Goal: Task Accomplishment & Management: Use online tool/utility

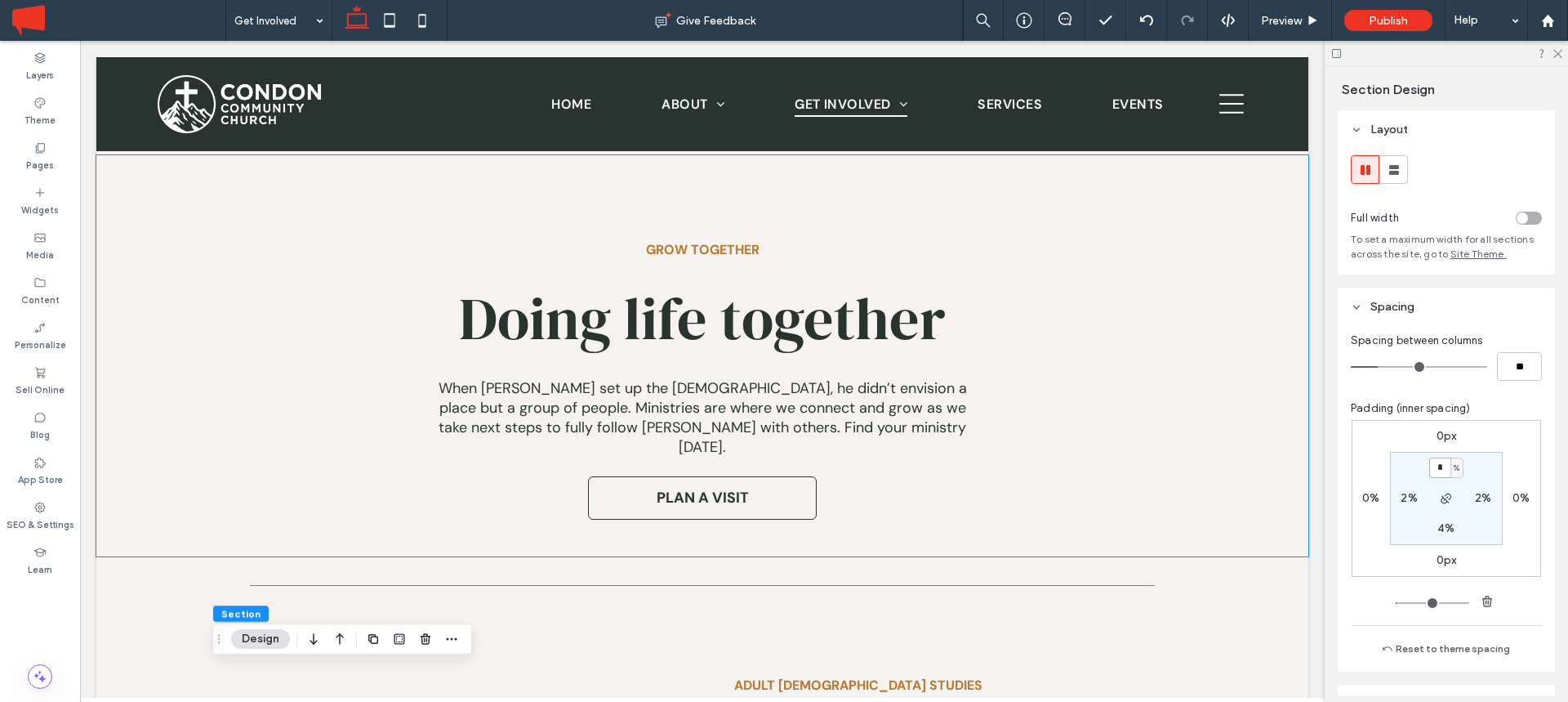
scroll to position [742, 0]
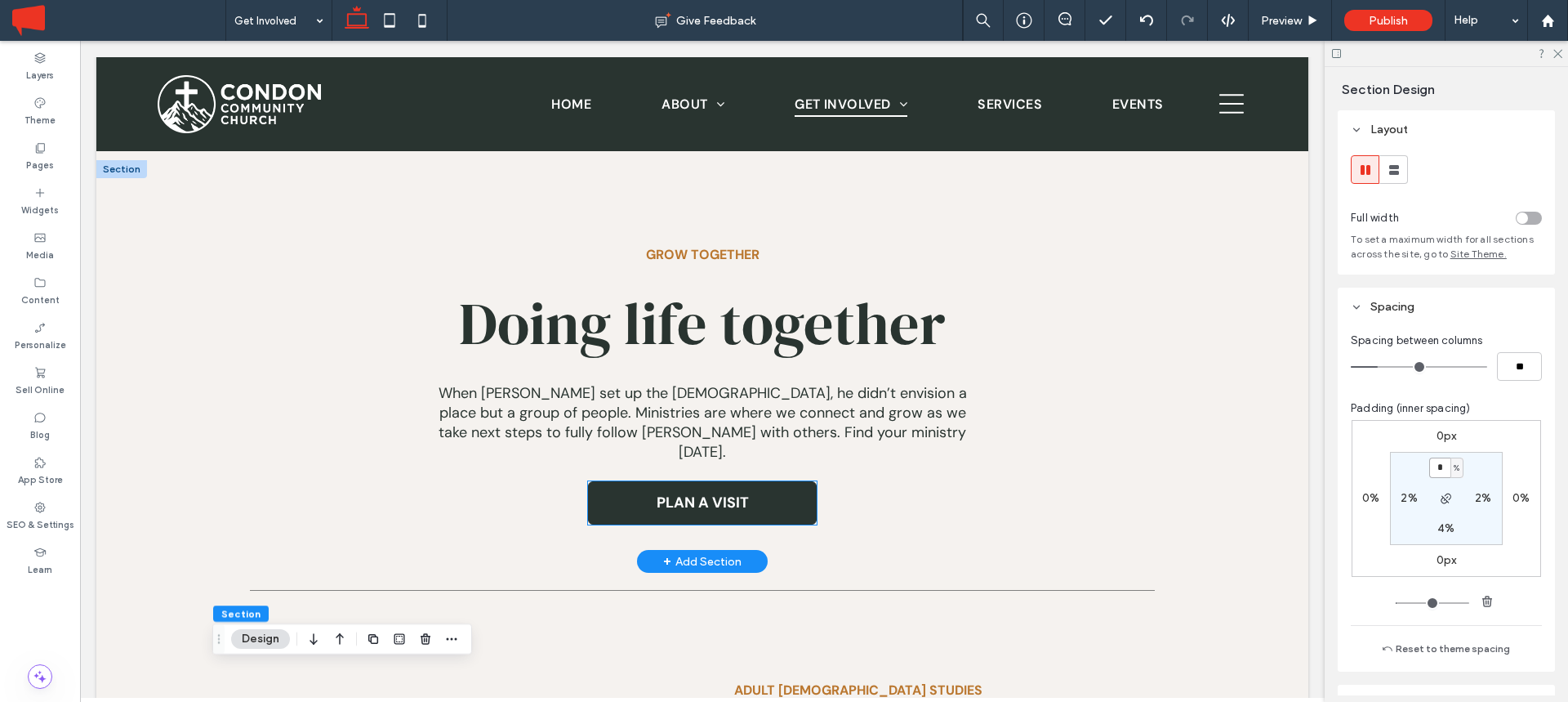
click at [710, 493] on span "PLAN A VISIT" at bounding box center [703, 502] width 93 height 20
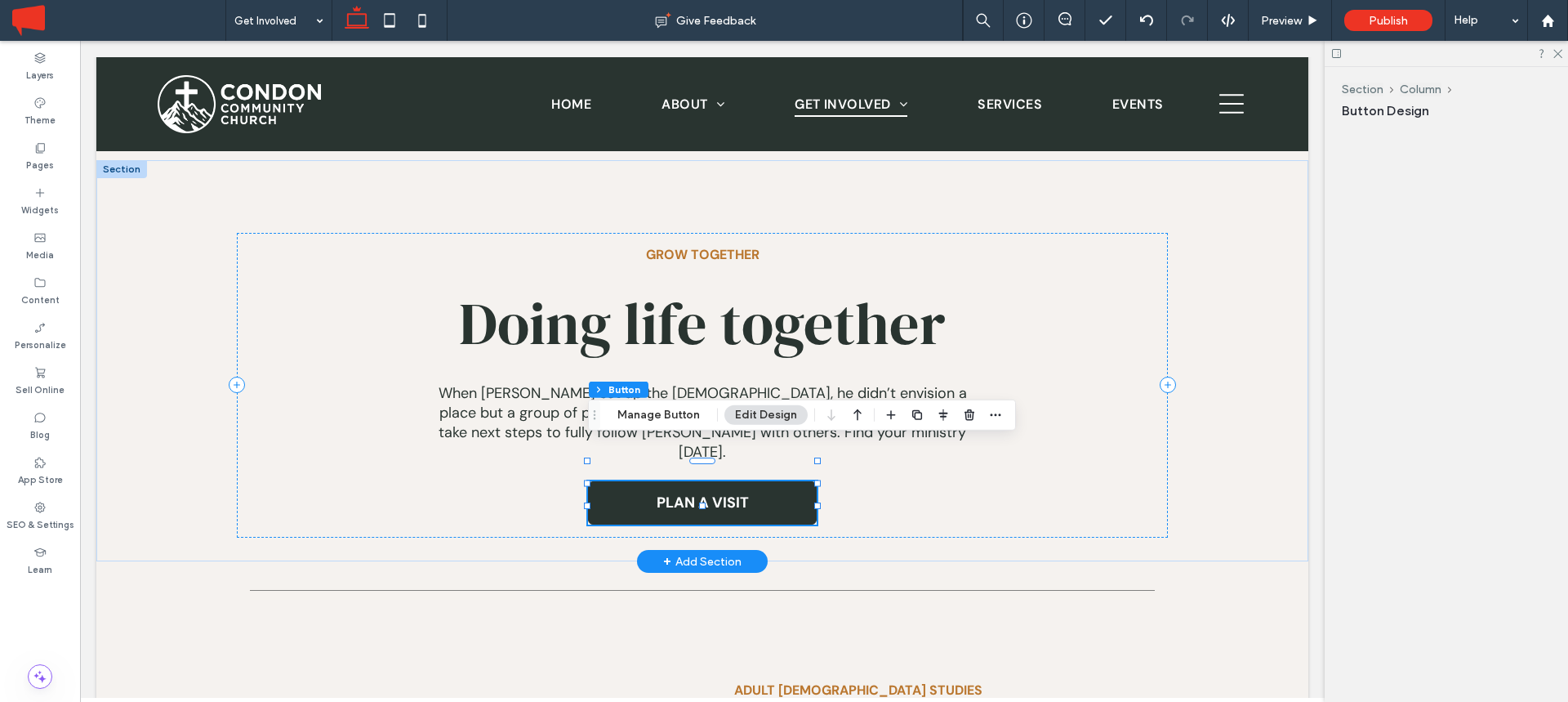
click at [710, 493] on span "PLAN A VISIT" at bounding box center [703, 502] width 93 height 20
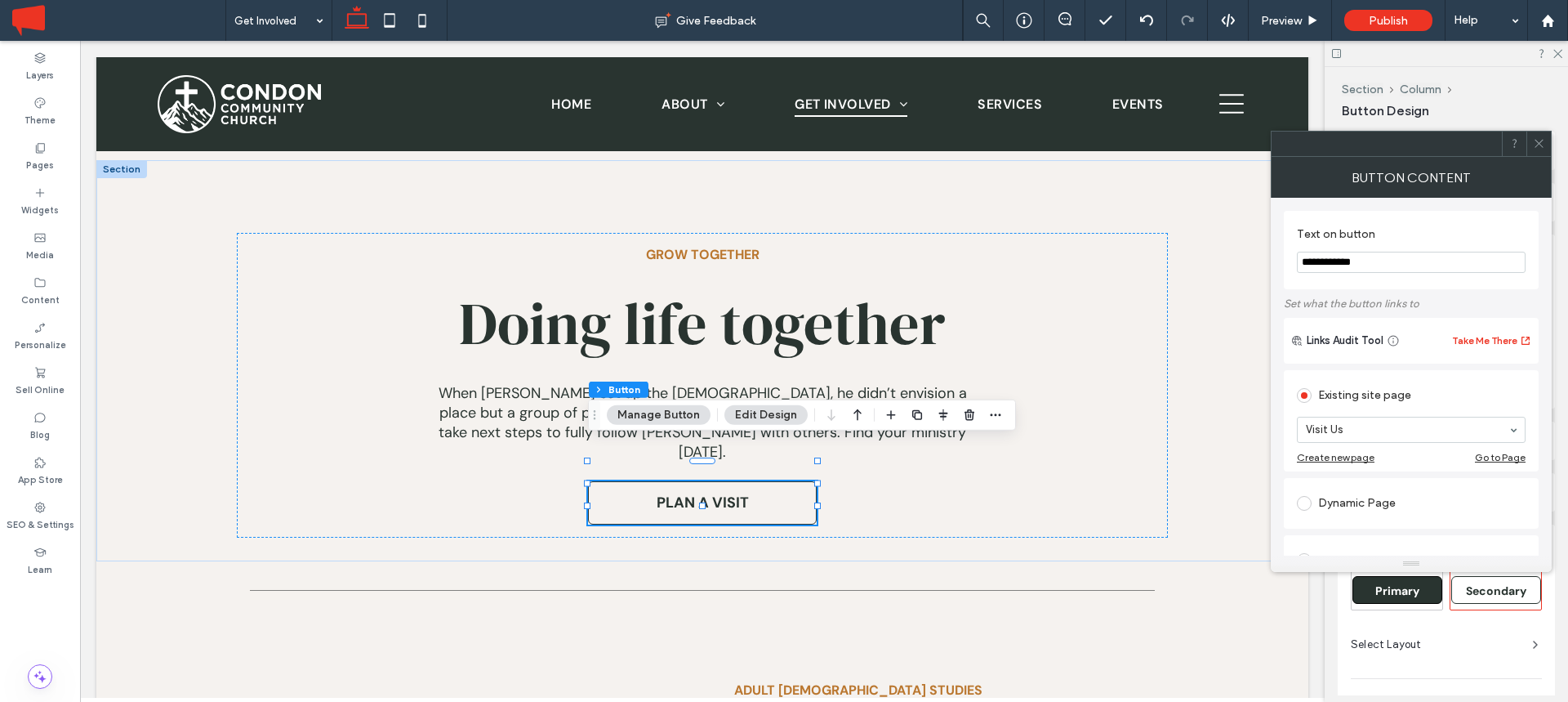
click at [1345, 263] on input "**********" at bounding box center [1411, 262] width 228 height 22
type input "********"
click at [1548, 143] on div at bounding box center [1539, 144] width 25 height 25
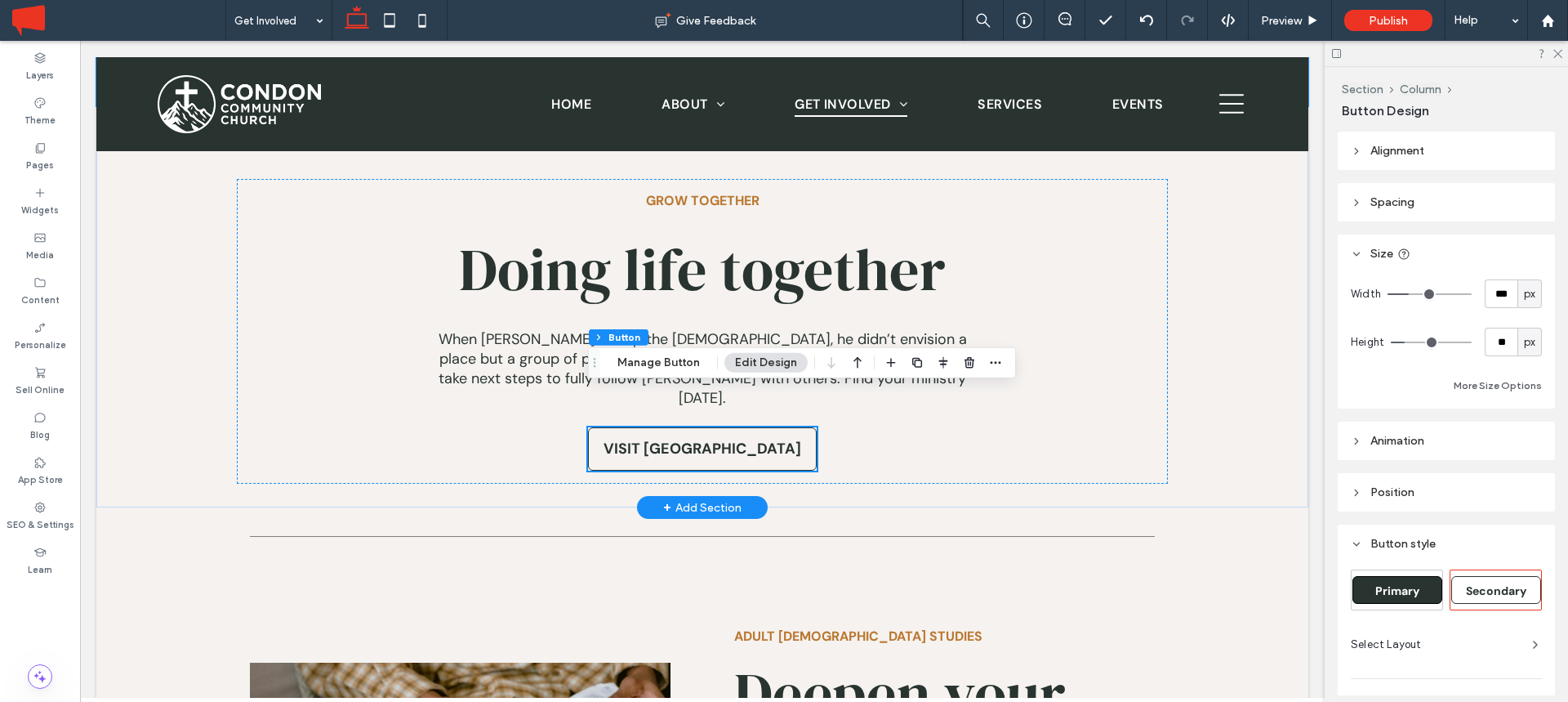
scroll to position [796, 0]
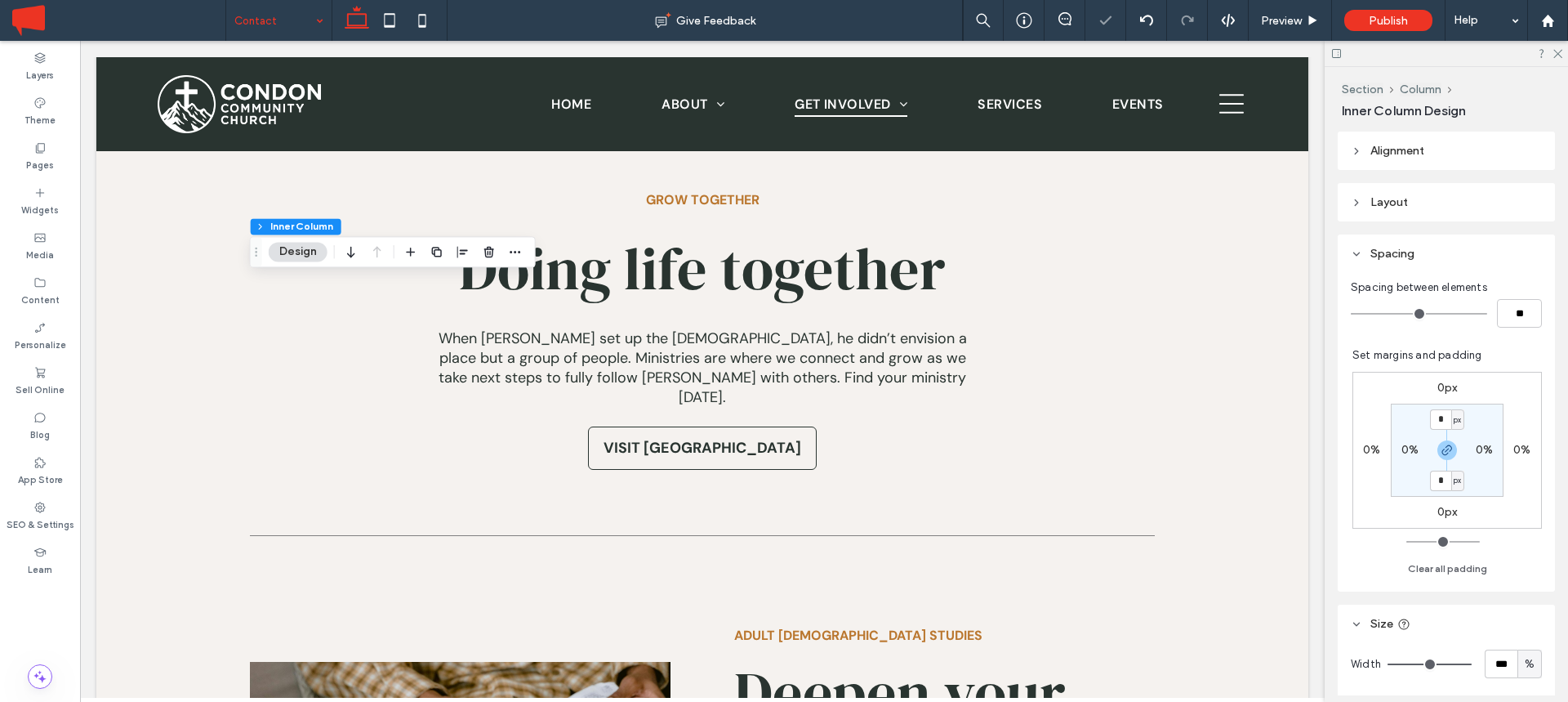
type input "**"
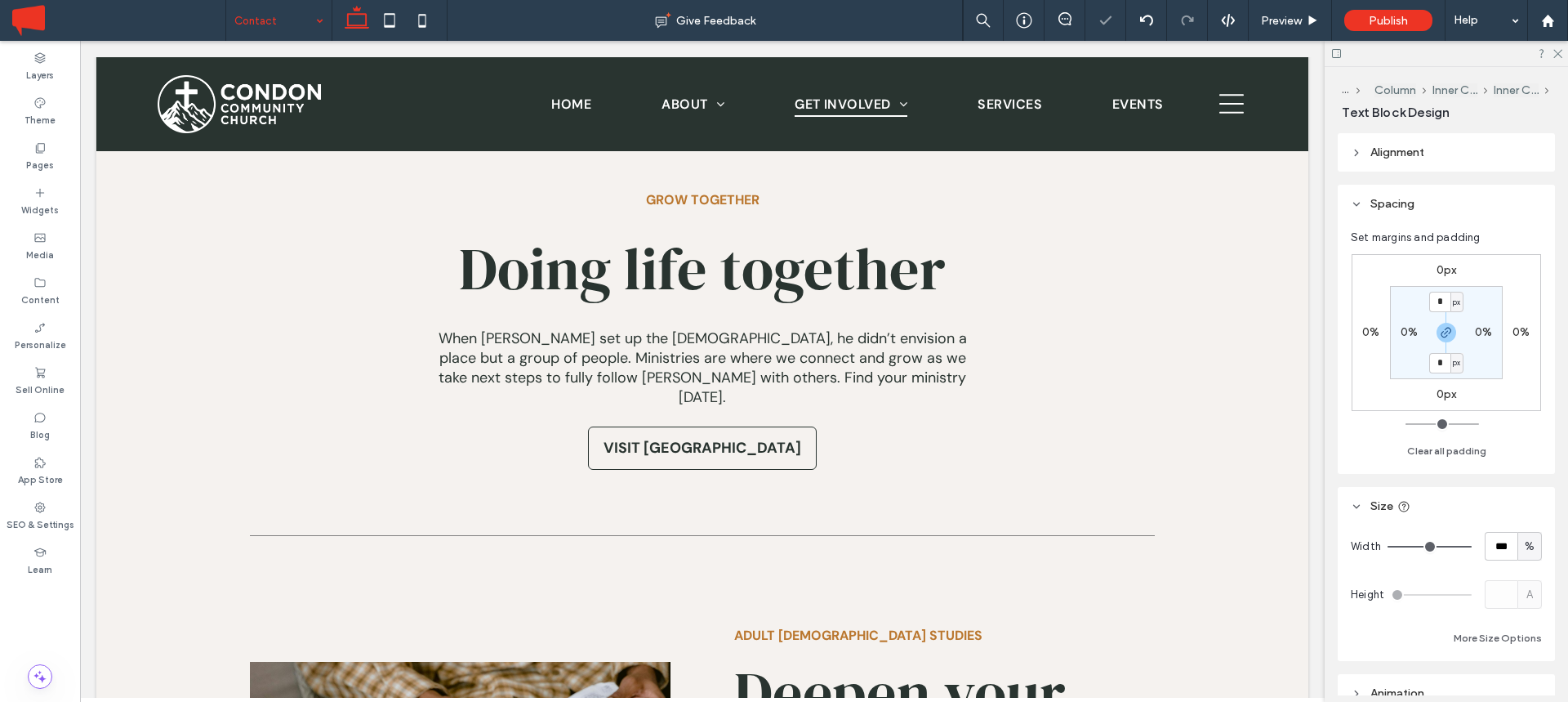
type input "**********"
type input "**"
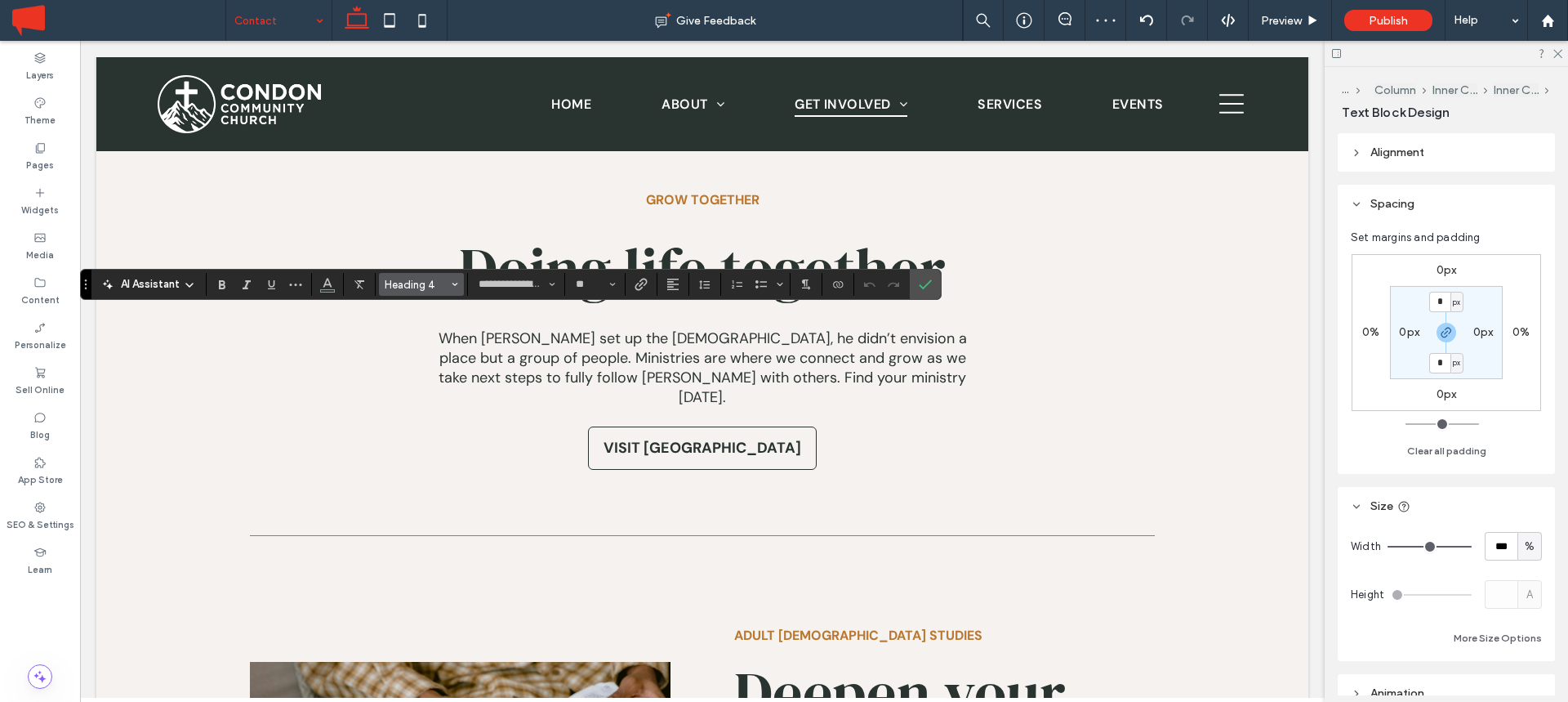
click at [440, 283] on span "Heading 4" at bounding box center [416, 285] width 64 height 12
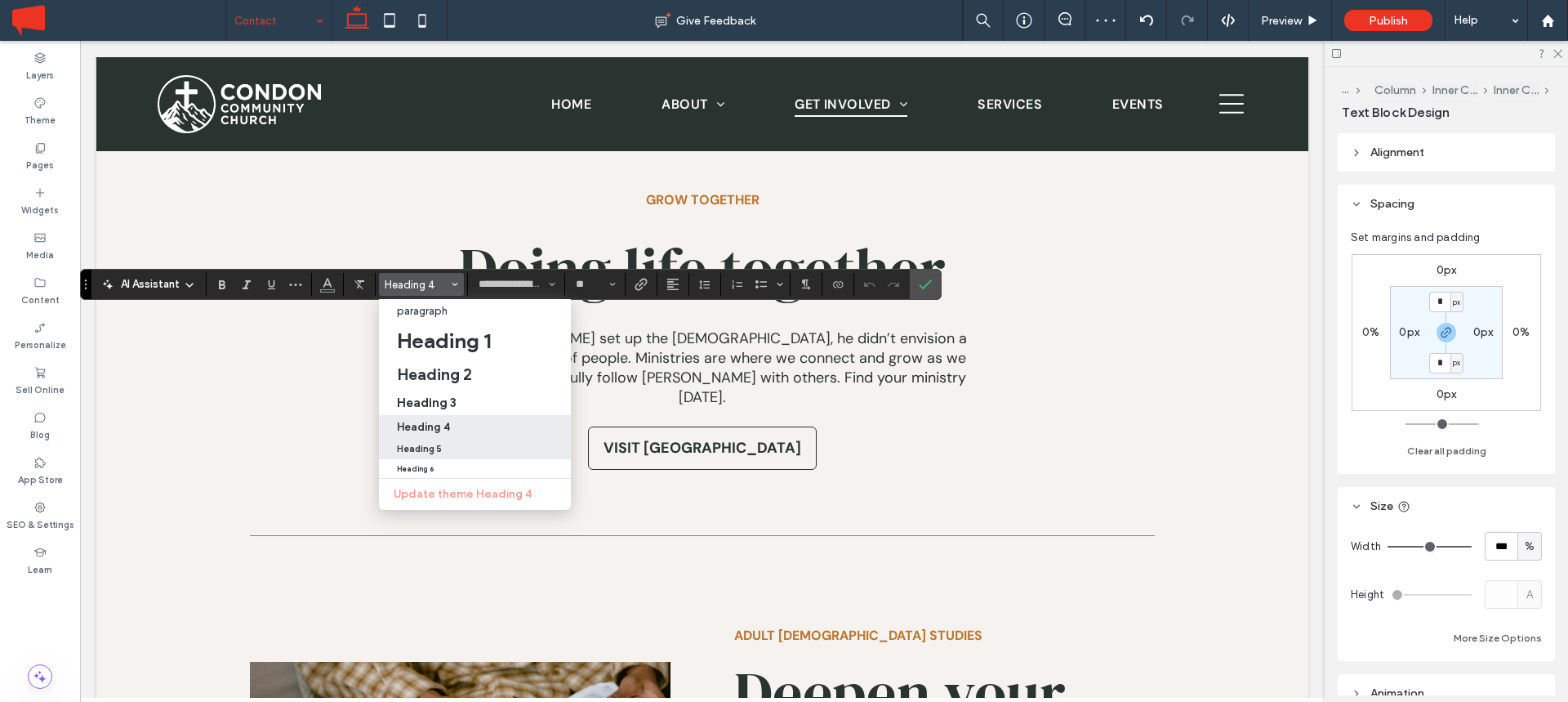
click at [424, 446] on h5 "Heading 5" at bounding box center [420, 449] width 45 height 11
type input "*******"
type input "**"
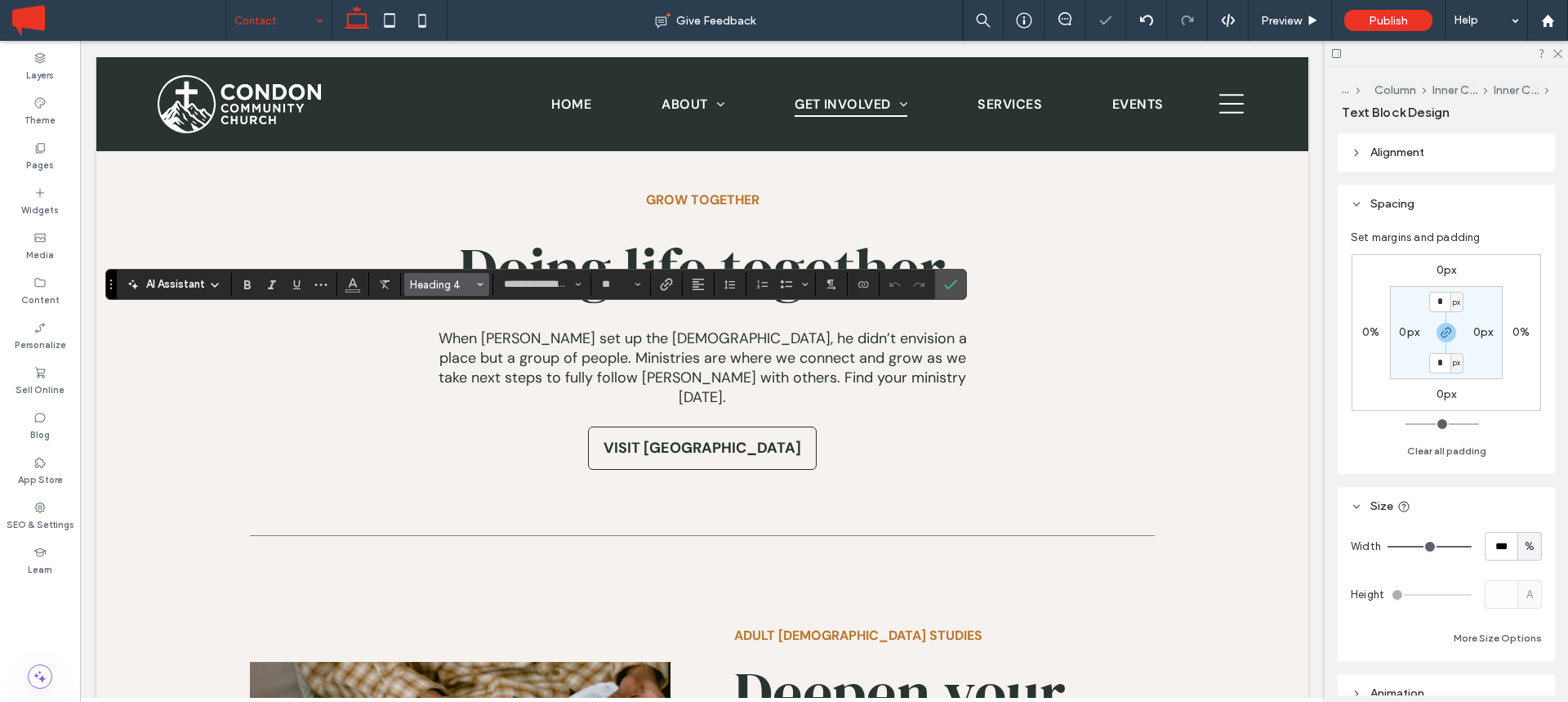
click at [459, 291] on button "Heading 4" at bounding box center [447, 285] width 85 height 23
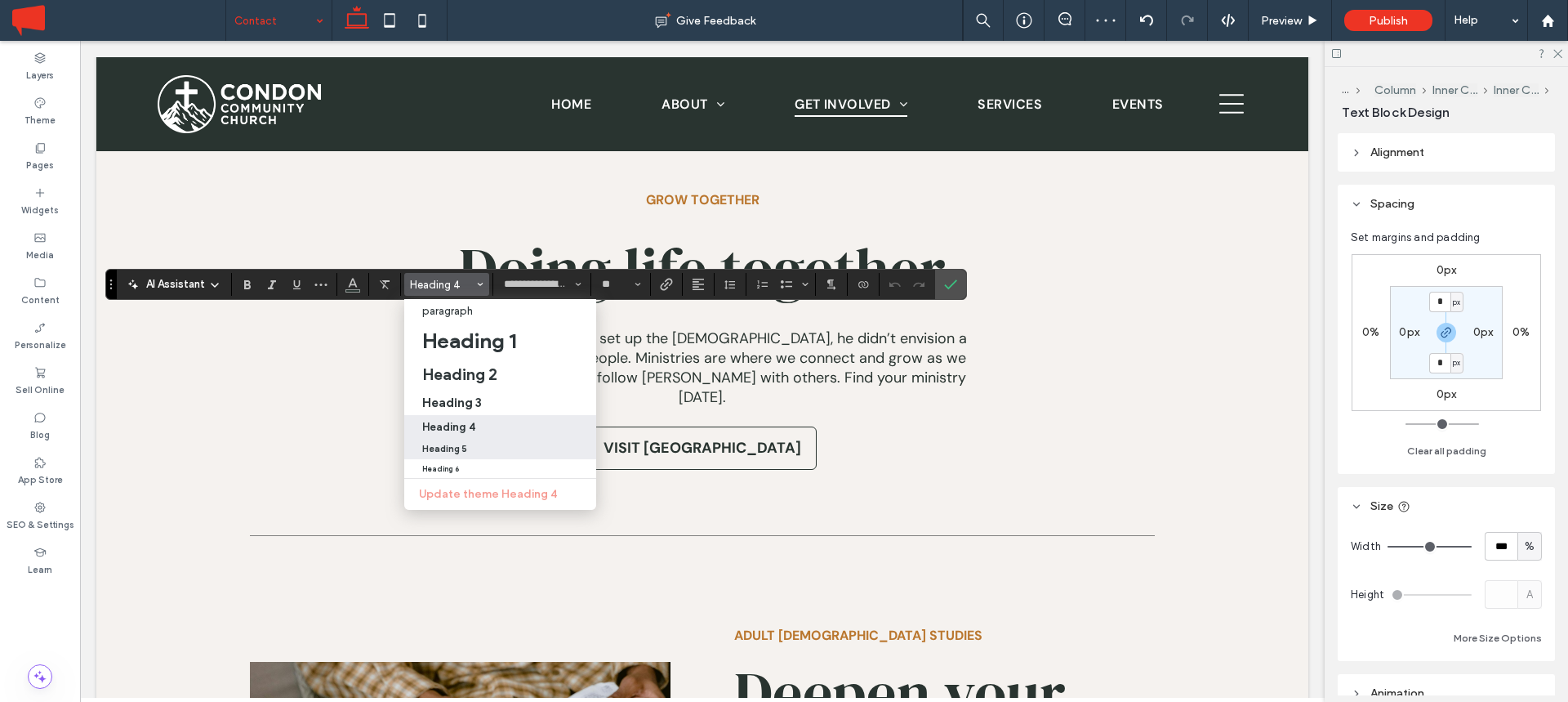
click at [452, 438] on label "Heading 5" at bounding box center [501, 449] width 192 height 22
type input "*******"
type input "**"
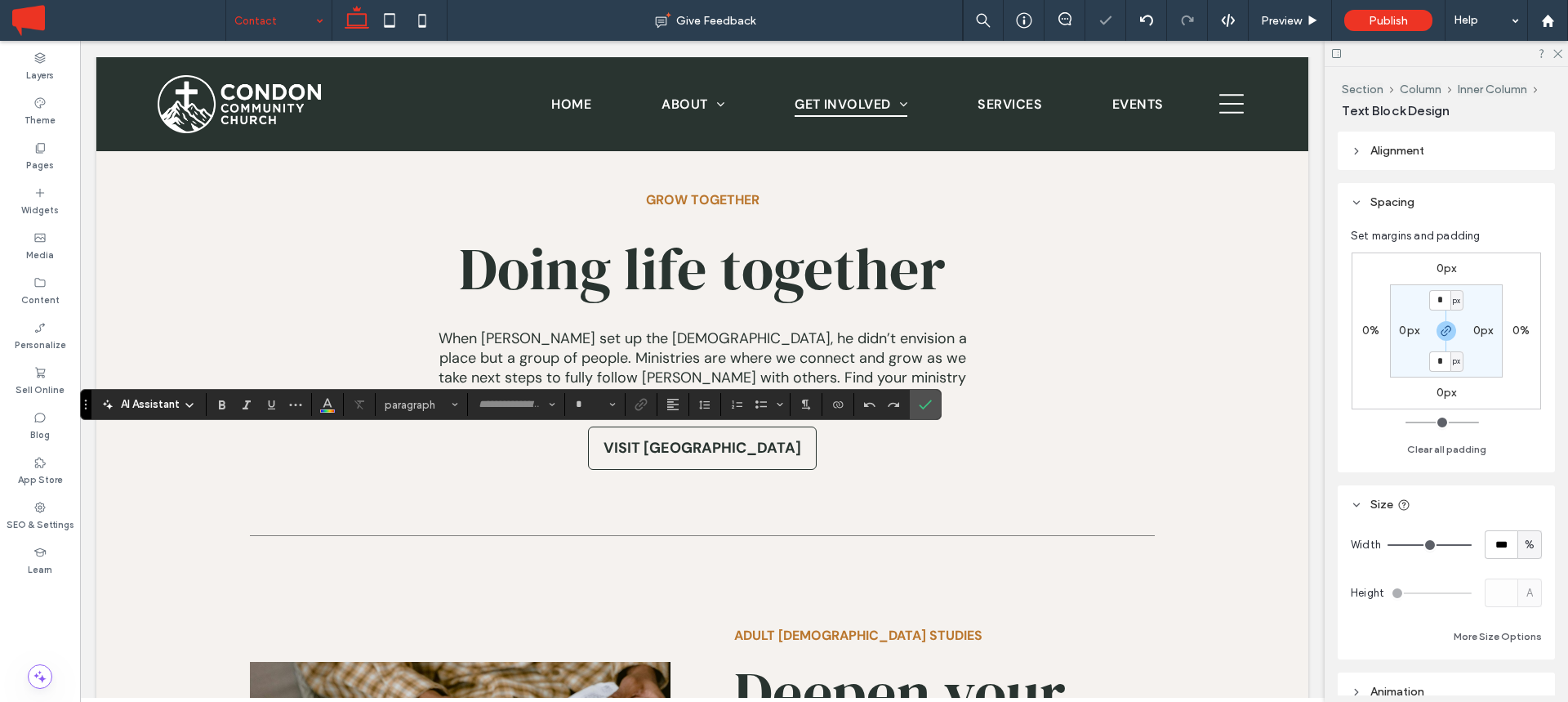
type input "**********"
type input "**"
click at [414, 415] on button "Heading 4" at bounding box center [421, 405] width 85 height 23
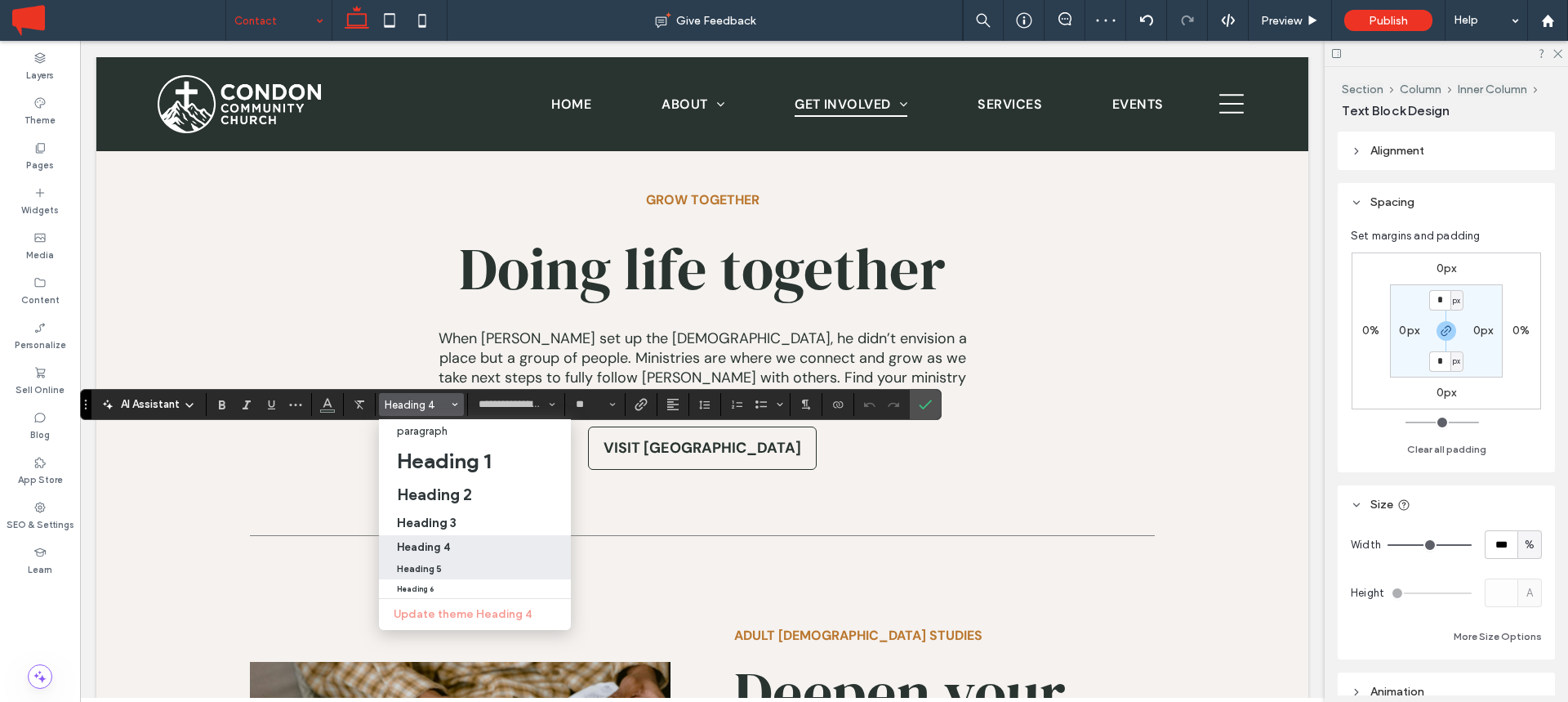
click at [421, 564] on h5 "Heading 5" at bounding box center [420, 569] width 45 height 11
type input "*******"
type input "**"
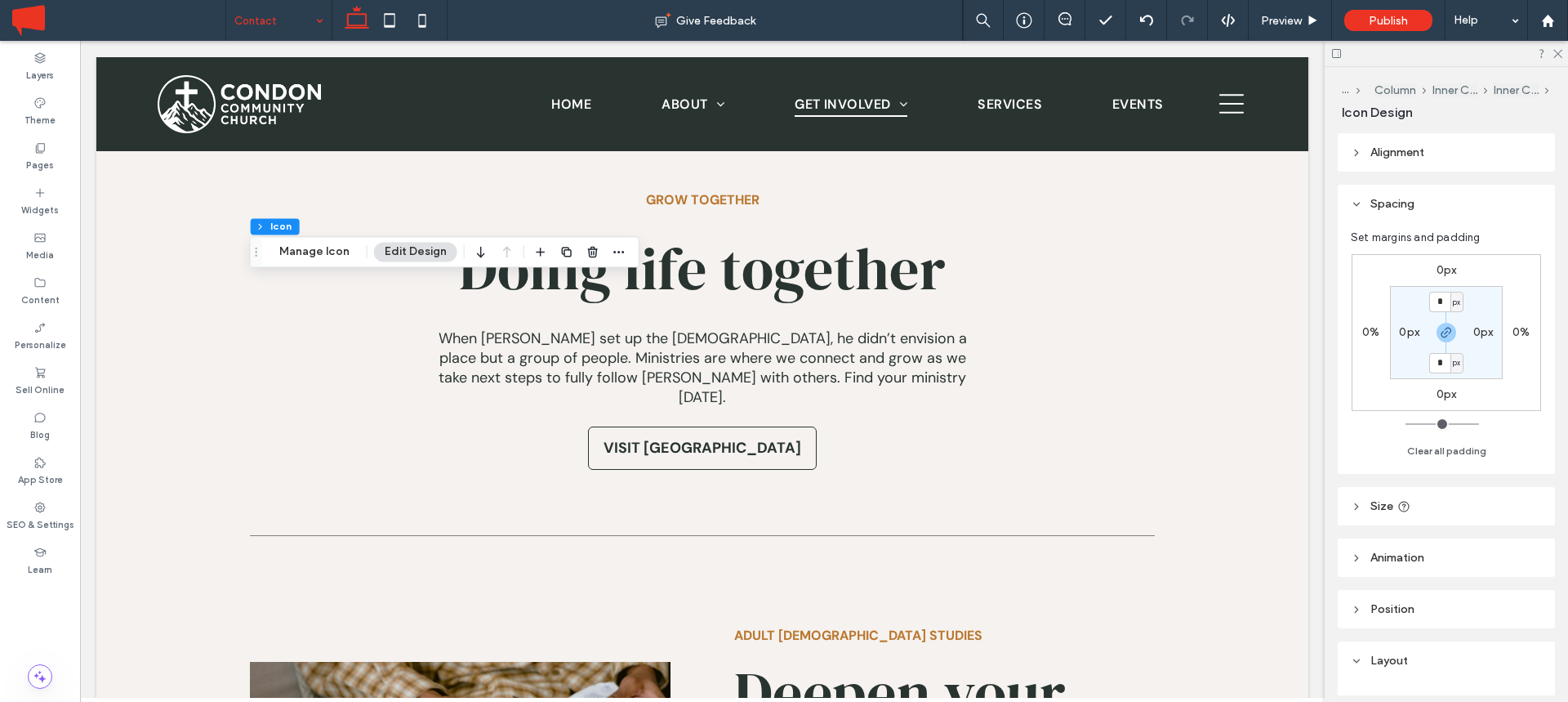
click at [1450, 392] on label "0px" at bounding box center [1446, 394] width 21 height 14
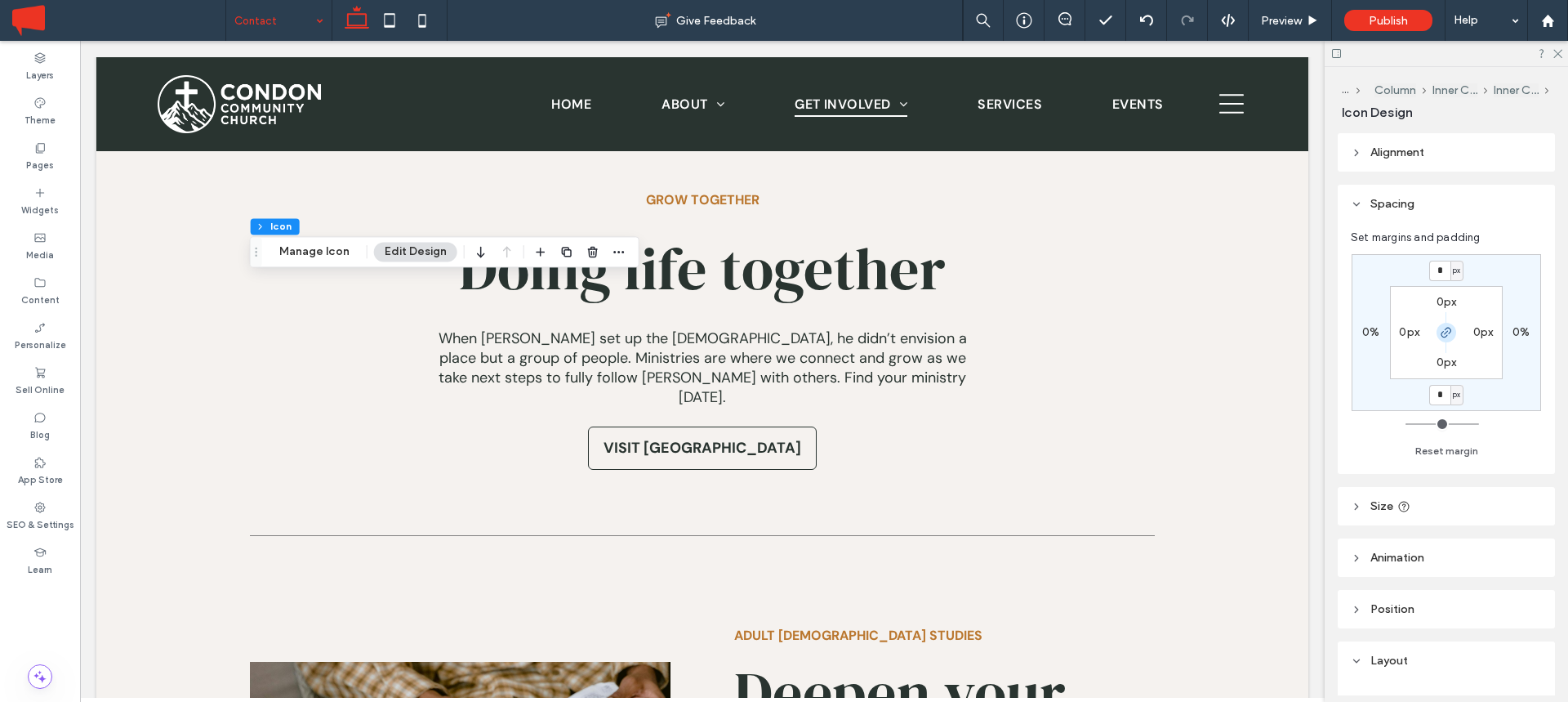
click at [1446, 335] on icon "button" at bounding box center [1446, 333] width 13 height 13
click at [1441, 392] on input "*" at bounding box center [1440, 395] width 22 height 21
type input "**"
type input "*"
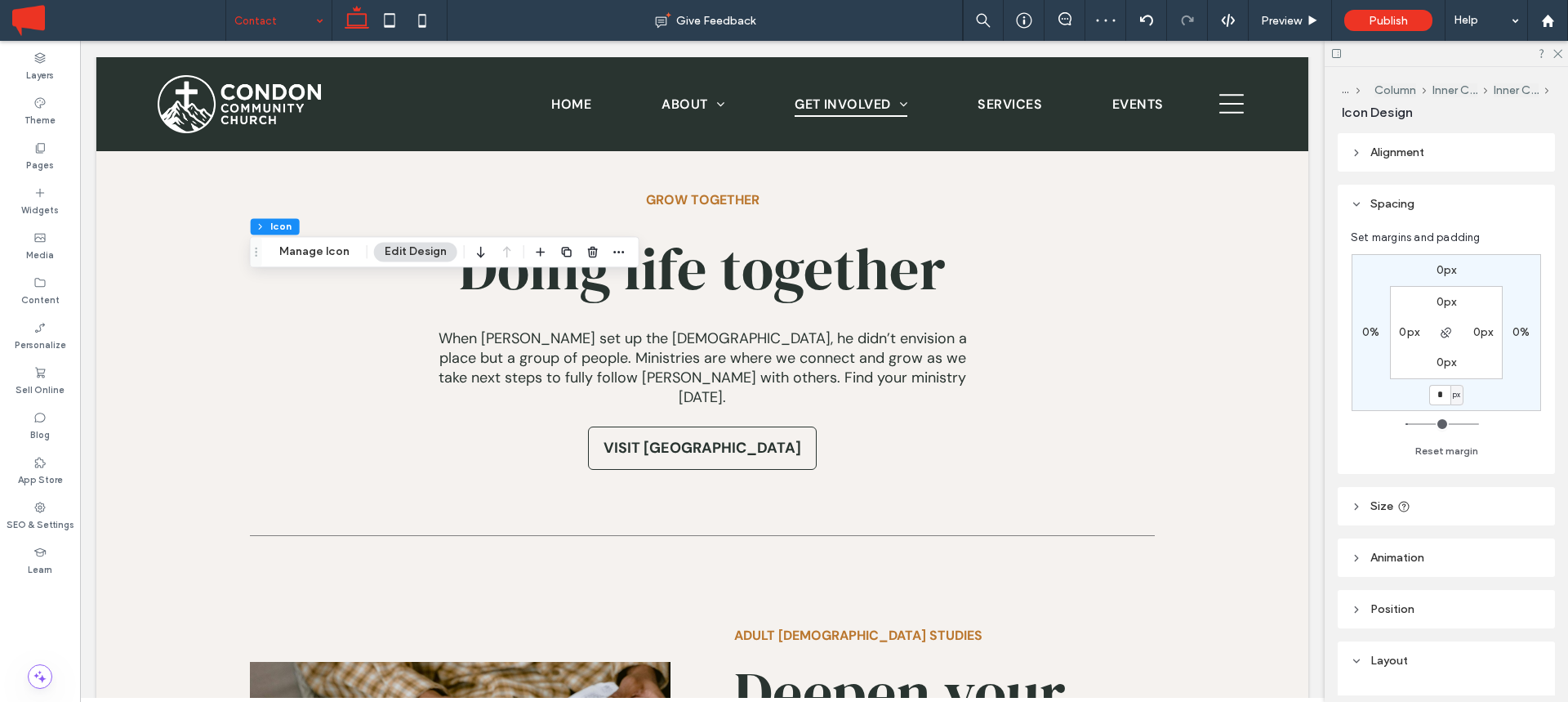
click at [1493, 408] on div "0px 0% * px 0% 0px 0px 0px 0px" at bounding box center [1446, 333] width 189 height 157
type input "*"
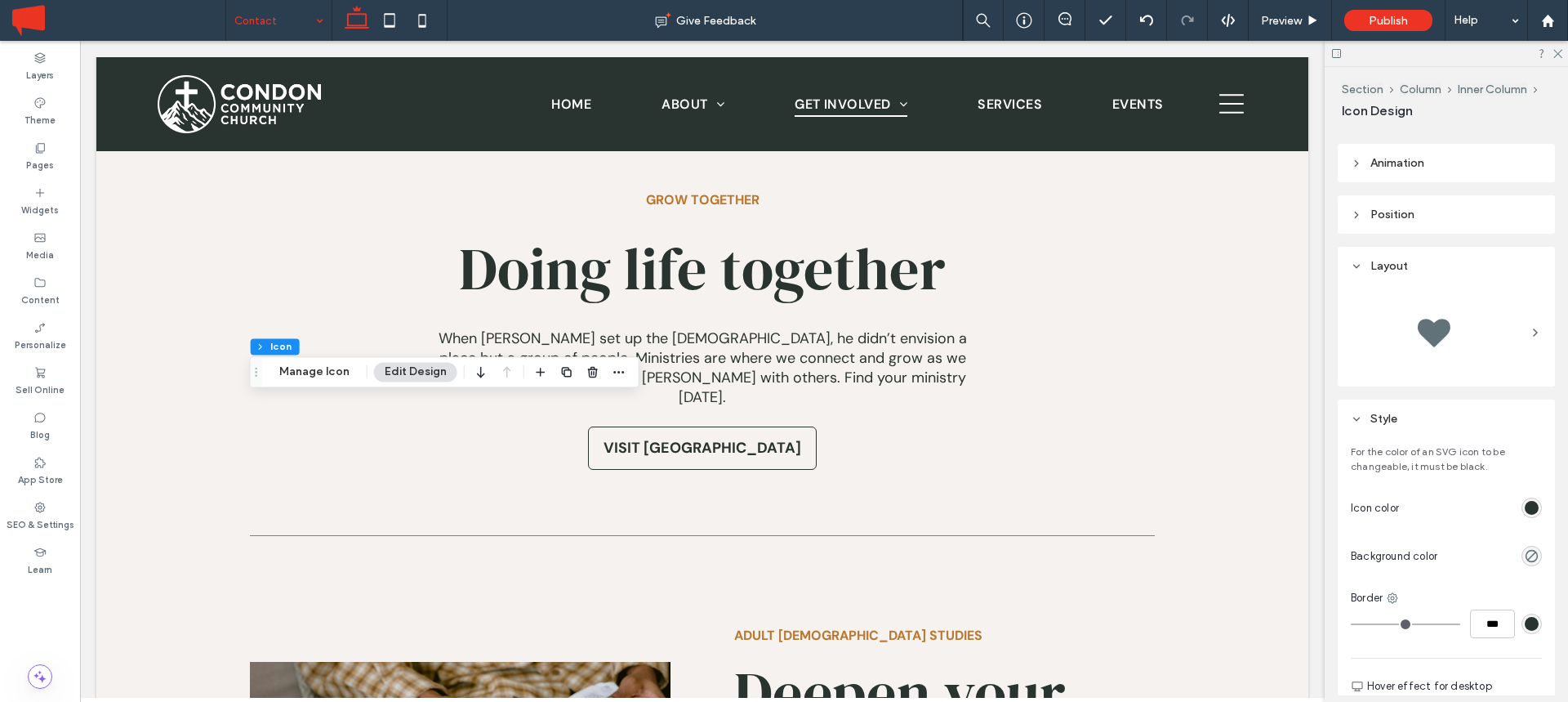
scroll to position [496, 0]
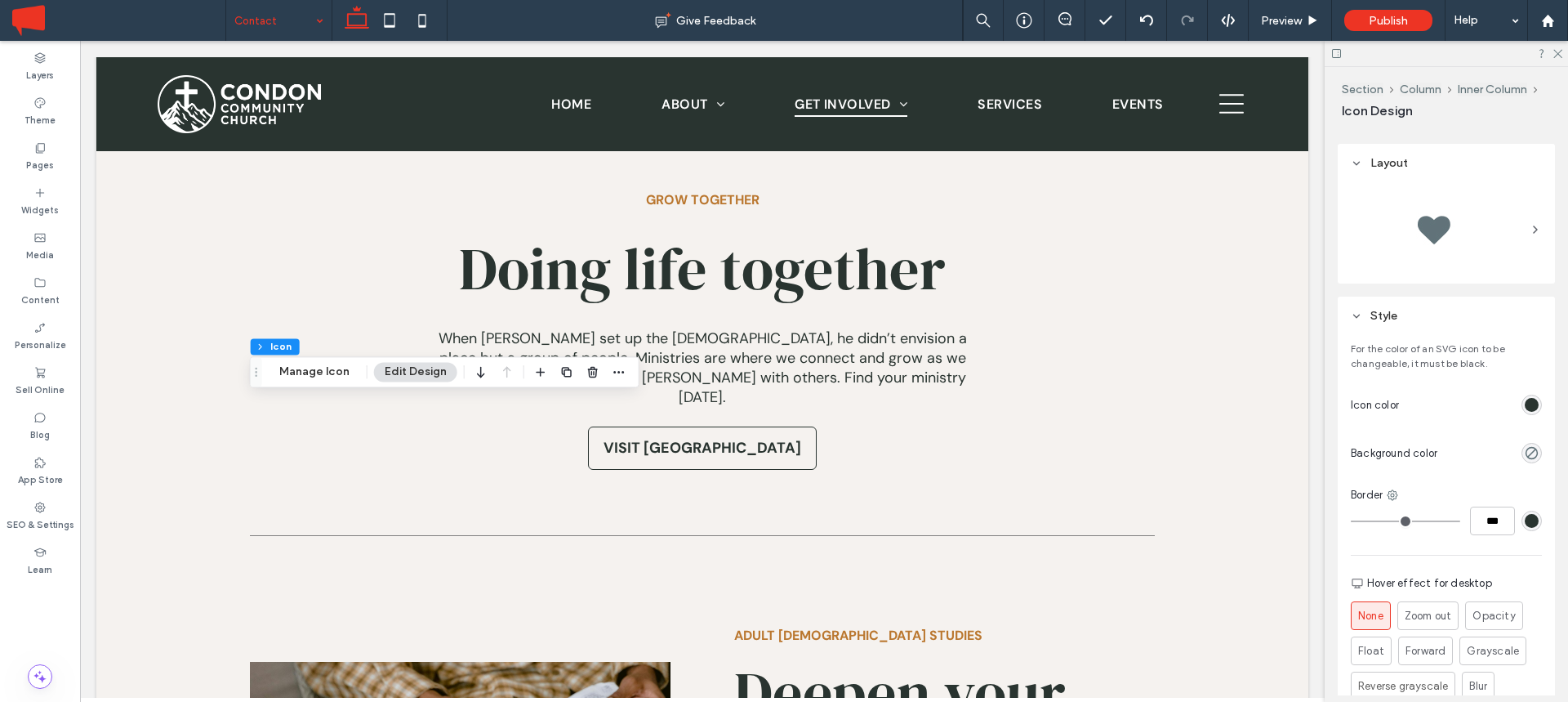
click at [1537, 404] on div "rgb(41, 52, 48)" at bounding box center [1532, 405] width 14 height 14
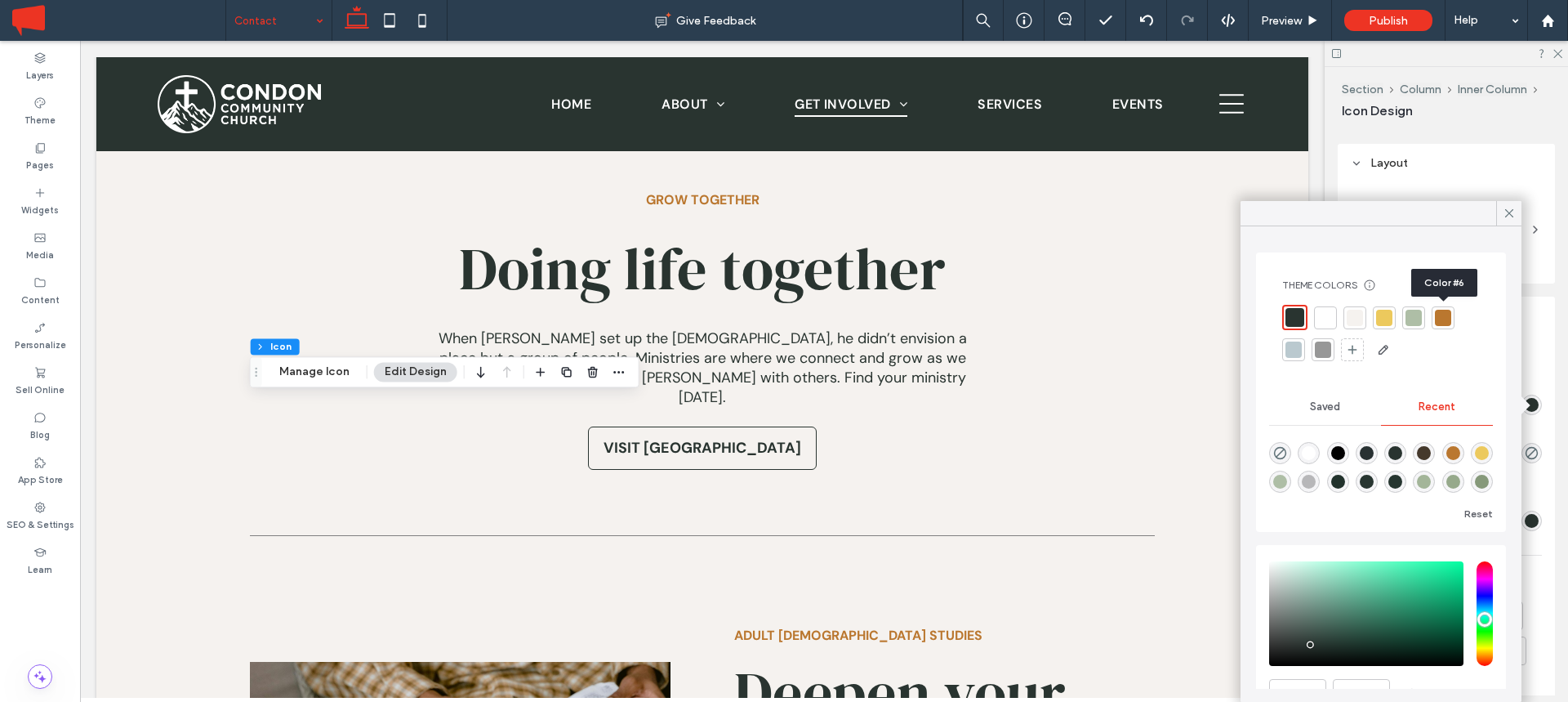
click at [1444, 312] on div at bounding box center [1443, 318] width 17 height 17
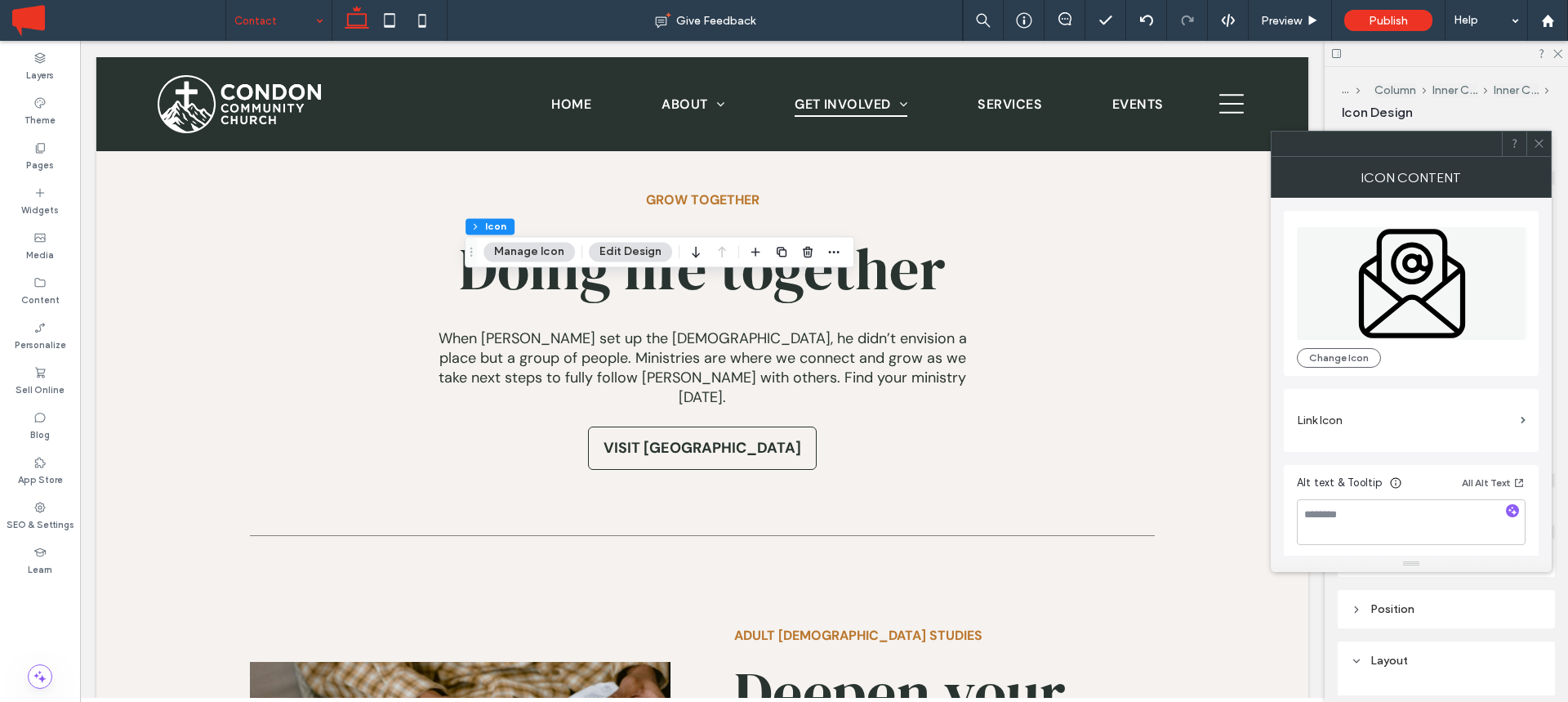
scroll to position [4, 0]
click at [1535, 142] on icon at bounding box center [1539, 143] width 12 height 12
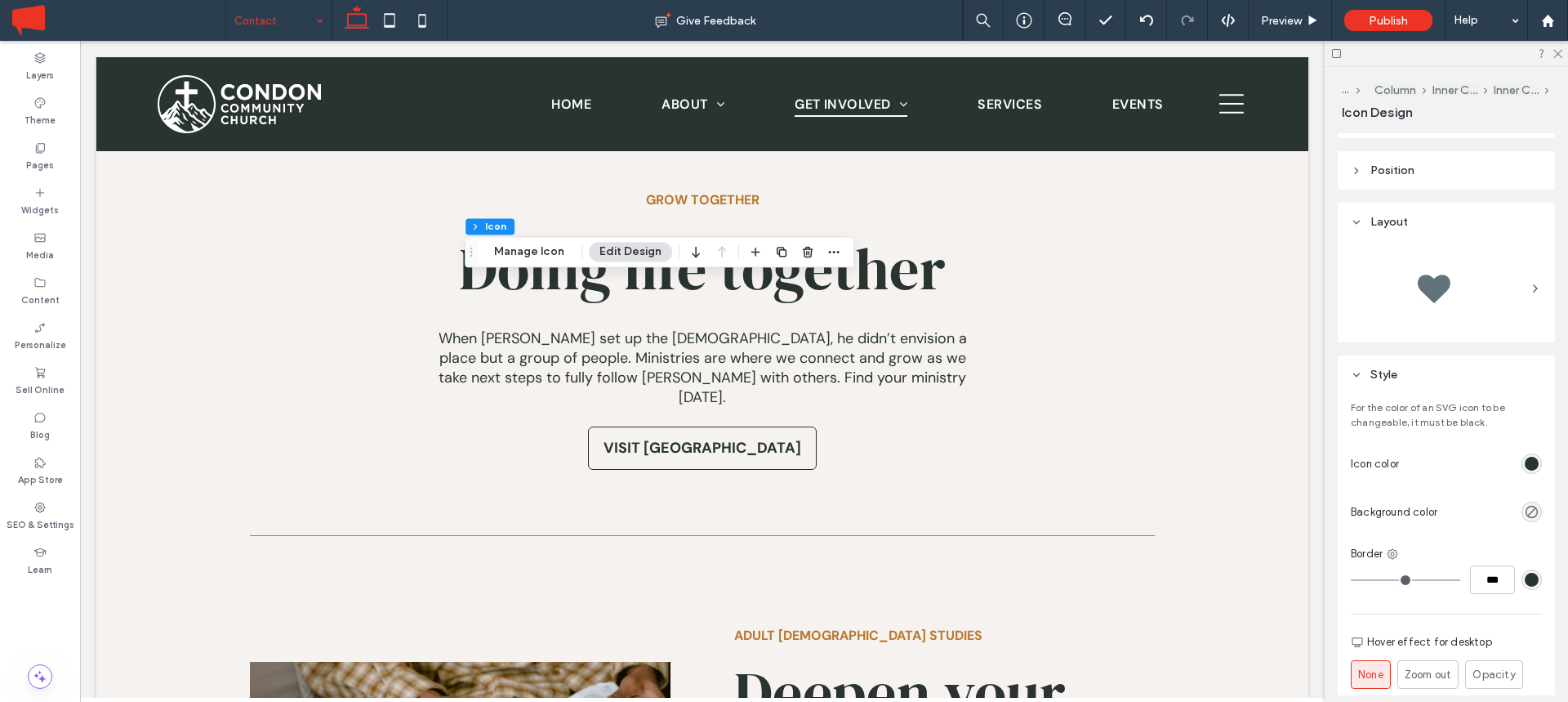
scroll to position [676, 0]
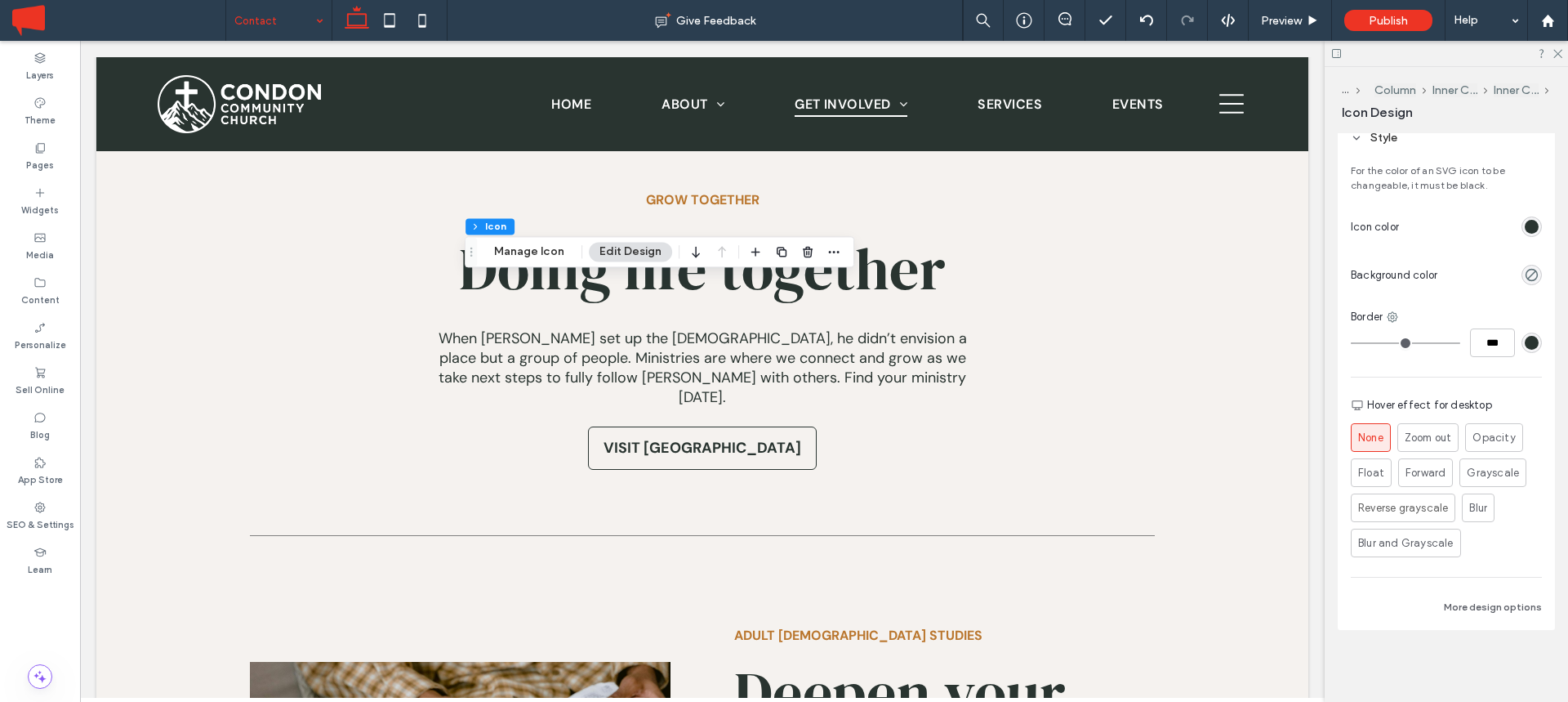
click at [1532, 224] on div "rgb(41, 52, 48)" at bounding box center [1532, 227] width 14 height 14
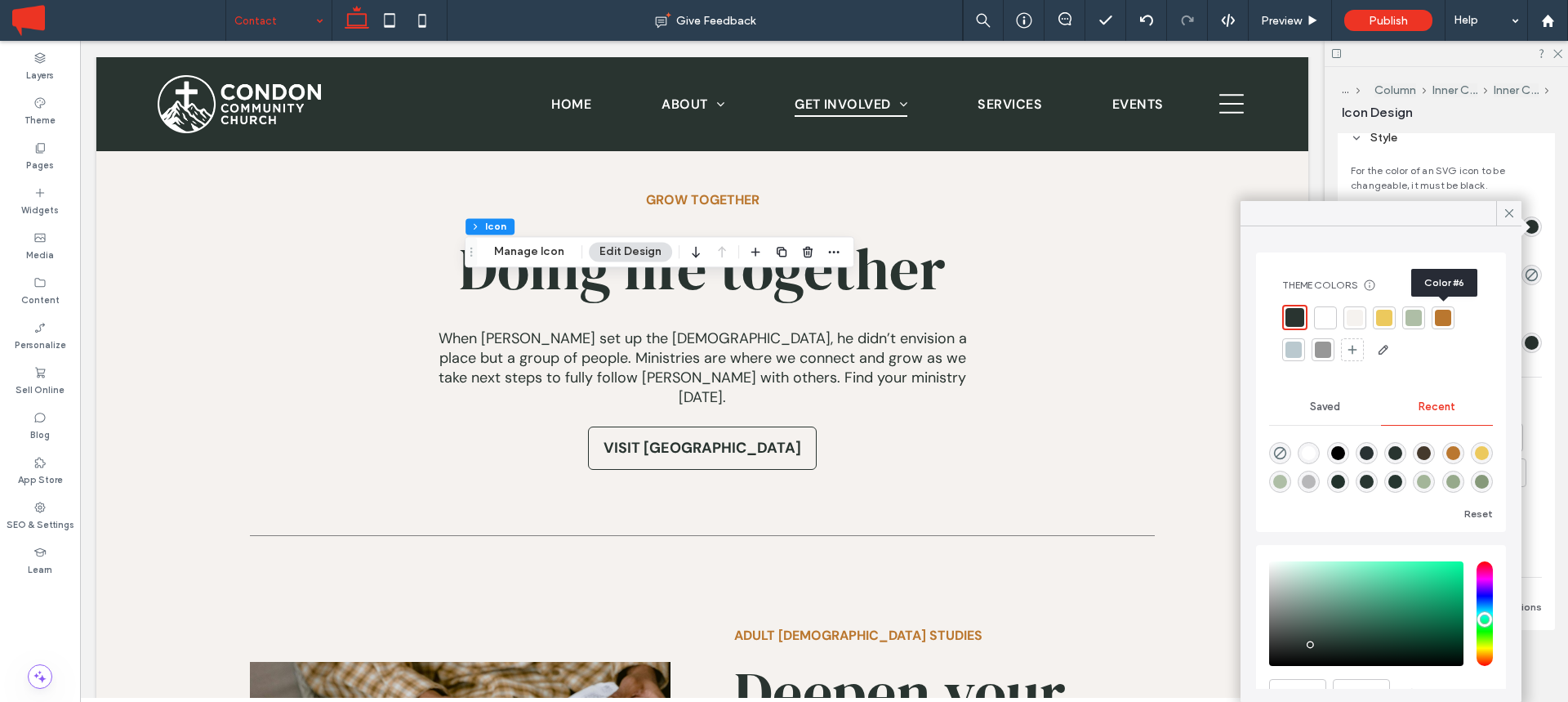
click at [1445, 317] on div at bounding box center [1443, 318] width 17 height 17
click at [1508, 214] on icon at bounding box center [1509, 214] width 15 height 15
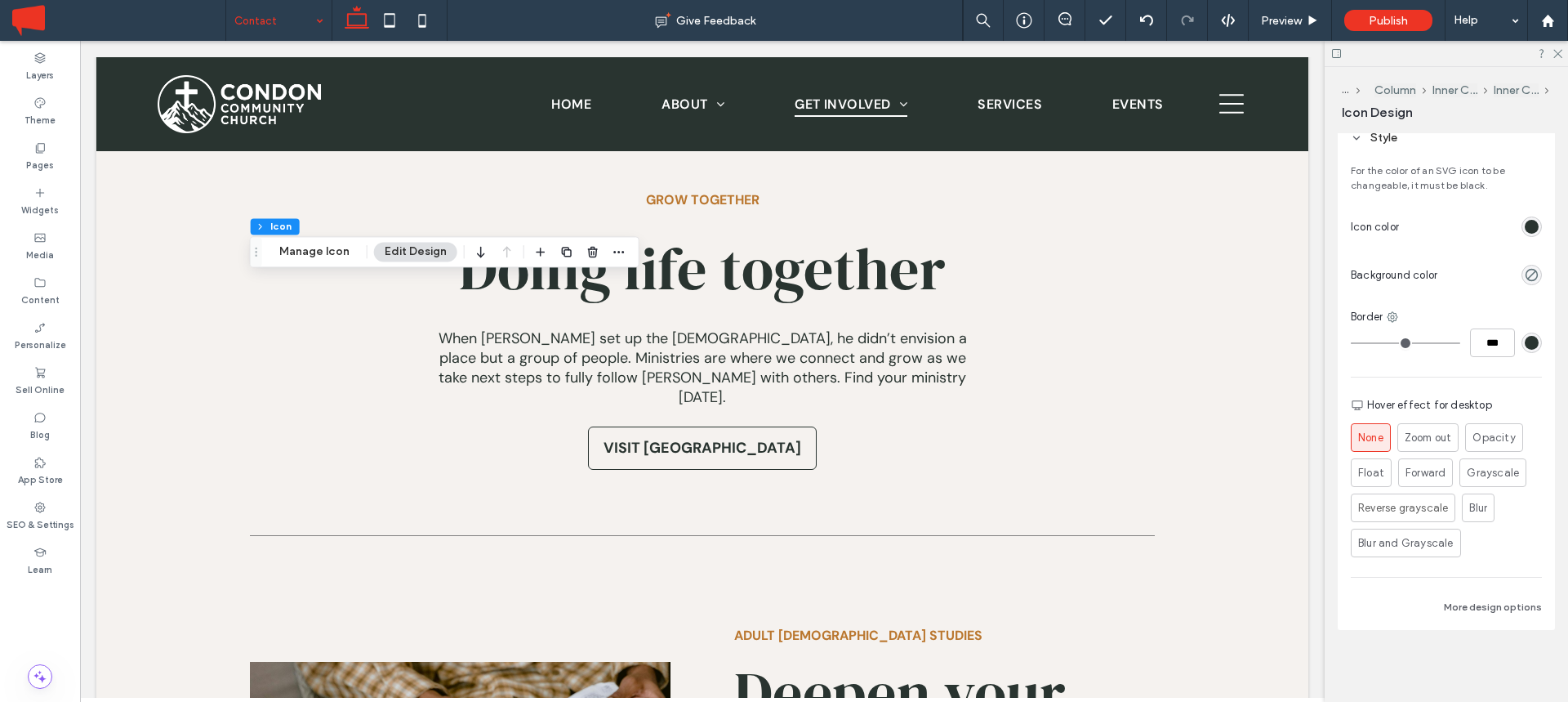
click at [1537, 226] on div "rgb(41, 52, 48)" at bounding box center [1532, 227] width 14 height 14
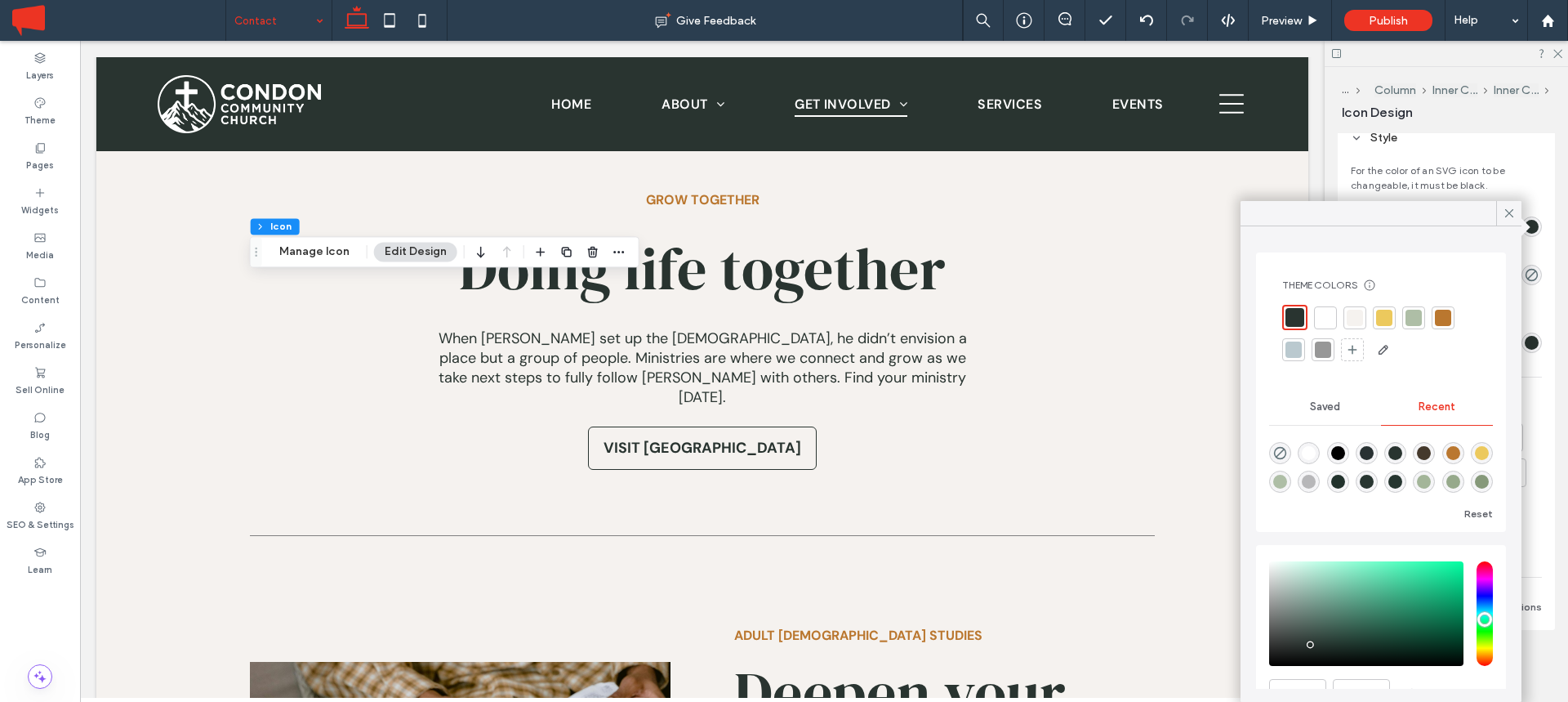
click at [1446, 314] on div at bounding box center [1443, 318] width 17 height 17
click at [1504, 212] on icon at bounding box center [1509, 214] width 15 height 15
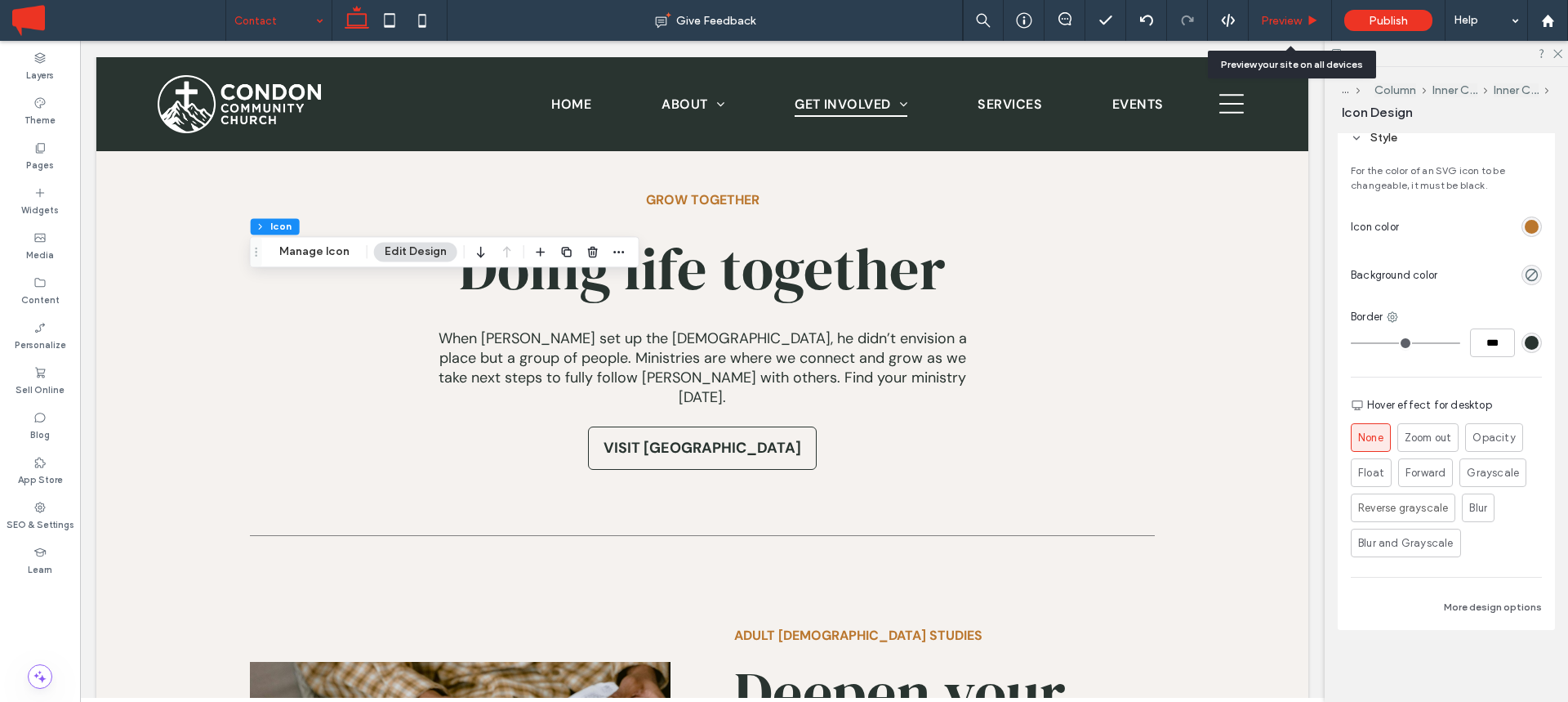
click at [1284, 14] on span "Preview" at bounding box center [1281, 21] width 41 height 14
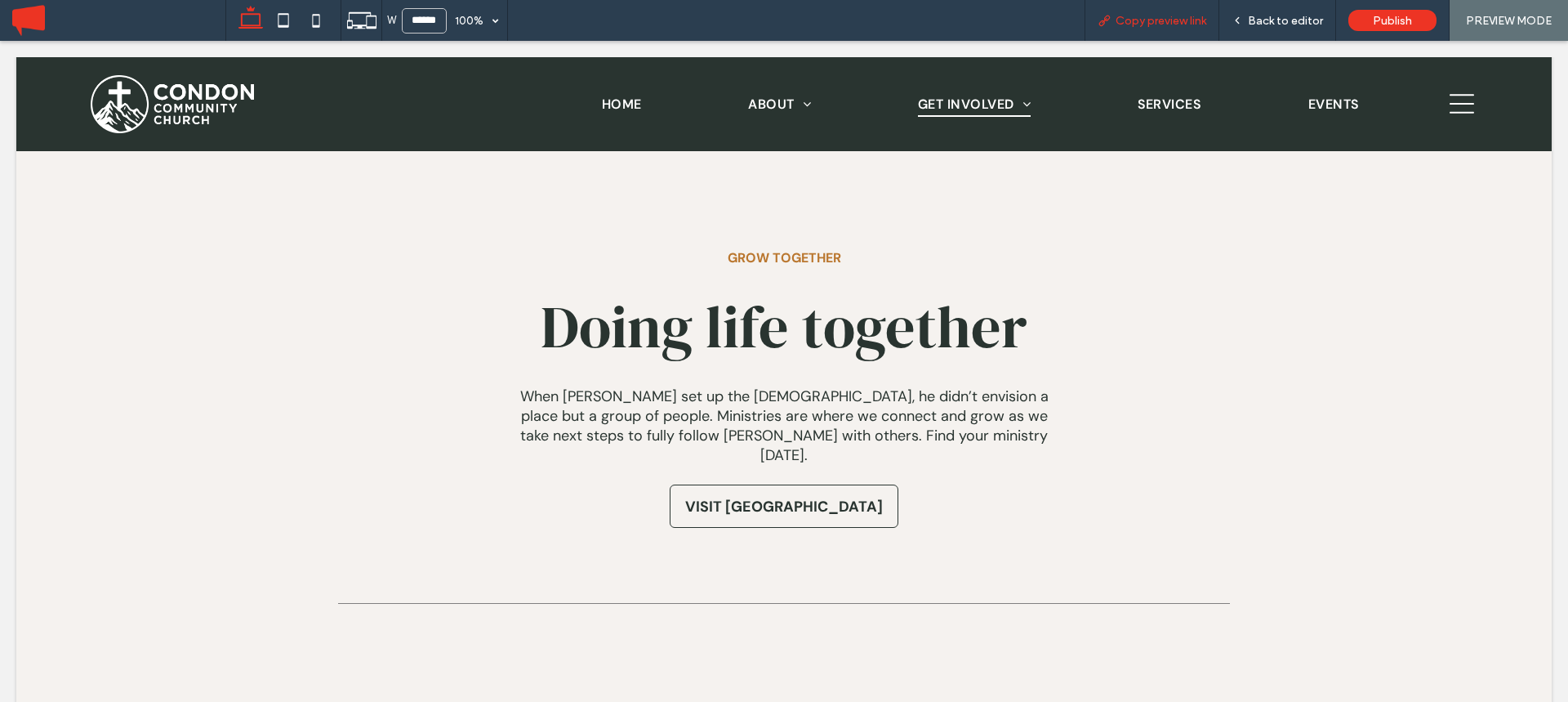
click at [1177, 22] on span "Copy preview link" at bounding box center [1161, 21] width 91 height 14
click at [1282, 16] on span "Back to editor" at bounding box center [1285, 21] width 75 height 14
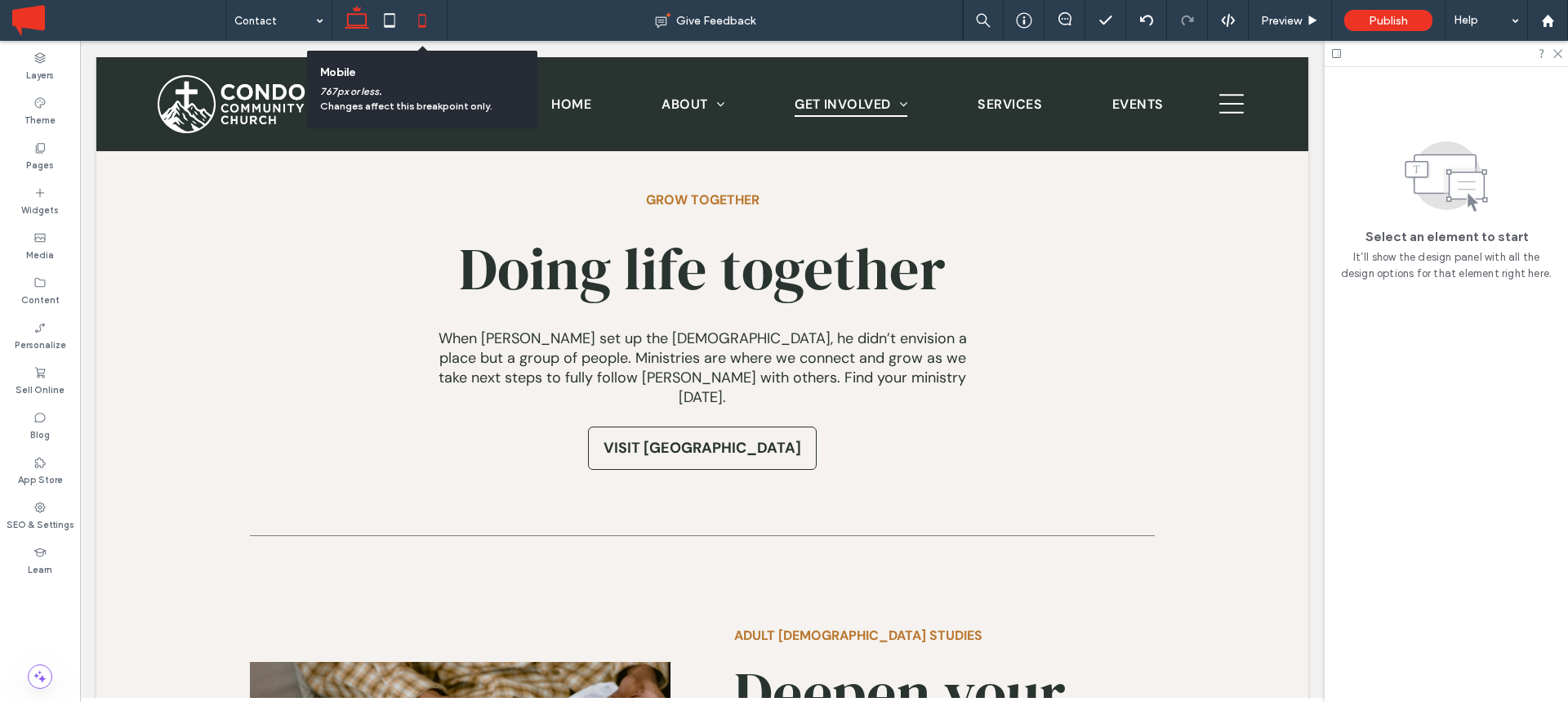
click at [412, 17] on icon at bounding box center [422, 20] width 32 height 32
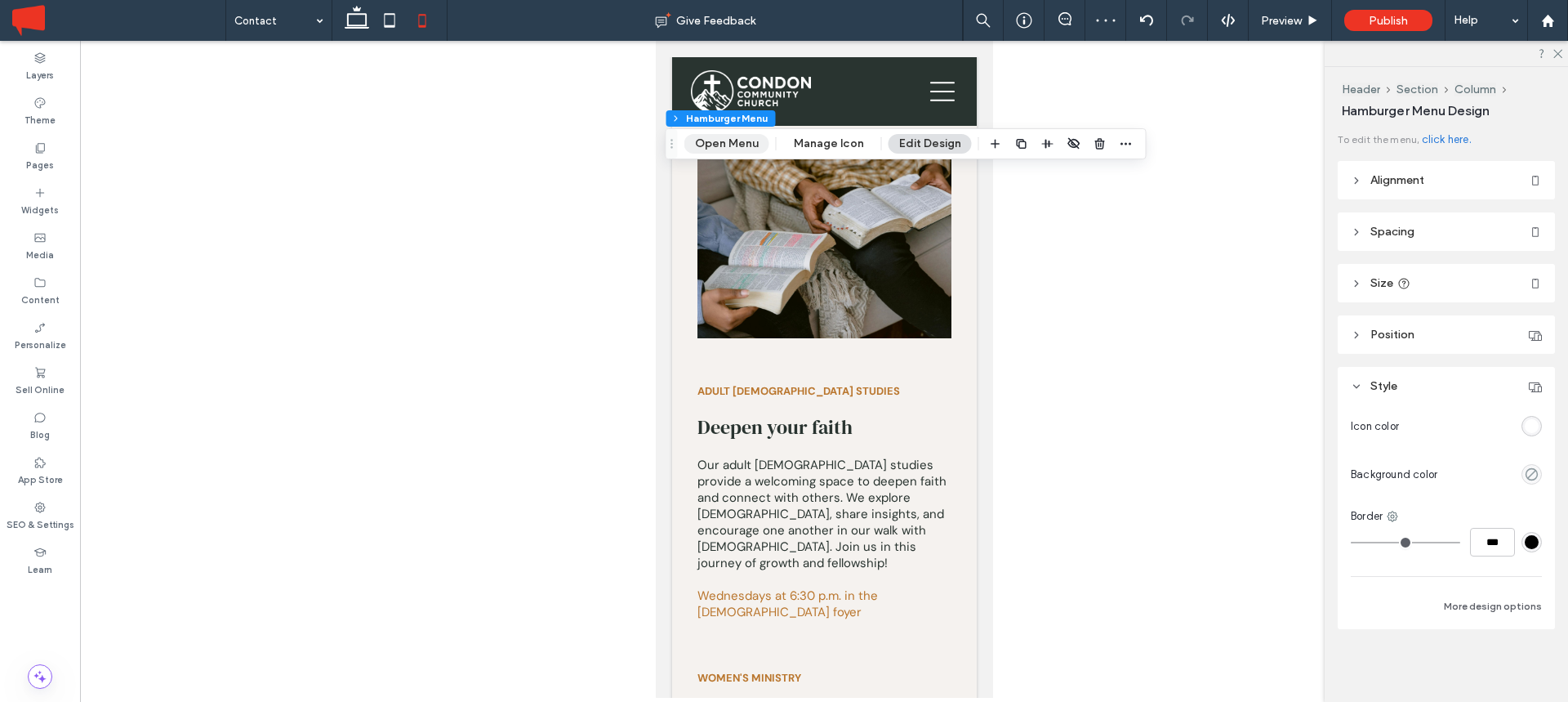
click at [737, 142] on button "Open Menu" at bounding box center [726, 144] width 85 height 20
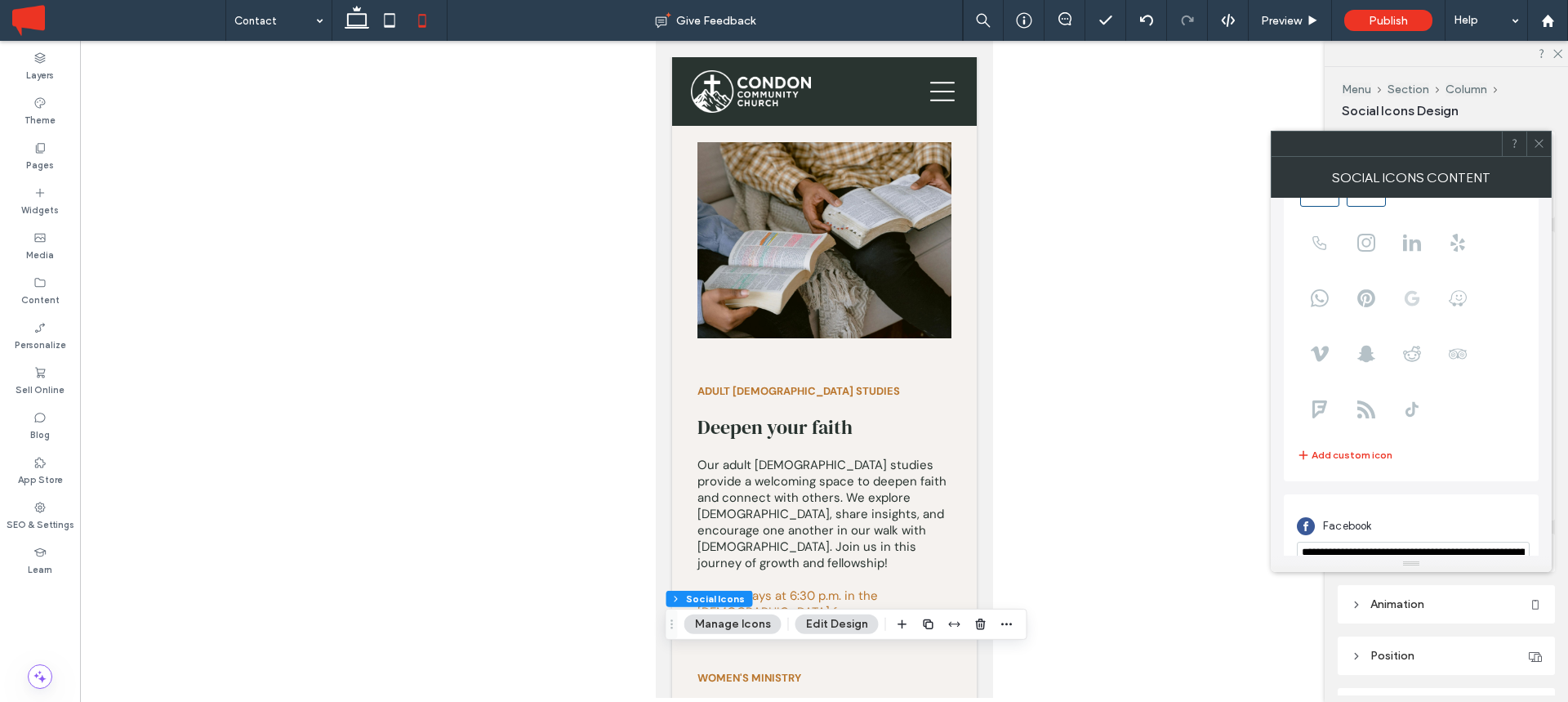
scroll to position [199, 0]
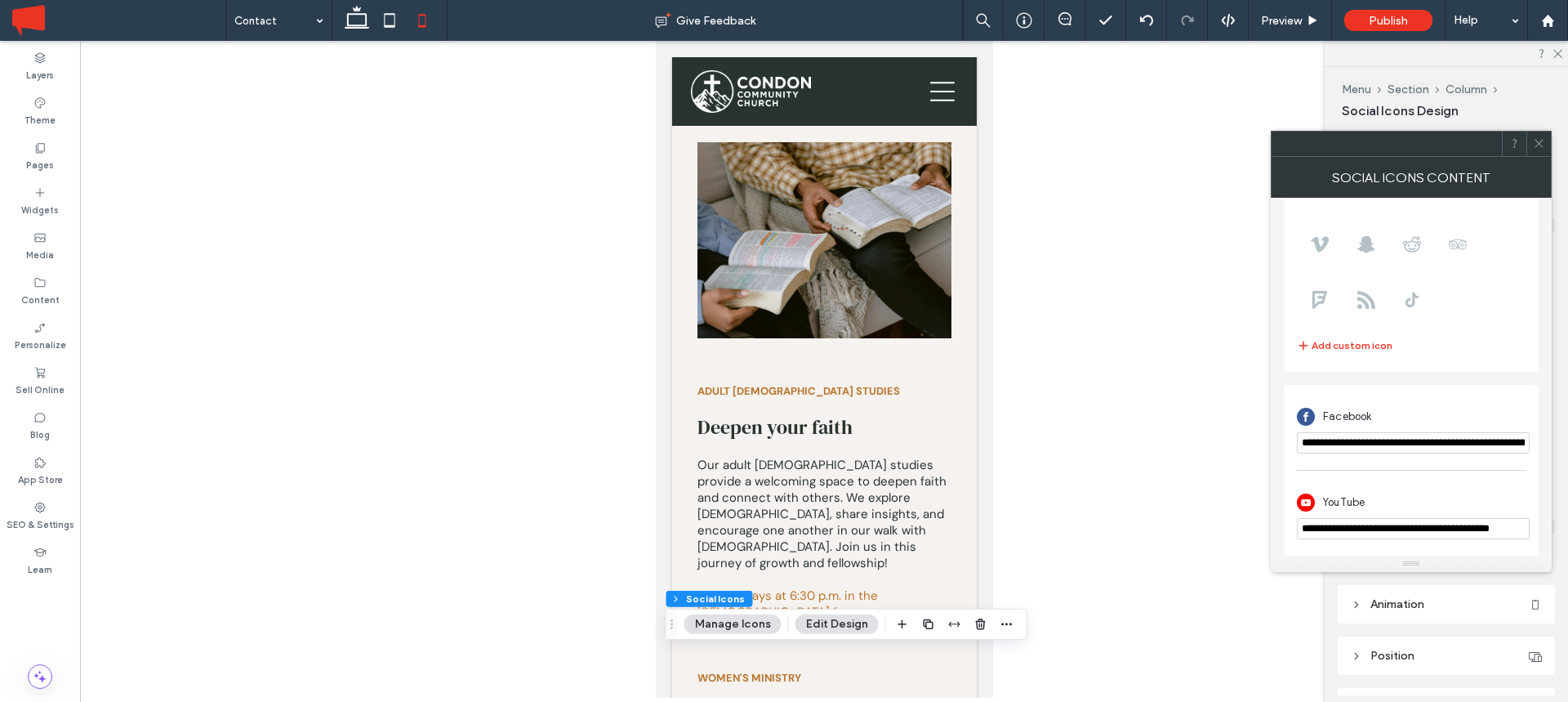
click at [1539, 138] on icon at bounding box center [1539, 143] width 12 height 12
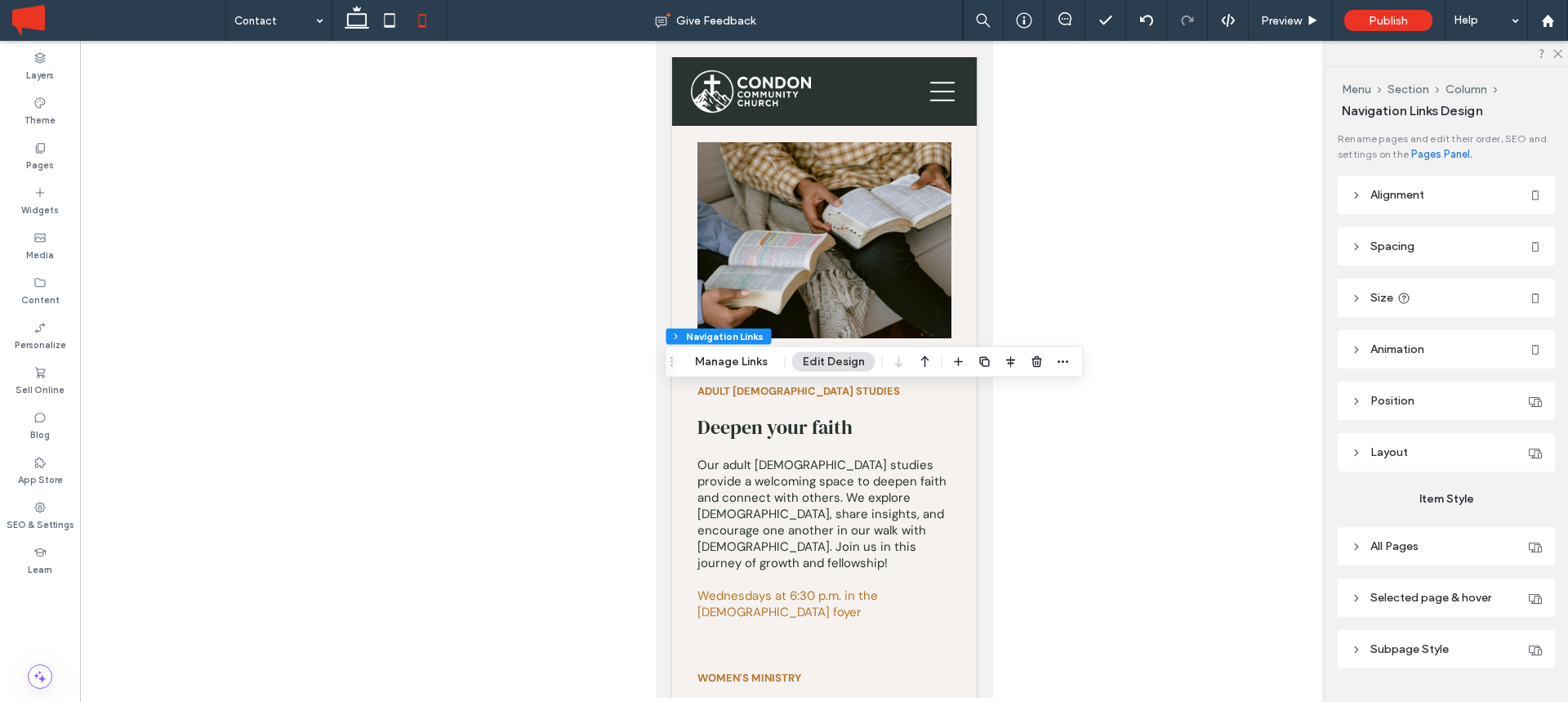
type input "*"
type input "***"
type input "****"
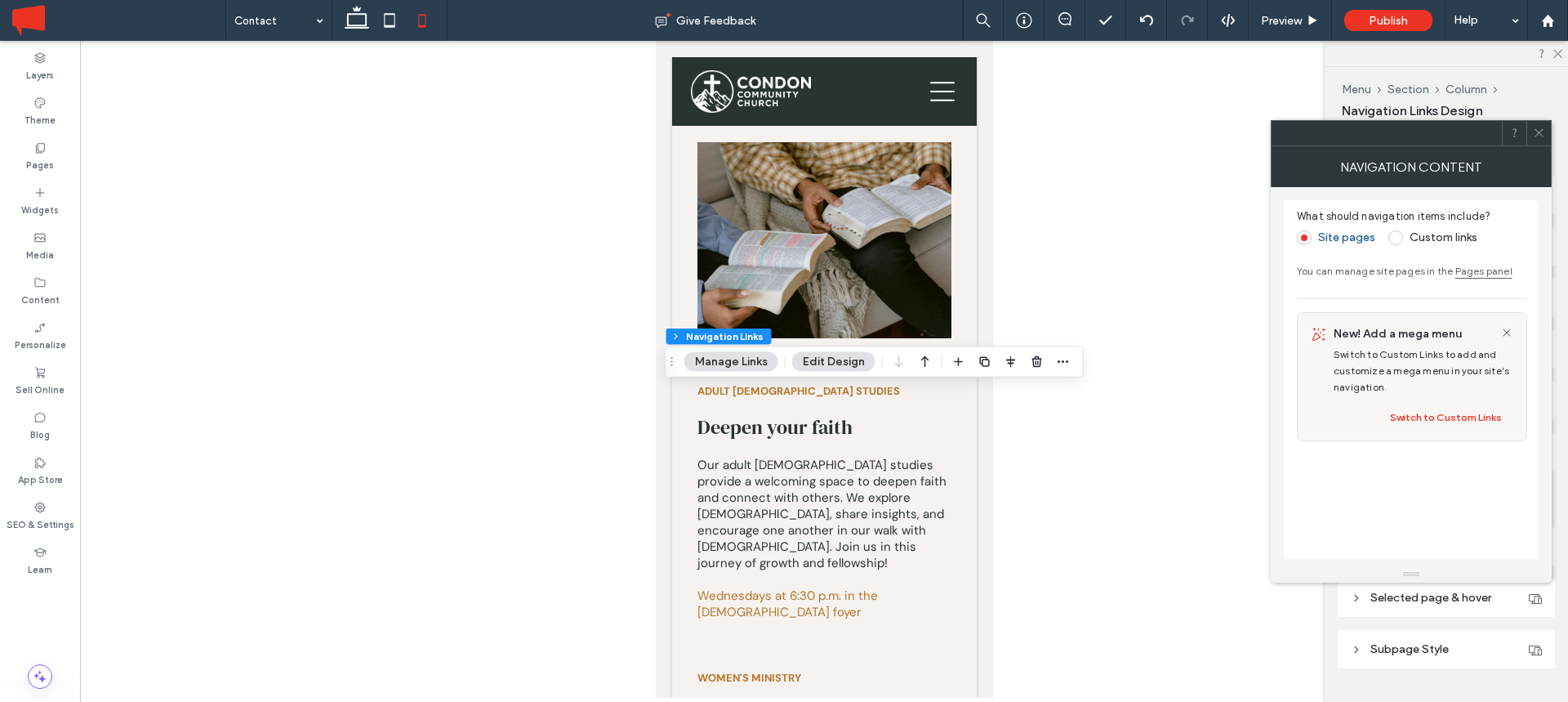
click at [1537, 137] on icon at bounding box center [1539, 132] width 12 height 12
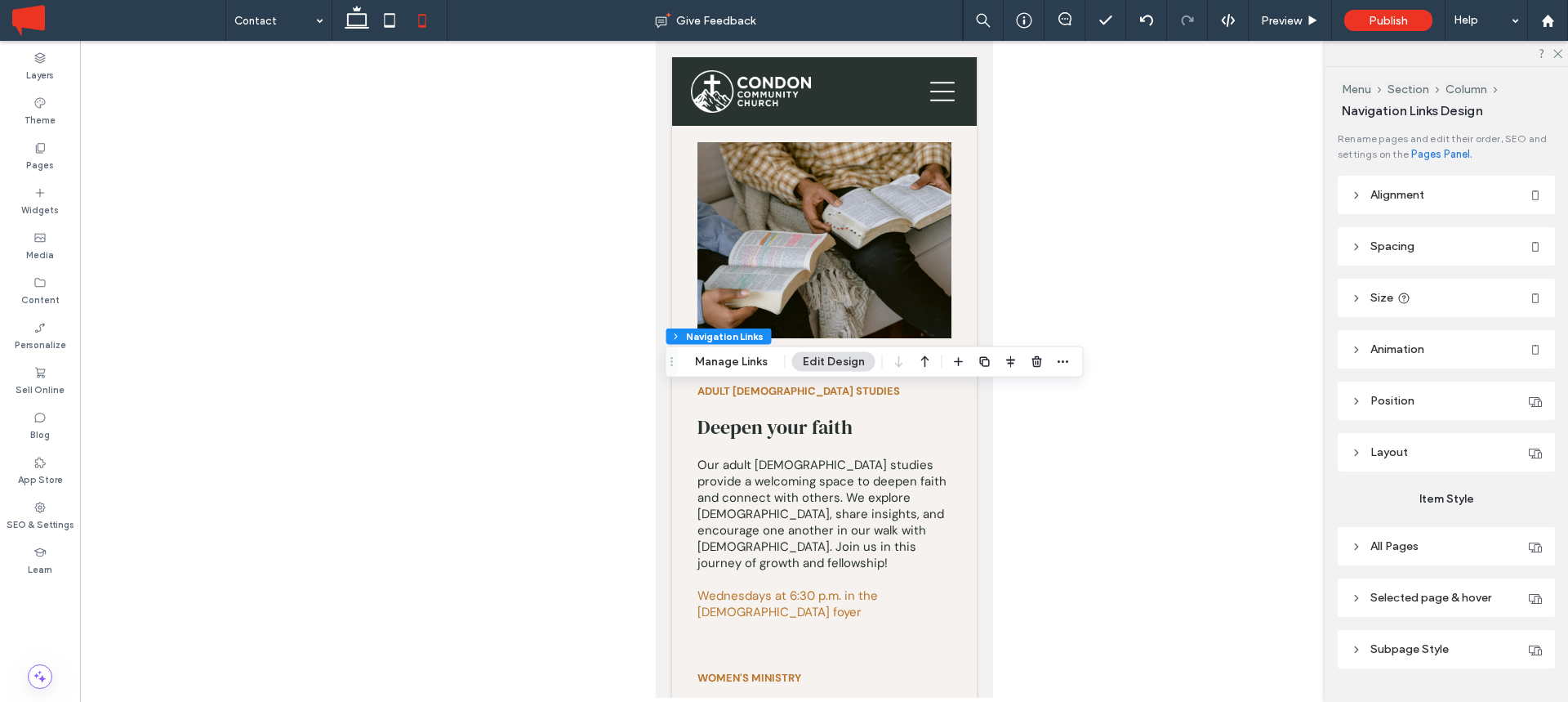
click at [1421, 545] on header "All Pages" at bounding box center [1446, 546] width 218 height 38
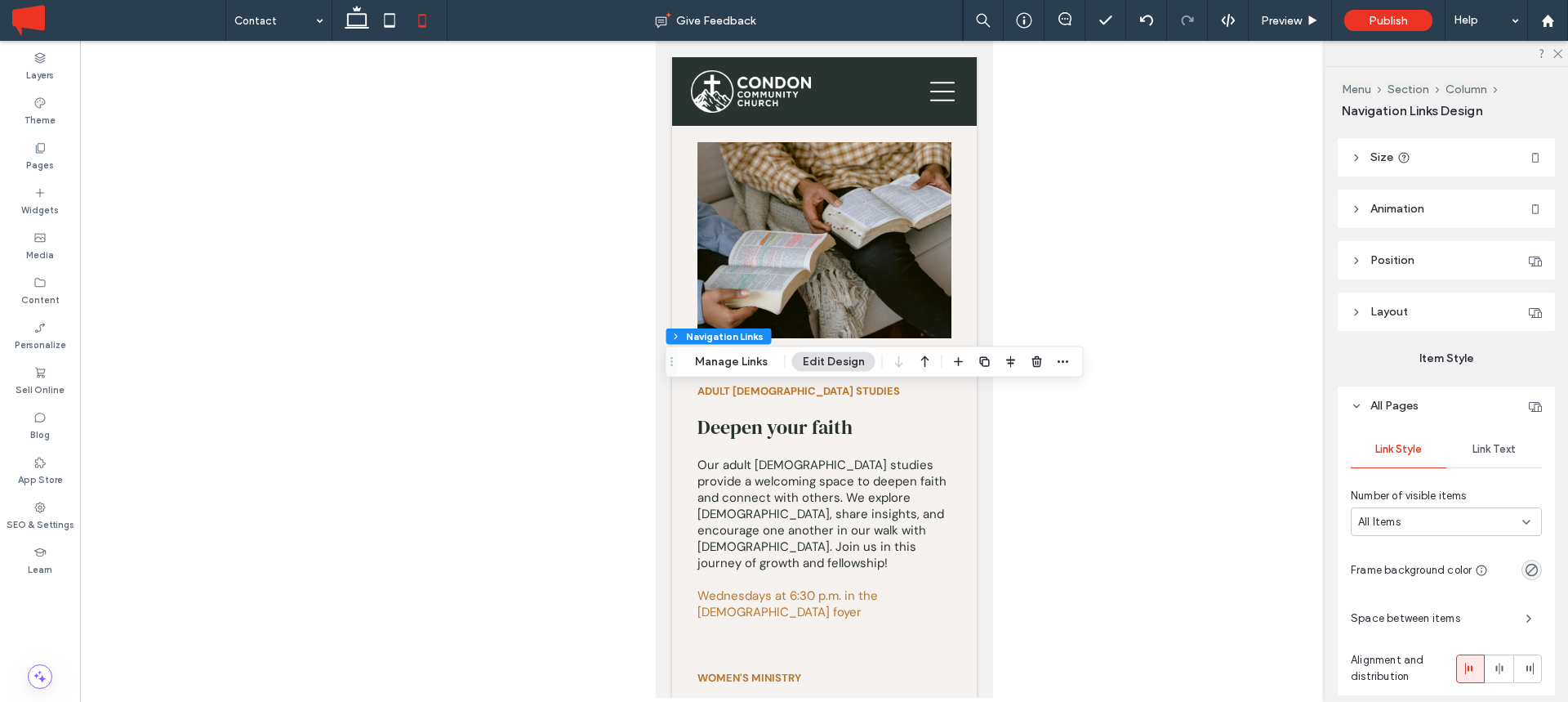
scroll to position [227, 0]
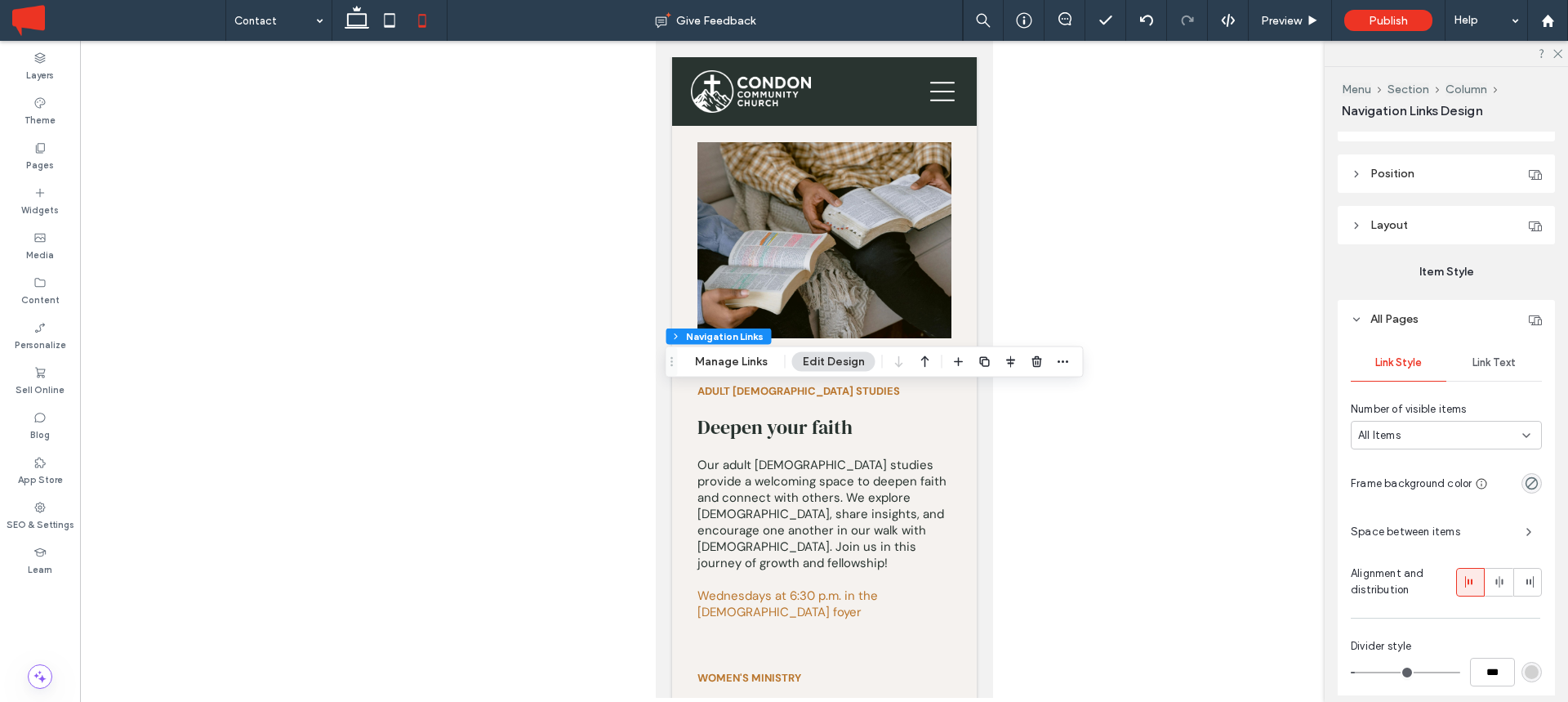
click at [1490, 356] on span "Link Text" at bounding box center [1494, 363] width 43 height 13
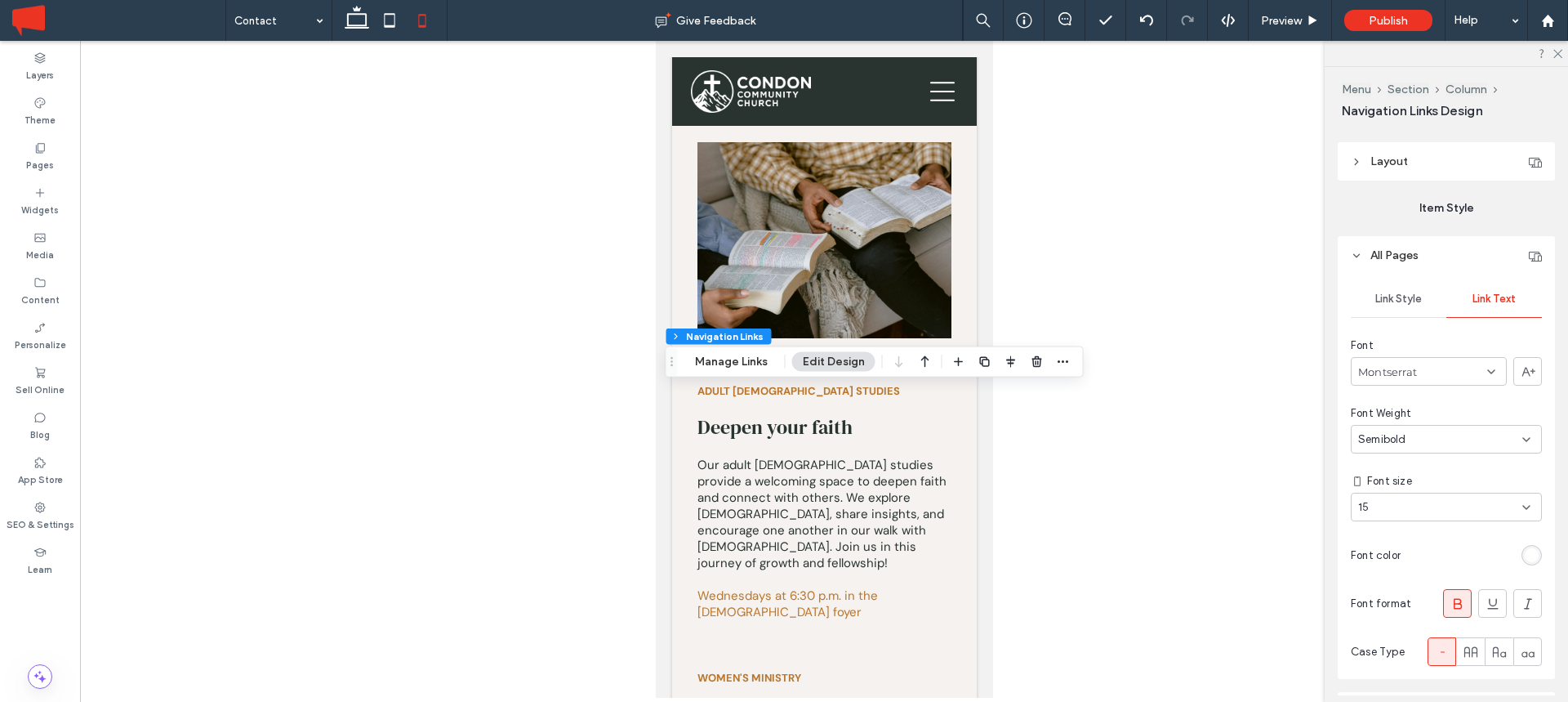
scroll to position [303, 0]
click at [1424, 365] on div "Montserrat" at bounding box center [1429, 359] width 156 height 29
click at [1405, 355] on span "Montserrat" at bounding box center [1388, 359] width 59 height 17
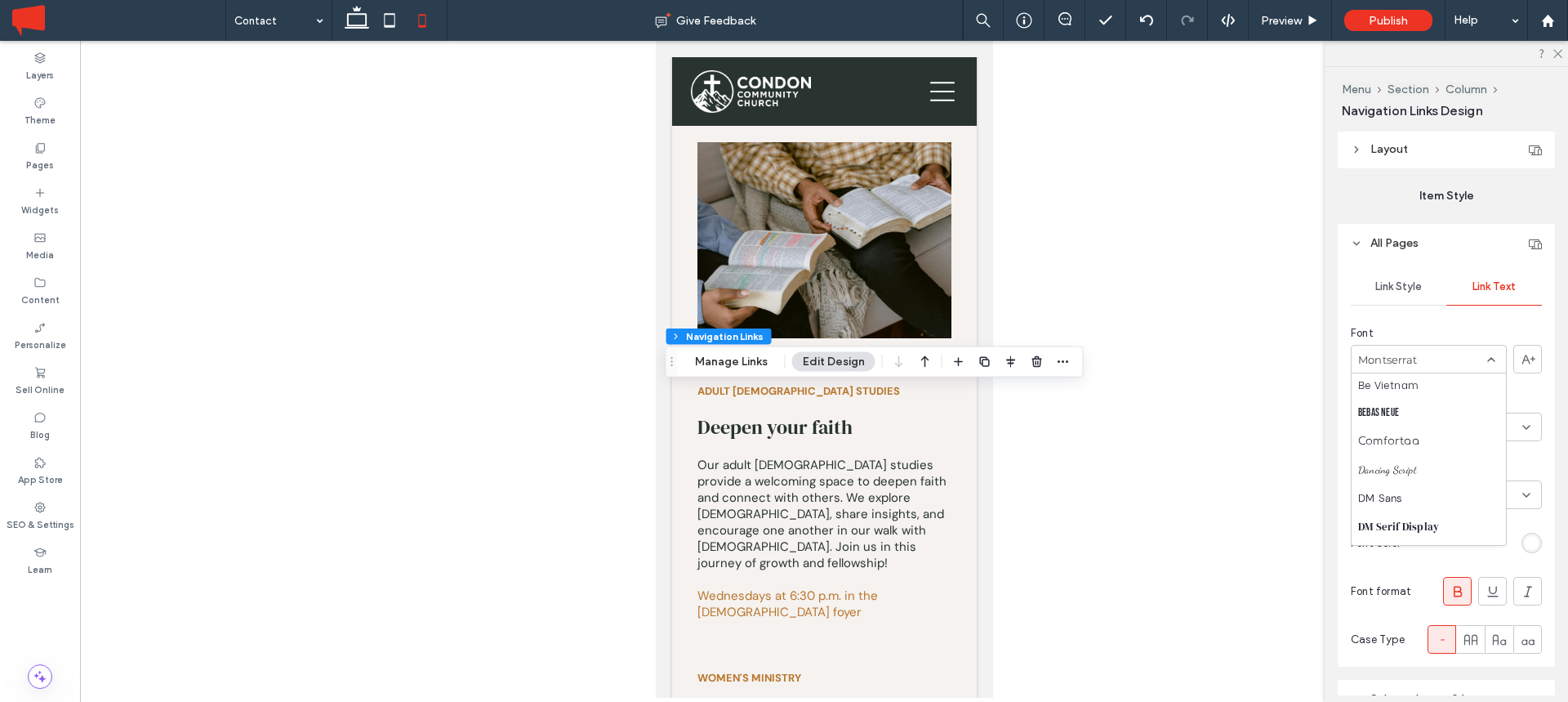
scroll to position [252, 0]
click at [1415, 474] on div "DM Sans" at bounding box center [1429, 478] width 155 height 29
click at [1473, 647] on span at bounding box center [1471, 639] width 17 height 27
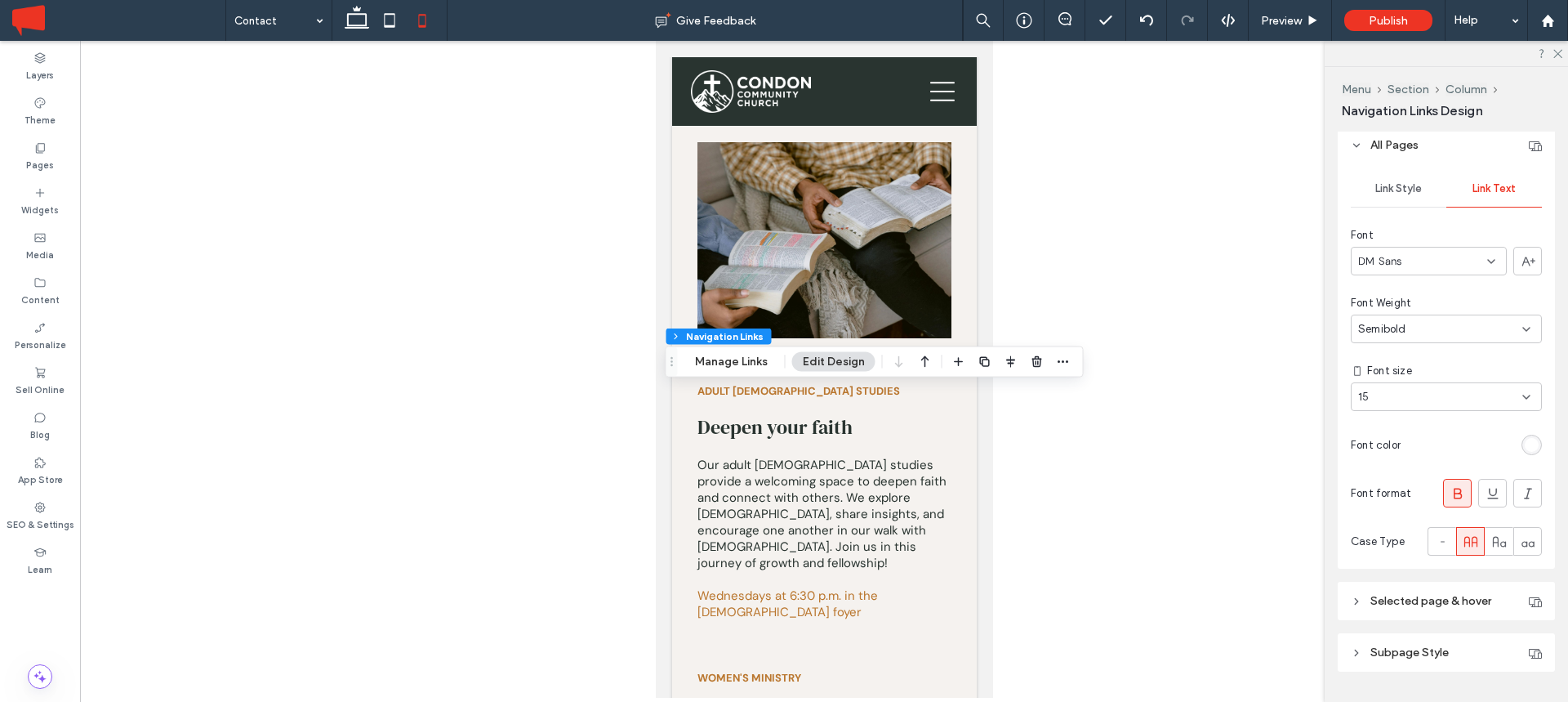
scroll to position [410, 0]
click at [1410, 385] on div "15" at bounding box center [1437, 389] width 157 height 17
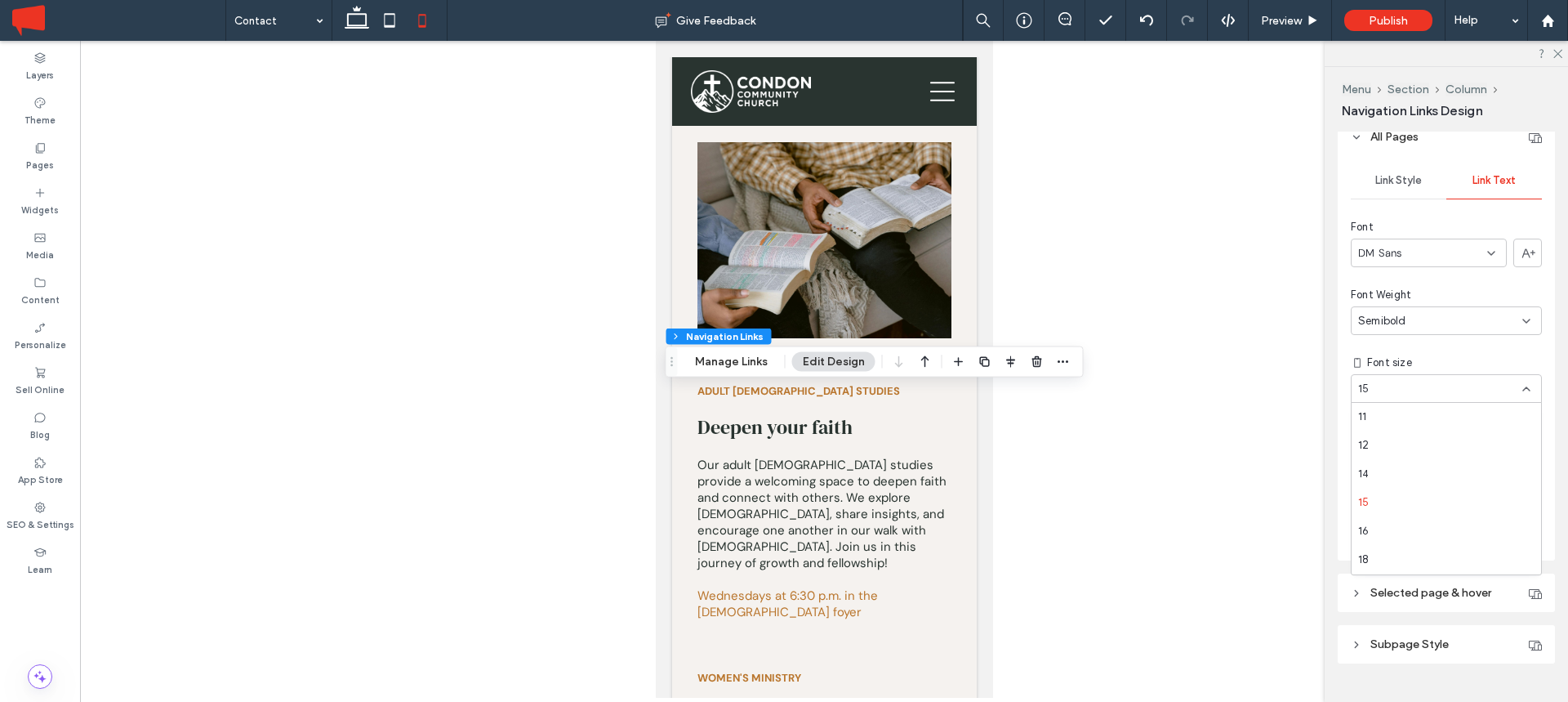
scroll to position [97, 0]
click at [1379, 522] on div "16" at bounding box center [1446, 520] width 189 height 29
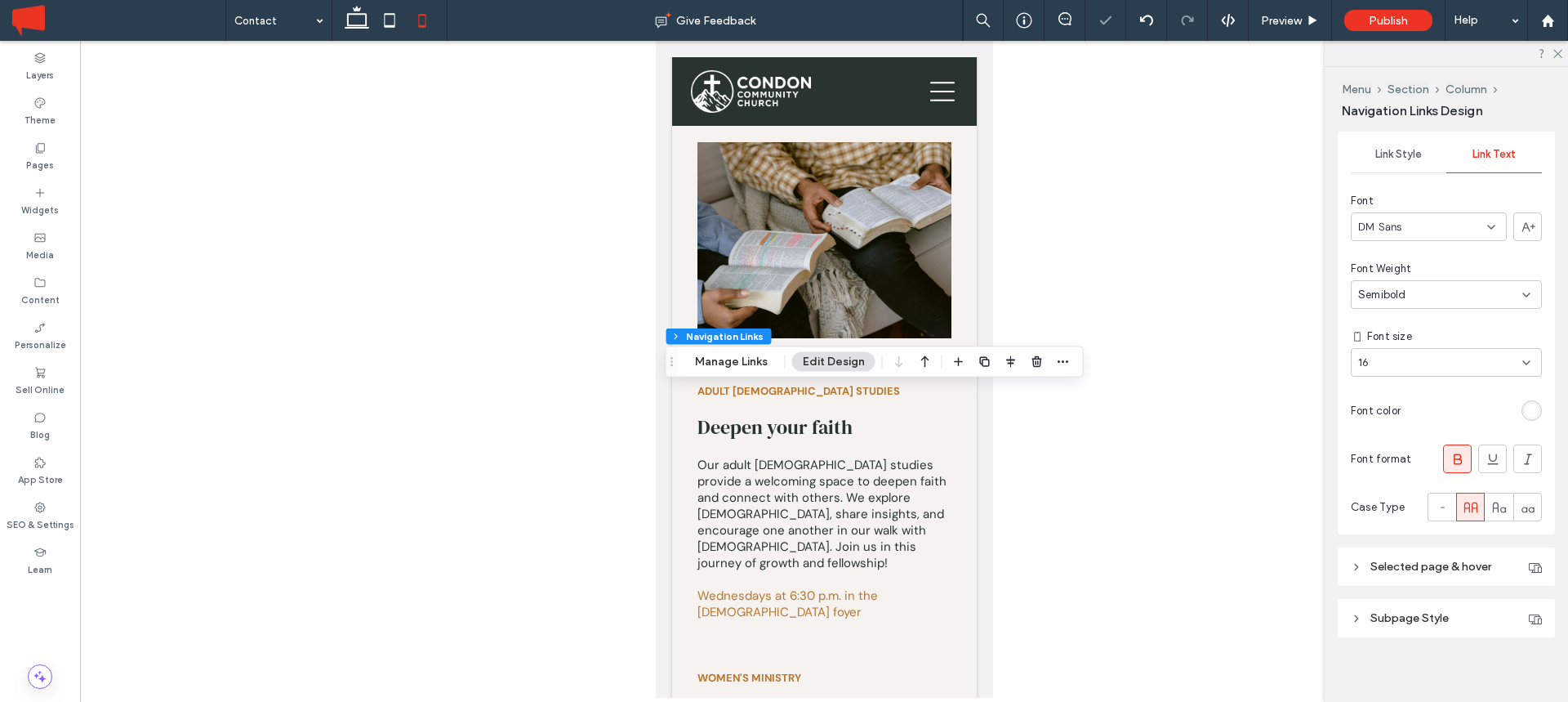
scroll to position [443, 0]
click at [1403, 551] on header "Selected page & hover" at bounding box center [1446, 559] width 218 height 38
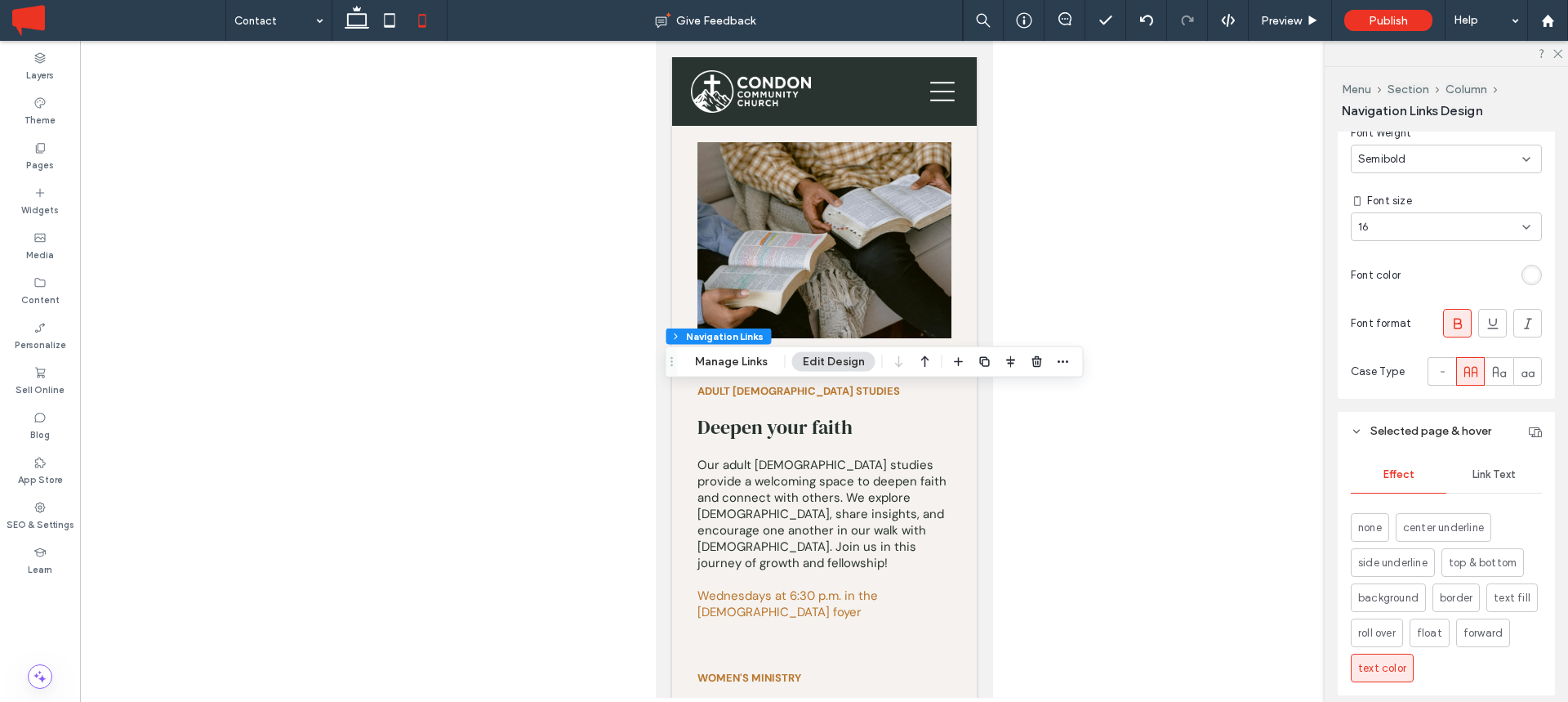
scroll to position [625, 0]
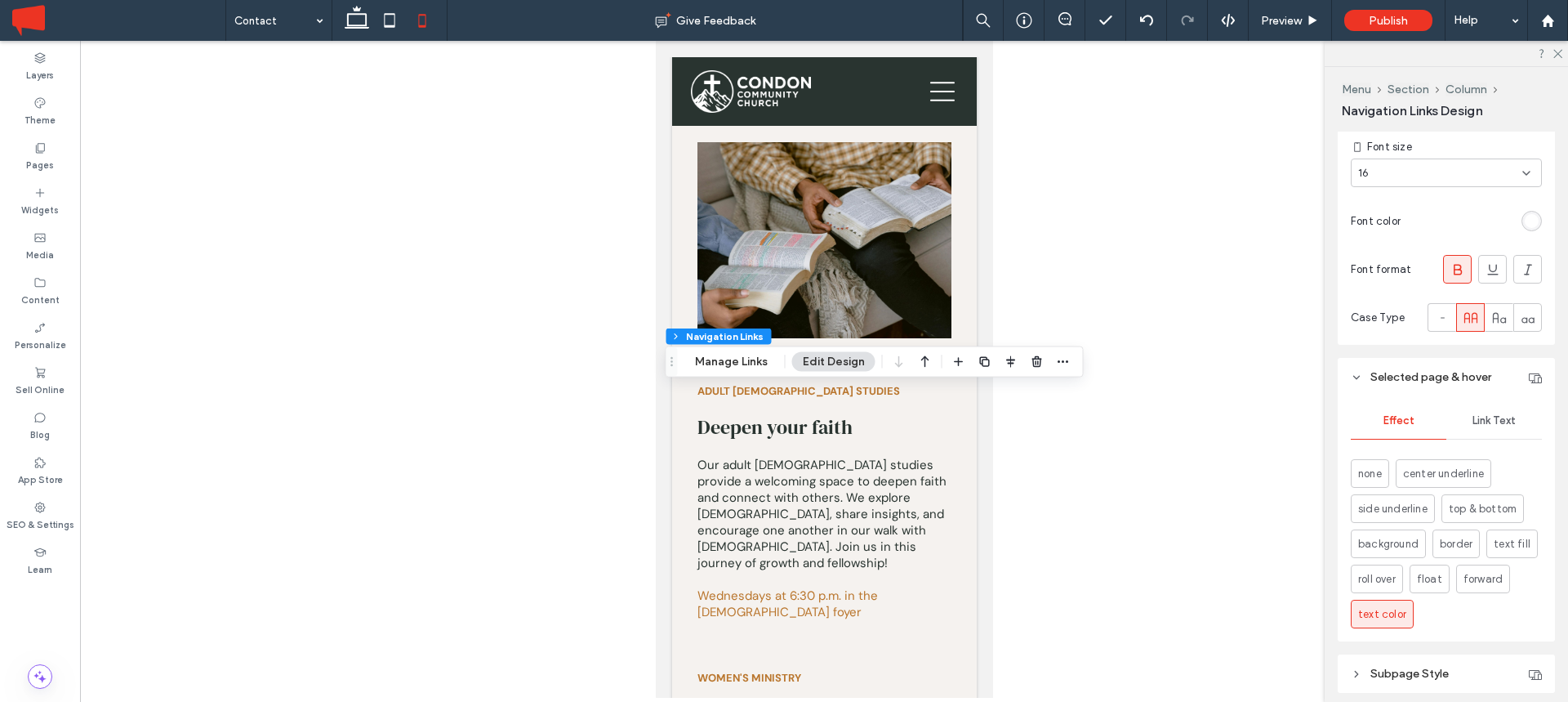
click at [1498, 411] on div "Link Text" at bounding box center [1494, 421] width 95 height 36
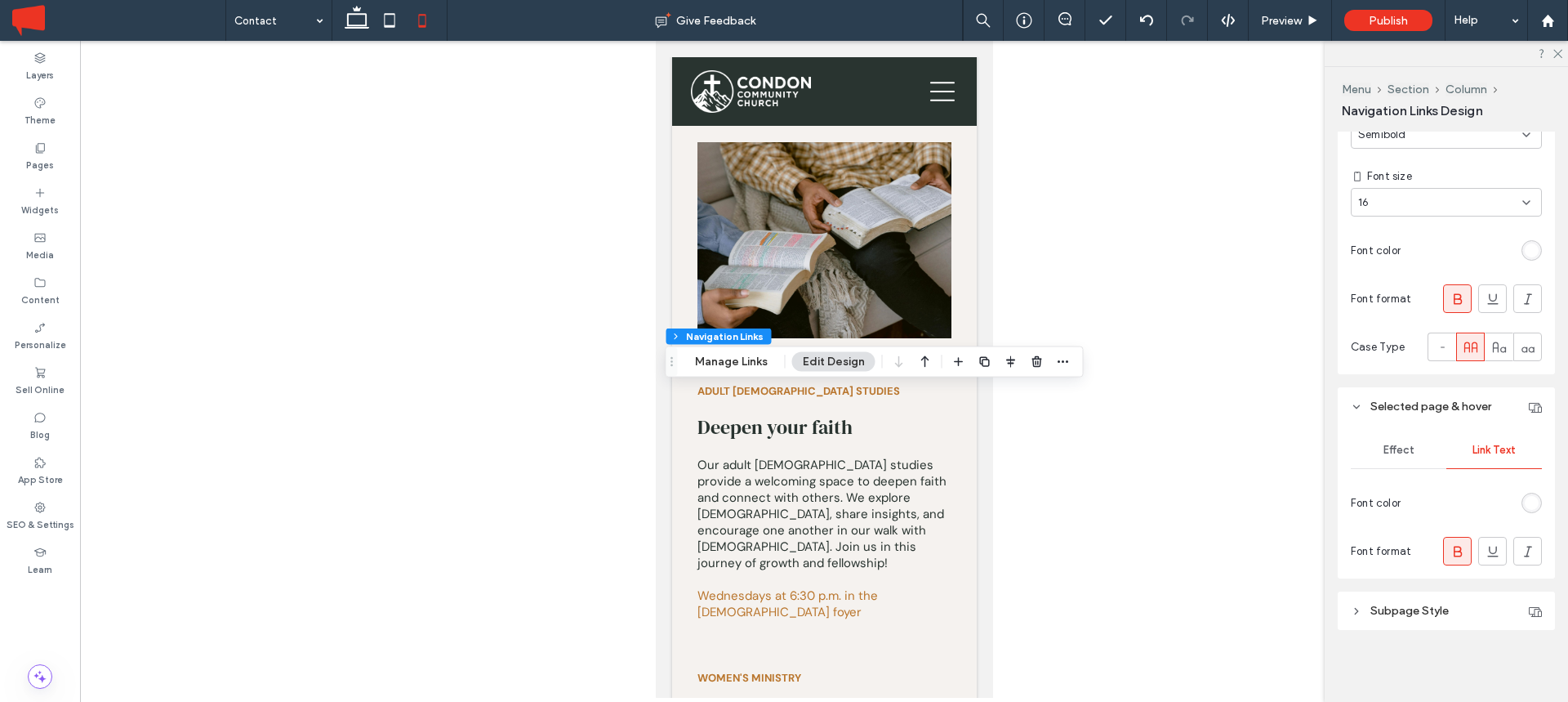
click at [1396, 610] on span "Subpage Style" at bounding box center [1409, 610] width 79 height 14
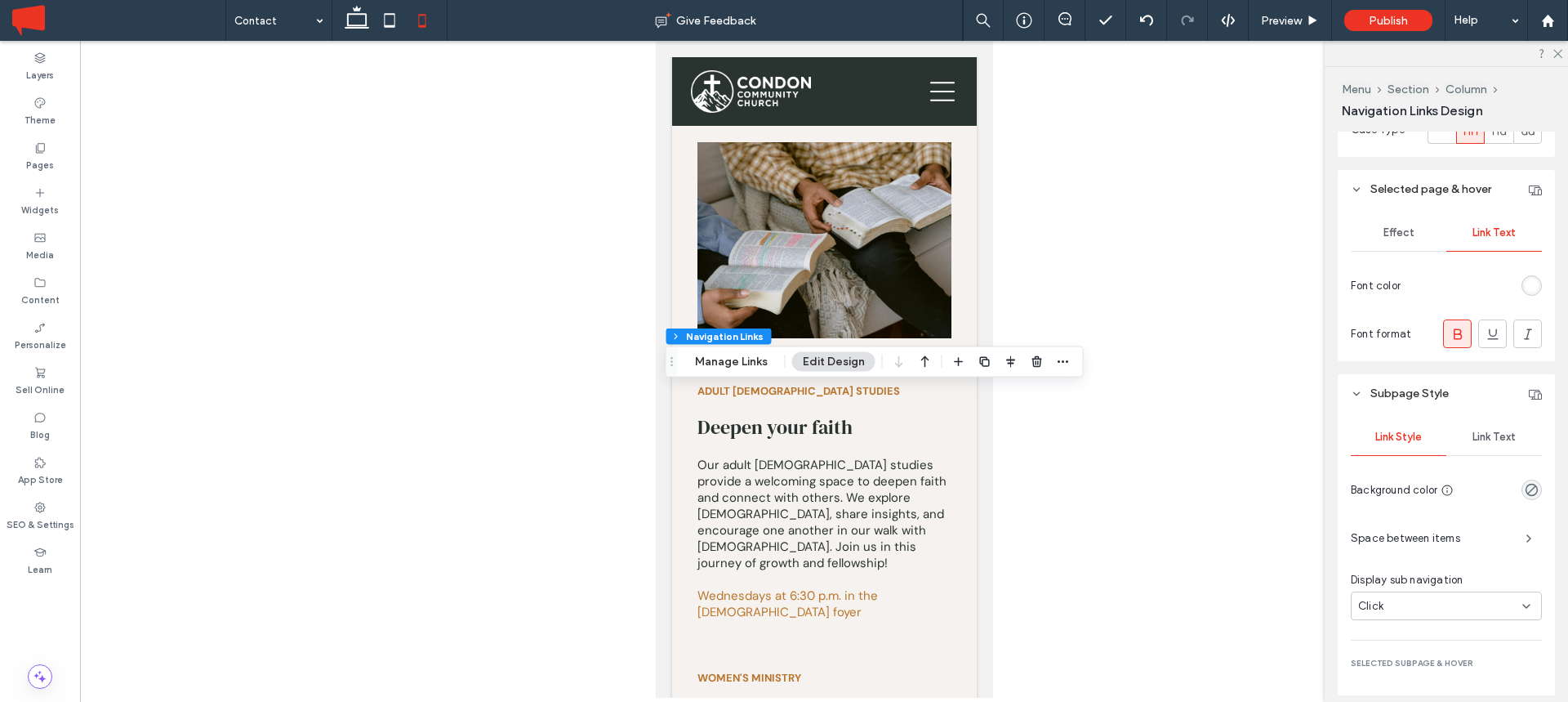
scroll to position [883, 0]
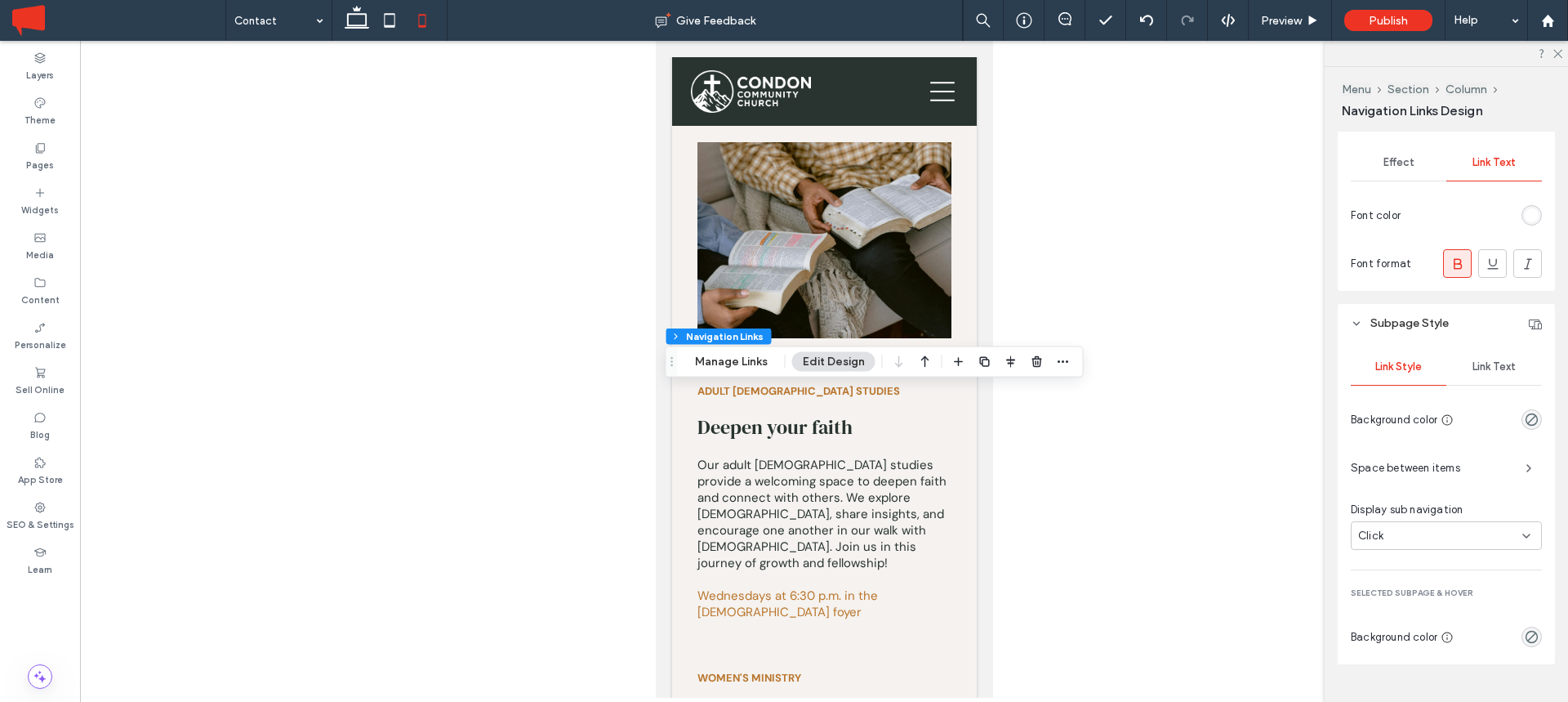
click at [1494, 360] on span "Link Text" at bounding box center [1494, 367] width 43 height 13
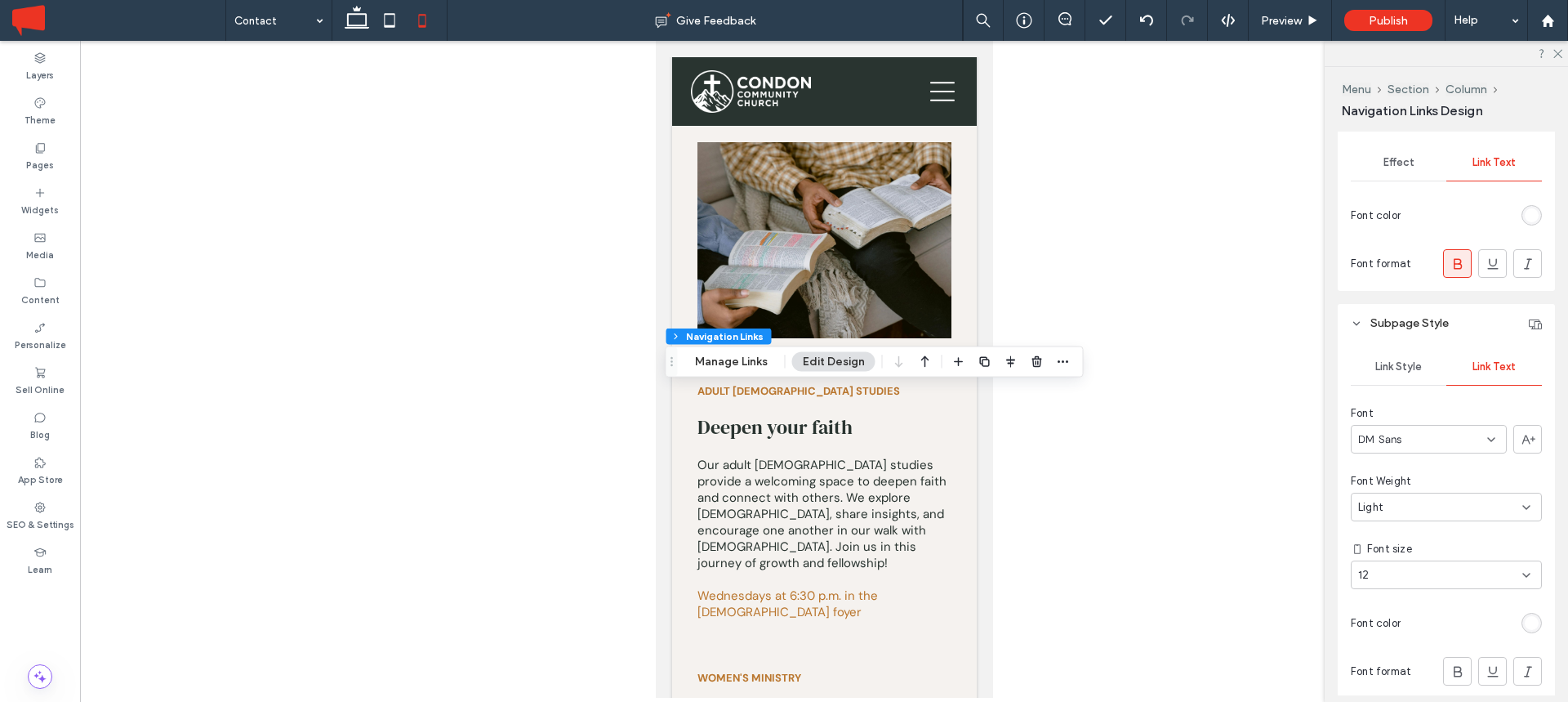
click at [1422, 501] on div "Light" at bounding box center [1441, 507] width 164 height 17
click at [1398, 646] on div "Normal" at bounding box center [1446, 650] width 189 height 29
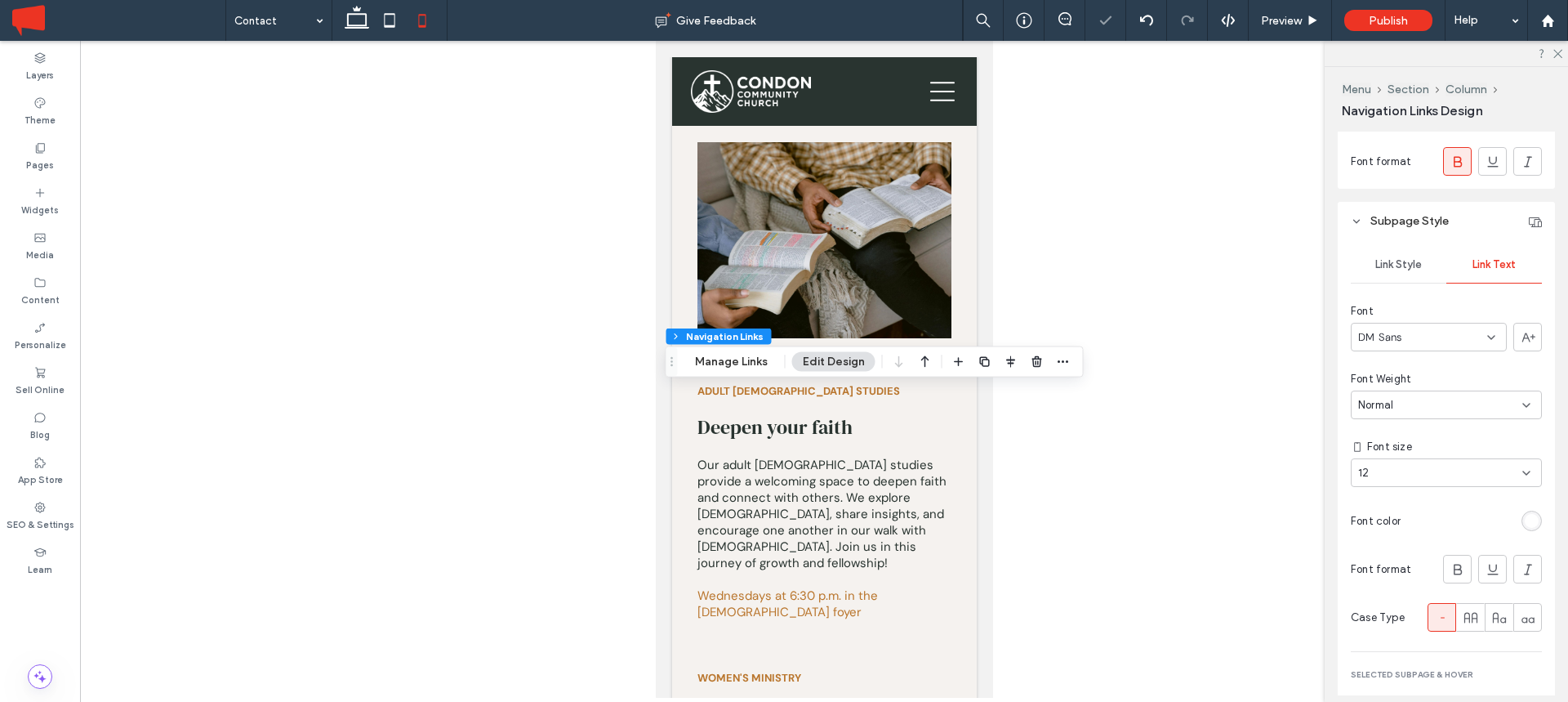
scroll to position [1006, 0]
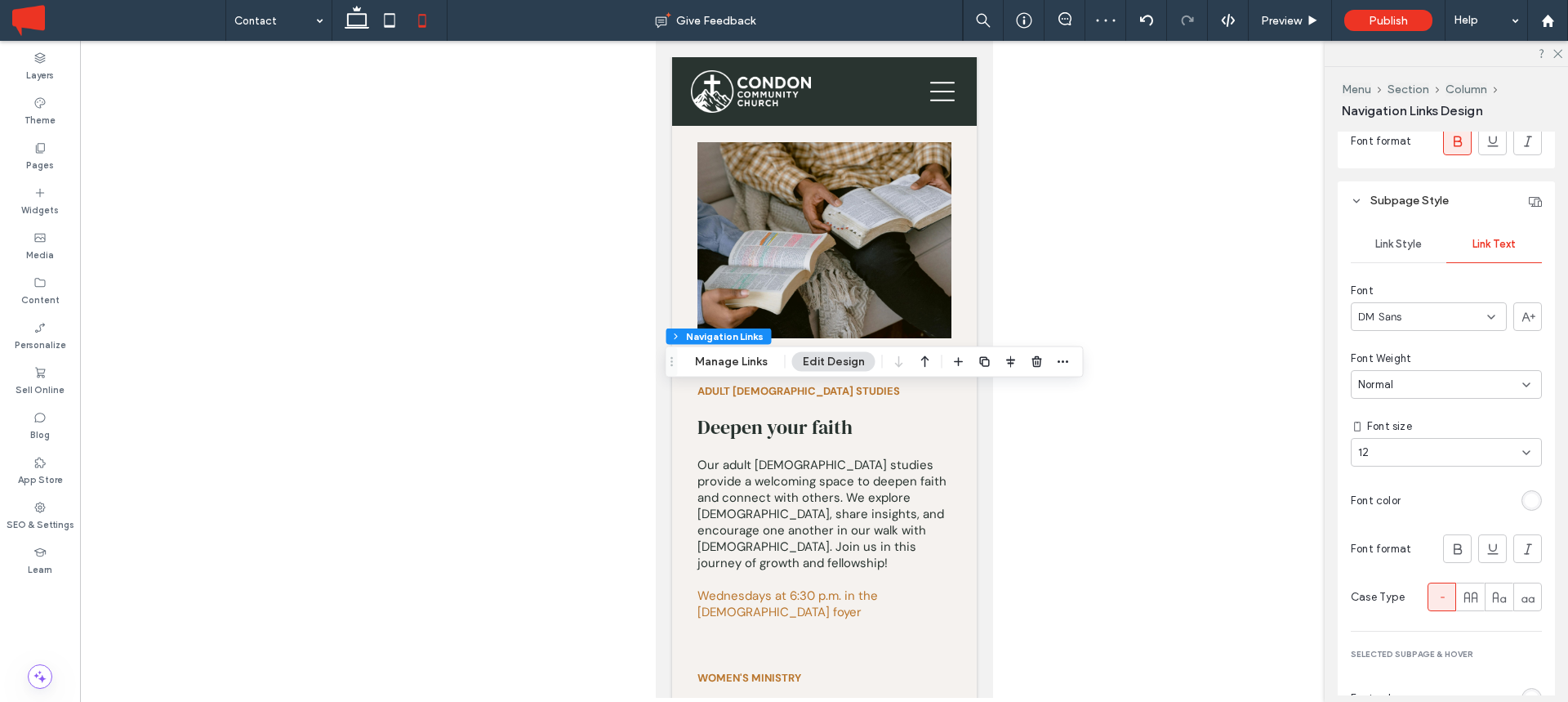
click at [1388, 448] on div "12" at bounding box center [1437, 453] width 157 height 17
click at [1377, 565] on div "14" at bounding box center [1446, 561] width 189 height 29
click at [1398, 445] on div "14" at bounding box center [1437, 453] width 157 height 17
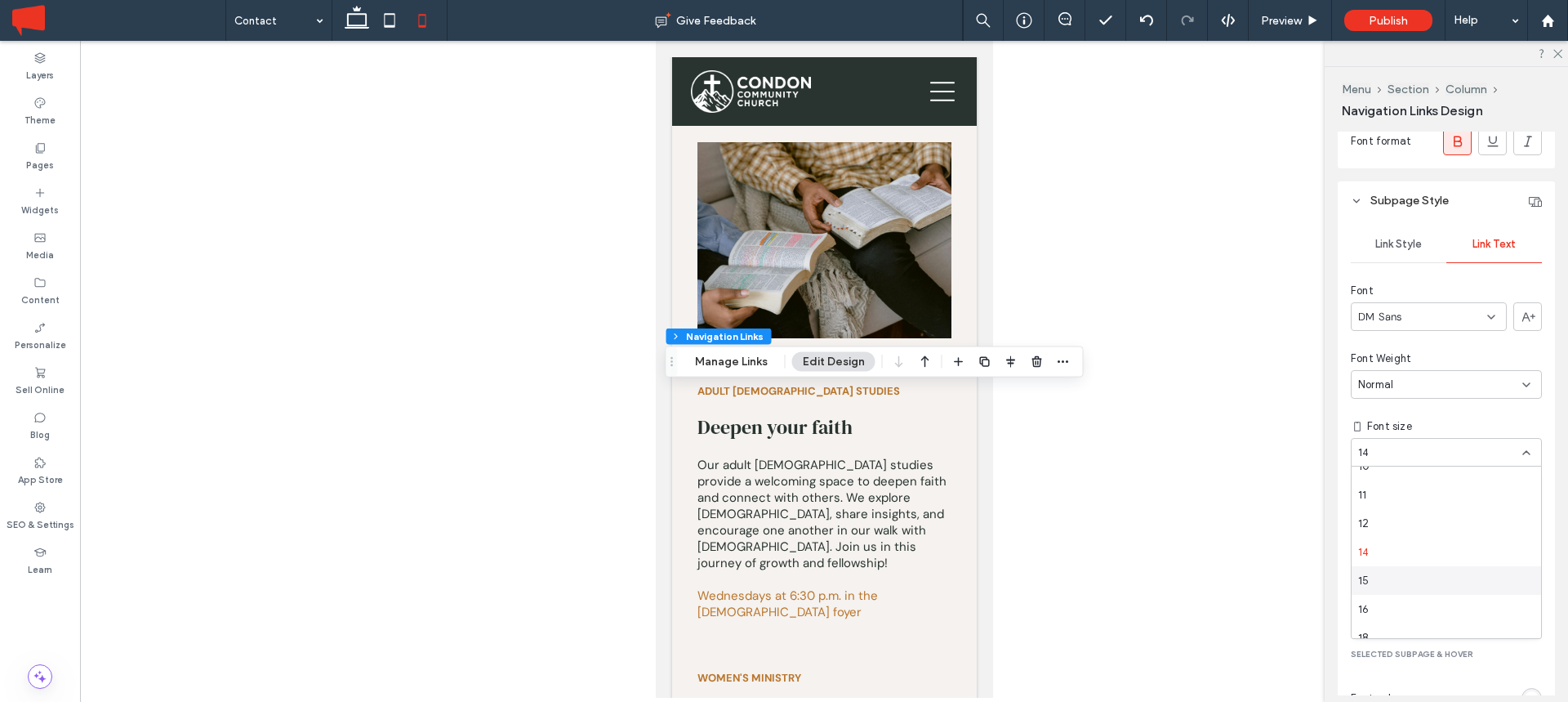
click at [1380, 575] on div "15" at bounding box center [1446, 580] width 189 height 29
click at [1407, 250] on span "Link Style" at bounding box center [1398, 244] width 46 height 13
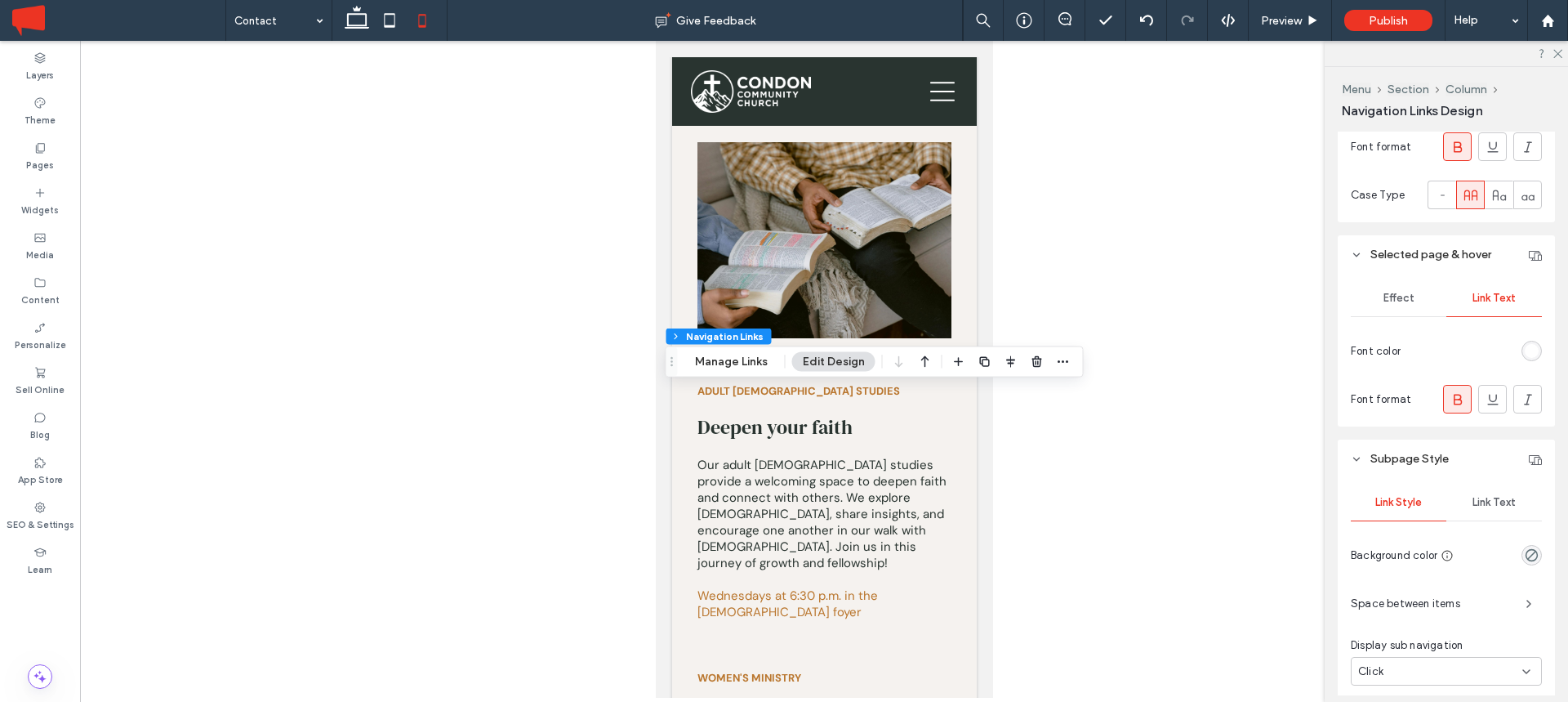
scroll to position [744, 0]
click at [1400, 302] on span "Effect" at bounding box center [1399, 301] width 31 height 13
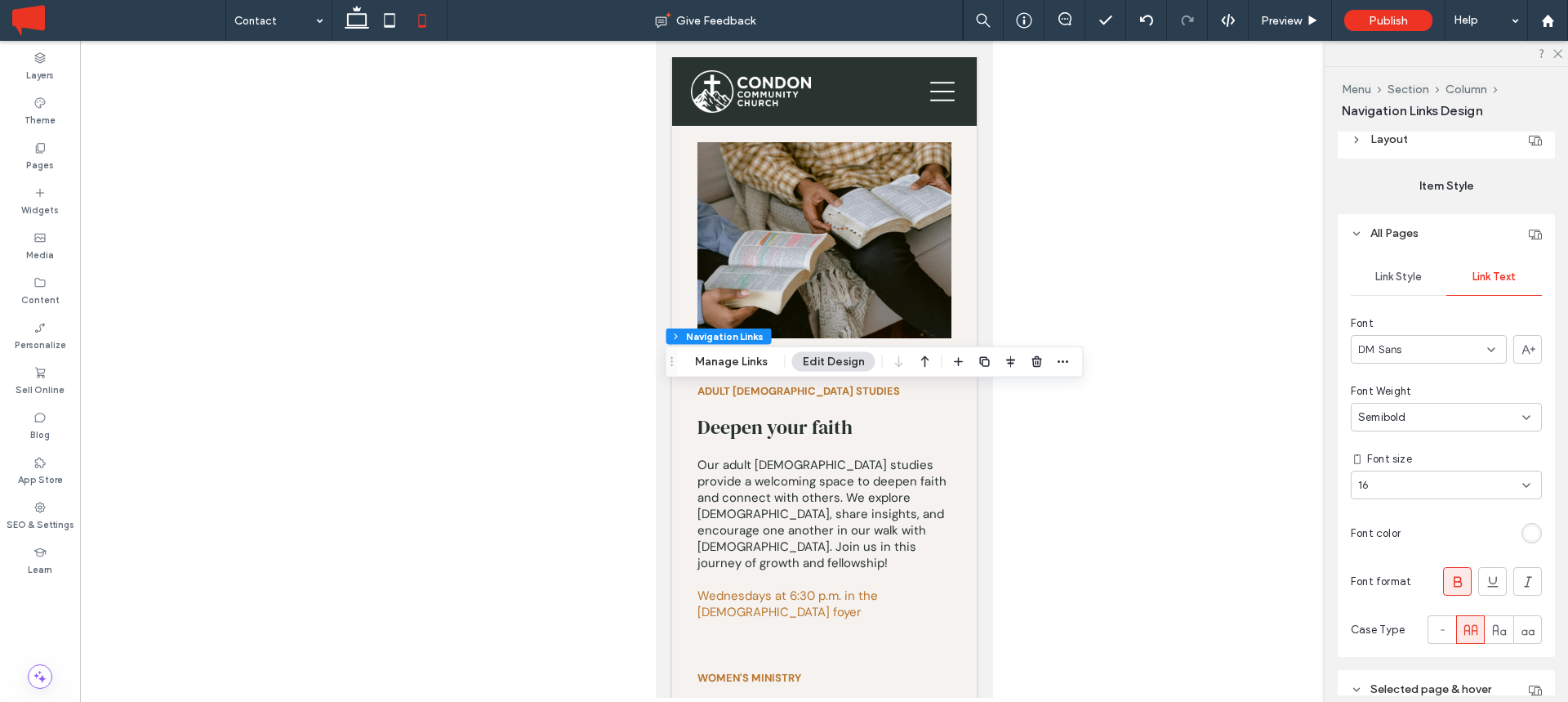
scroll to position [309, 0]
click at [1403, 289] on div "Link Style" at bounding box center [1398, 281] width 95 height 36
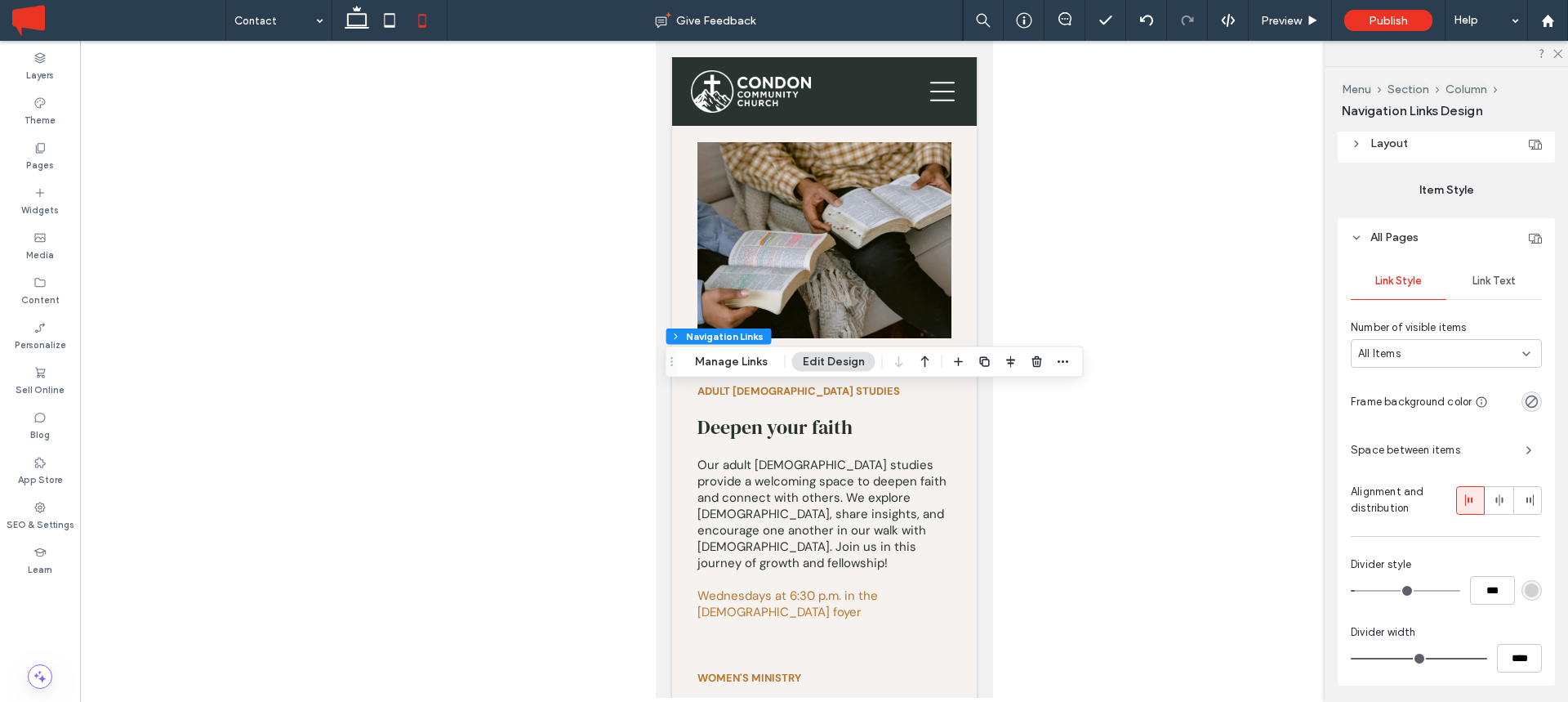
type input "*"
type input "***"
type input "*"
type input "***"
type input "*"
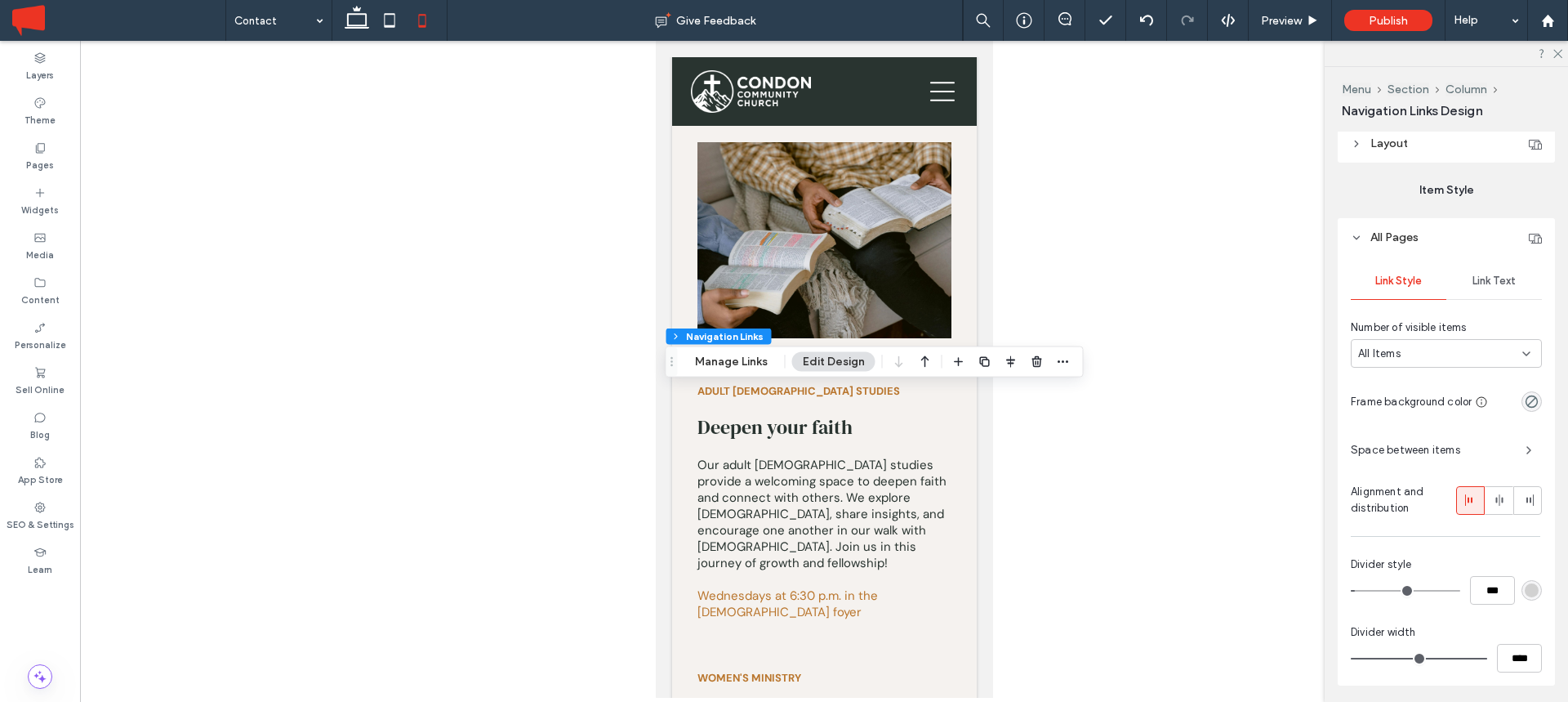
type input "***"
drag, startPoint x: 1363, startPoint y: 594, endPoint x: 1332, endPoint y: 595, distance: 31.0
type input "*"
click at [1351, 592] on input "range" at bounding box center [1406, 591] width 109 height 2
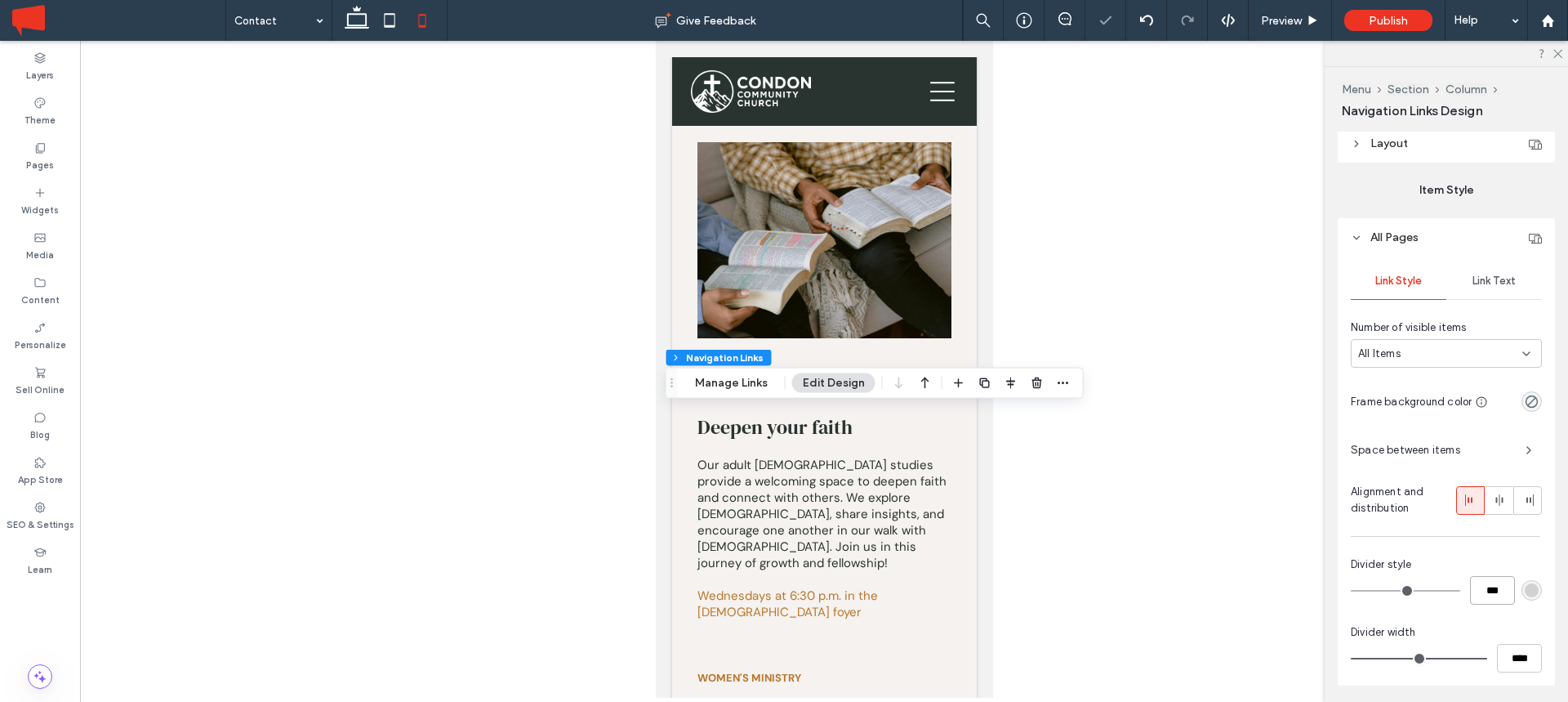
click at [1488, 589] on input "***" at bounding box center [1493, 590] width 45 height 29
type input "*"
click at [1537, 588] on div "rgb(209, 209, 209)" at bounding box center [1532, 590] width 14 height 14
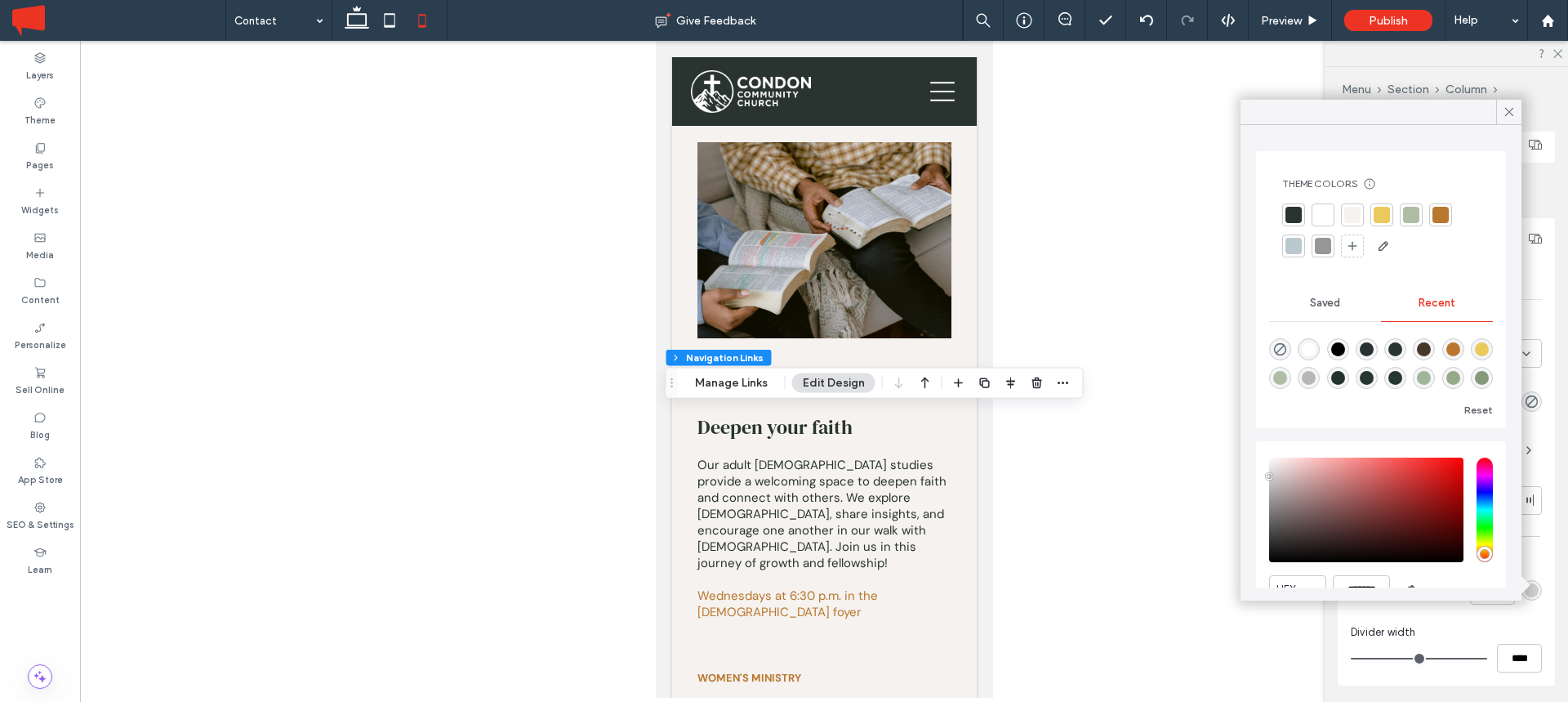
click at [1412, 210] on div at bounding box center [1412, 215] width 17 height 17
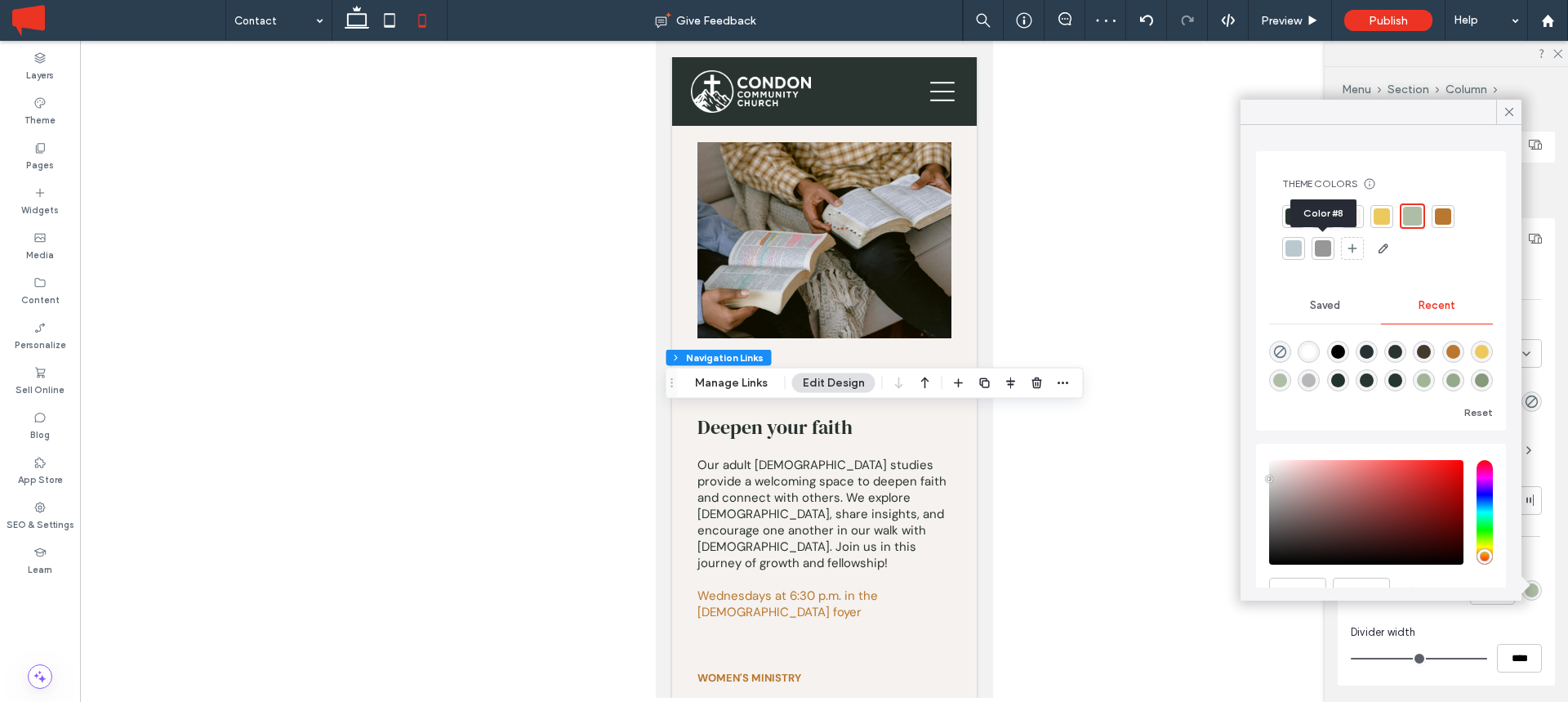
click at [1326, 247] on div at bounding box center [1323, 248] width 17 height 17
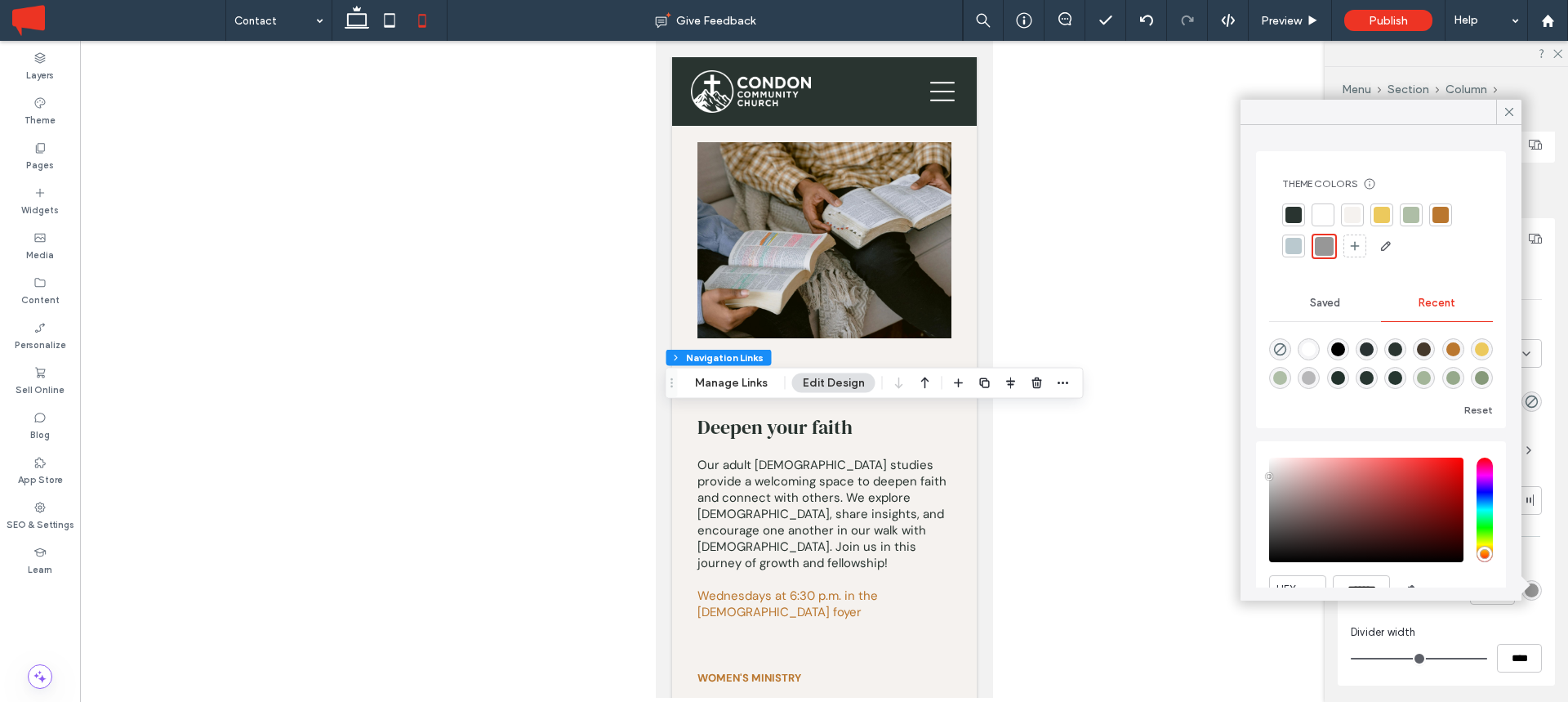
click at [1291, 221] on div at bounding box center [1294, 215] width 17 height 17
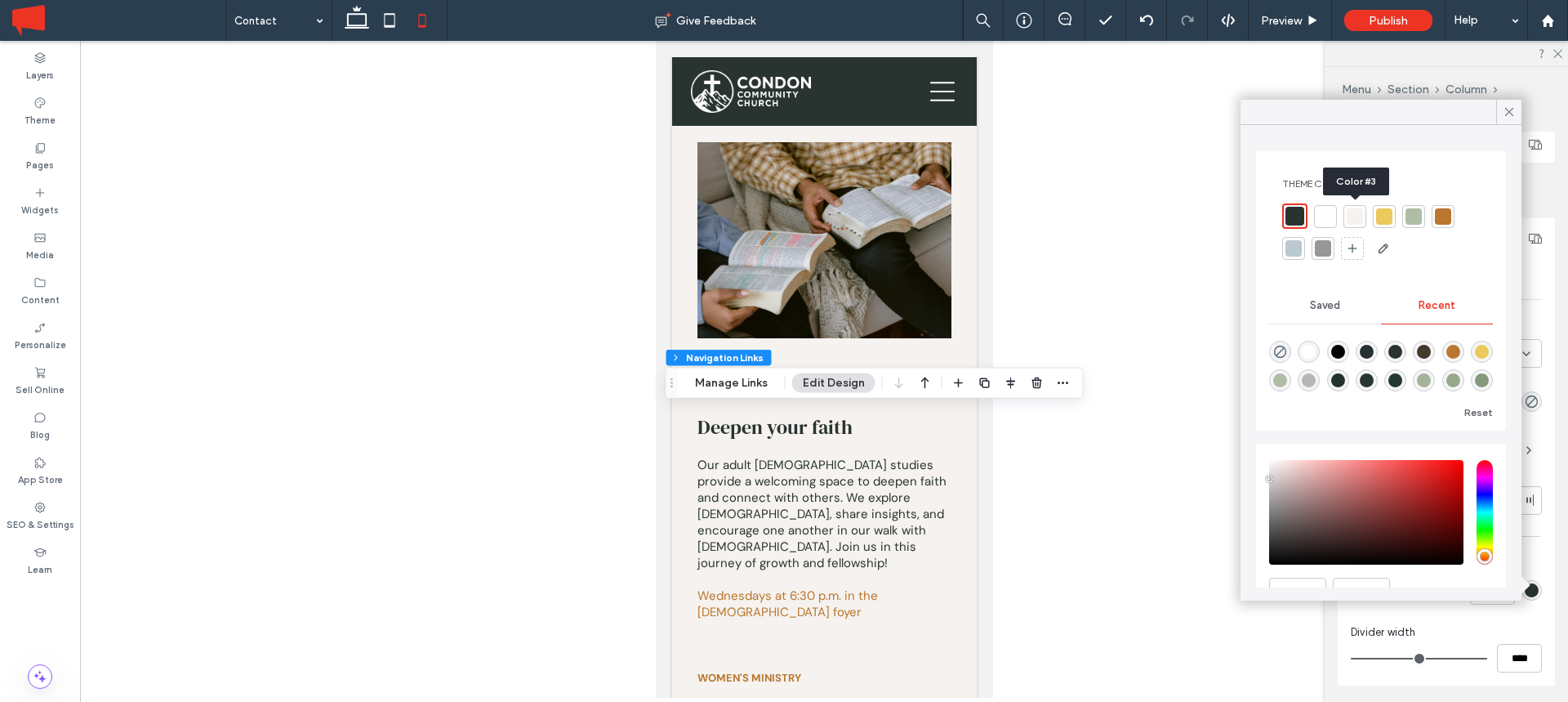
click at [1353, 218] on div at bounding box center [1355, 217] width 17 height 17
click at [1387, 216] on div at bounding box center [1384, 217] width 17 height 17
click at [1417, 217] on div at bounding box center [1414, 217] width 17 height 17
click at [1499, 115] on div at bounding box center [1508, 112] width 26 height 25
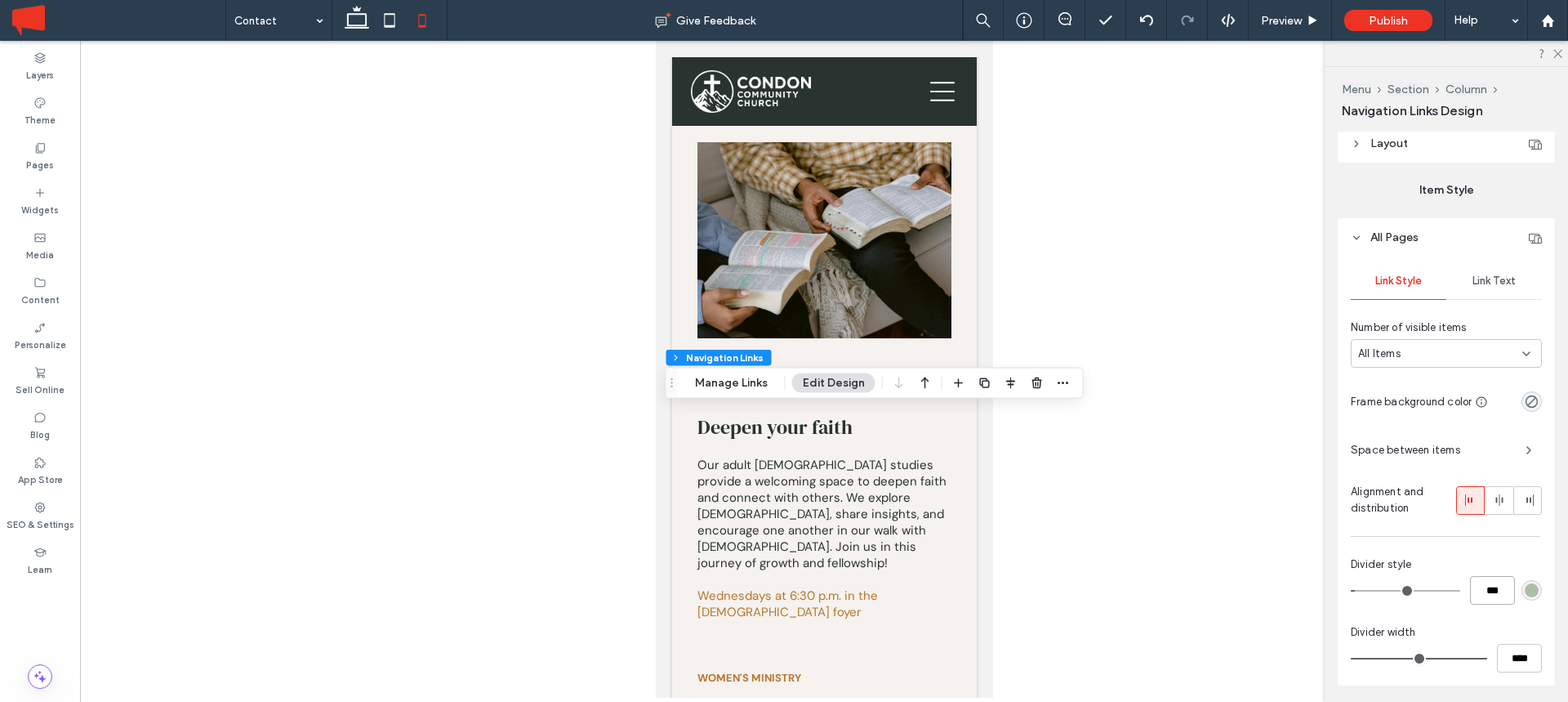
click at [1471, 588] on input "***" at bounding box center [1493, 590] width 45 height 29
type input "*"
type input "***"
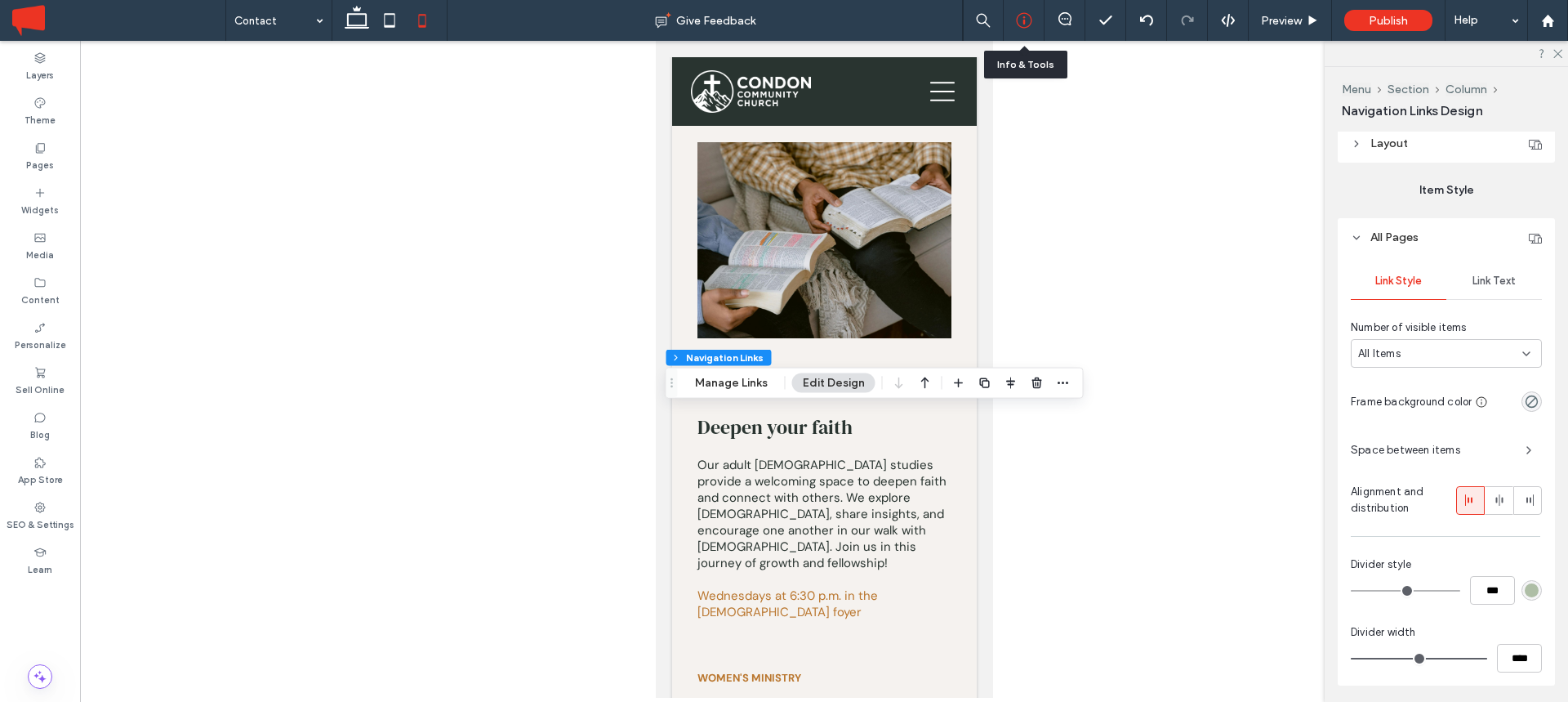
click at [1018, 19] on icon at bounding box center [1024, 21] width 17 height 17
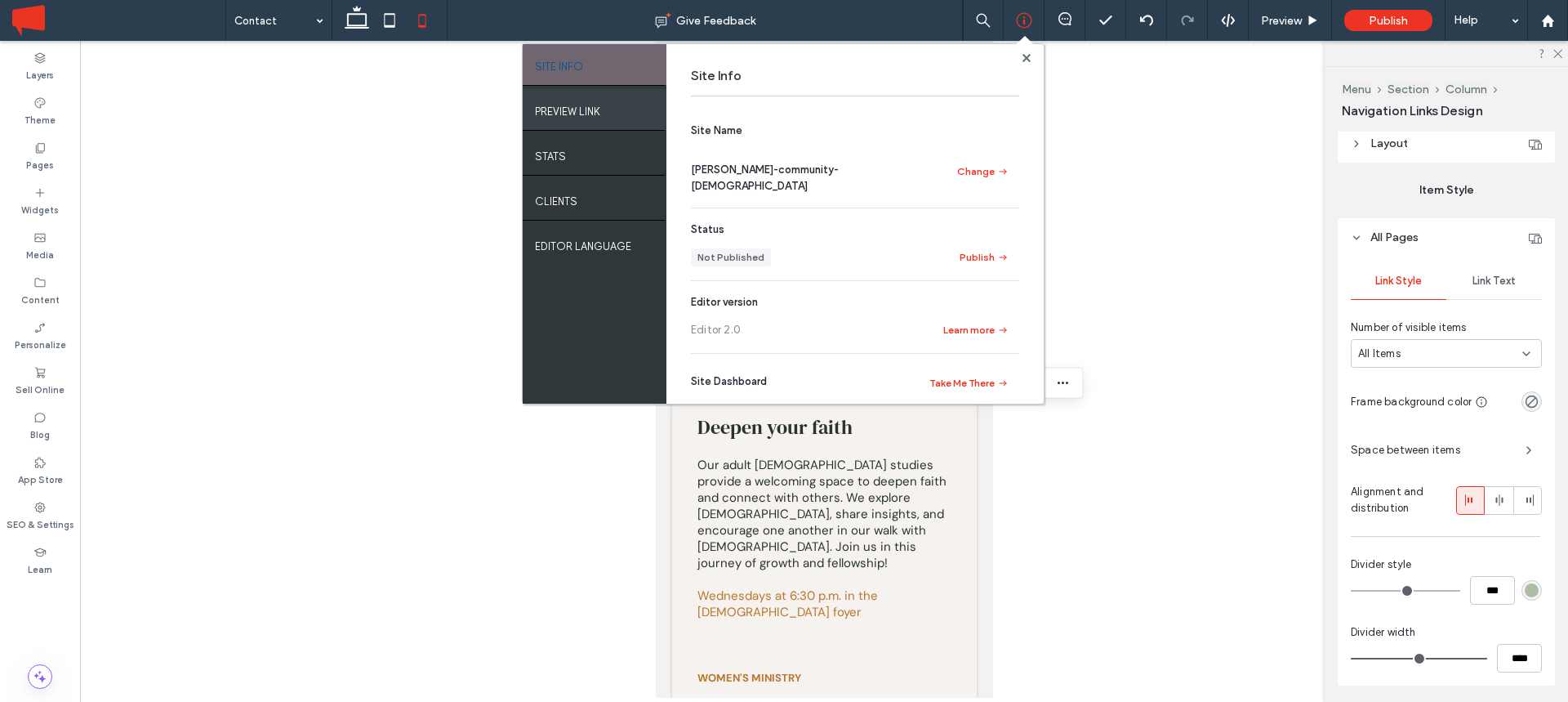
click at [573, 109] on label "PREVIEW LINK" at bounding box center [568, 107] width 65 height 21
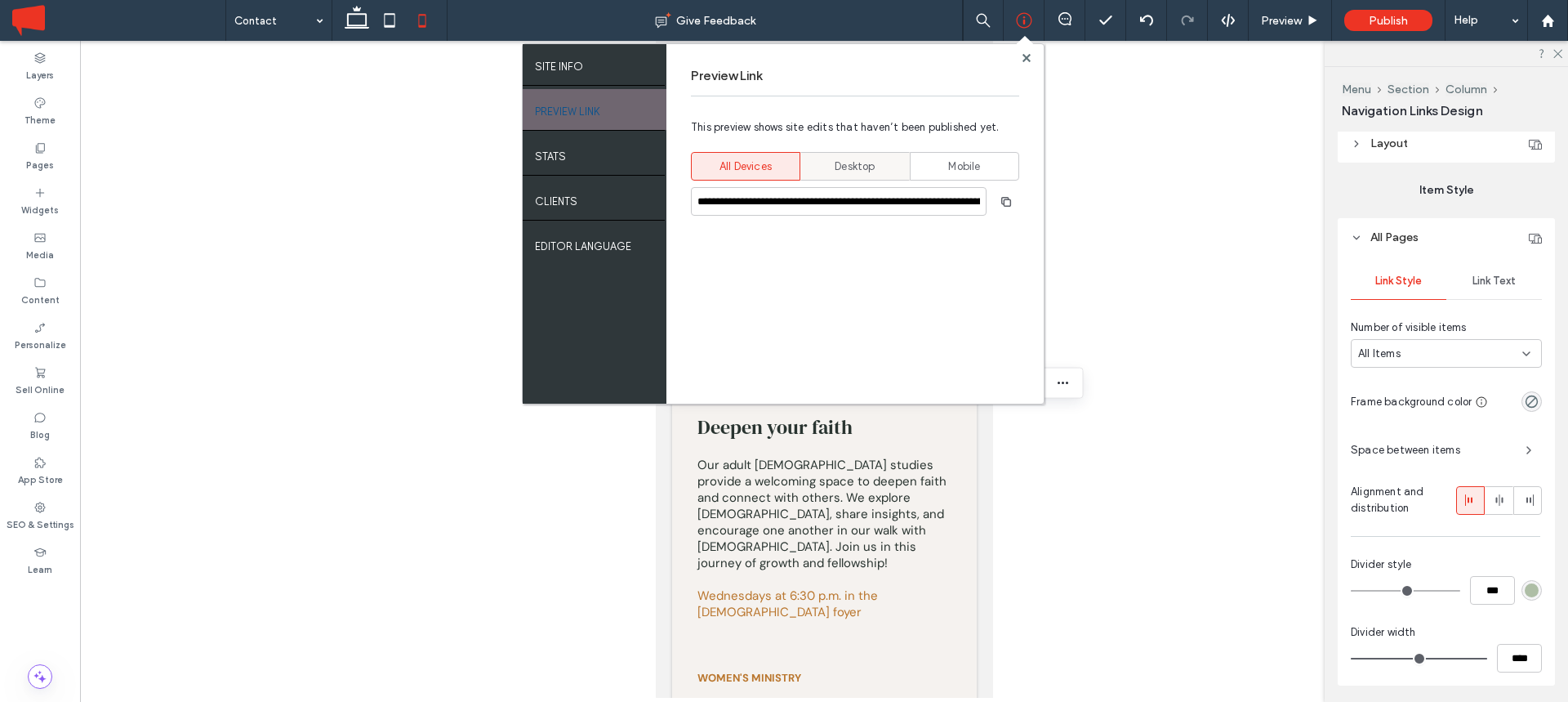
click at [837, 165] on span "Desktop" at bounding box center [855, 166] width 40 height 17
type input "**********"
click at [1003, 199] on icon "button" at bounding box center [1006, 202] width 13 height 13
click at [1029, 61] on span at bounding box center [1027, 57] width 8 height 12
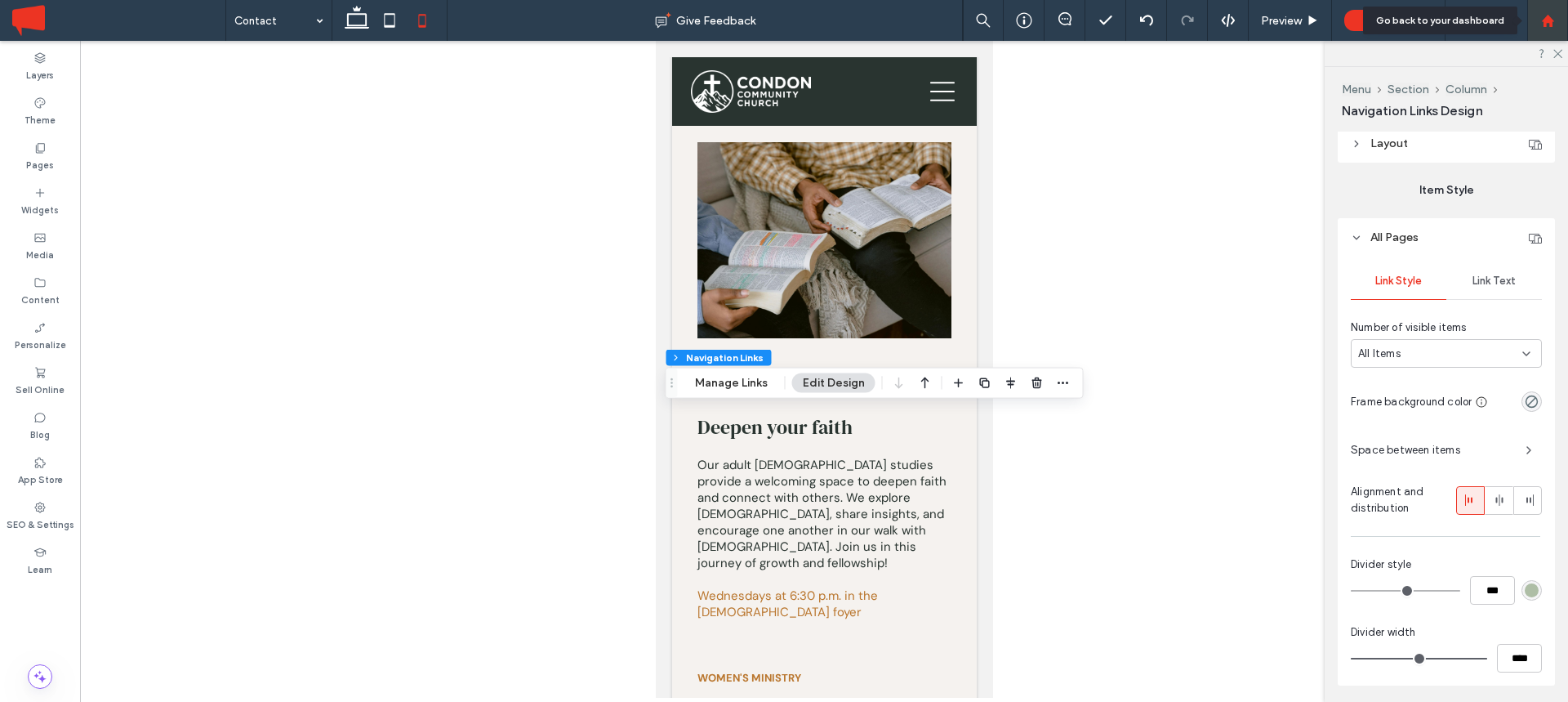
click at [1539, 20] on div at bounding box center [1547, 21] width 39 height 14
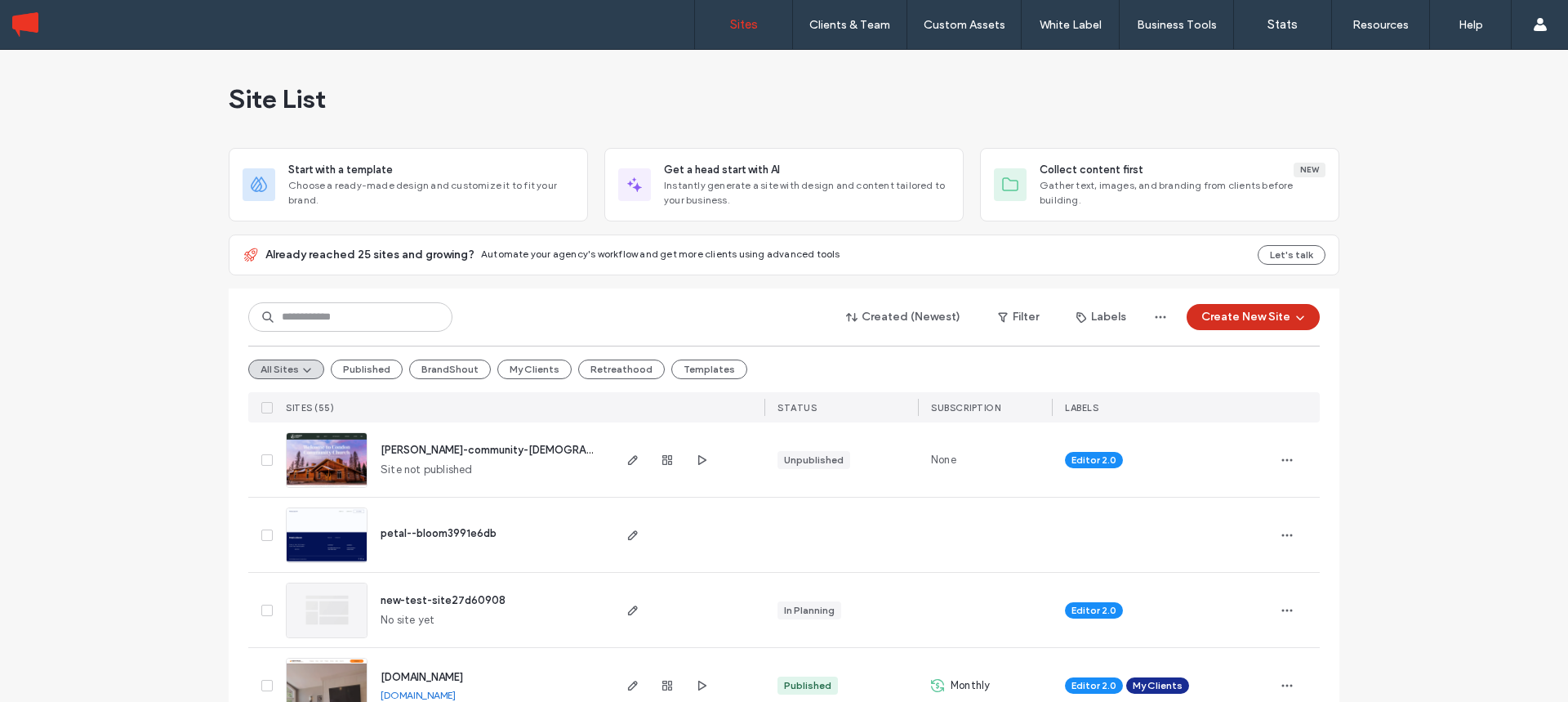
click at [1250, 320] on button "Create New Site" at bounding box center [1253, 317] width 133 height 26
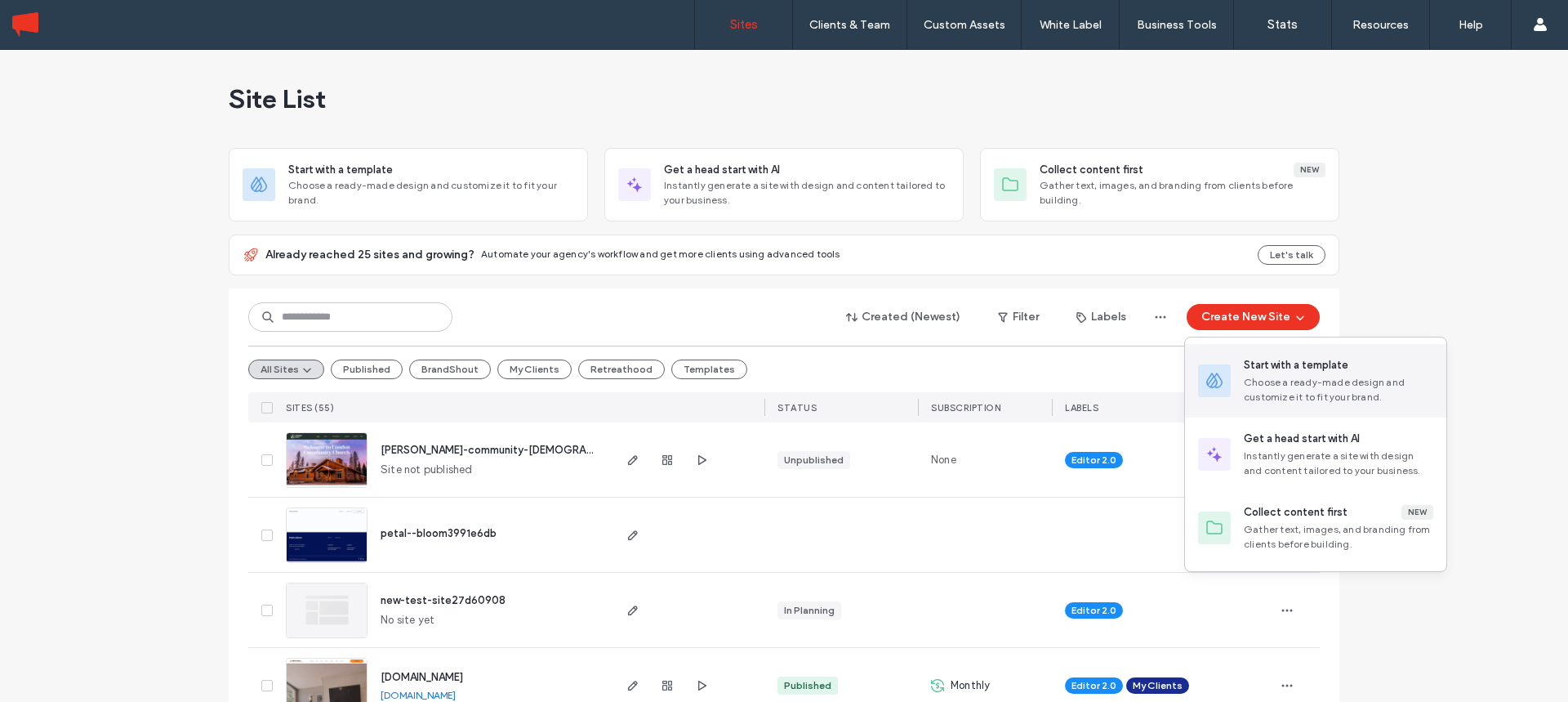
click at [1283, 369] on div "Start with a template" at bounding box center [1296, 365] width 104 height 17
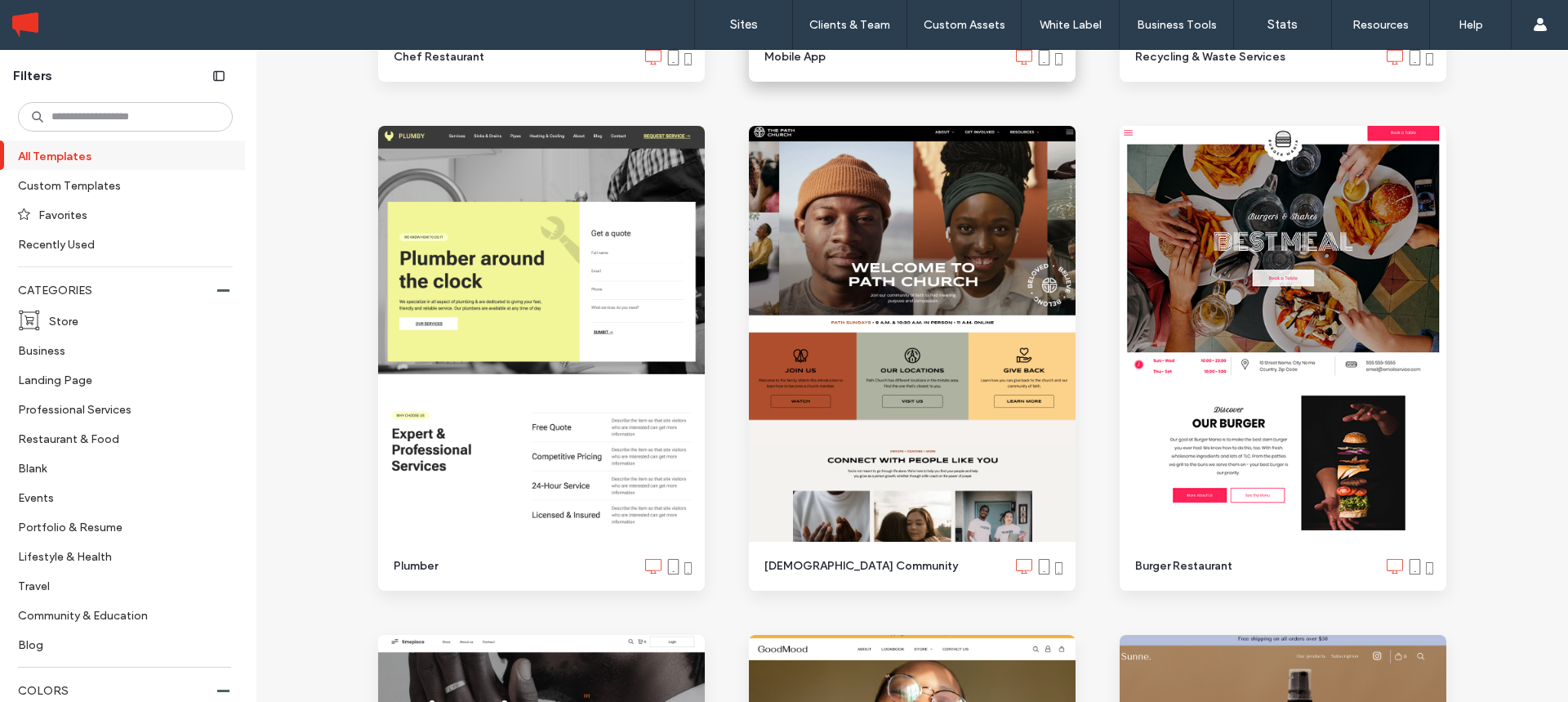
scroll to position [3227, 0]
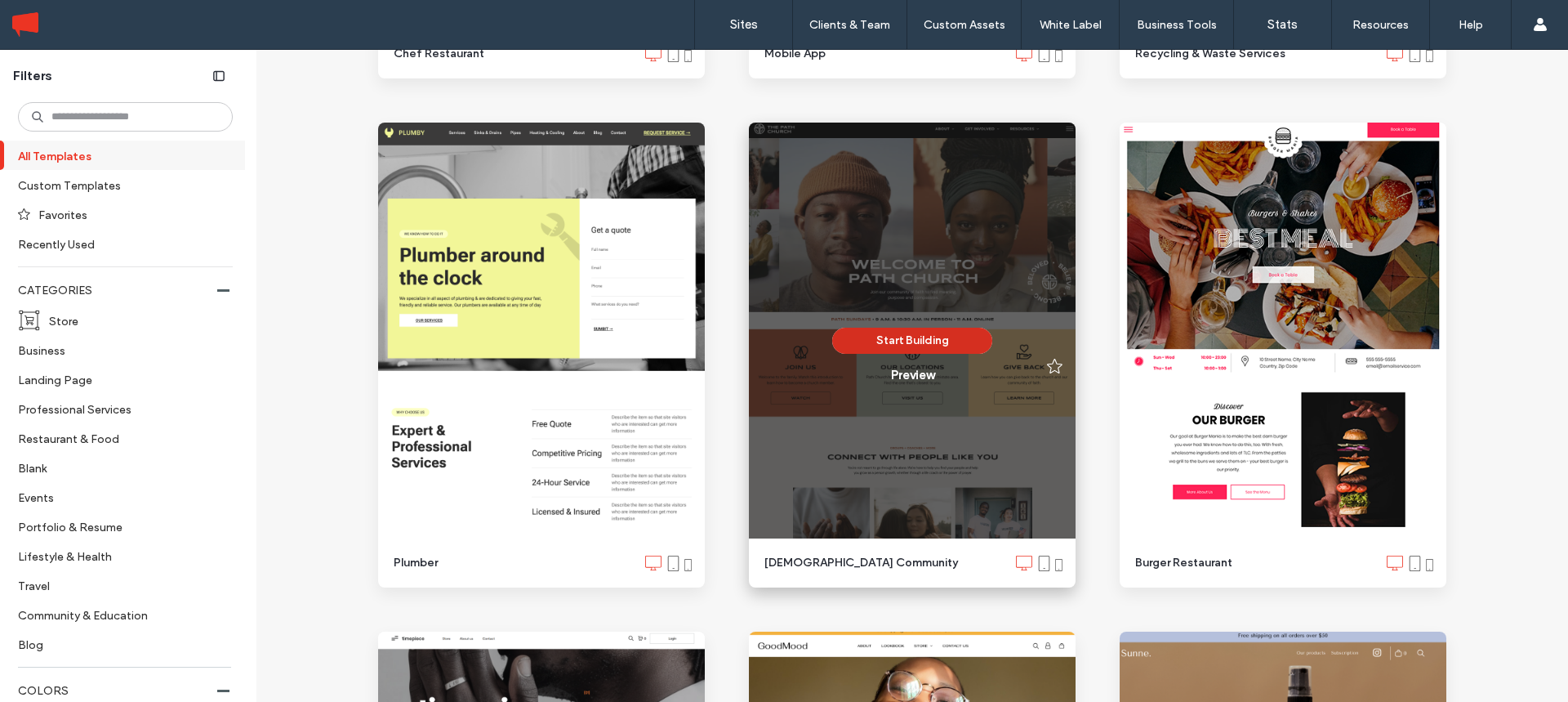
click at [943, 335] on button "Start Building" at bounding box center [912, 341] width 160 height 26
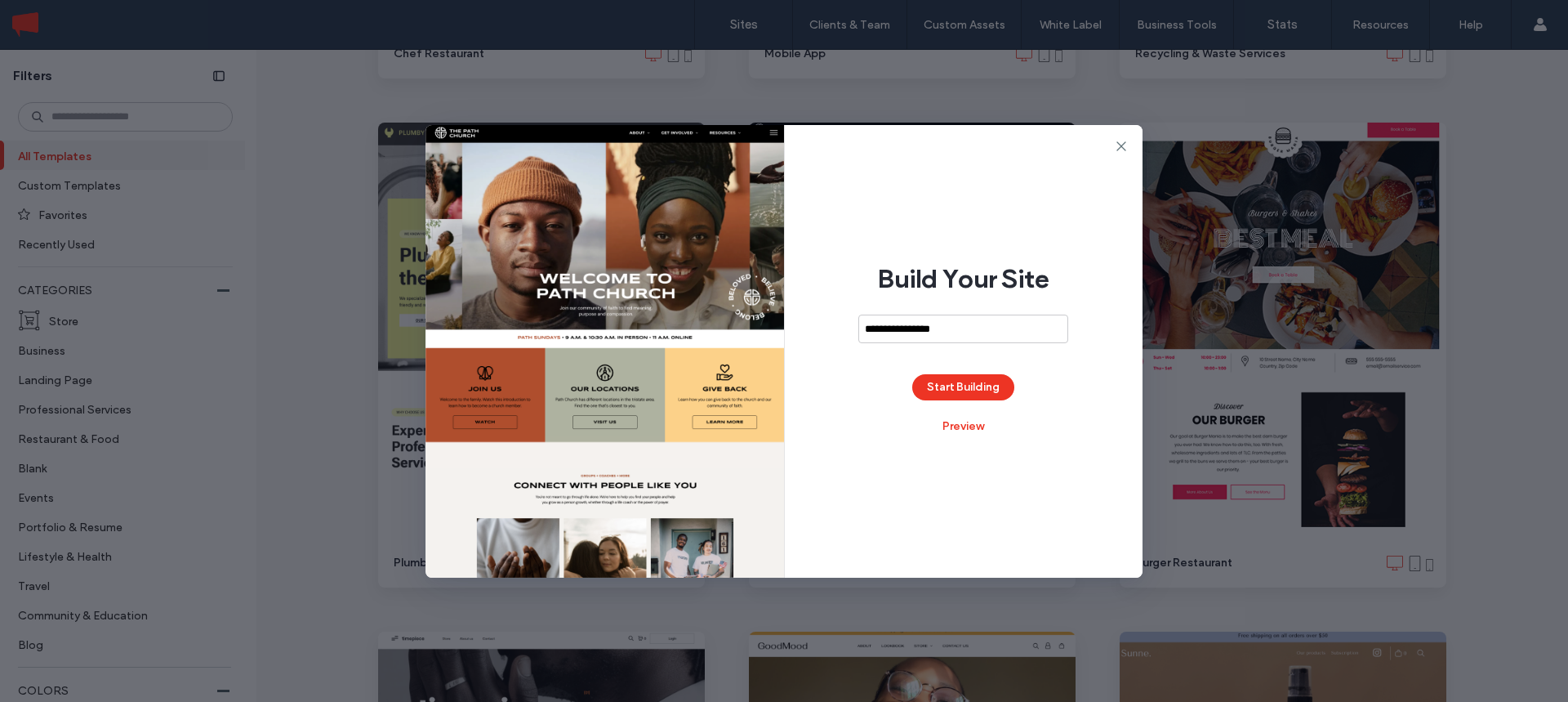
type input "**********"
click at [965, 385] on button "Start Building" at bounding box center [963, 387] width 102 height 26
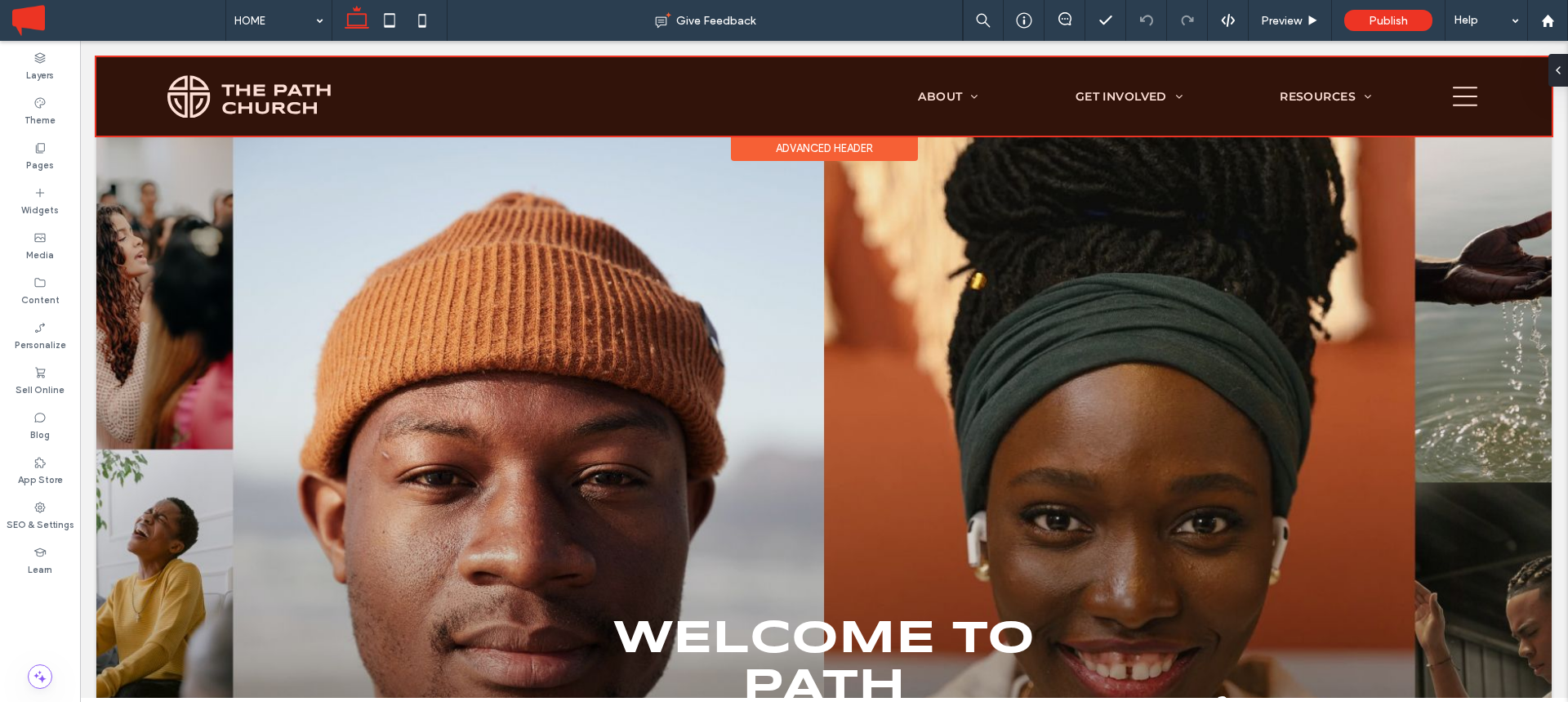
click at [274, 101] on div at bounding box center [823, 96] width 1455 height 79
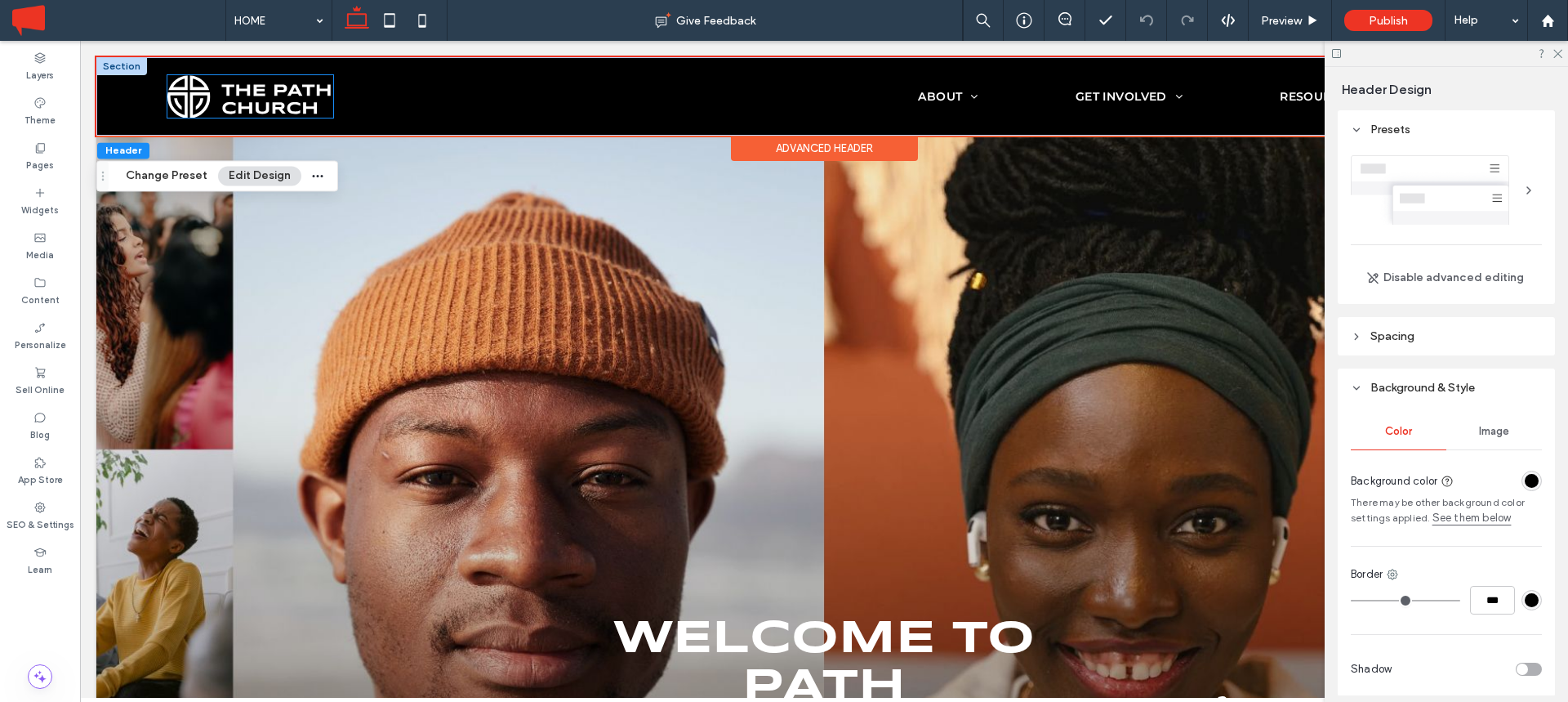
click at [266, 99] on img at bounding box center [250, 96] width 165 height 42
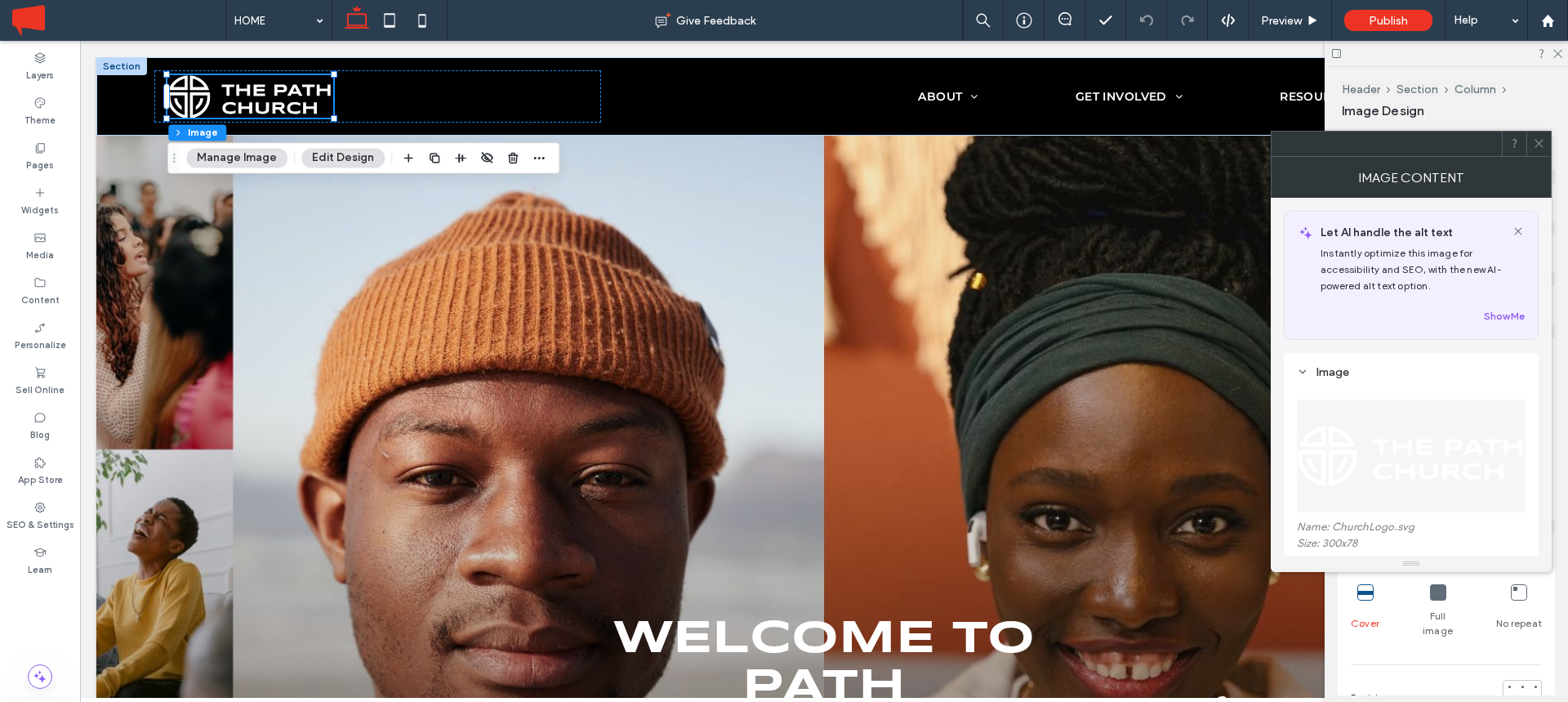
click at [242, 157] on button "Manage Image" at bounding box center [237, 158] width 101 height 20
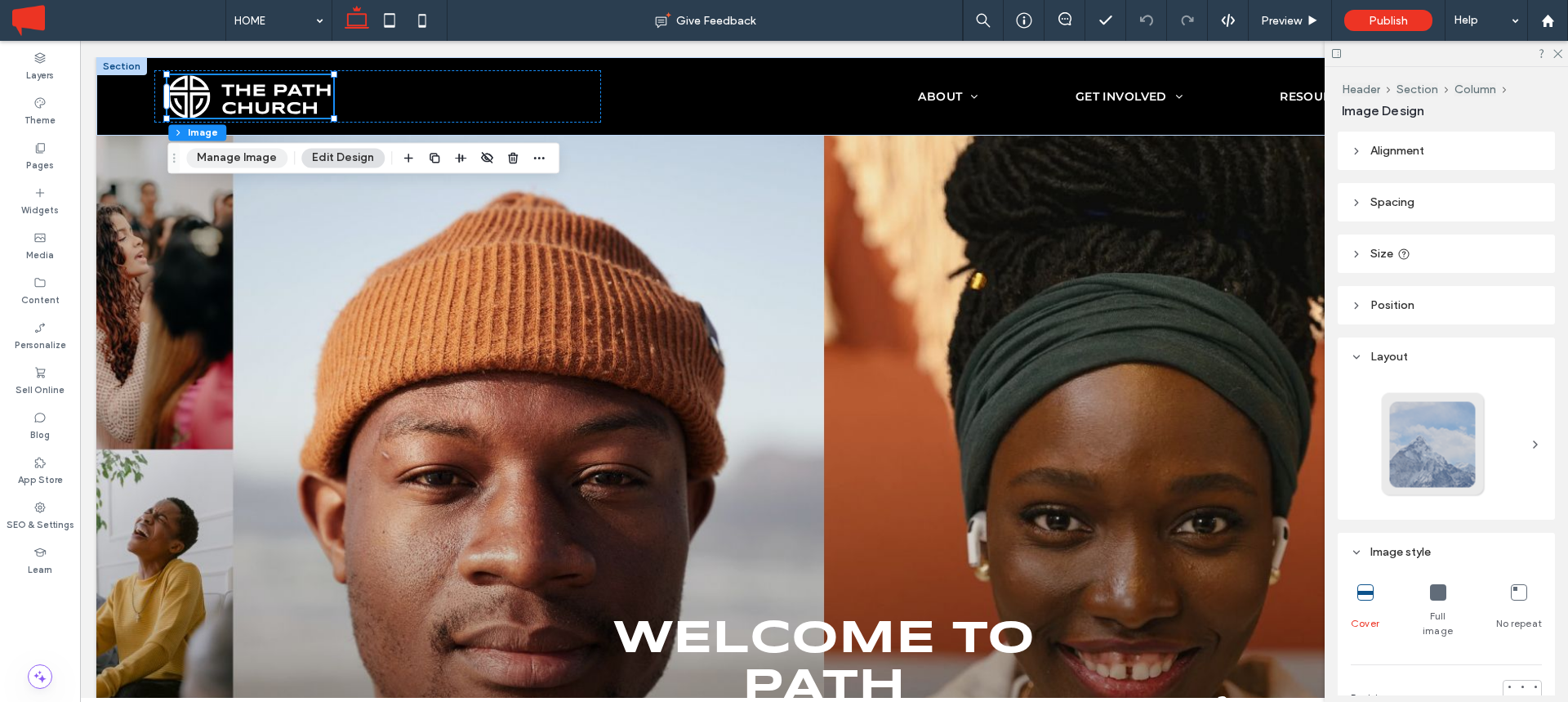
click at [251, 156] on button "Manage Image" at bounding box center [237, 158] width 101 height 20
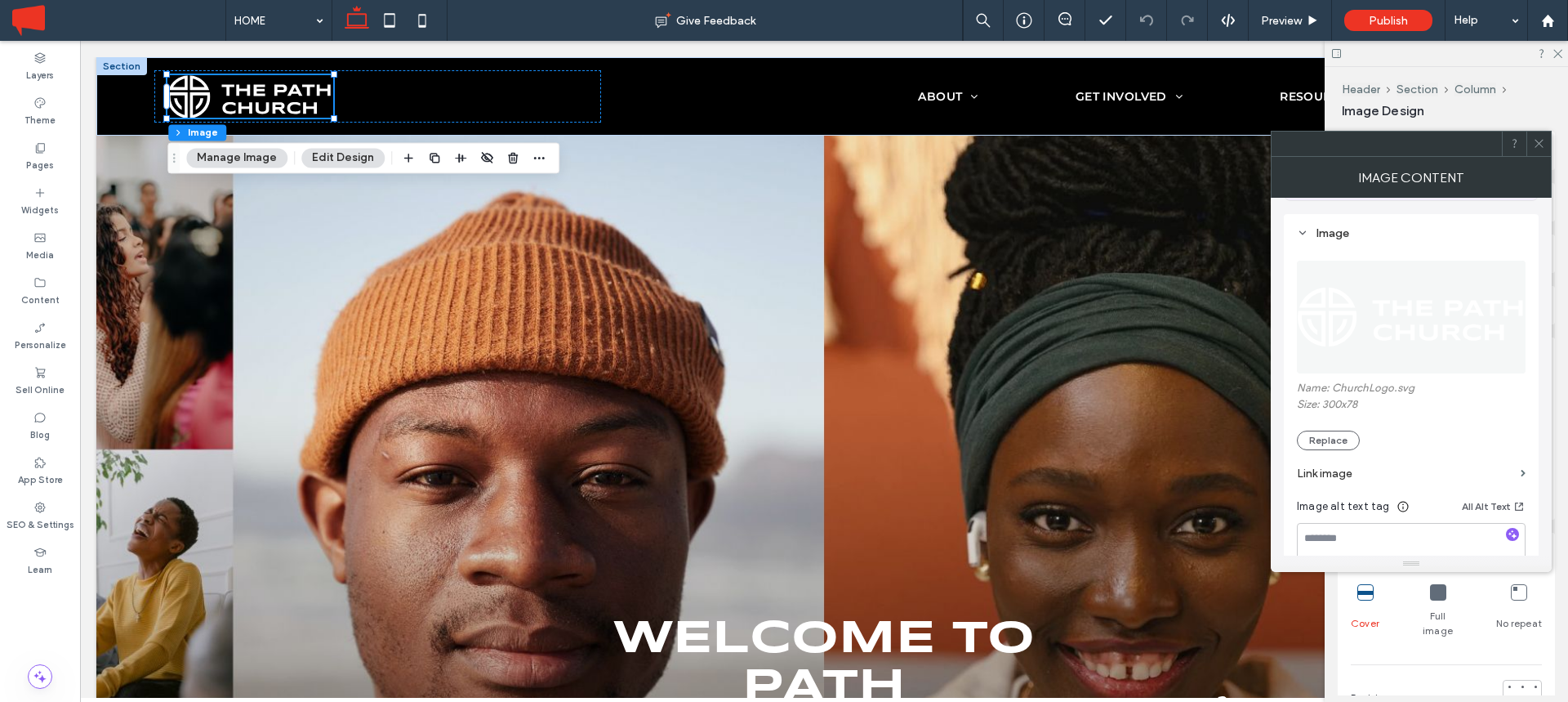
scroll to position [144, 0]
click at [1332, 429] on button "Replace" at bounding box center [1328, 435] width 63 height 20
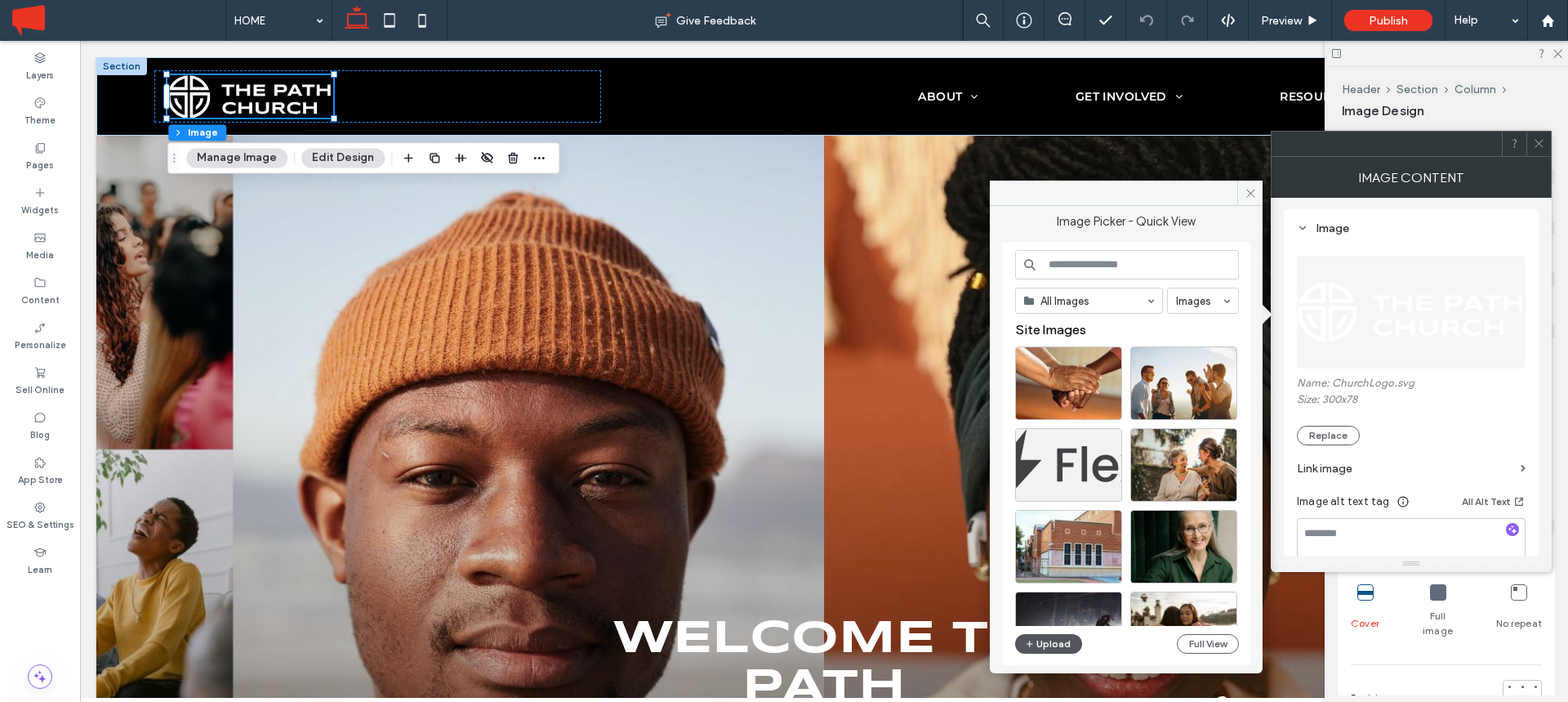
click at [1054, 645] on button "Upload" at bounding box center [1048, 644] width 67 height 20
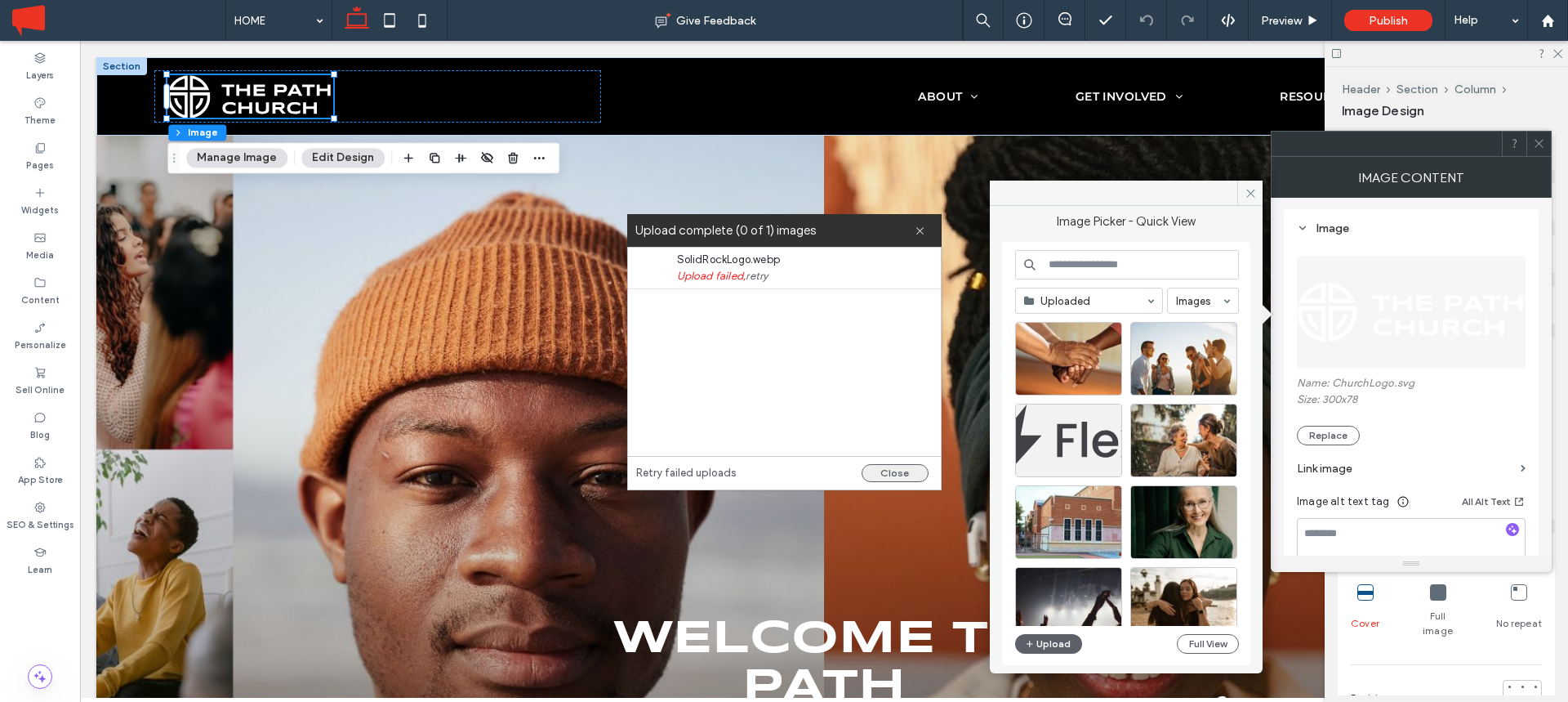
click at [885, 474] on button "Close" at bounding box center [894, 474] width 67 height 18
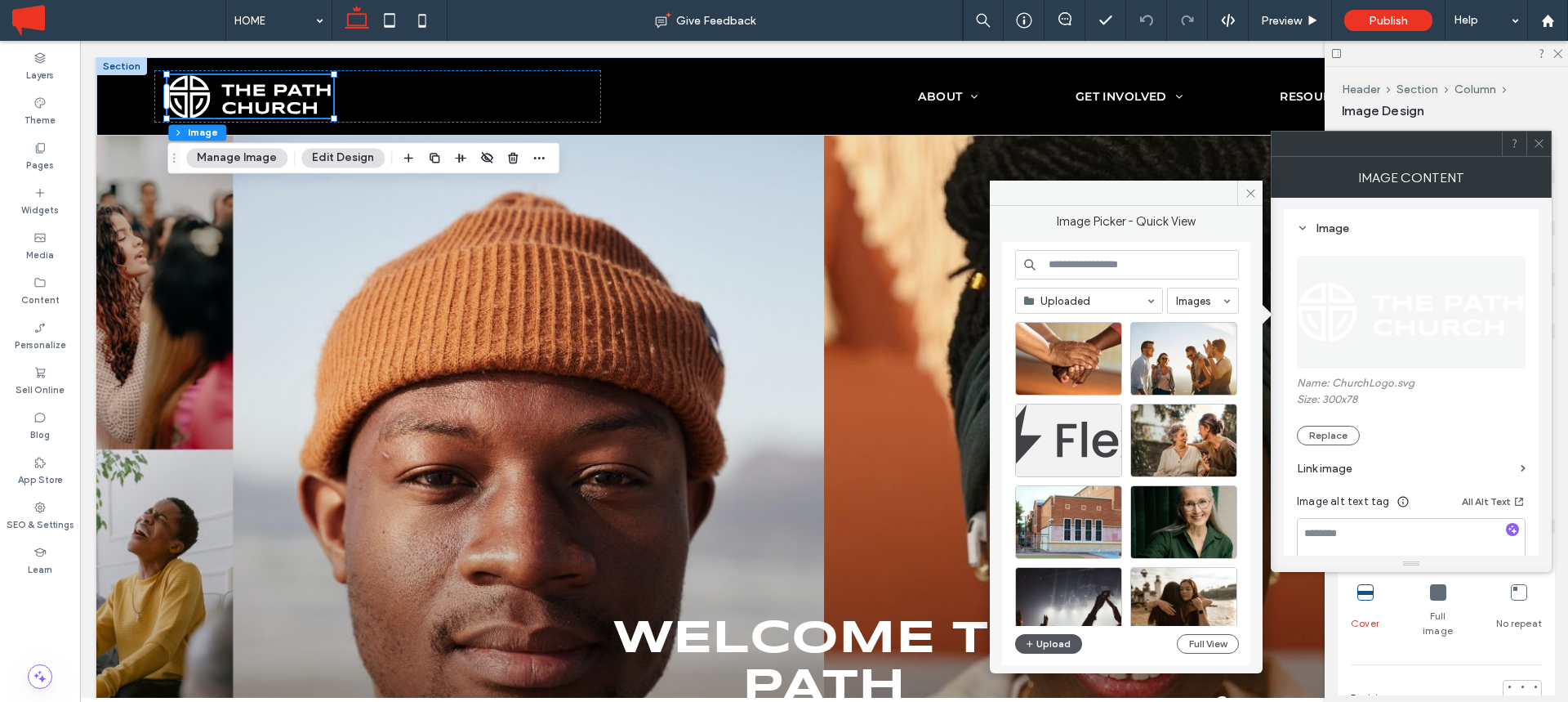
click at [1048, 642] on button "Upload" at bounding box center [1048, 644] width 67 height 20
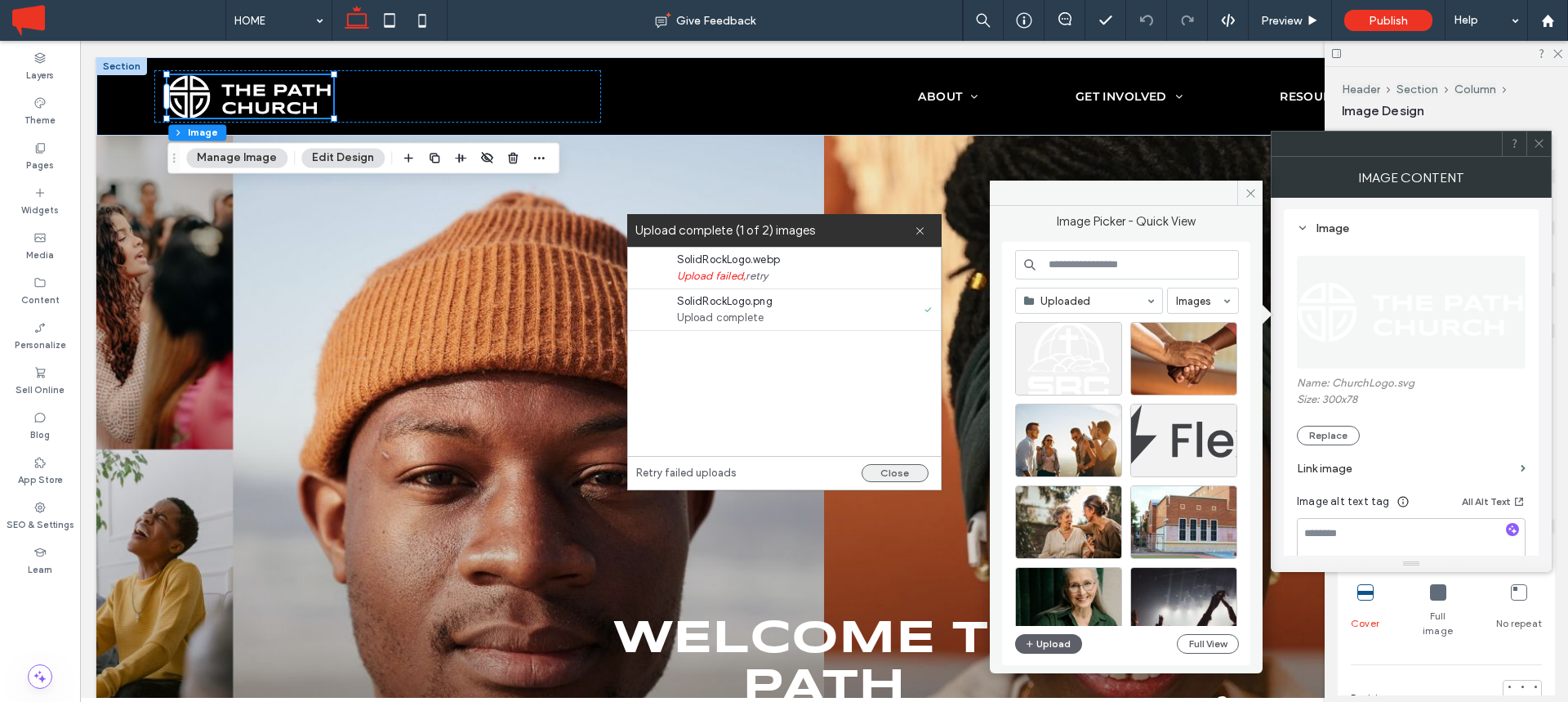
click at [903, 471] on button "Close" at bounding box center [894, 474] width 67 height 18
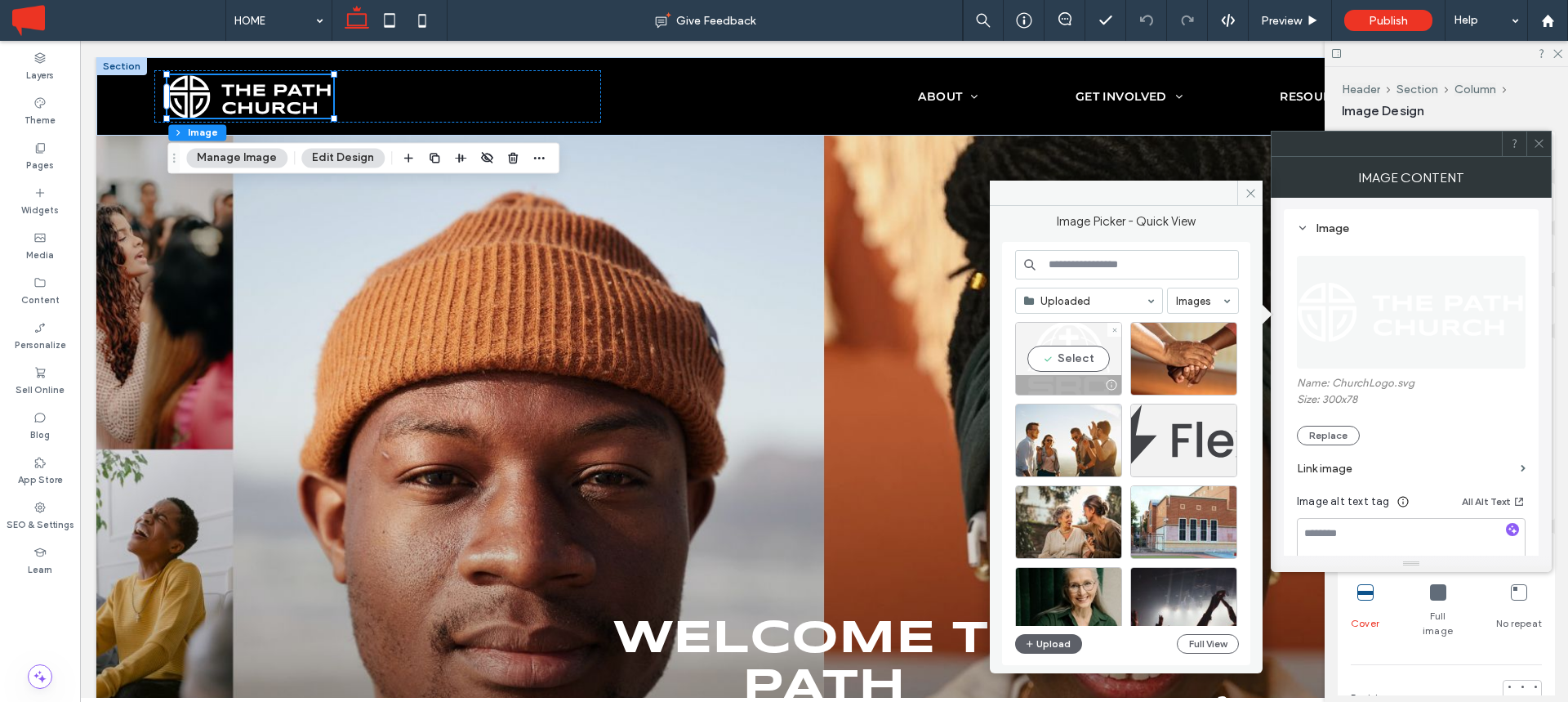
click at [1072, 355] on div "Select" at bounding box center [1068, 358] width 107 height 74
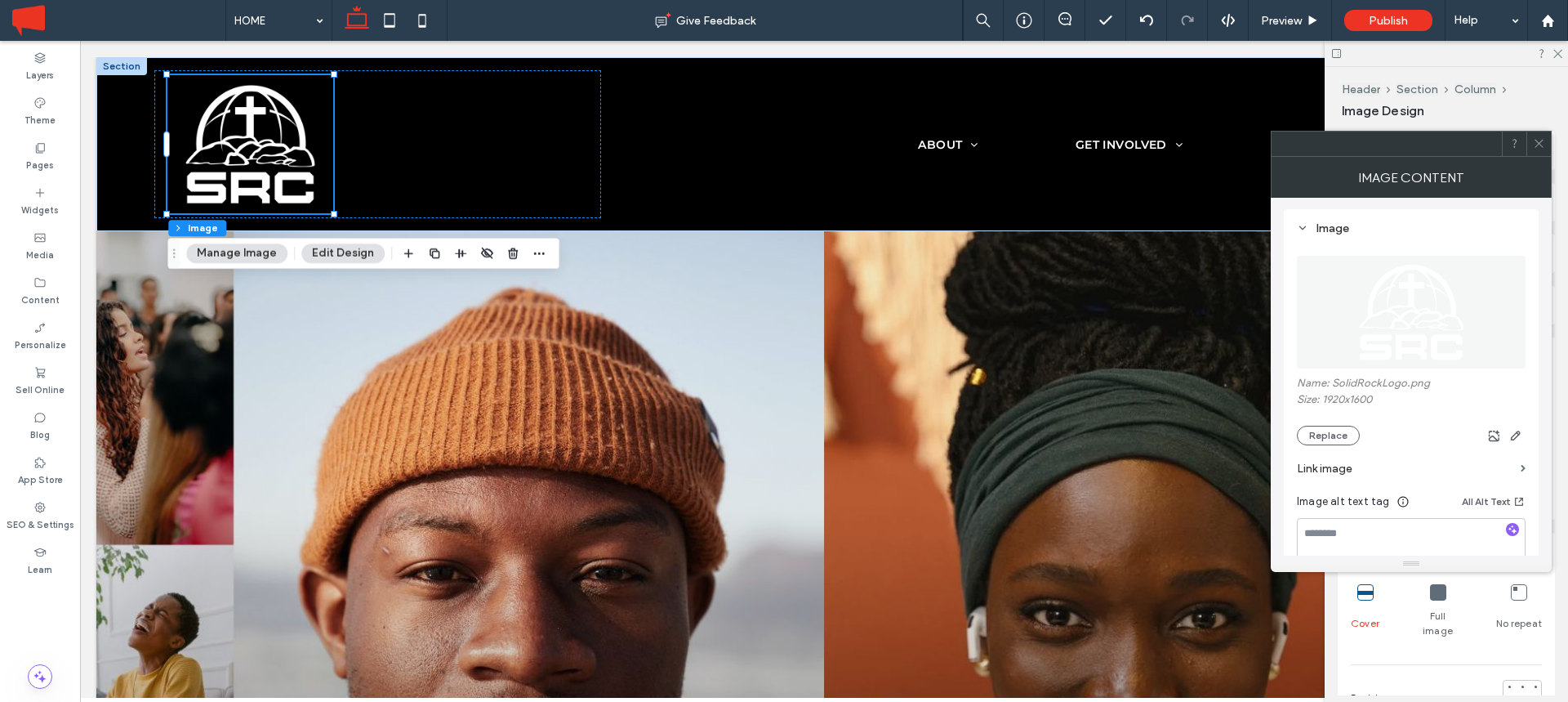
click at [1536, 144] on icon at bounding box center [1539, 143] width 12 height 12
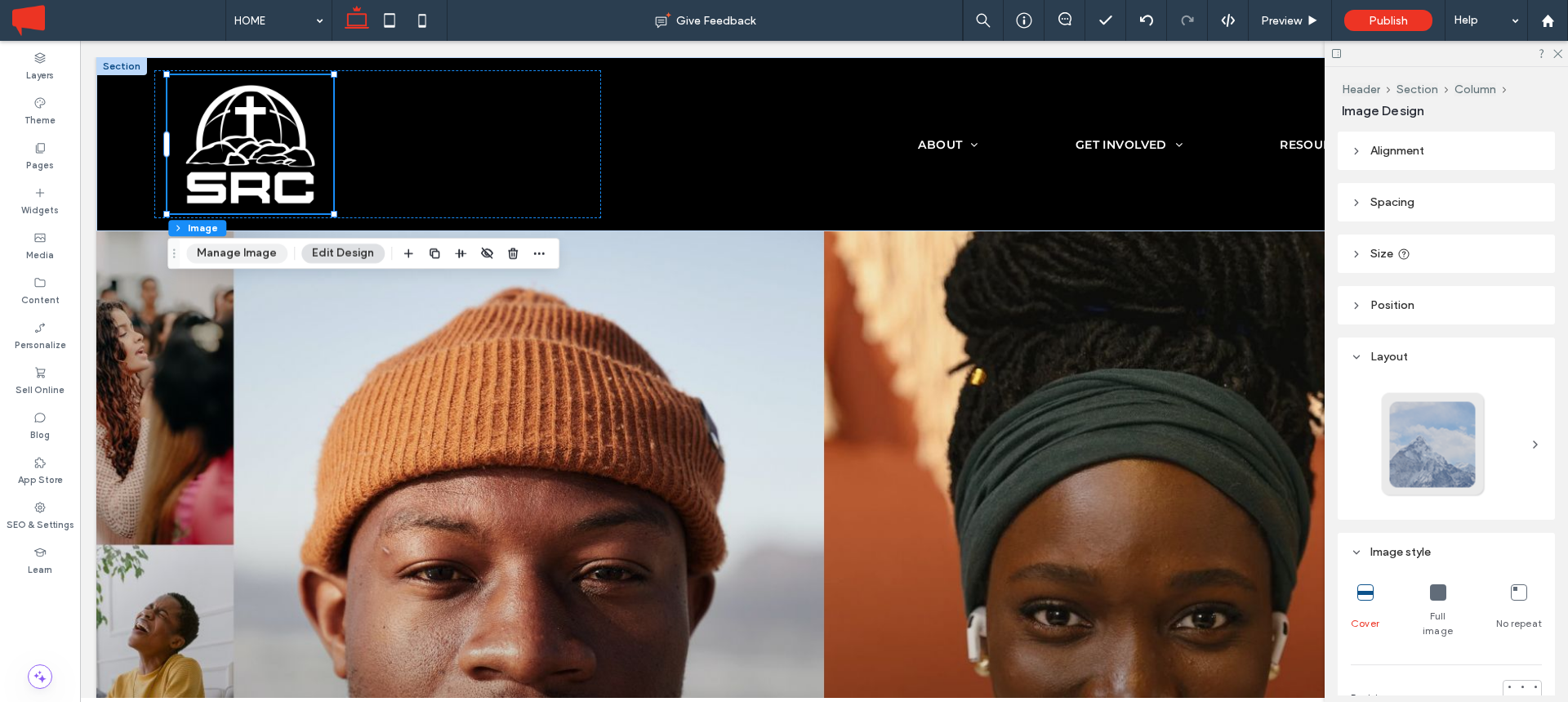
click at [236, 257] on button "Manage Image" at bounding box center [237, 253] width 101 height 20
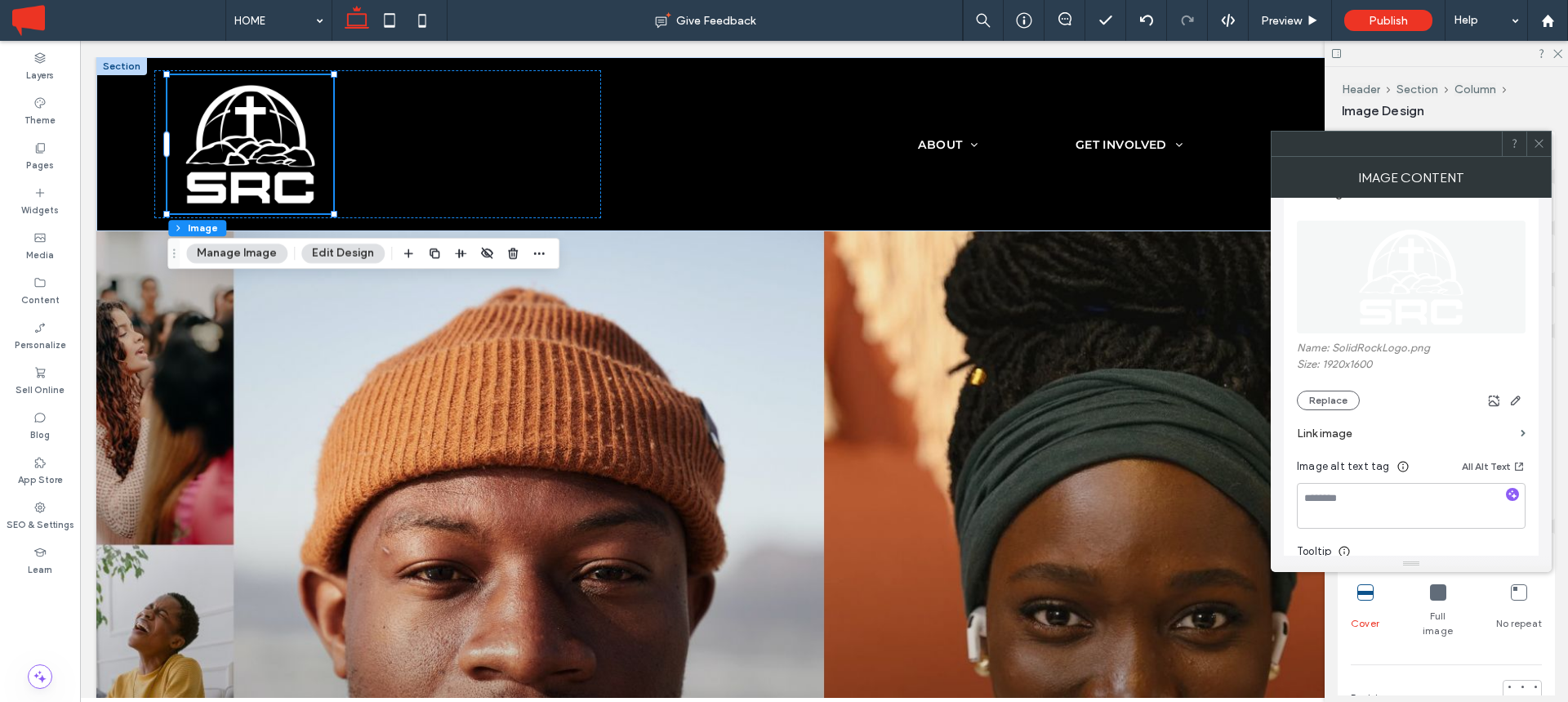
scroll to position [184, 0]
click at [1363, 437] on label "Link image" at bounding box center [1405, 428] width 218 height 31
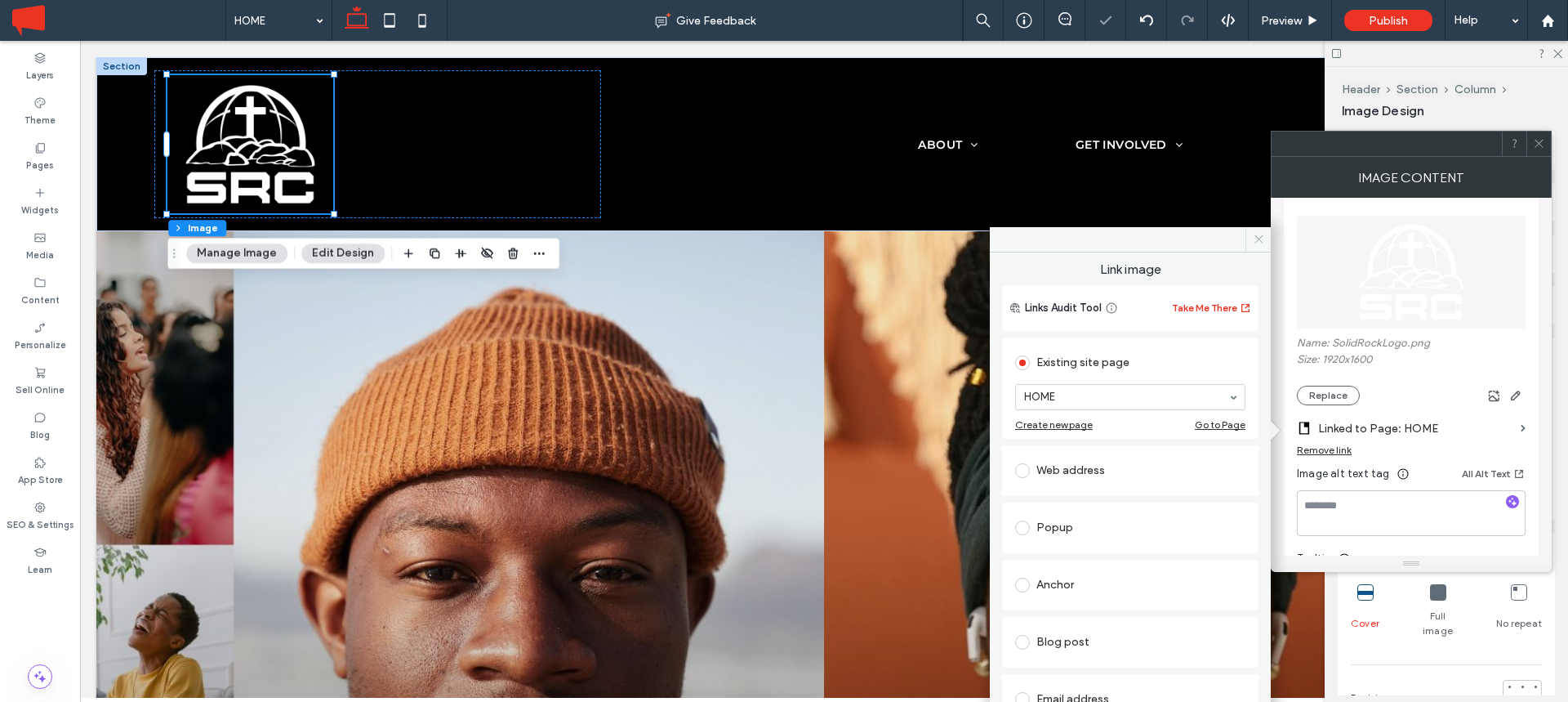
click at [1255, 239] on icon at bounding box center [1259, 238] width 12 height 12
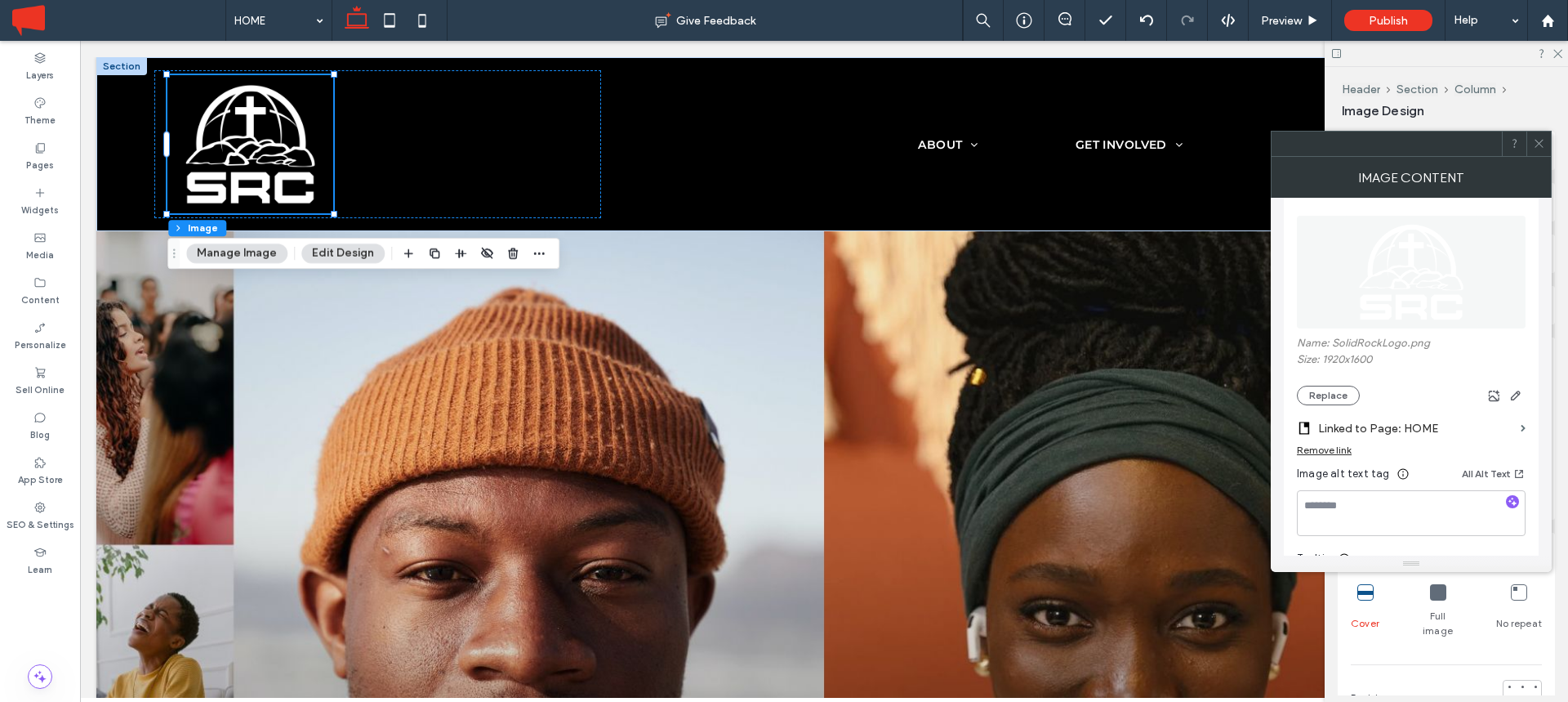
click at [1537, 144] on icon at bounding box center [1539, 143] width 12 height 12
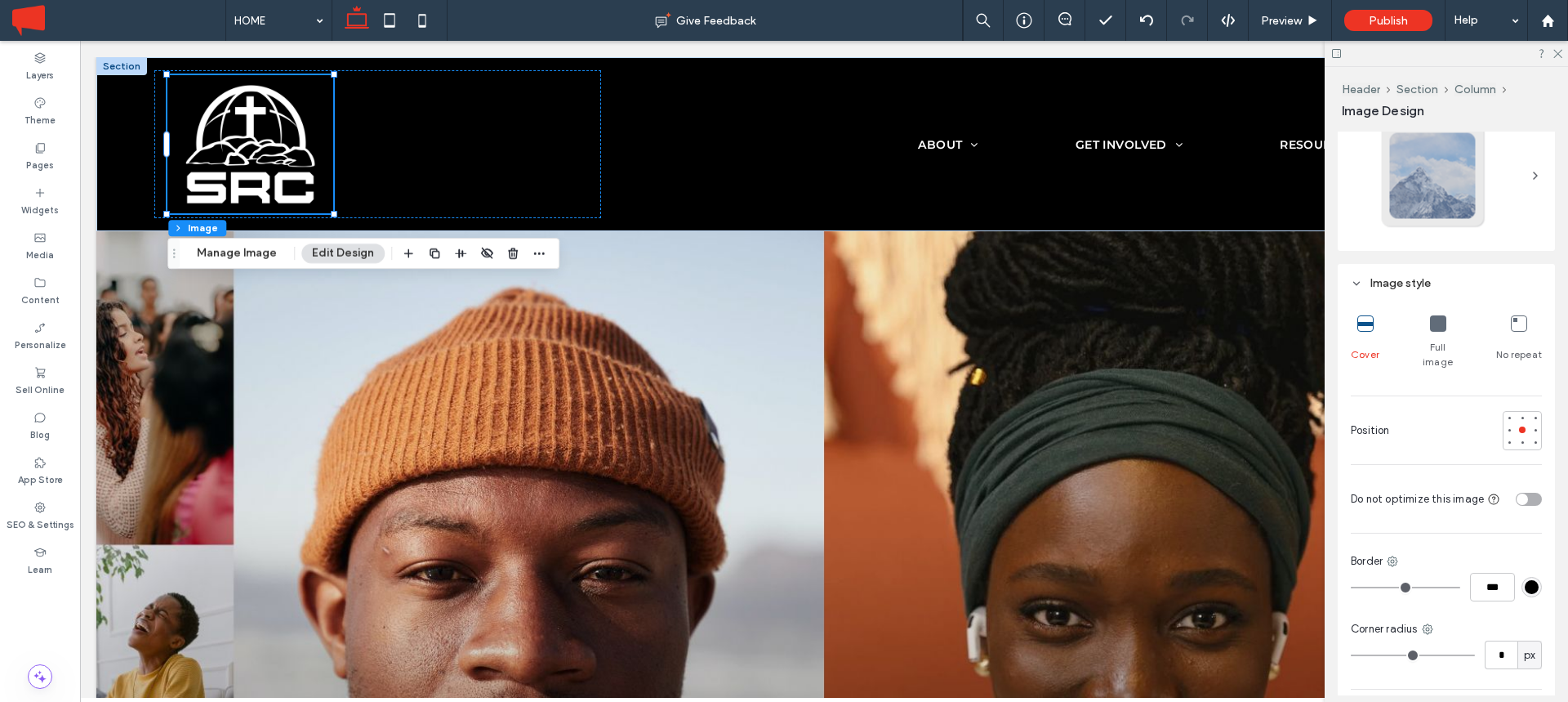
scroll to position [0, 0]
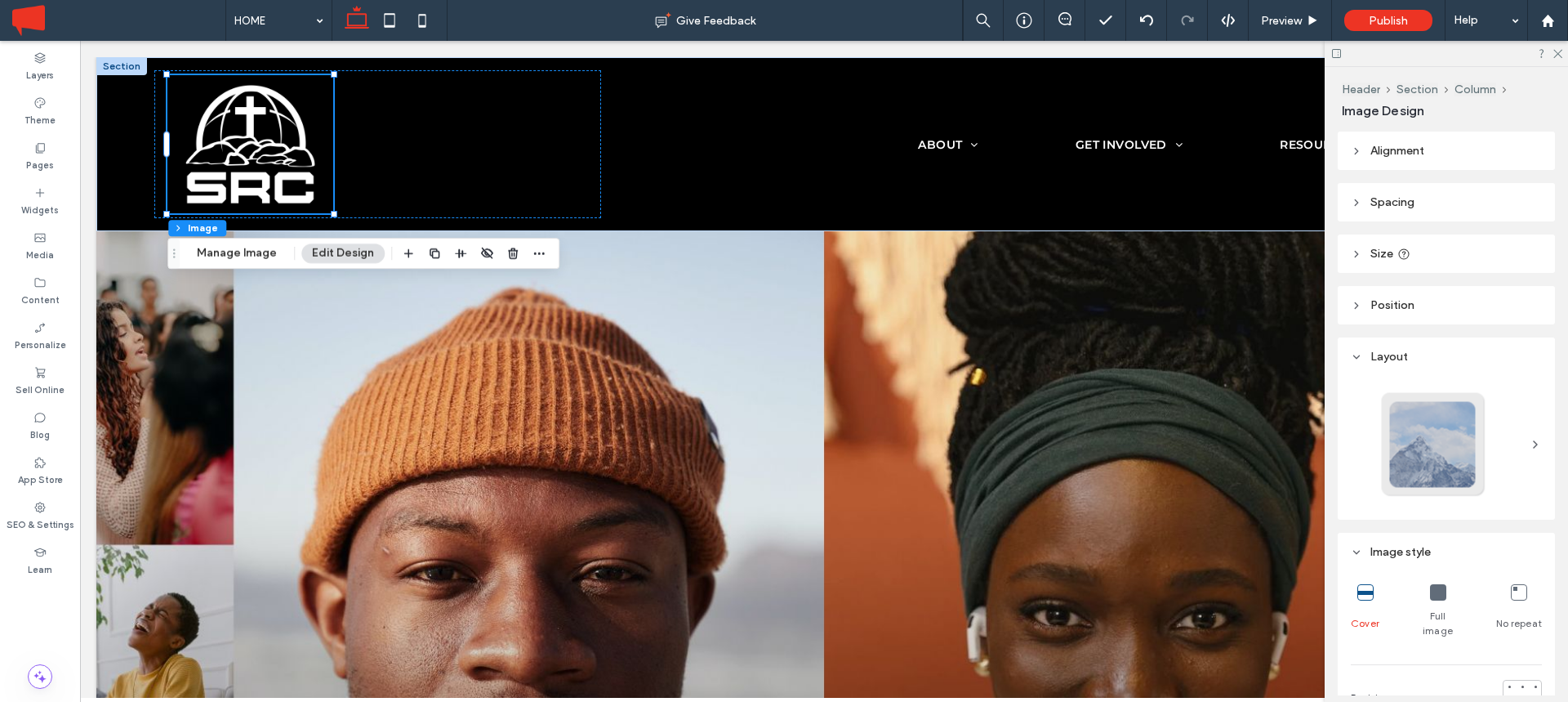
click at [1417, 248] on header "Size" at bounding box center [1446, 253] width 218 height 38
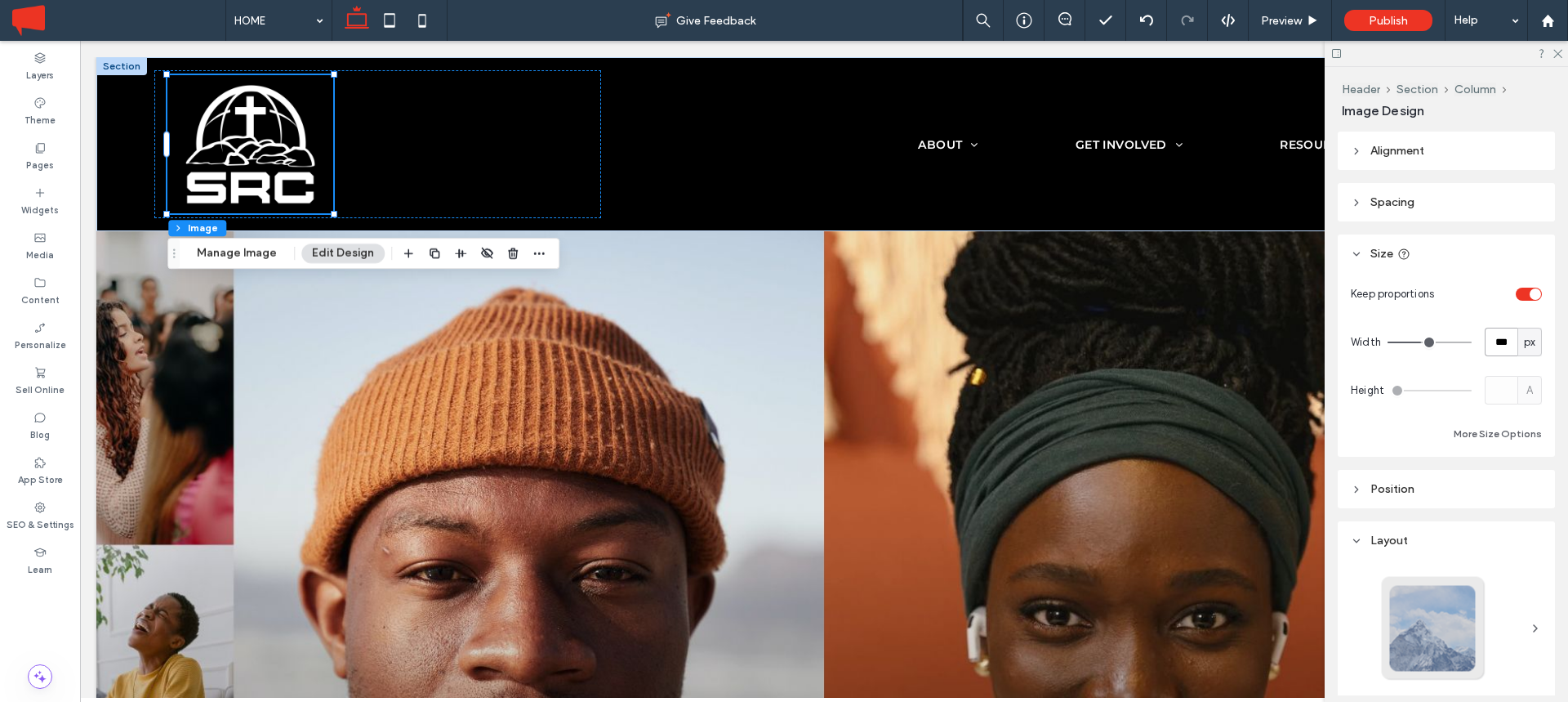
click at [1502, 334] on input "***" at bounding box center [1501, 342] width 32 height 29
type input "**"
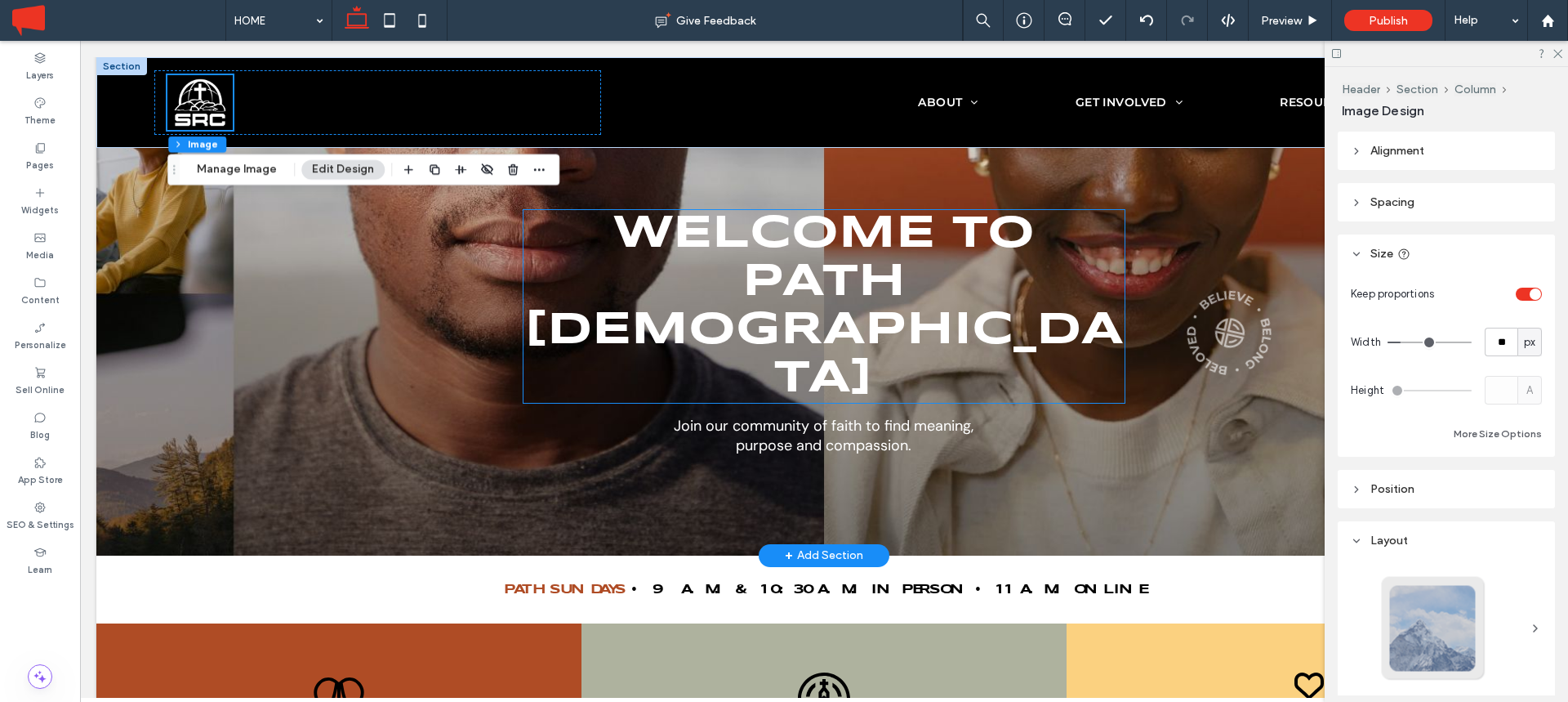
scroll to position [409, 0]
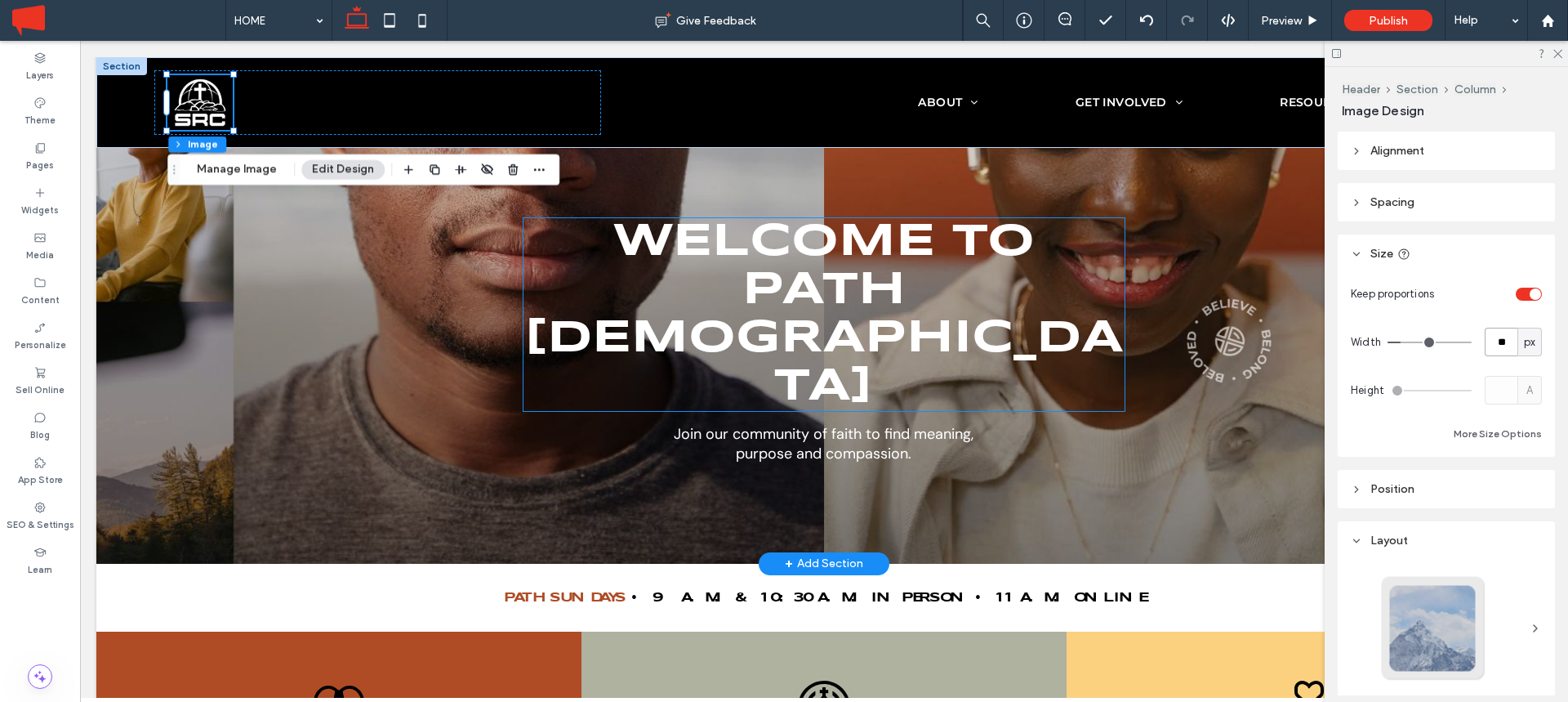
click at [838, 287] on span "welcome to path church" at bounding box center [824, 315] width 599 height 190
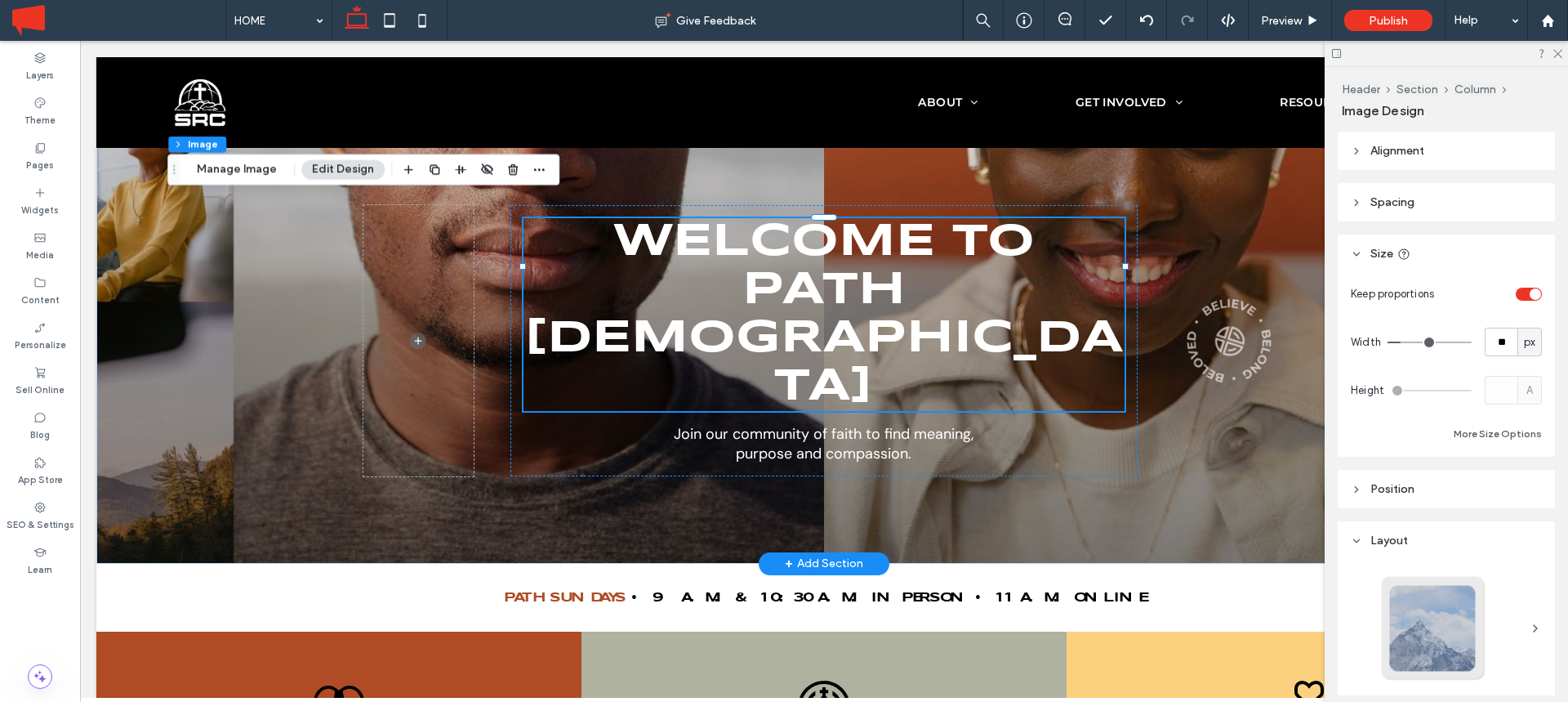
click at [838, 287] on span "welcome to path church" at bounding box center [824, 315] width 599 height 190
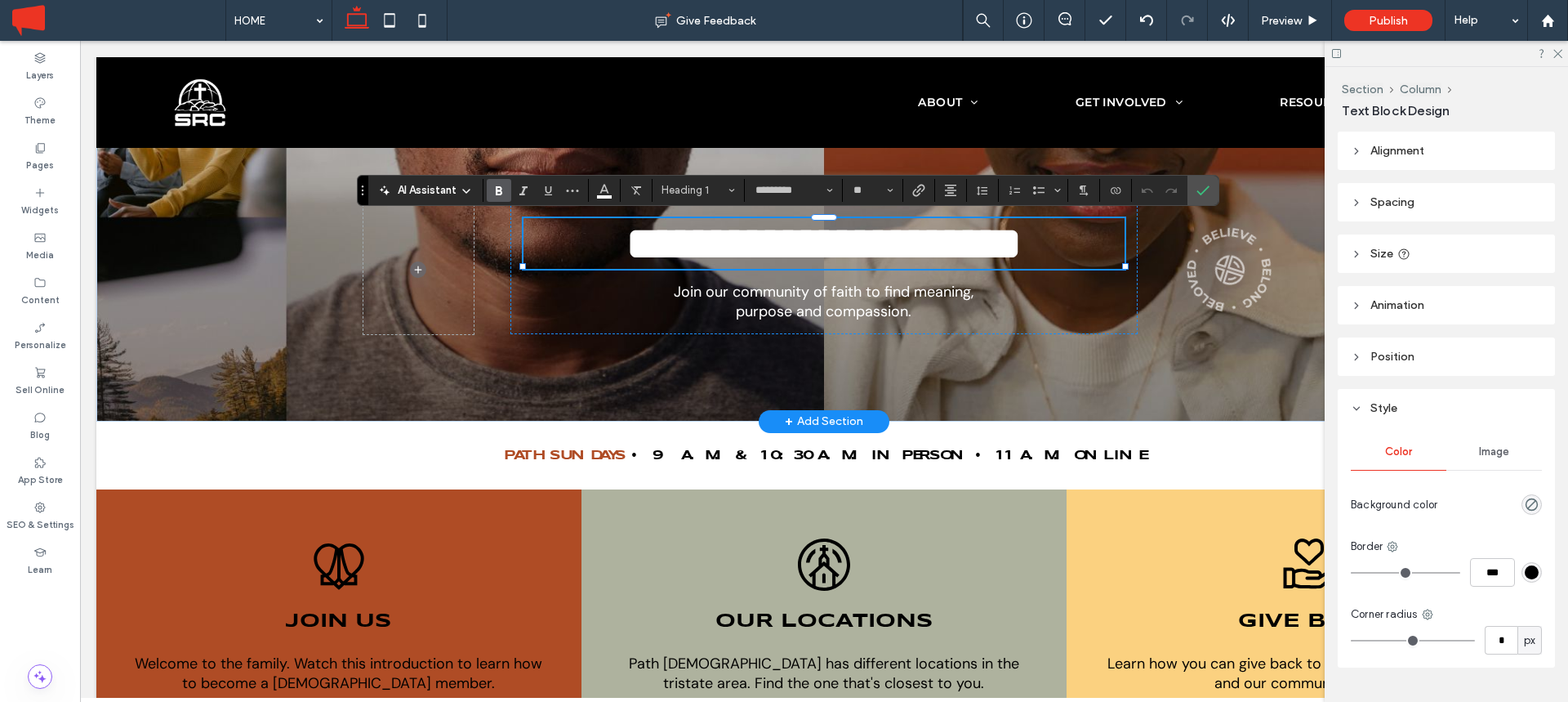
click at [737, 267] on span "**********" at bounding box center [824, 243] width 396 height 46
click at [738, 267] on span "**********" at bounding box center [824, 243] width 503 height 46
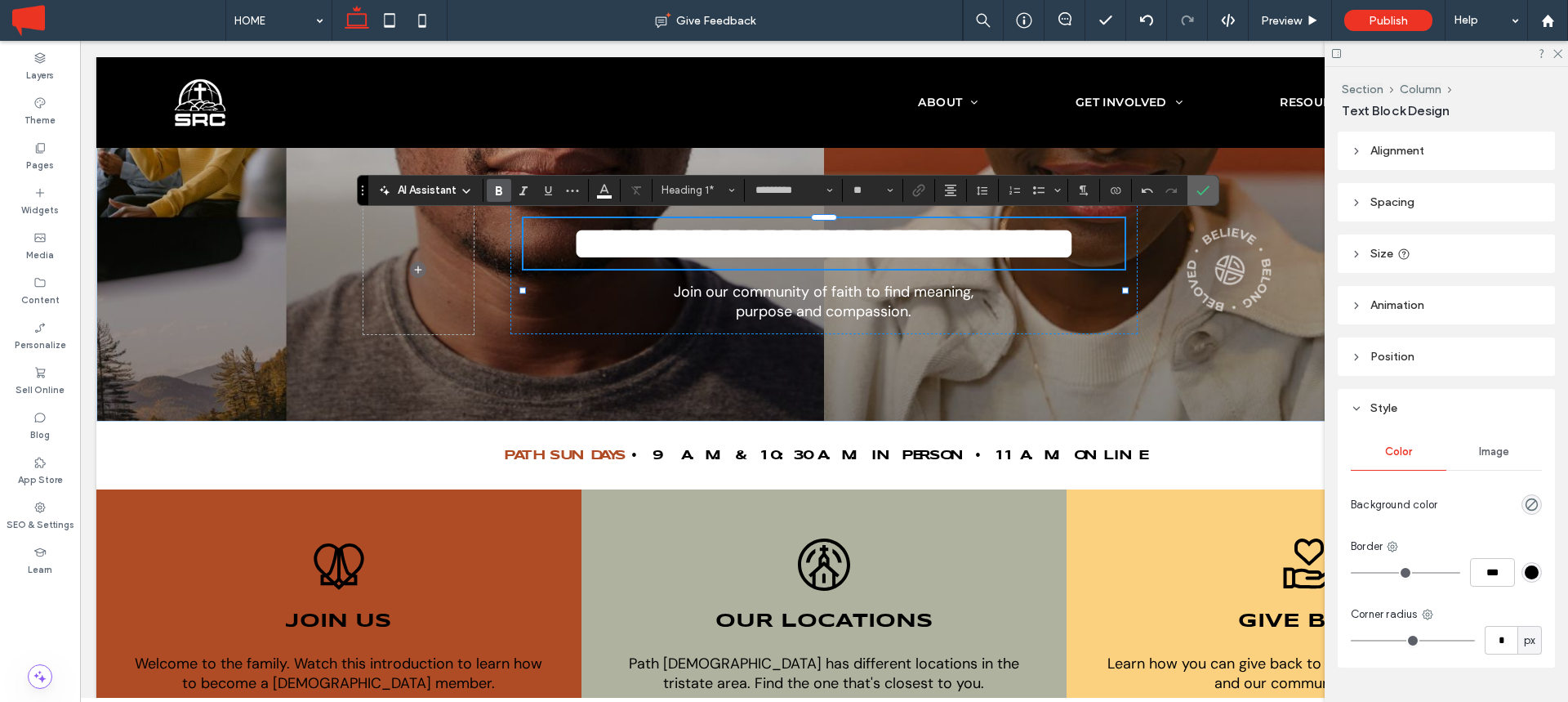
click at [1210, 194] on label "Confirm" at bounding box center [1203, 190] width 25 height 30
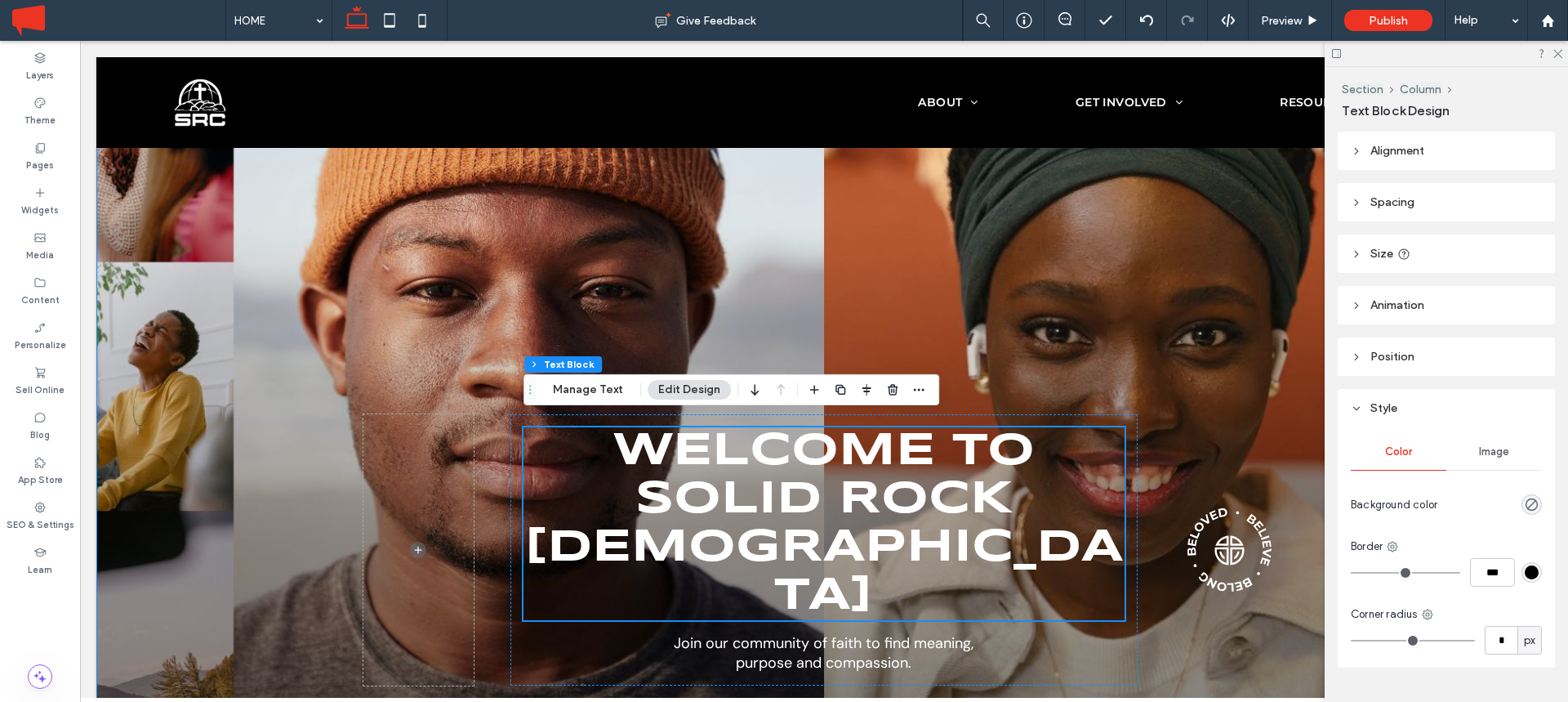
scroll to position [198, 0]
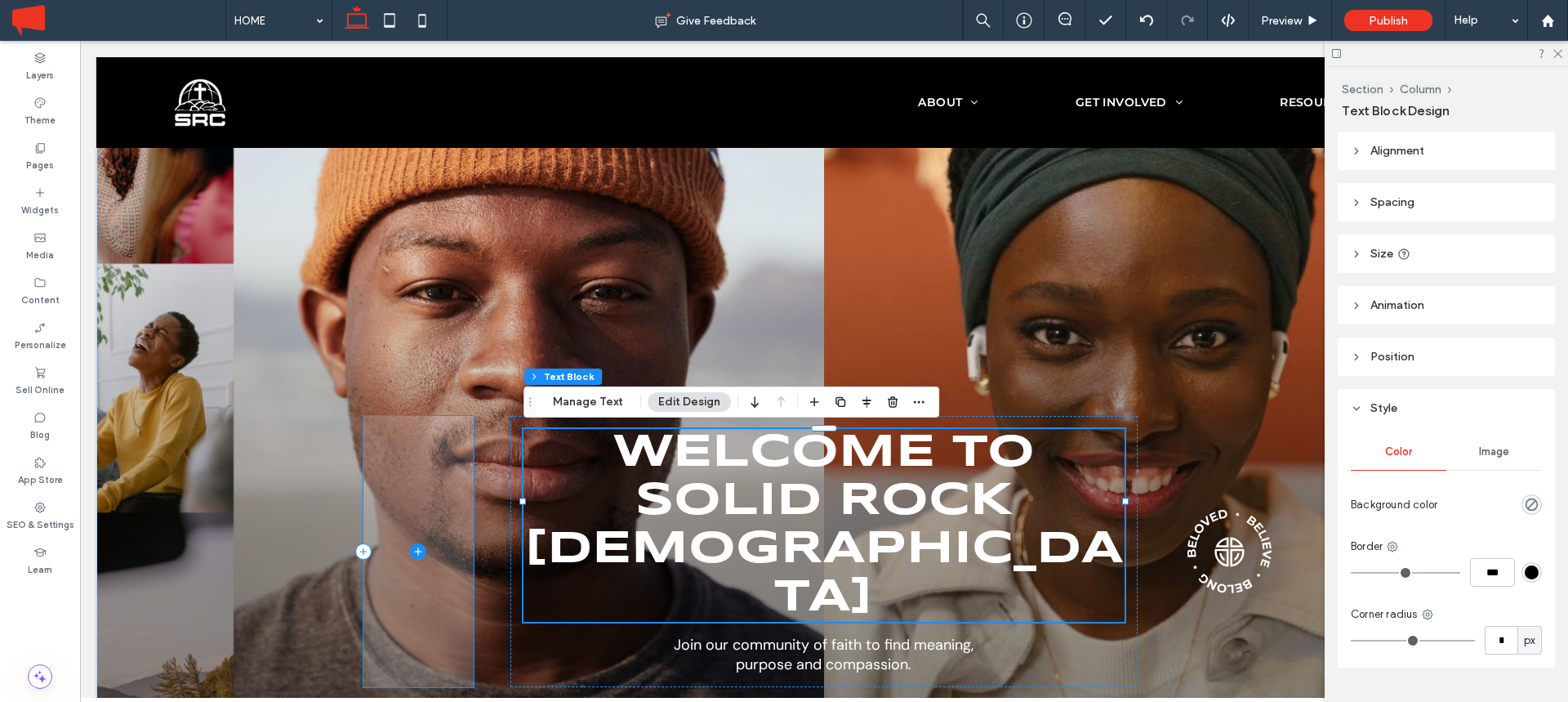
click at [430, 459] on span at bounding box center [418, 551] width 110 height 272
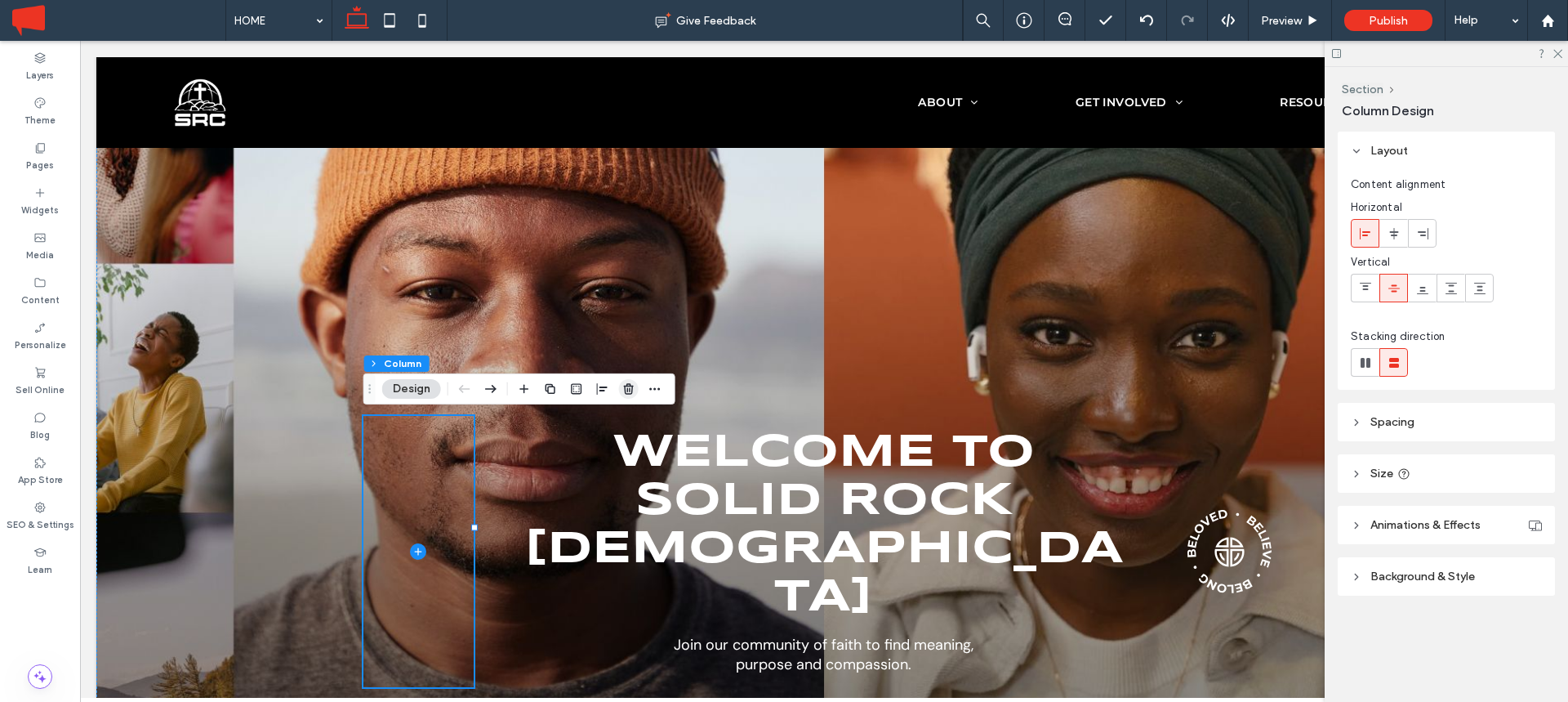
click at [626, 387] on icon "button" at bounding box center [629, 389] width 13 height 13
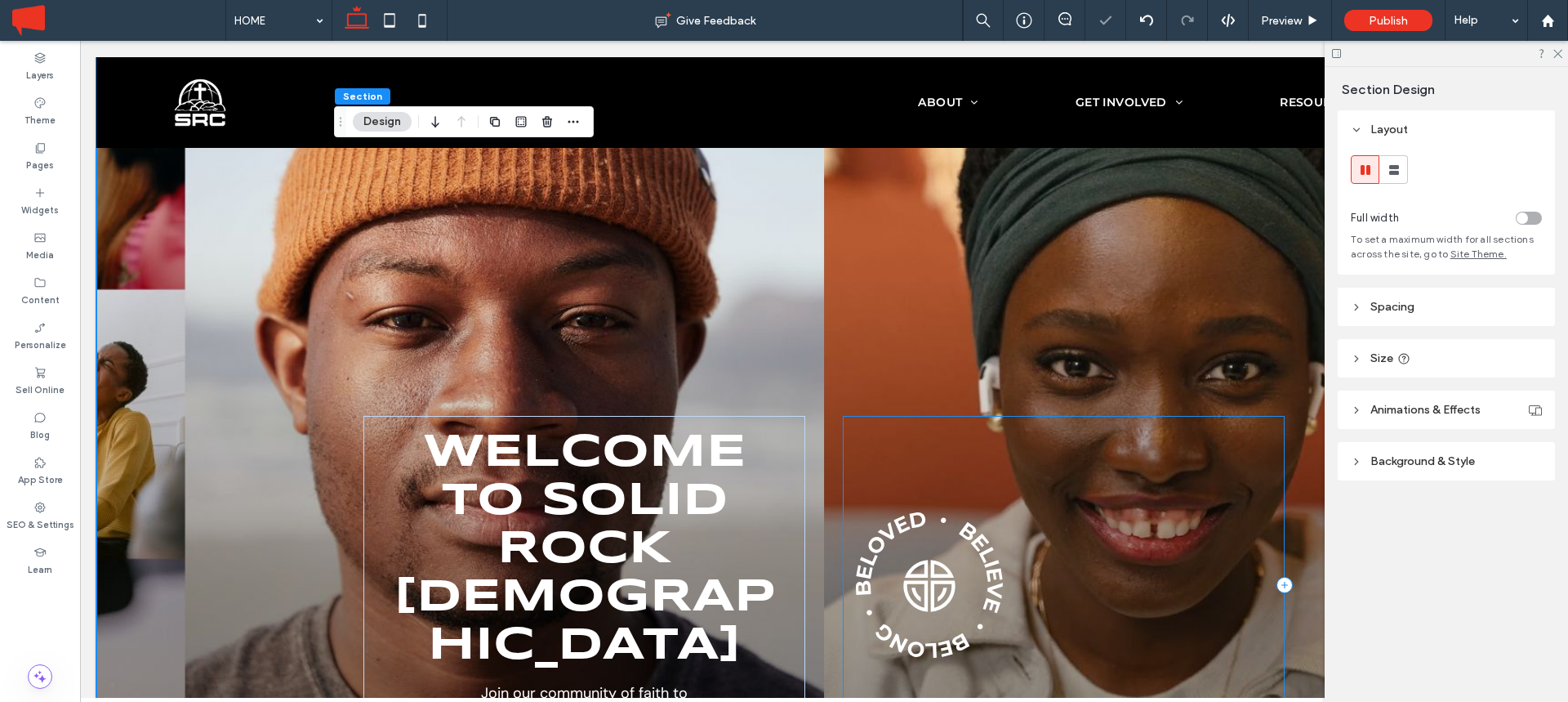
click at [1096, 461] on div at bounding box center [1064, 585] width 443 height 339
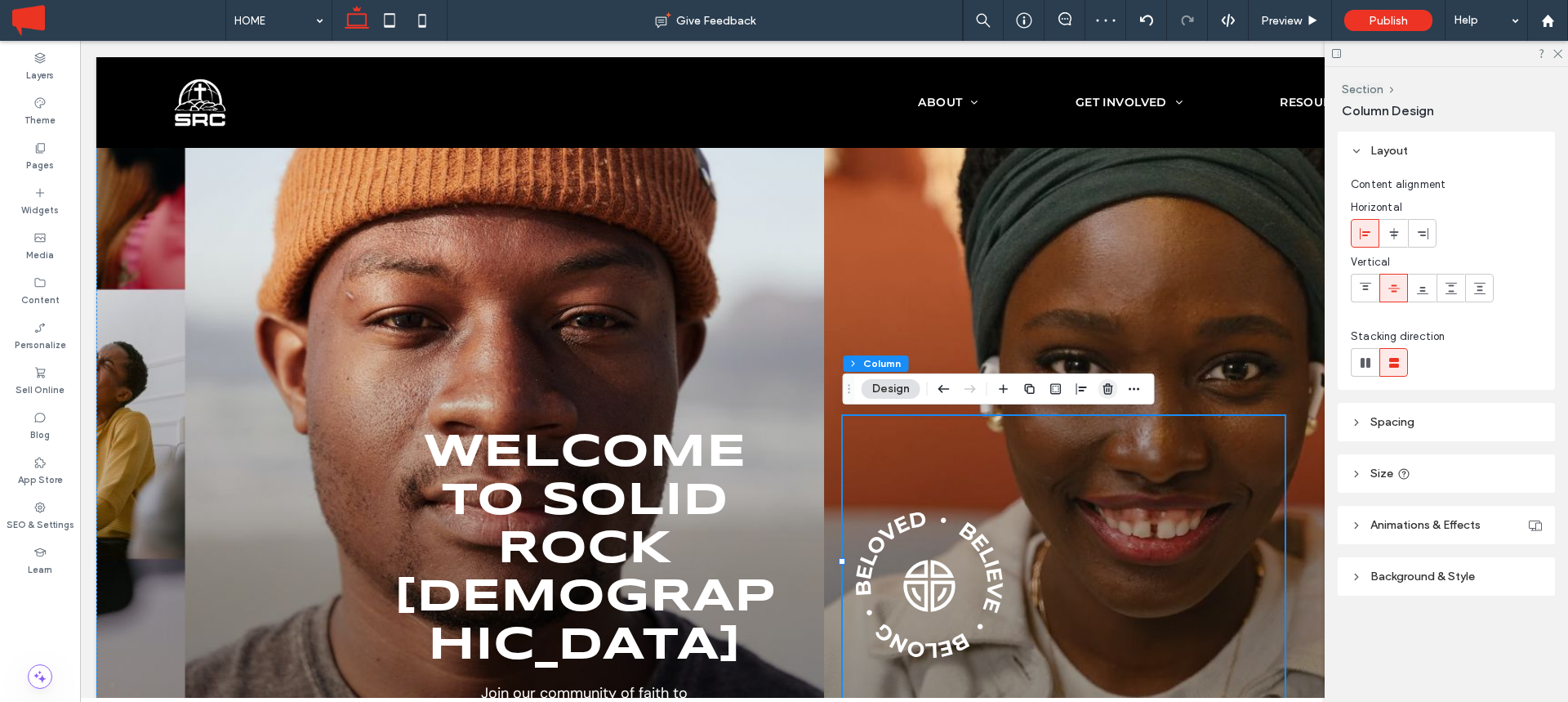
click at [1107, 384] on icon "button" at bounding box center [1109, 389] width 13 height 13
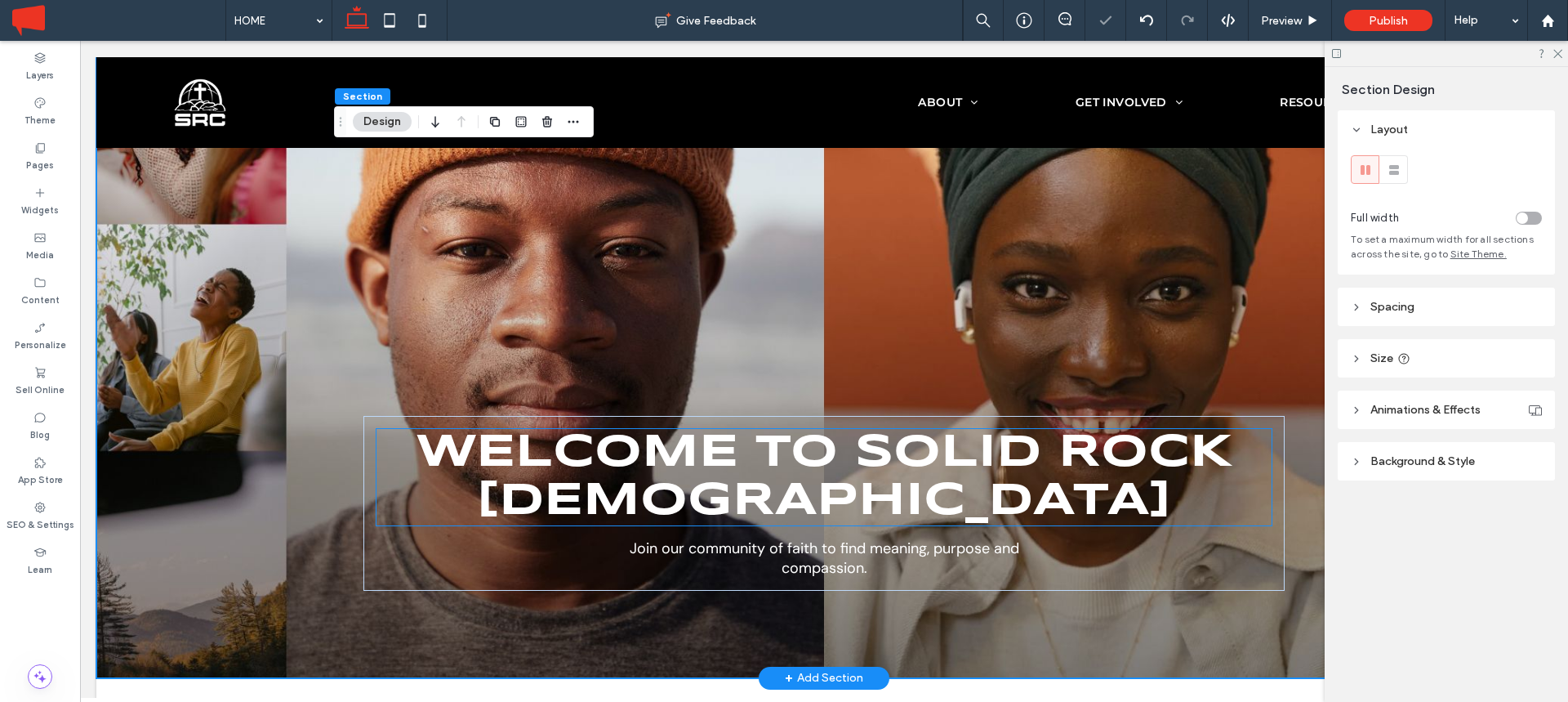
click at [930, 454] on span "welcome to Solid Rock church" at bounding box center [824, 477] width 816 height 94
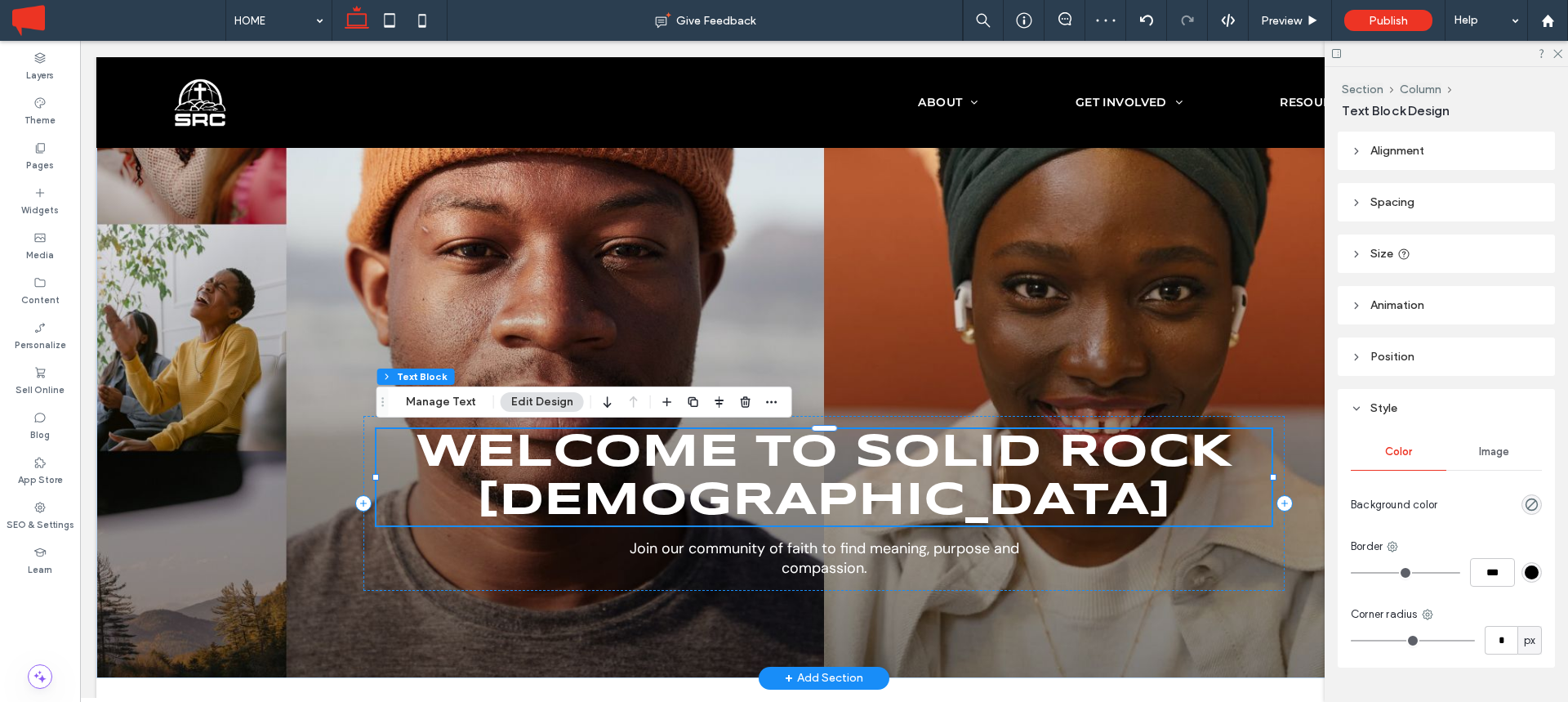
click at [930, 454] on span "welcome to Solid Rock church" at bounding box center [824, 477] width 816 height 94
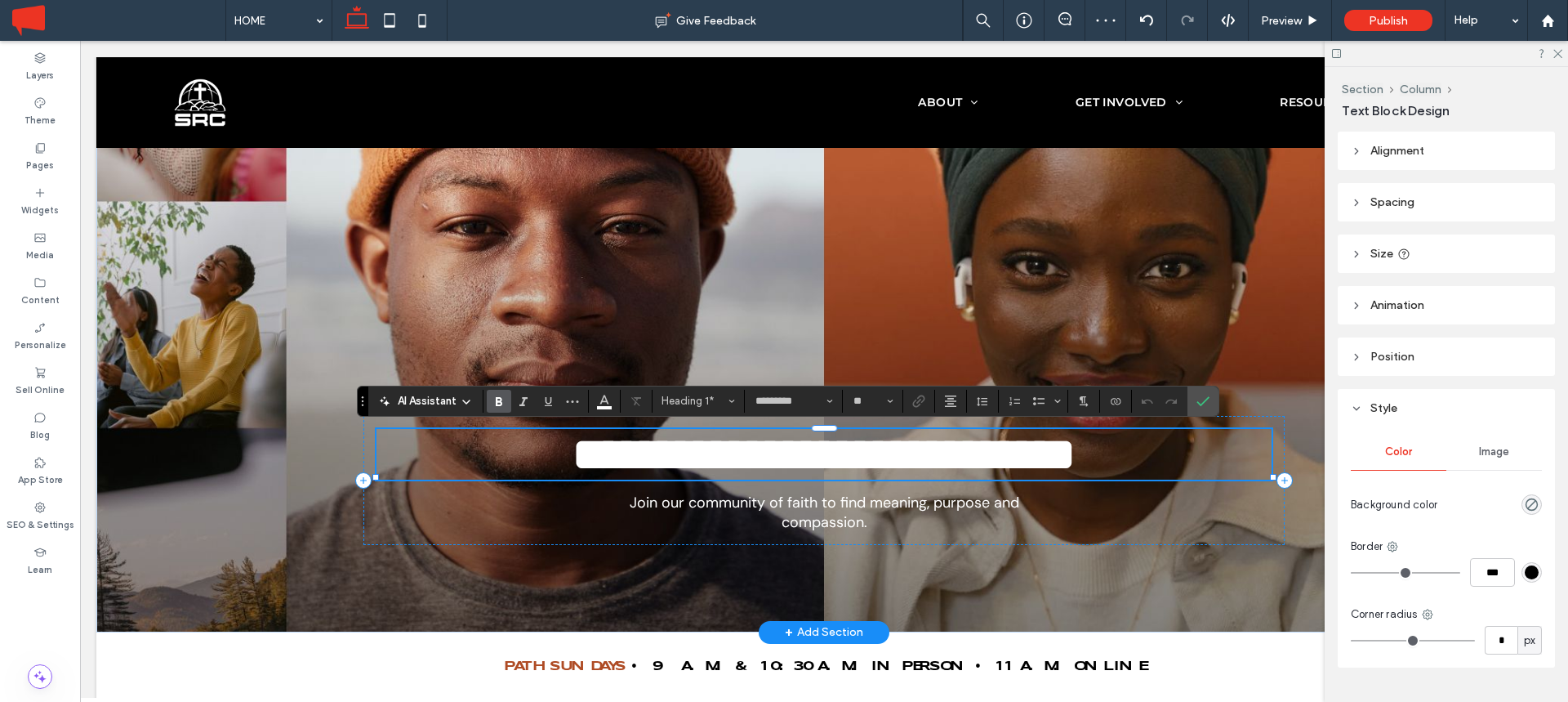
click at [856, 450] on span "**********" at bounding box center [824, 454] width 503 height 46
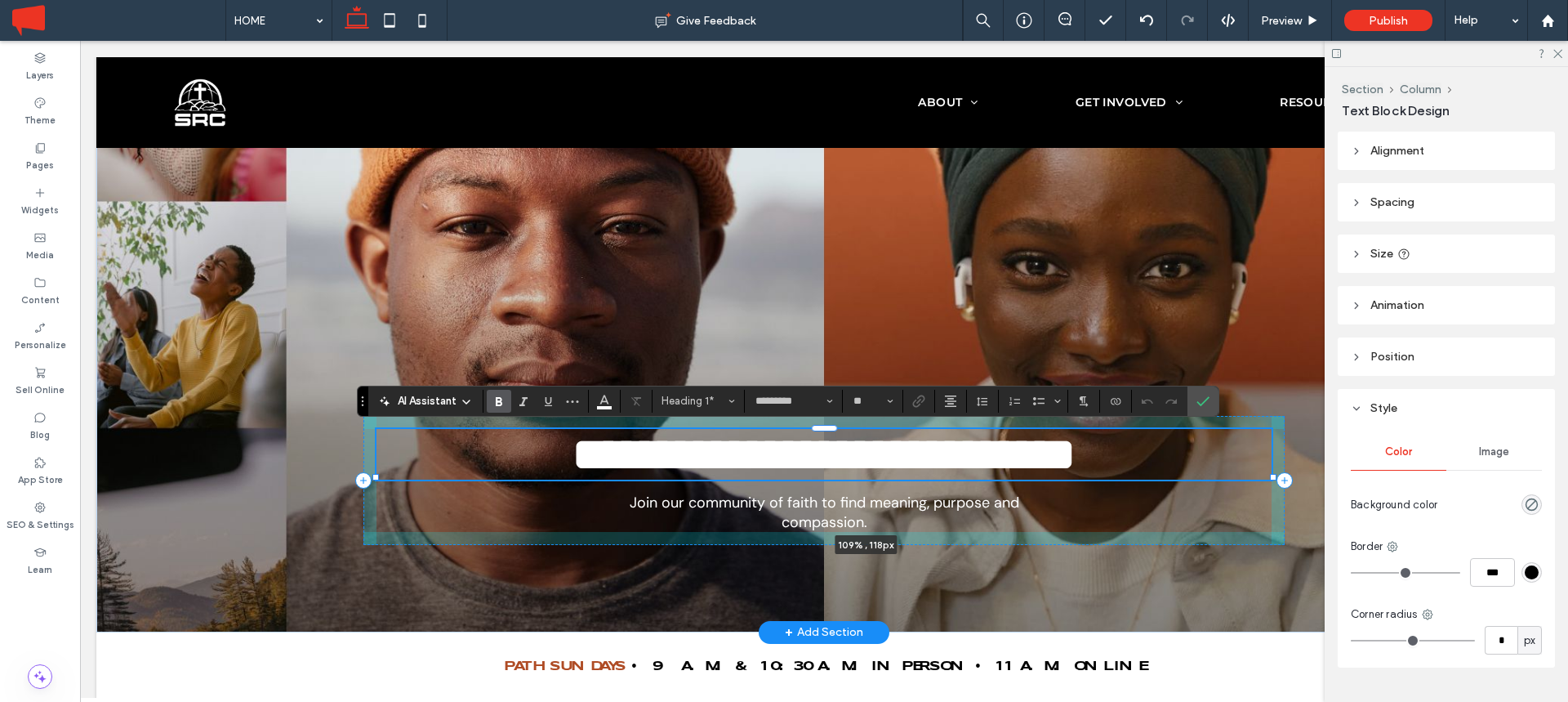
drag, startPoint x: 1273, startPoint y: 475, endPoint x: 1314, endPoint y: 469, distance: 41.4
click at [1314, 469] on div "**********" at bounding box center [823, 291] width 1455 height 682
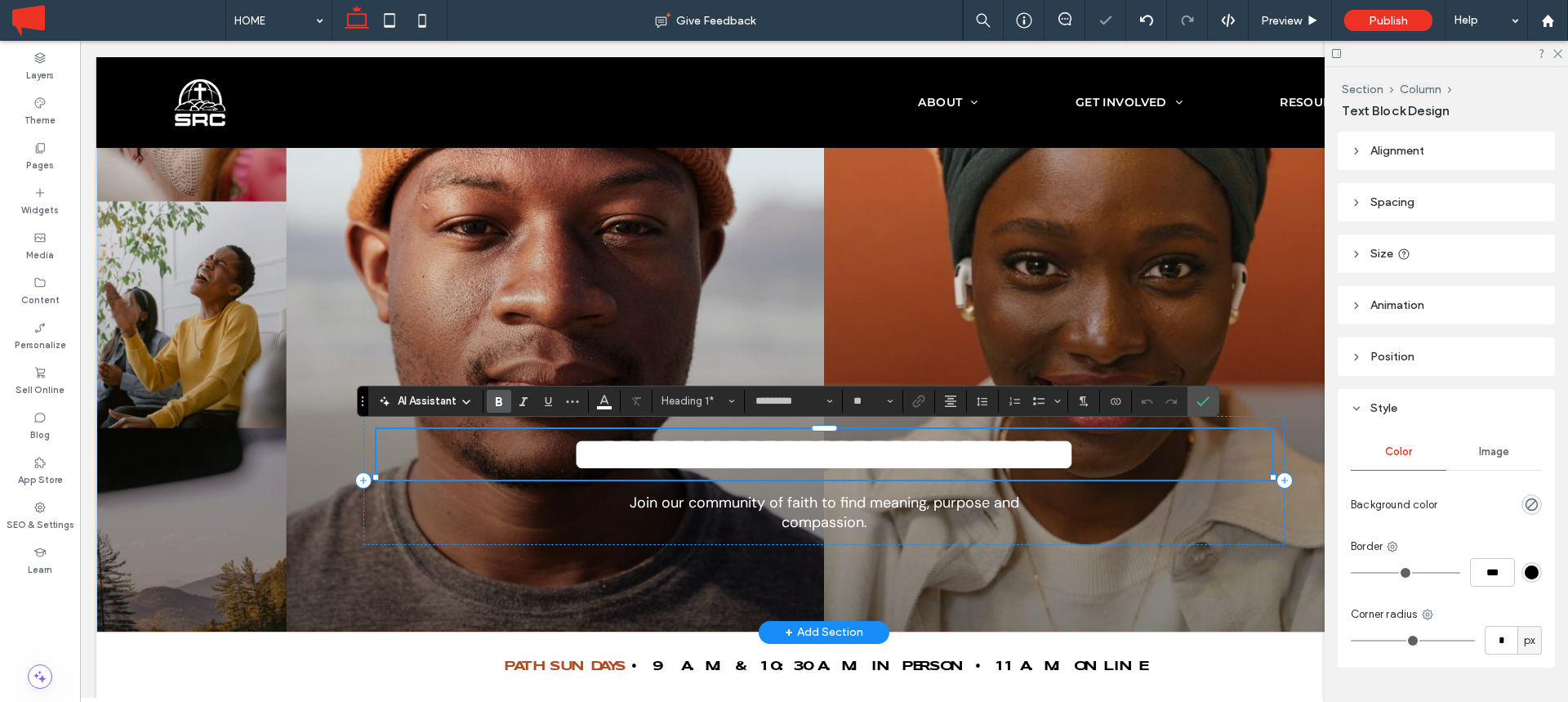
click at [859, 447] on span "**********" at bounding box center [824, 454] width 503 height 46
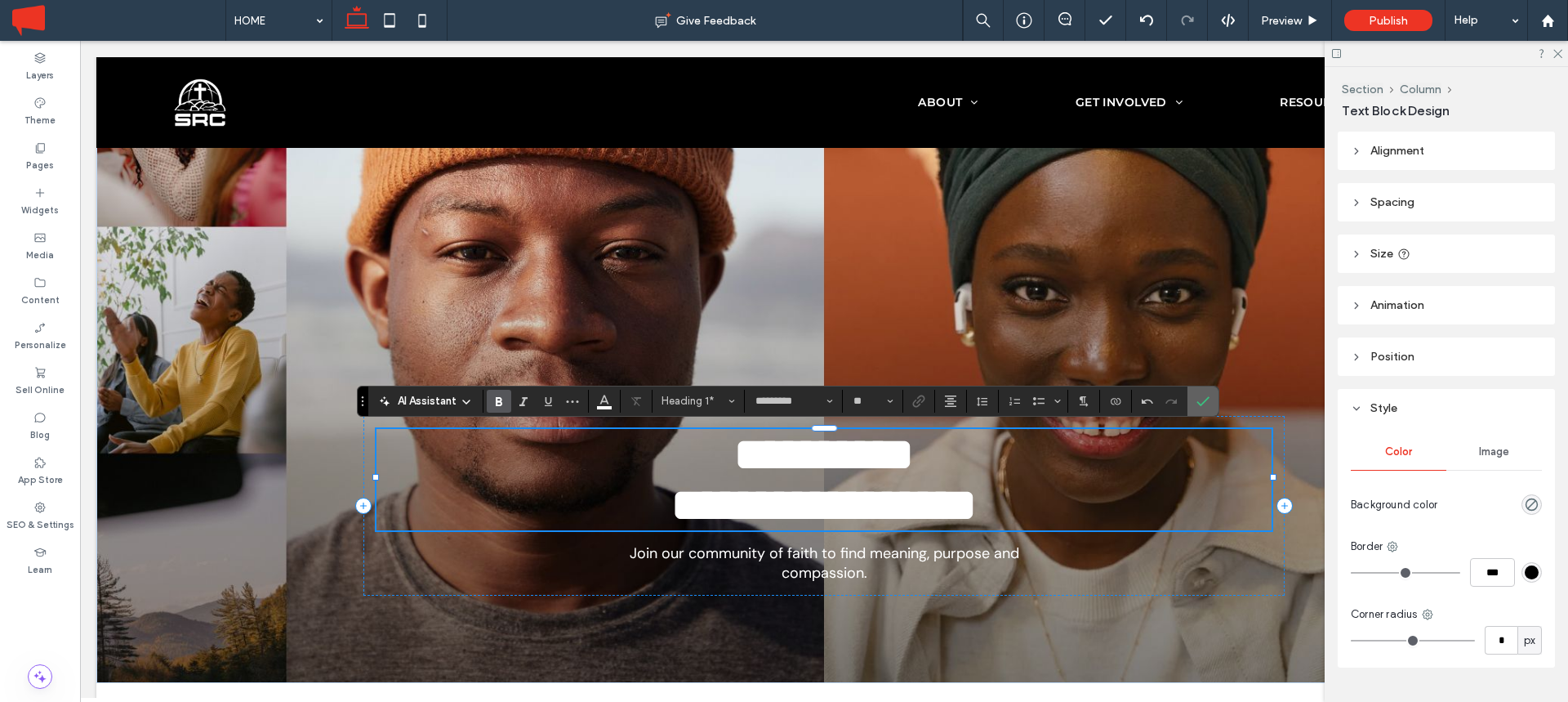
click at [1196, 402] on icon "Confirm" at bounding box center [1203, 401] width 13 height 13
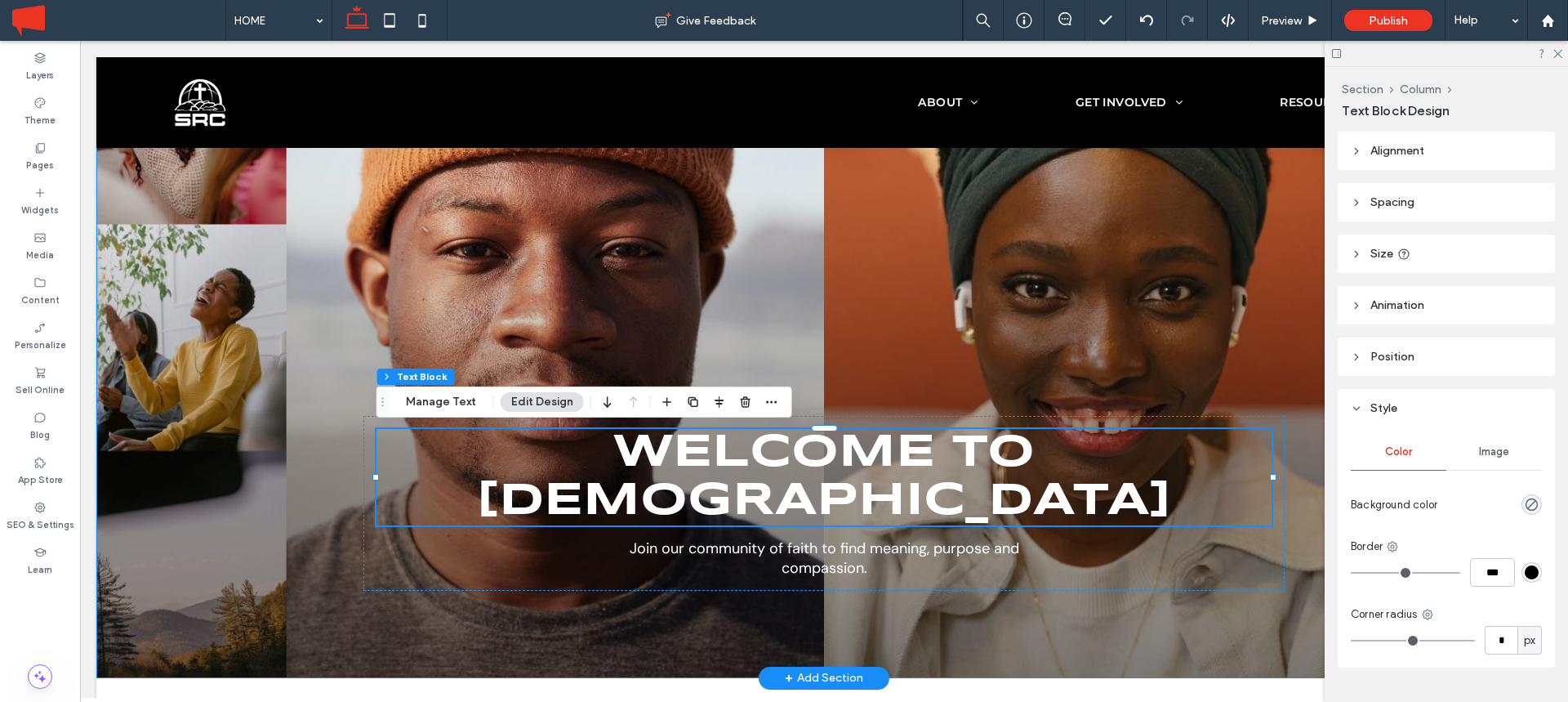
click at [472, 293] on div "Join our community of faith to find meaning, purpose and compassion. welcome to…" at bounding box center [824, 314] width 980 height 728
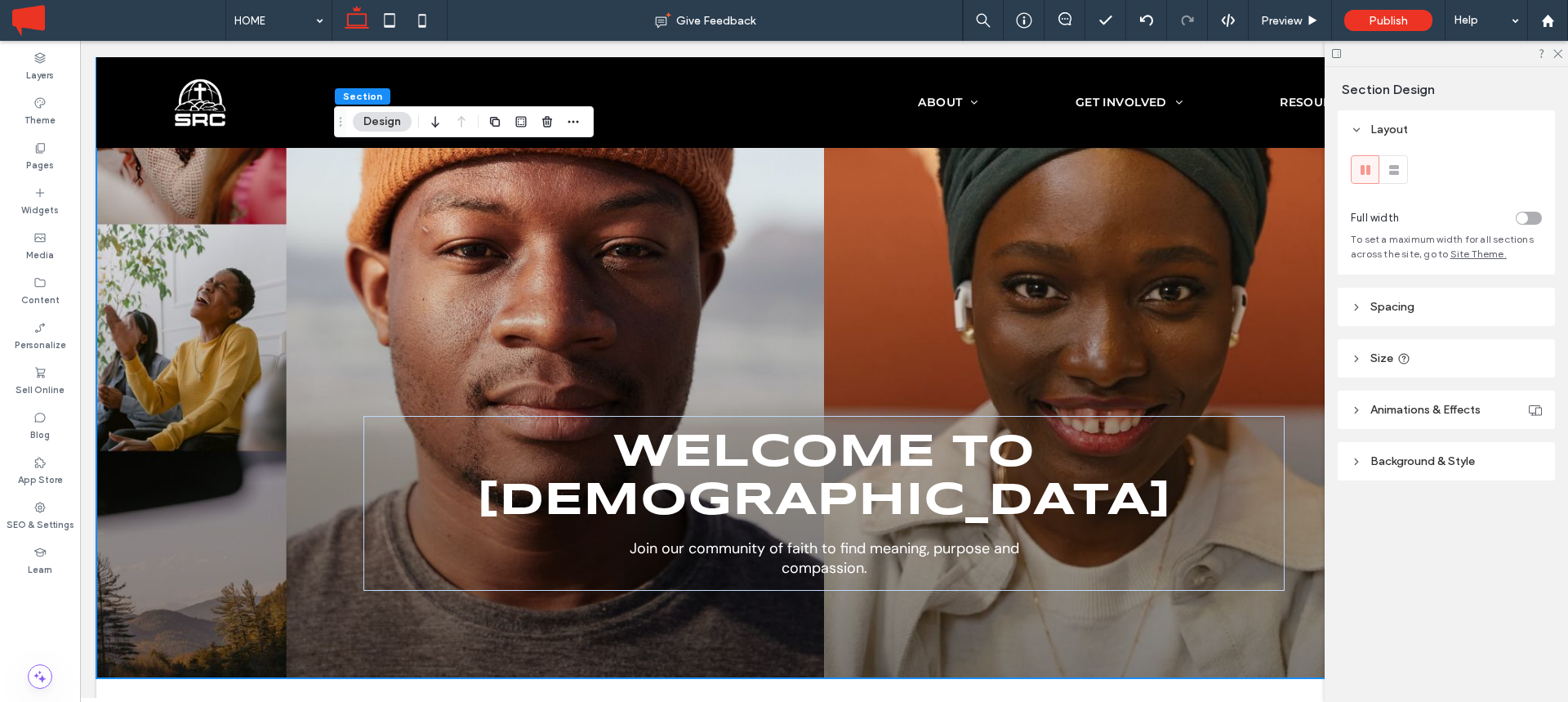
click at [1389, 311] on span "Spacing" at bounding box center [1392, 306] width 44 height 14
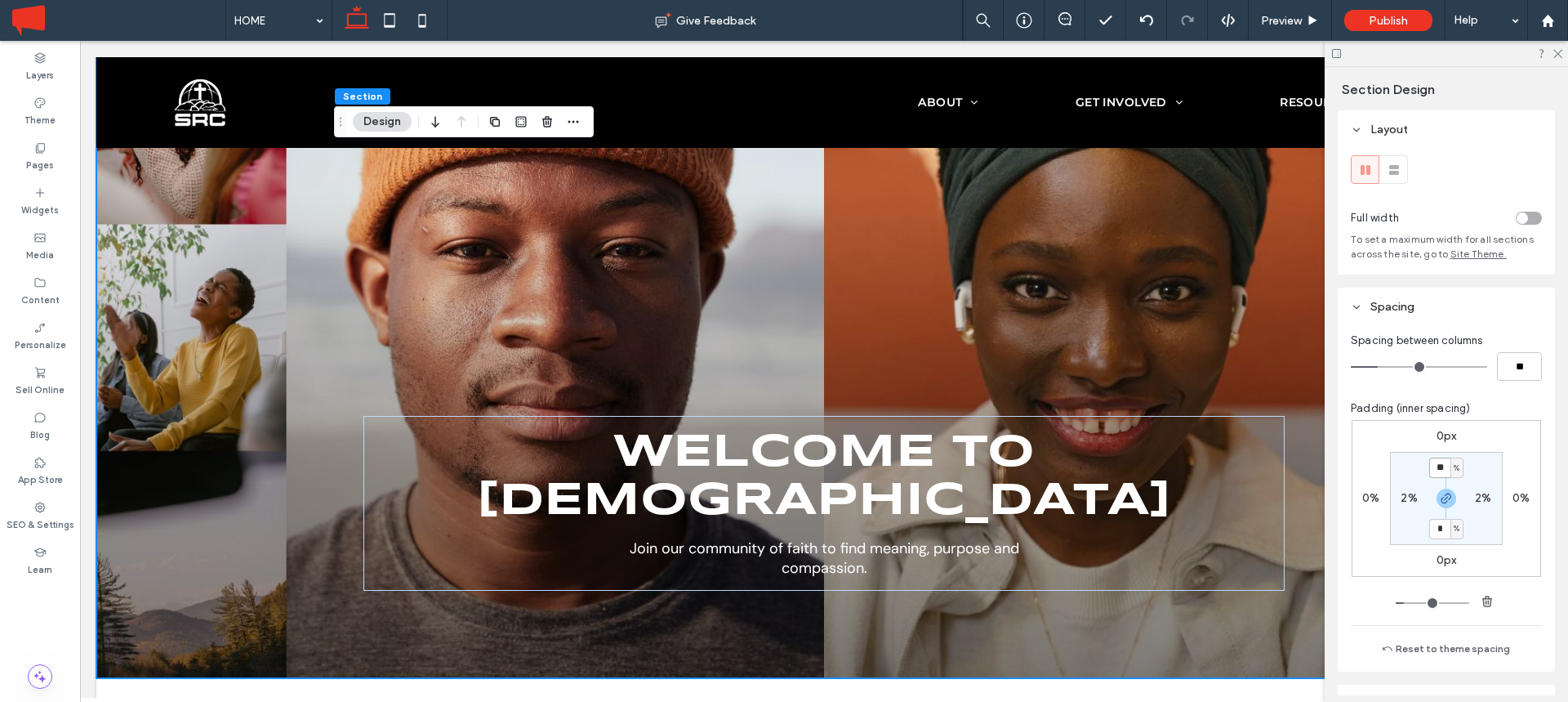
click at [1437, 462] on input "**" at bounding box center [1440, 468] width 22 height 21
type input "**"
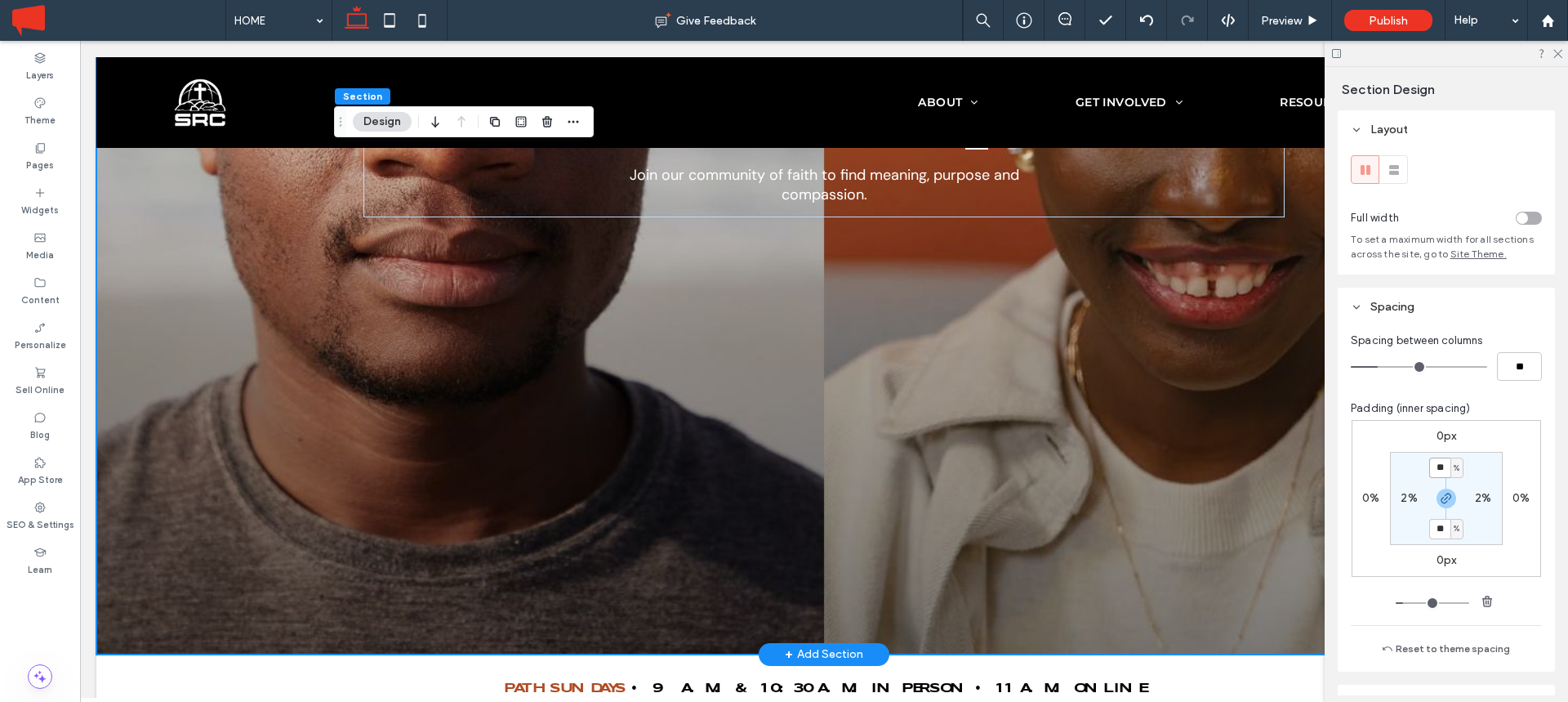
scroll to position [529, 0]
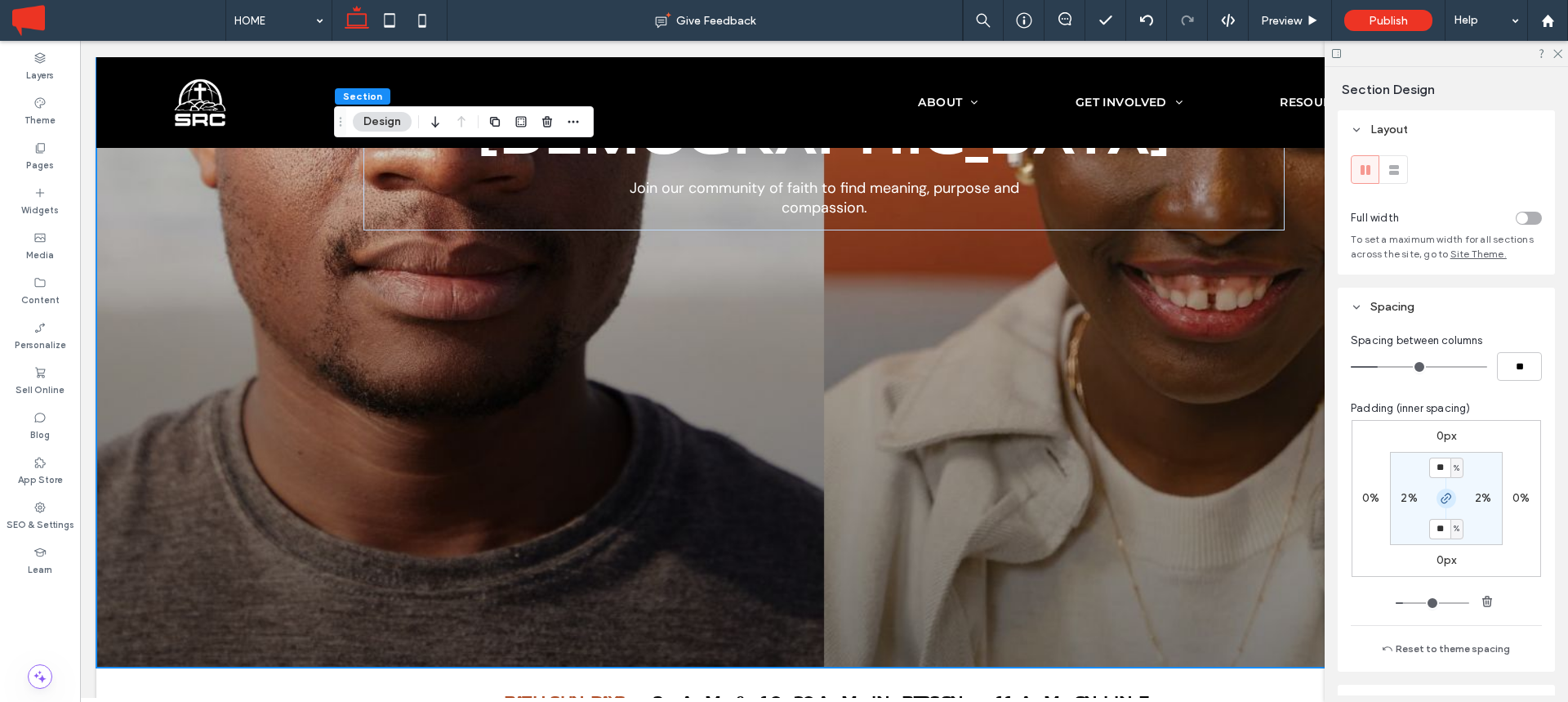
click at [1446, 498] on icon "button" at bounding box center [1446, 498] width 13 height 13
click at [1441, 522] on label "30%" at bounding box center [1446, 528] width 24 height 14
type input "*"
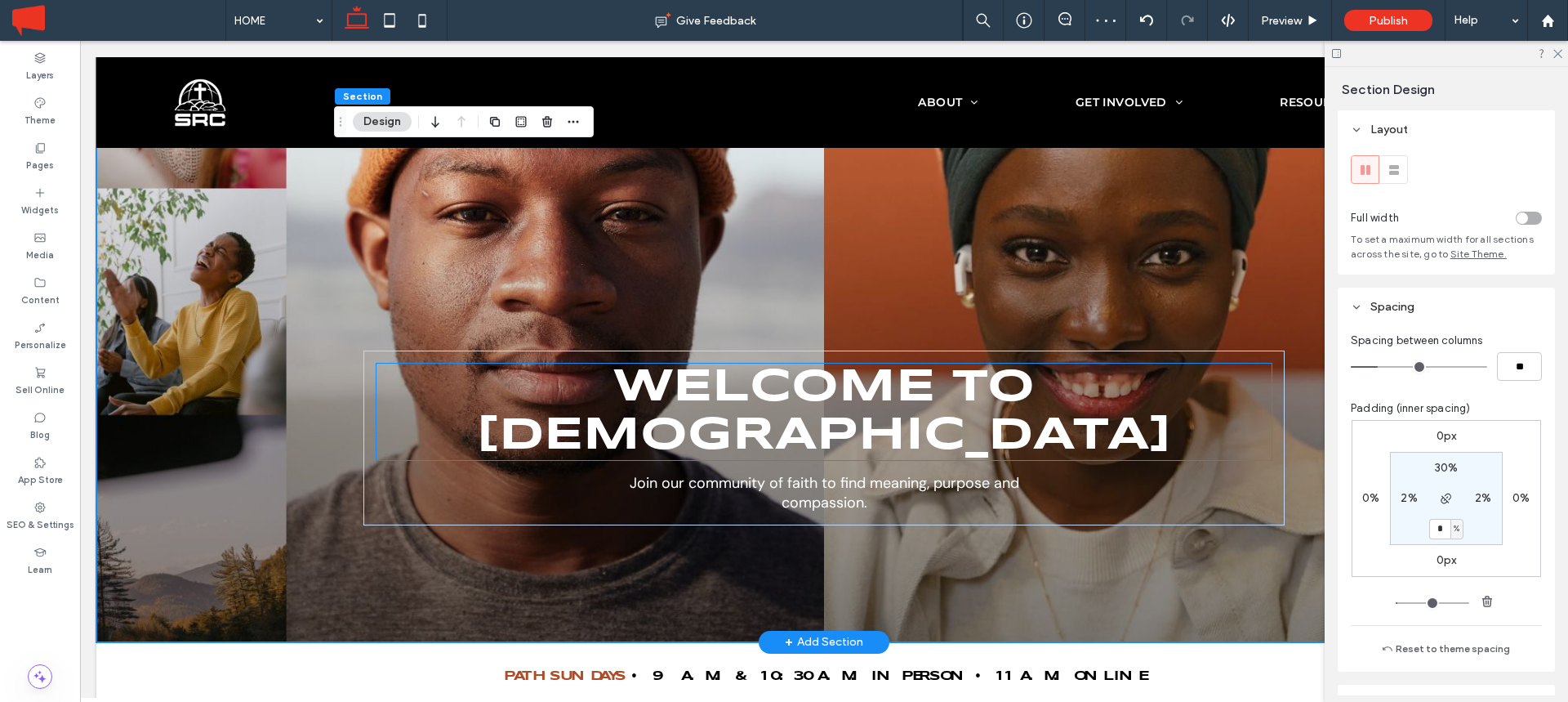
scroll to position [233, 0]
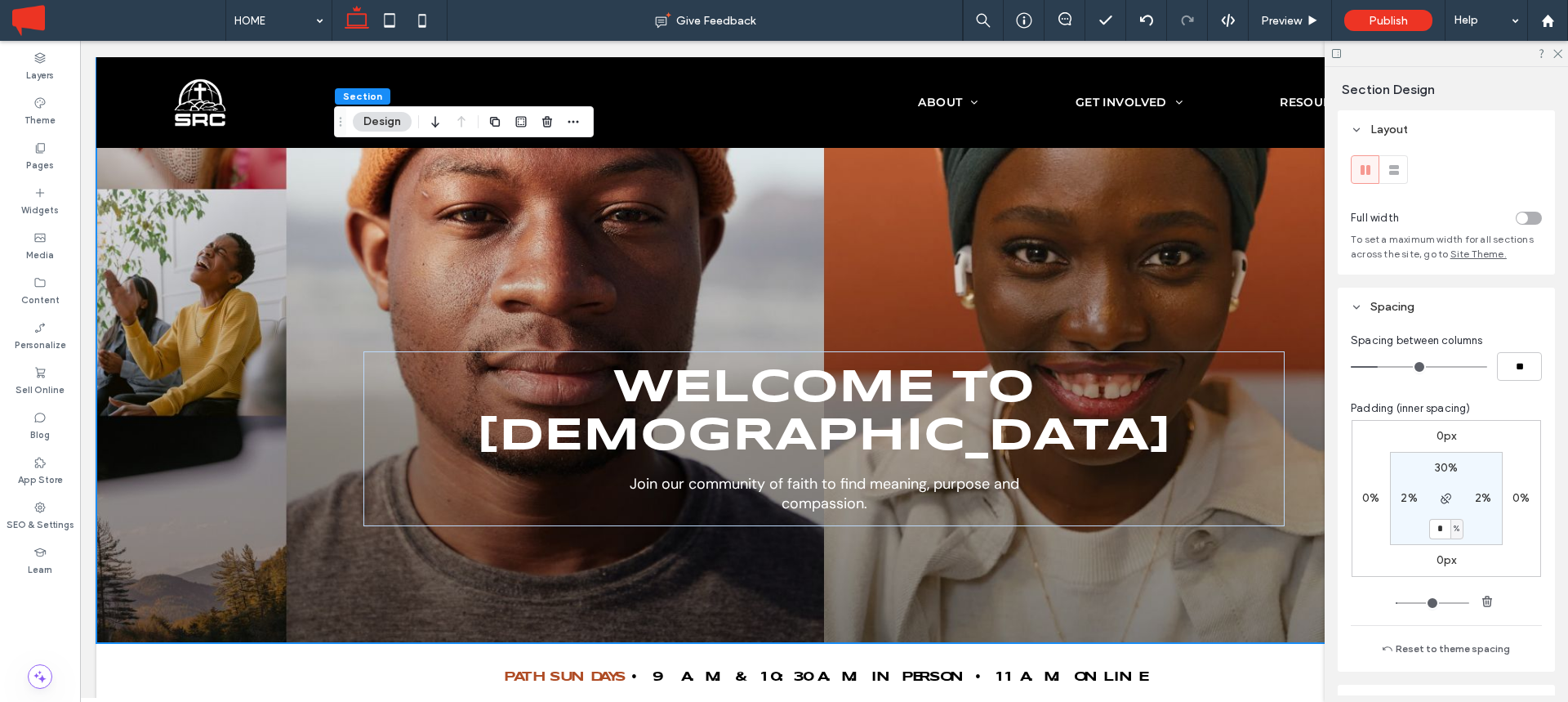
click at [1433, 527] on input "*" at bounding box center [1440, 529] width 22 height 21
type input "**"
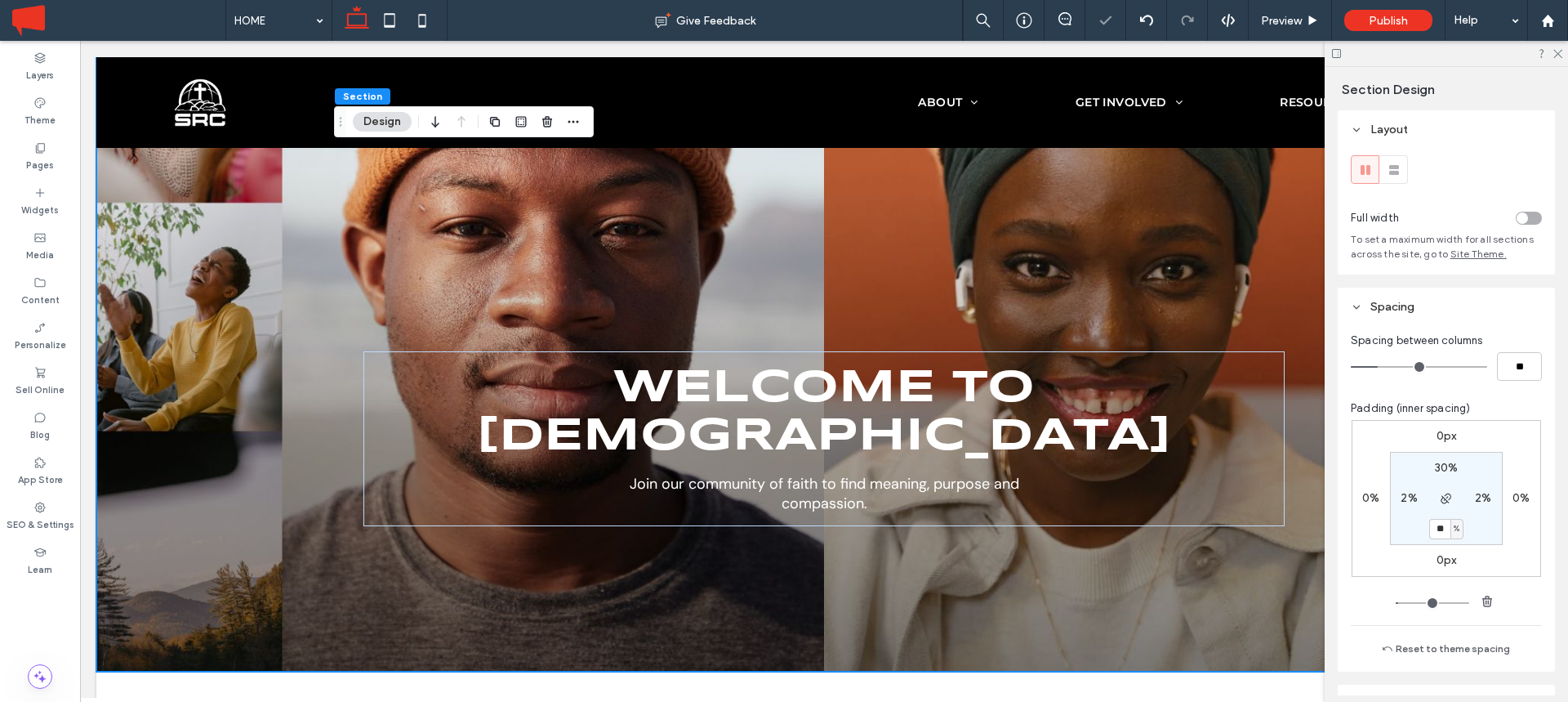
click at [1444, 473] on label "30%" at bounding box center [1446, 468] width 24 height 14
type input "**"
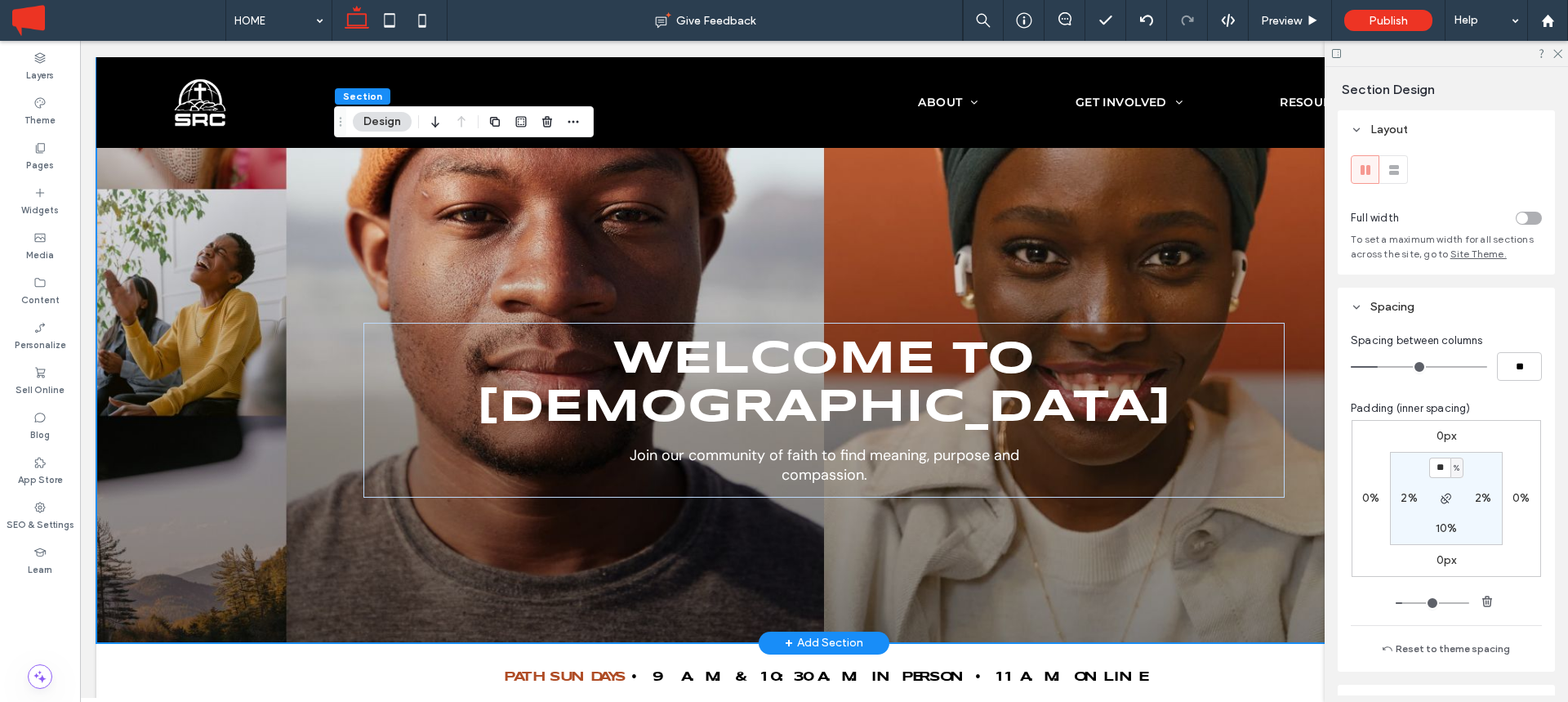
click at [186, 288] on div "Join our community of faith to find meaning, purpose and compassion. welcome to…" at bounding box center [823, 278] width 1455 height 728
click at [261, 270] on div "Join our community of faith to find meaning, purpose and compassion. welcome to…" at bounding box center [823, 278] width 1455 height 728
click at [267, 244] on div "Join our community of faith to find meaning, purpose and compassion. welcome to…" at bounding box center [823, 278] width 1455 height 728
click at [169, 271] on div "Join our community of faith to find meaning, purpose and compassion. welcome to…" at bounding box center [823, 278] width 1455 height 728
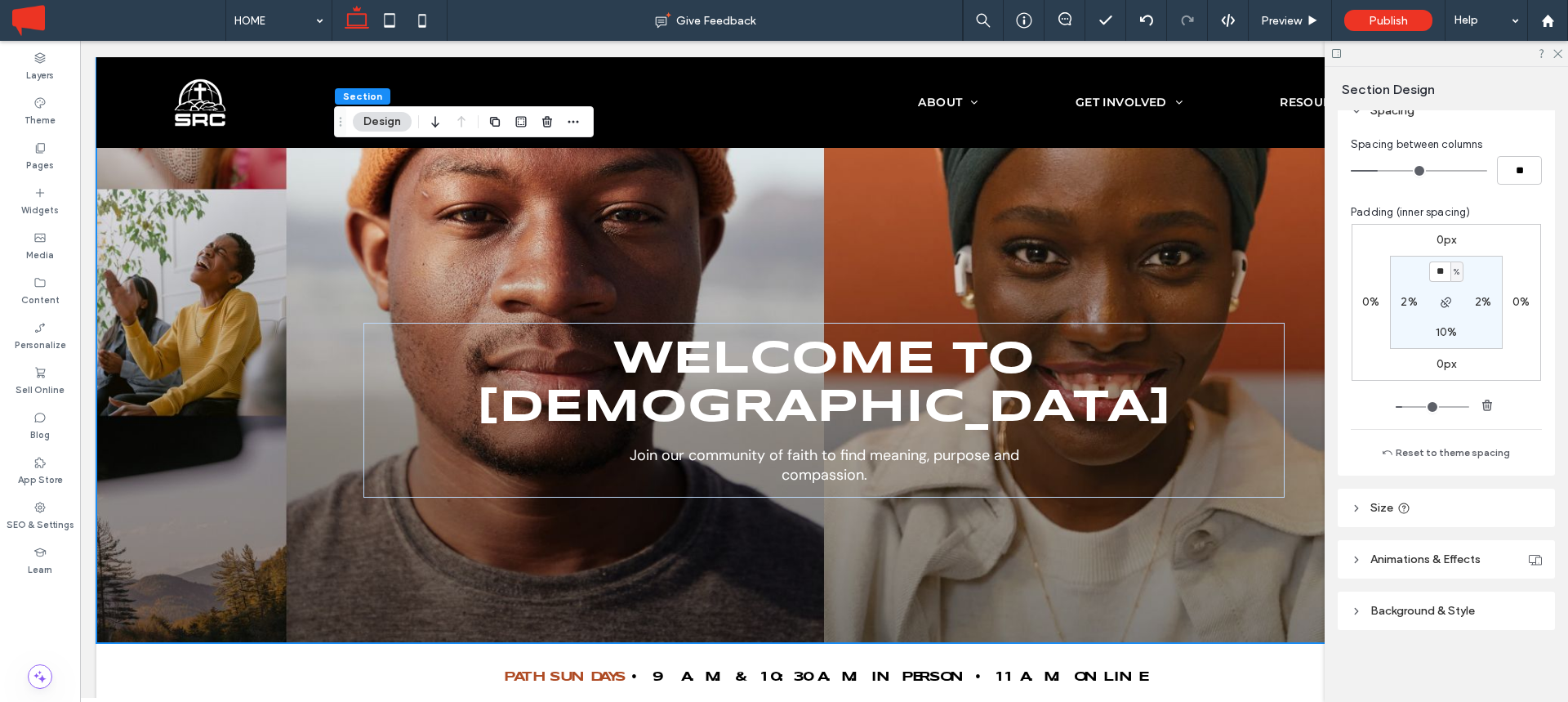
scroll to position [195, 0]
click at [1139, 262] on div "Join our community of faith to find meaning, purpose and compassion. welcome to…" at bounding box center [824, 278] width 980 height 728
click at [1090, 564] on div "Join our community of faith to find meaning, purpose and compassion. welcome to…" at bounding box center [824, 278] width 980 height 728
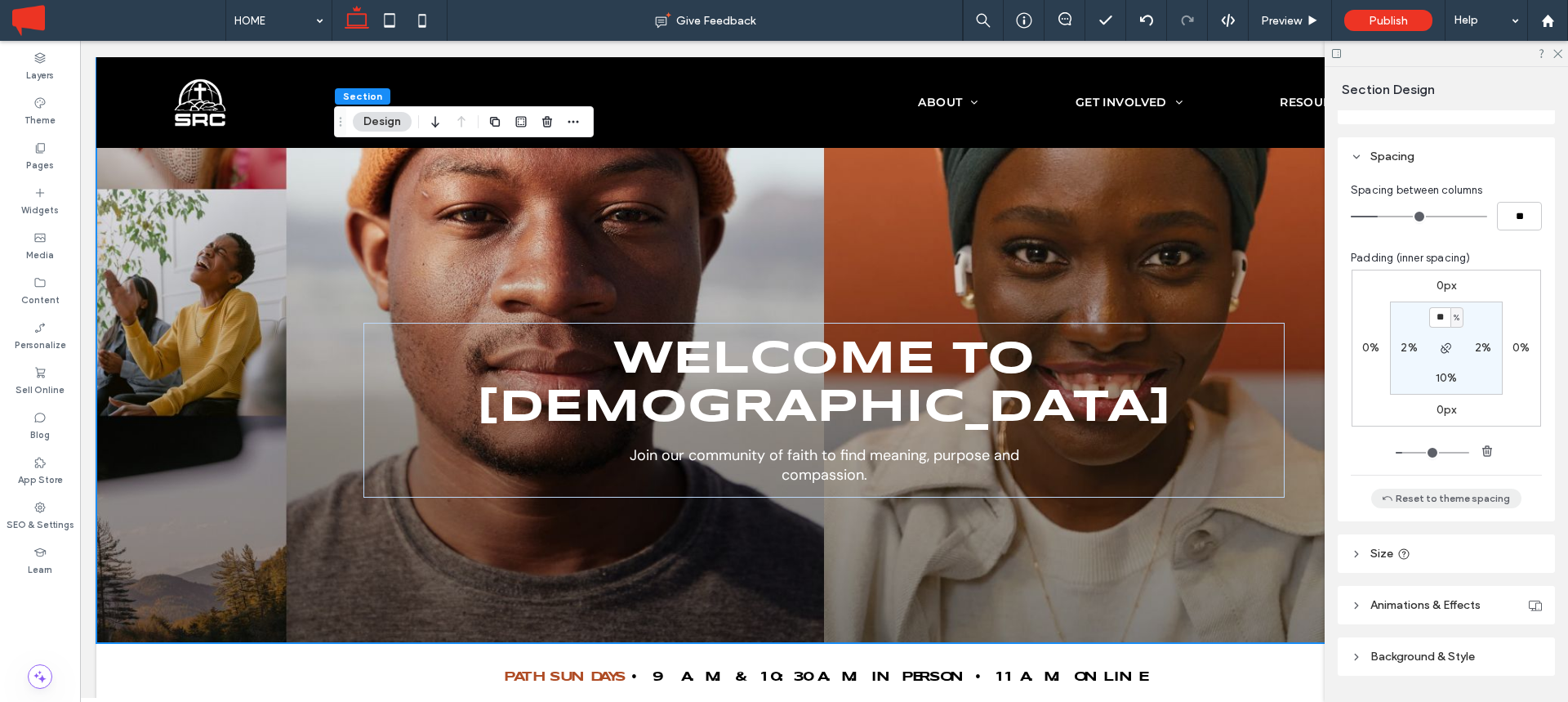
scroll to position [196, 0]
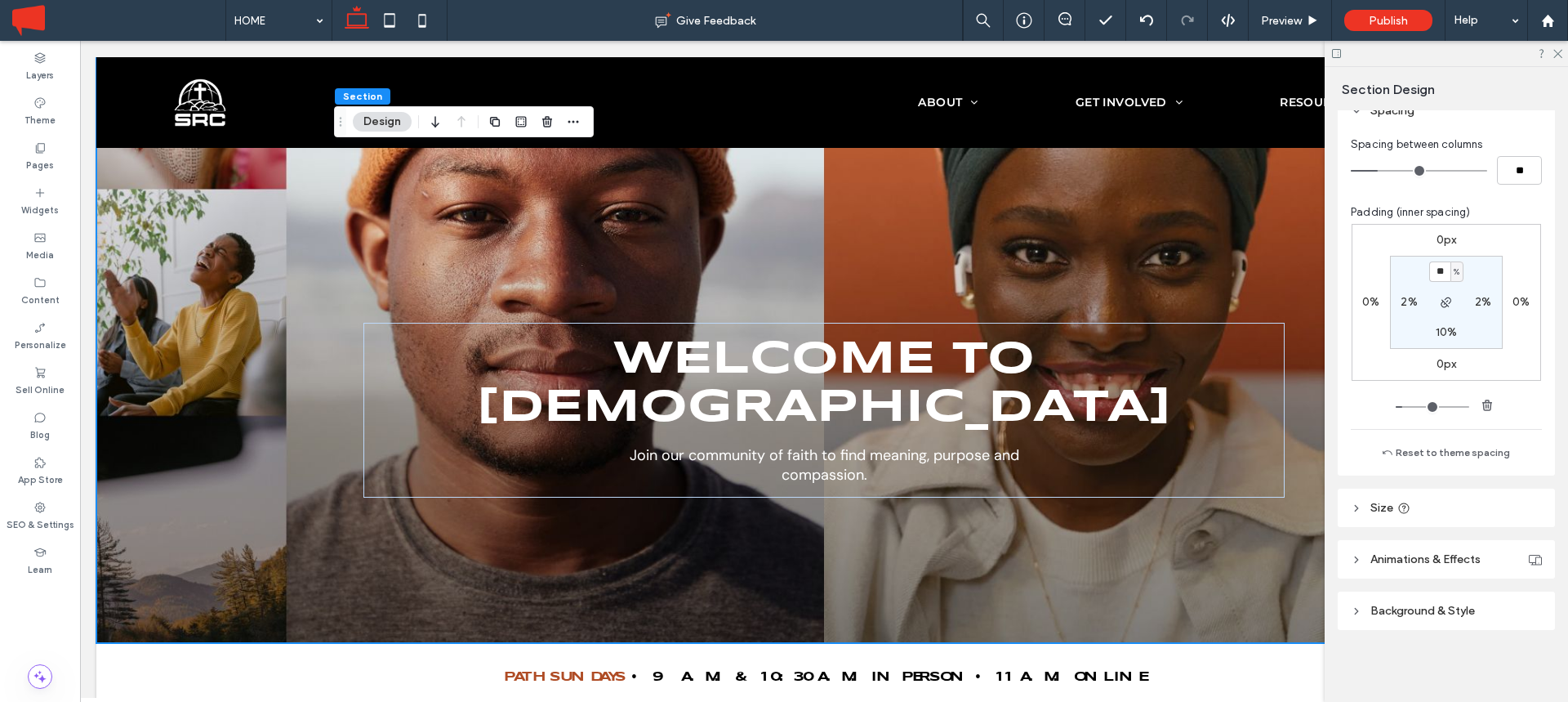
click at [1396, 608] on span "Background & Style" at bounding box center [1422, 610] width 104 height 14
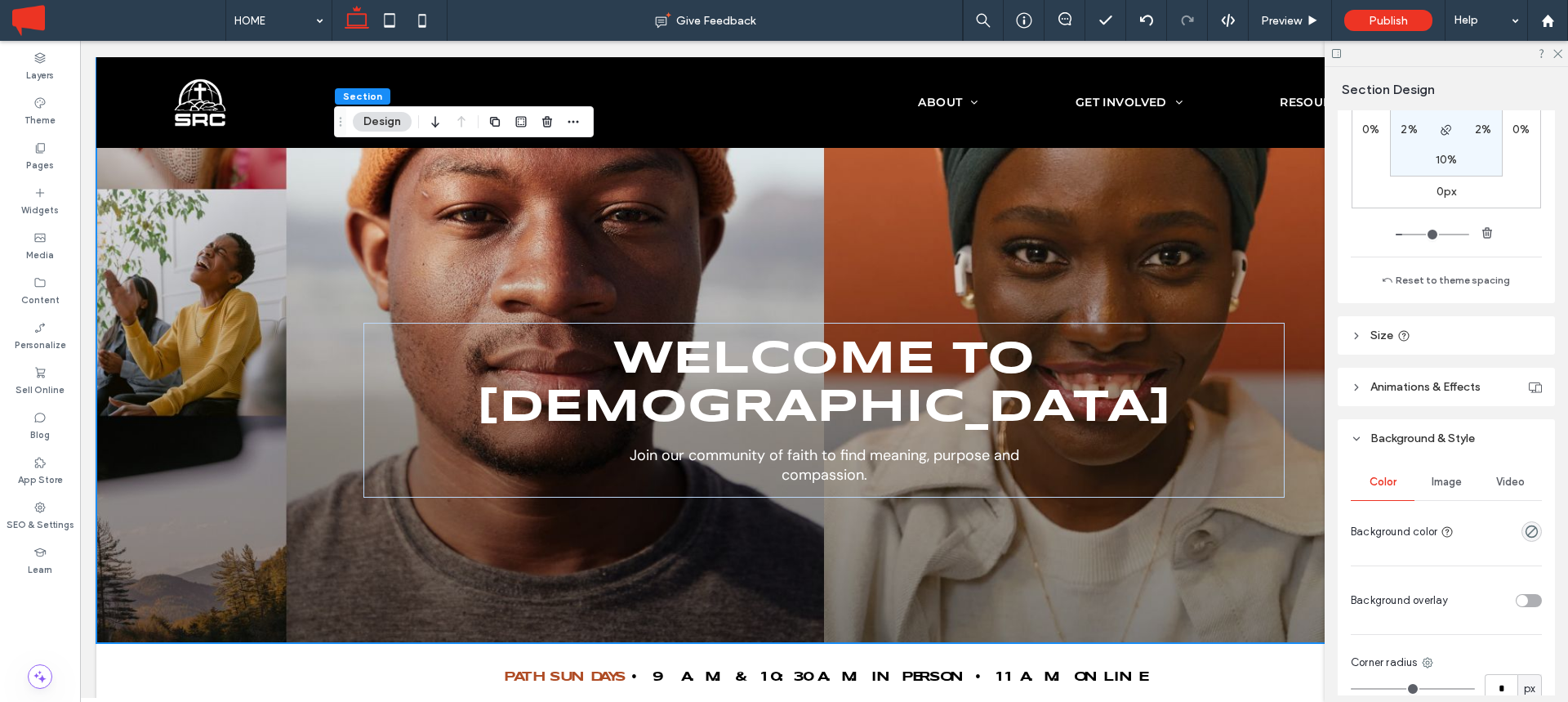
scroll to position [452, 0]
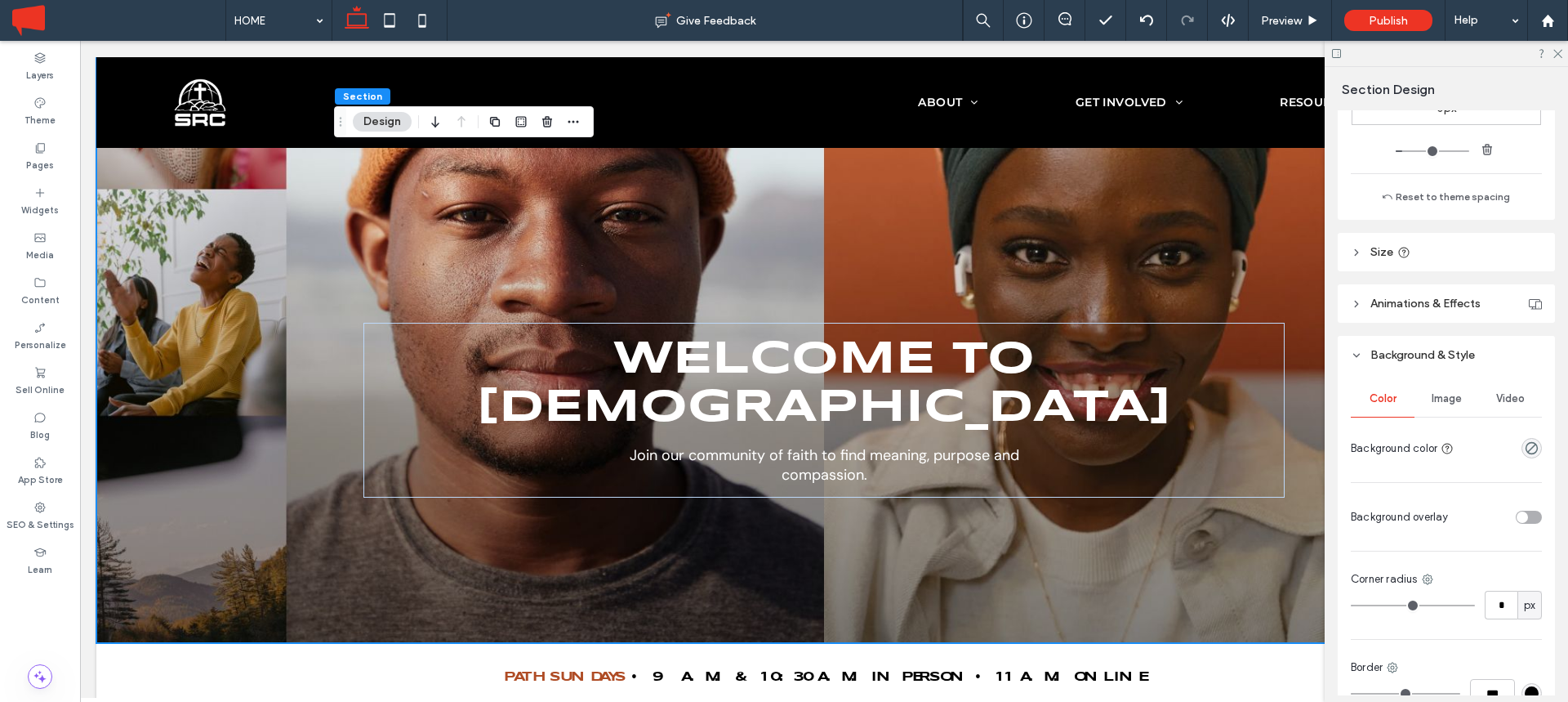
click at [1450, 404] on span "Image" at bounding box center [1446, 399] width 31 height 13
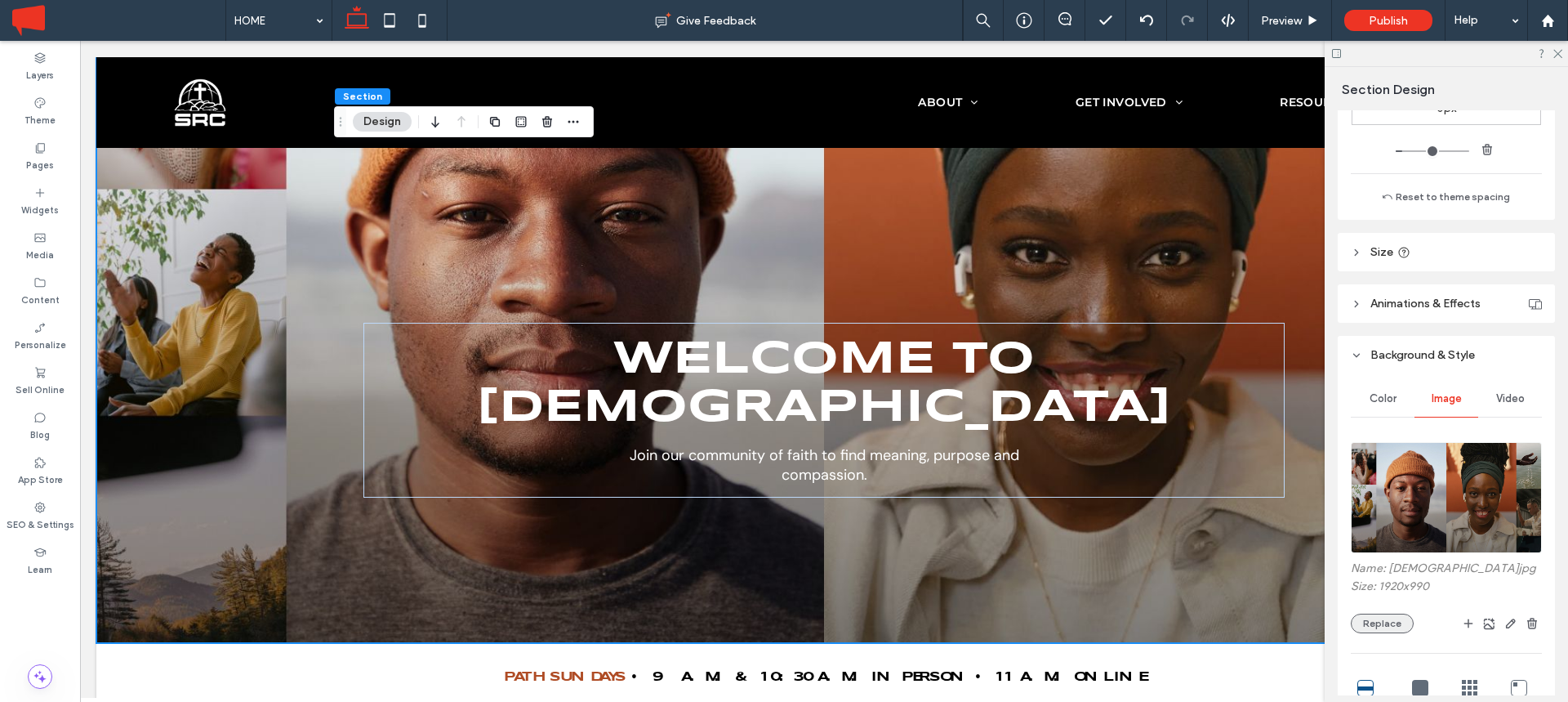
click at [1377, 633] on button "Replace" at bounding box center [1383, 623] width 63 height 20
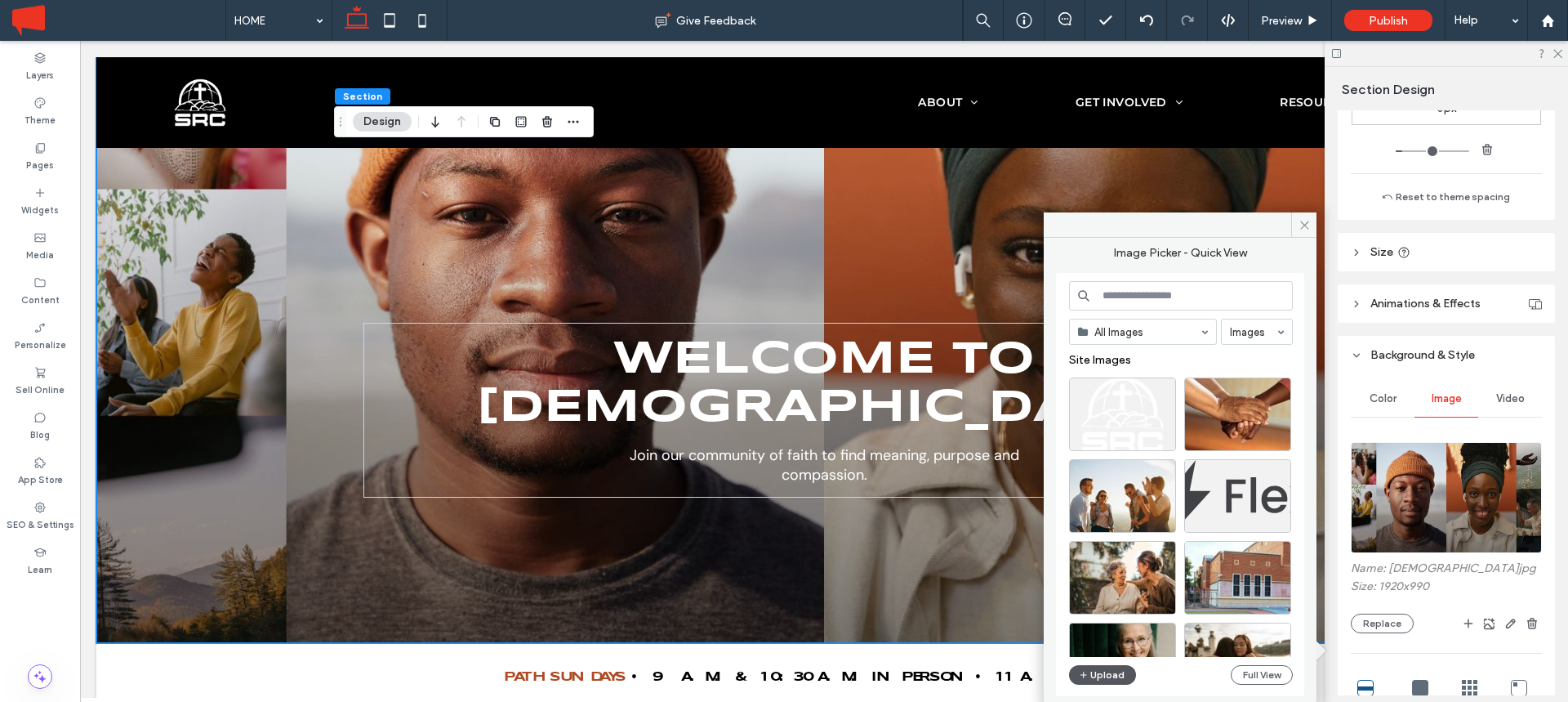
click at [1094, 674] on button "Upload" at bounding box center [1102, 675] width 67 height 20
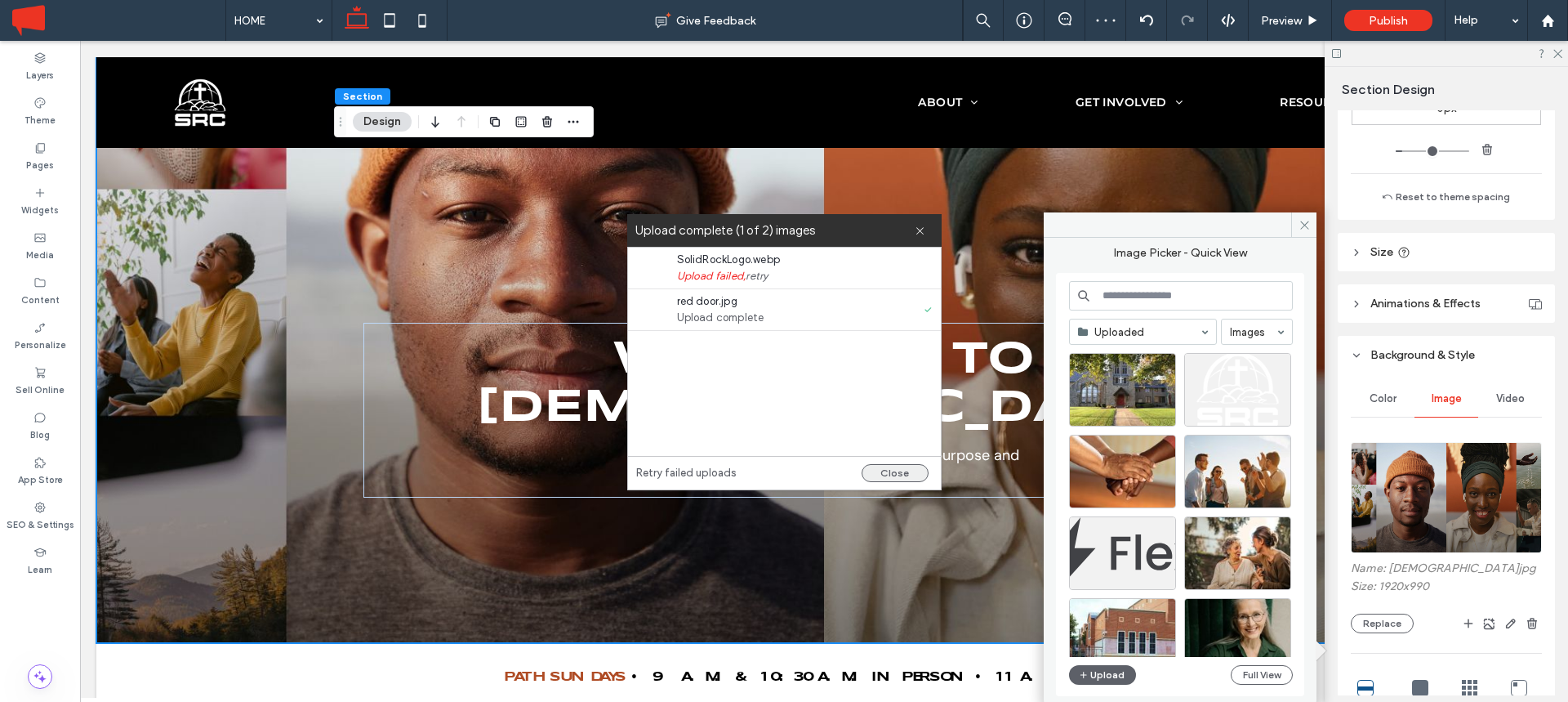
click at [887, 472] on button "Close" at bounding box center [894, 474] width 67 height 18
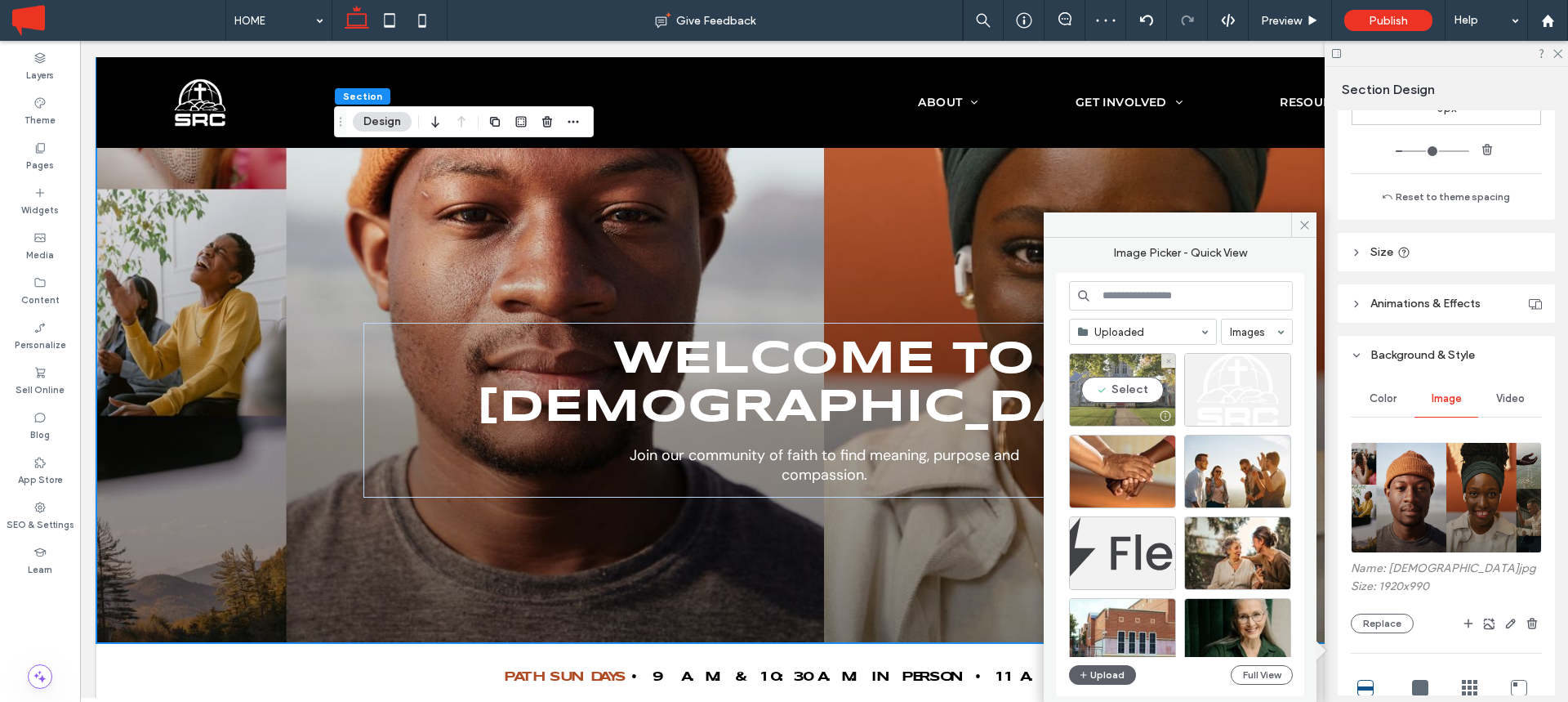
click at [1127, 395] on div "Select" at bounding box center [1122, 389] width 107 height 74
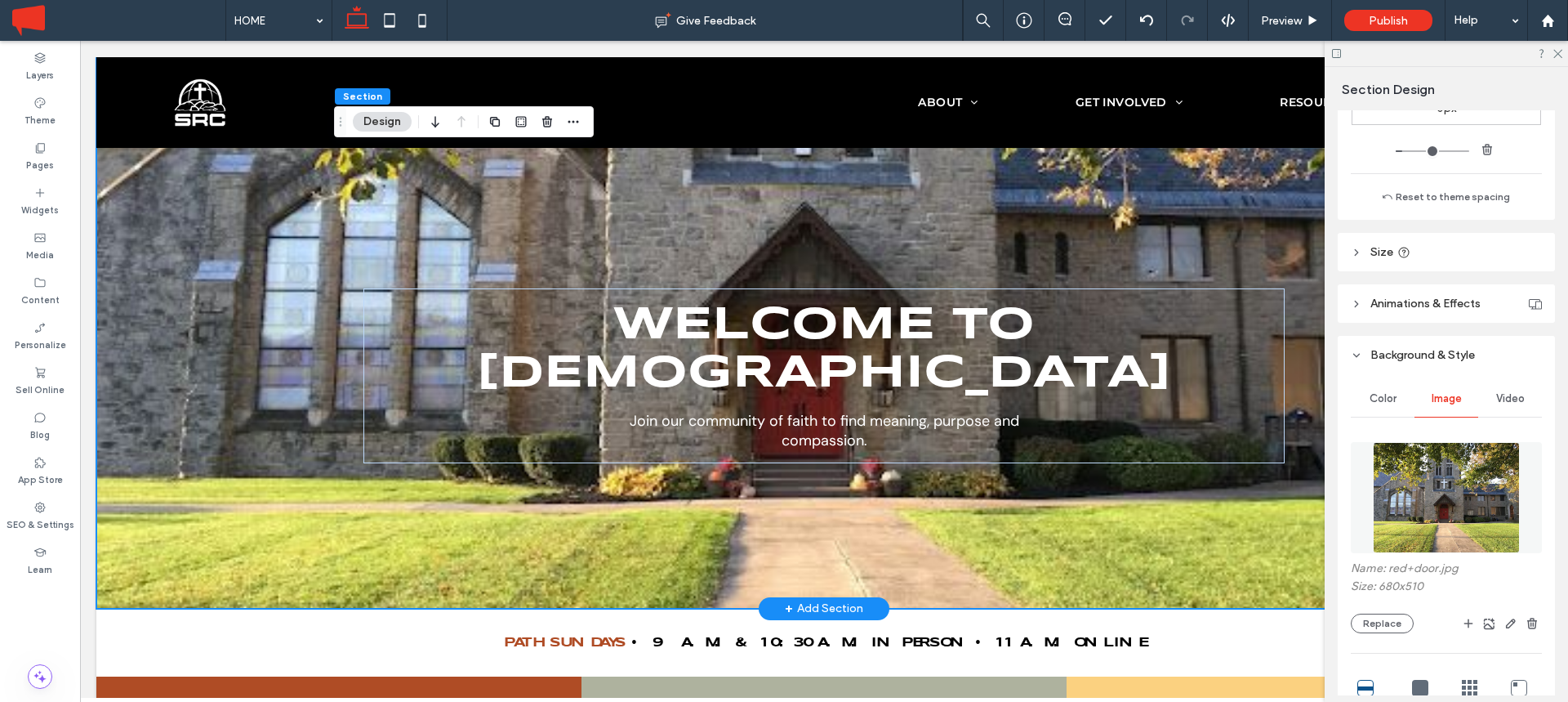
scroll to position [286, 0]
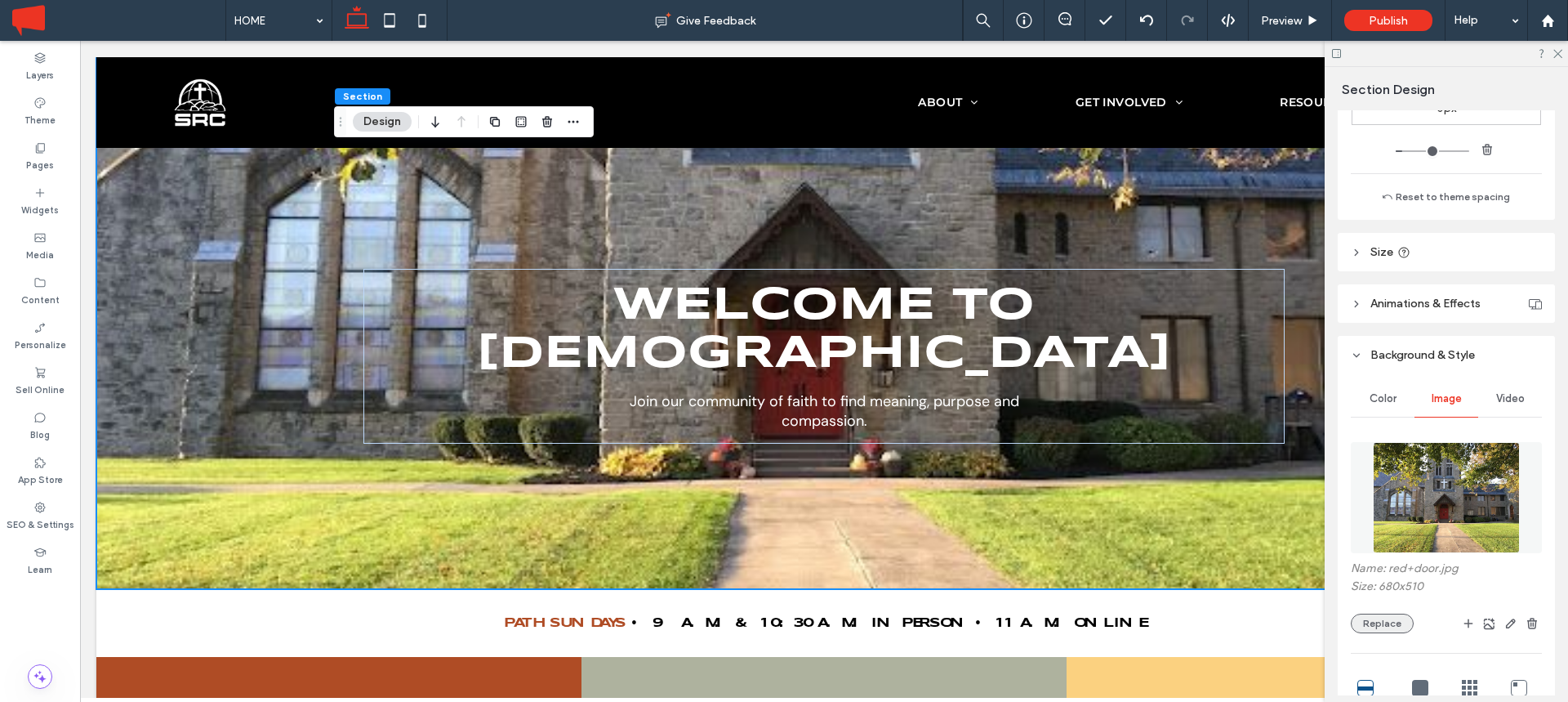
click at [1380, 627] on button "Replace" at bounding box center [1383, 623] width 63 height 20
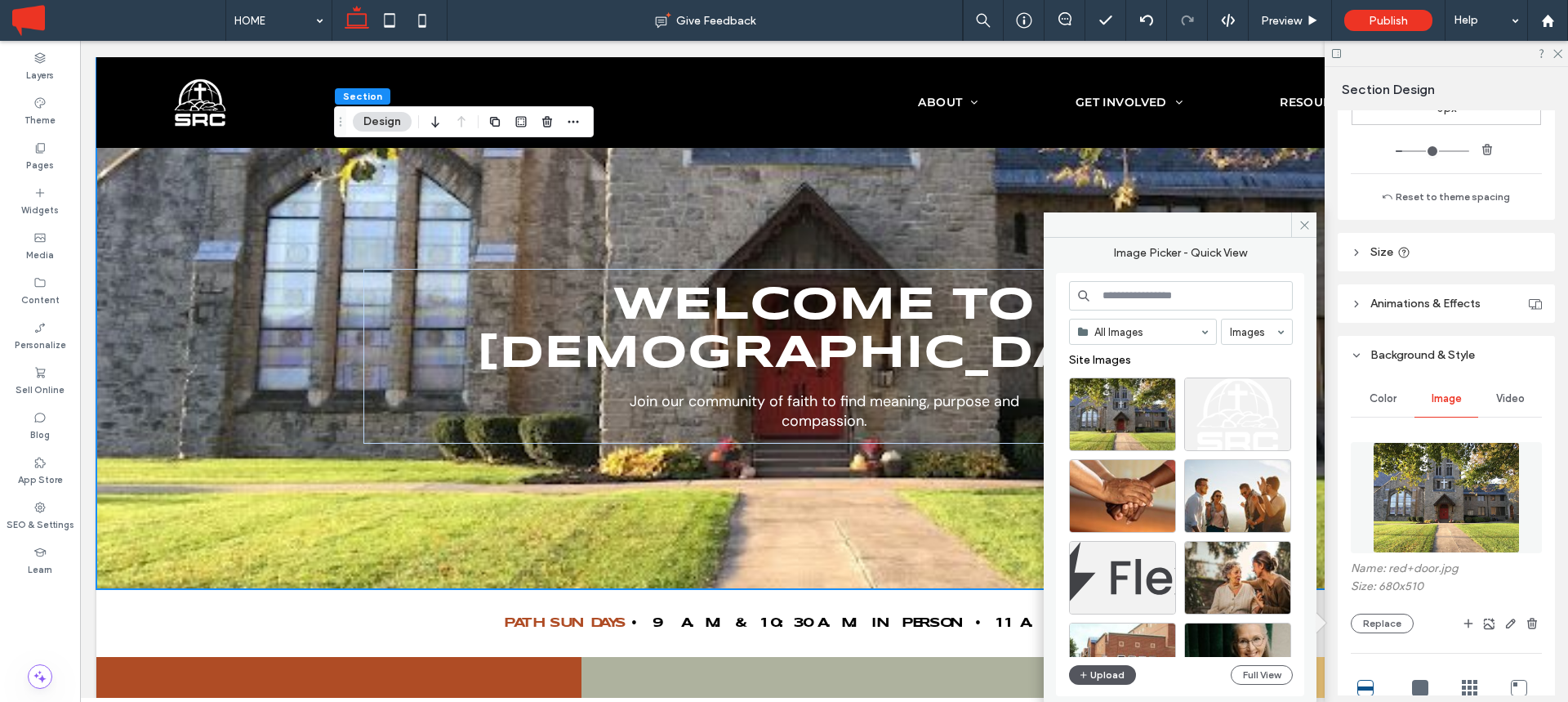
click at [1090, 676] on button "Upload" at bounding box center [1102, 675] width 67 height 20
click at [1095, 671] on button "Upload" at bounding box center [1102, 675] width 67 height 20
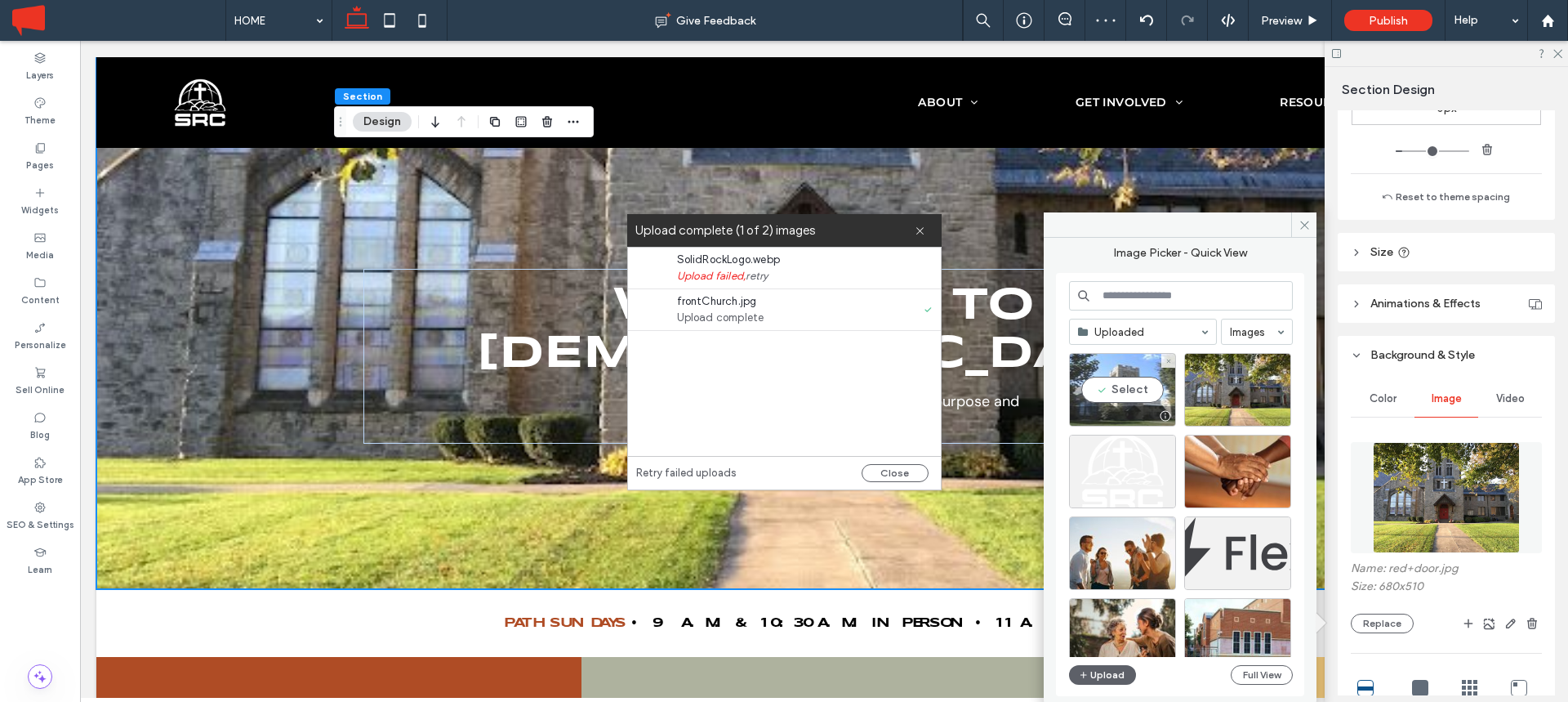
click at [1124, 395] on div "Select" at bounding box center [1122, 389] width 107 height 74
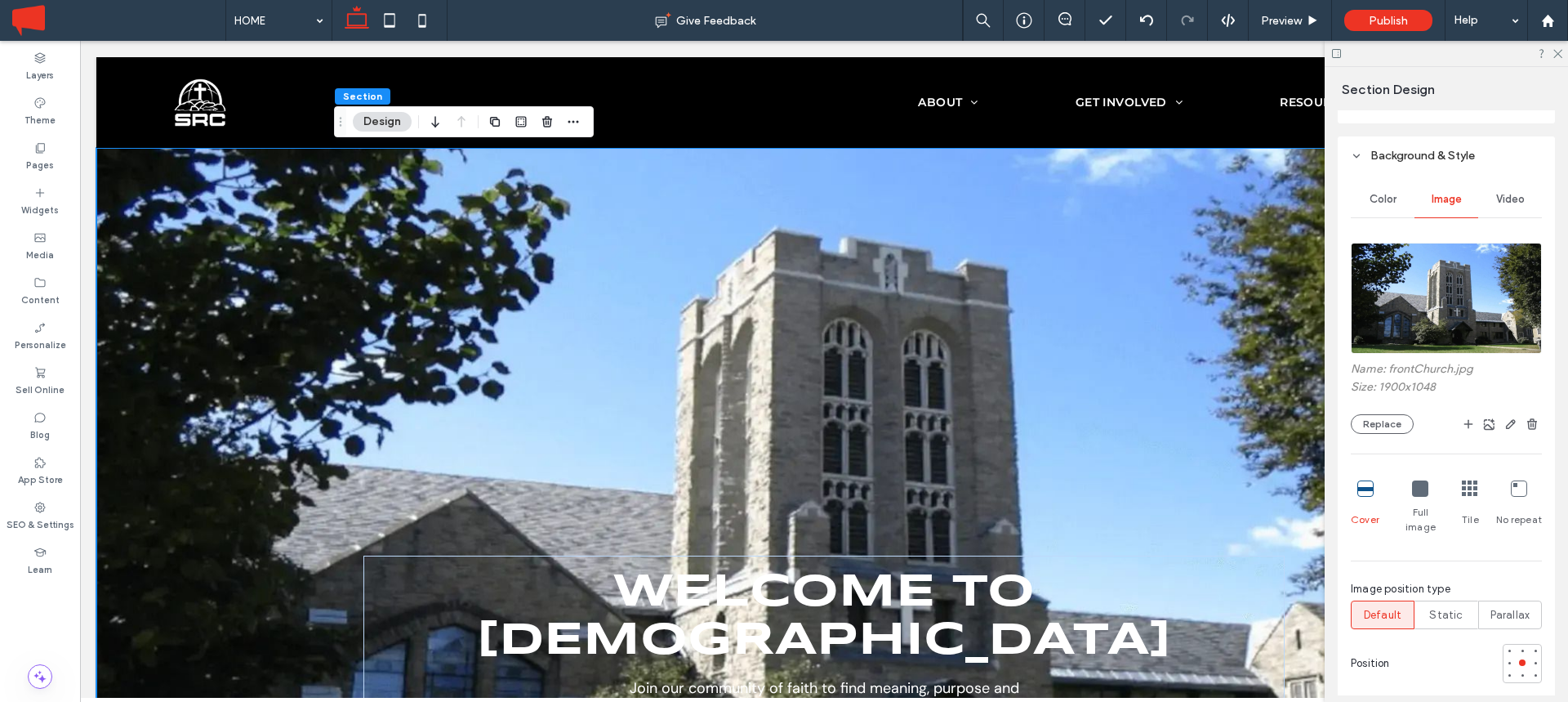
scroll to position [666, 0]
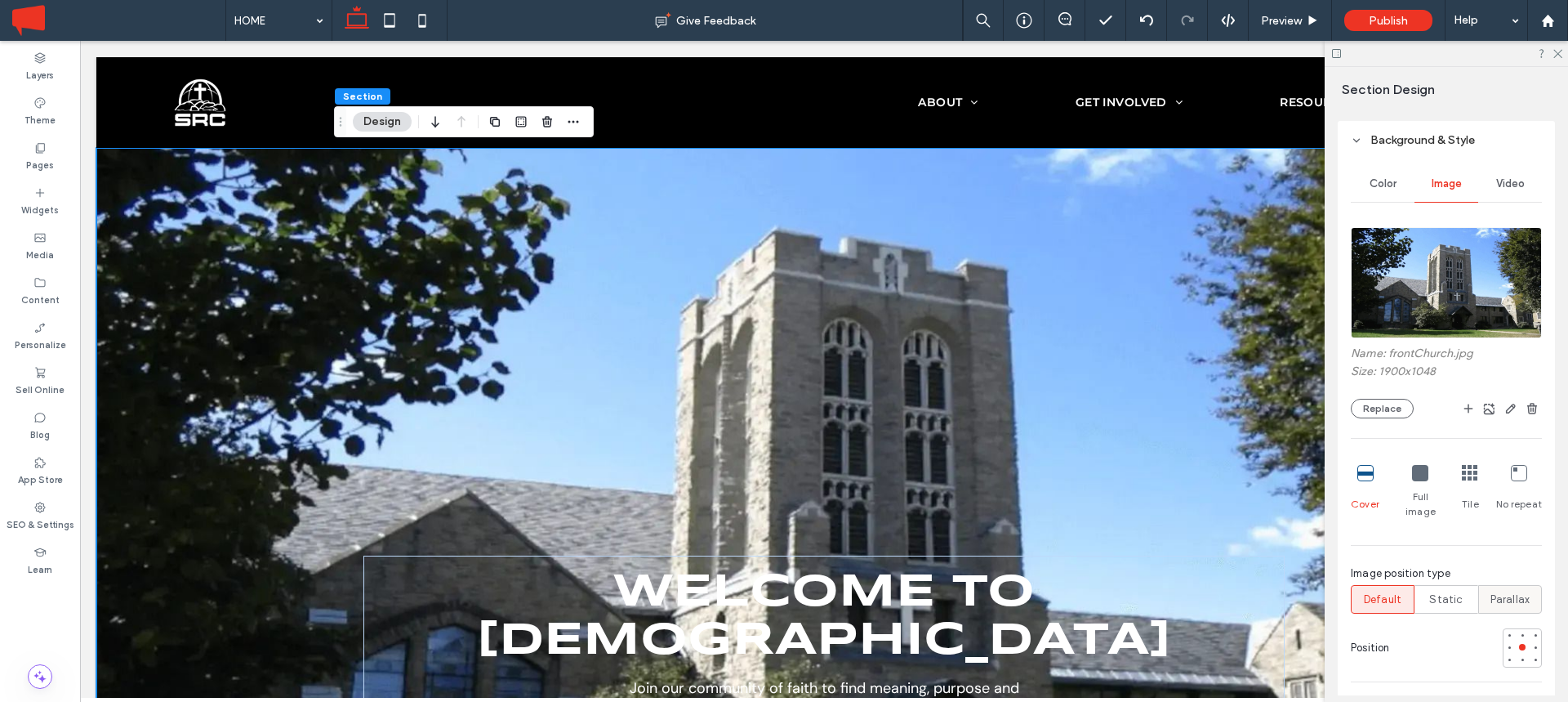
click at [1508, 592] on span "Parallax" at bounding box center [1510, 600] width 40 height 17
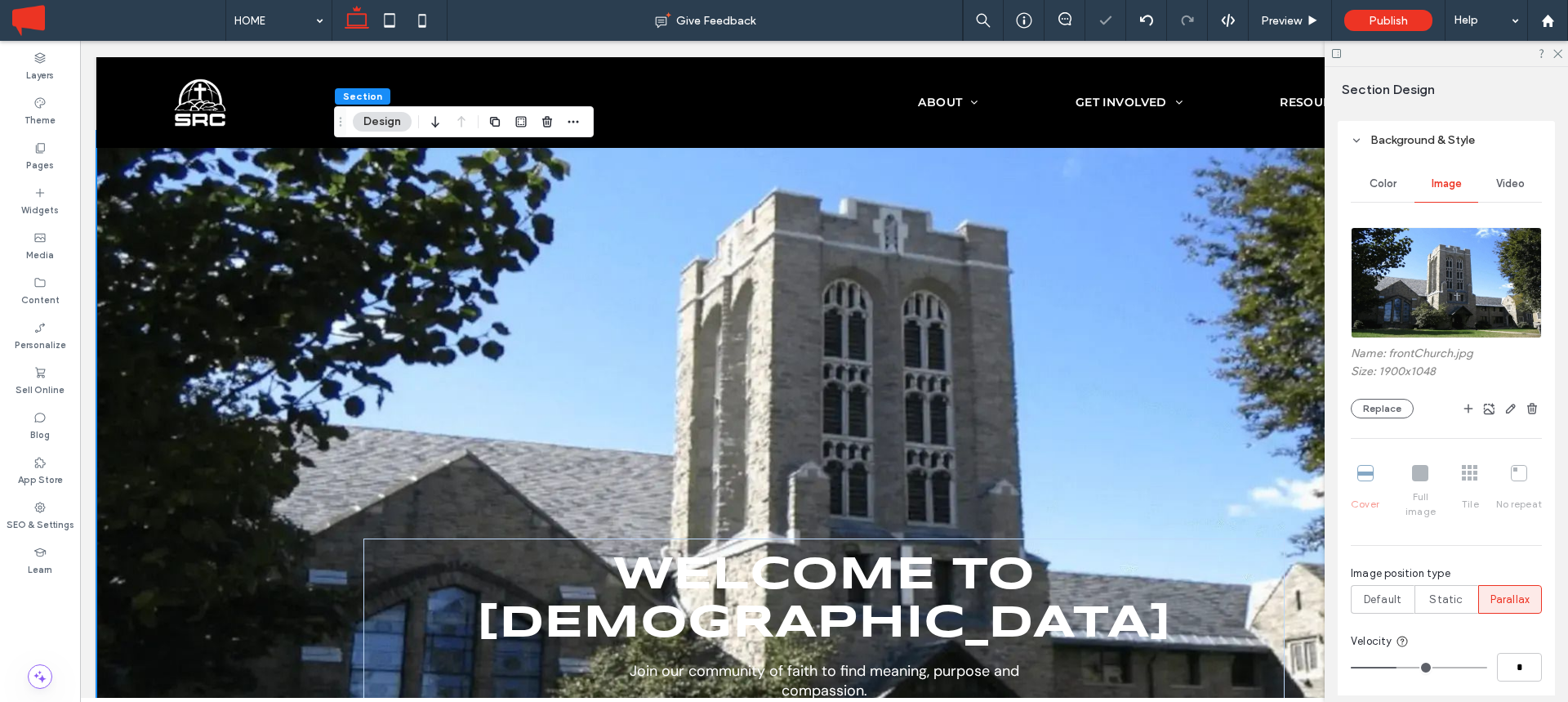
scroll to position [0, 0]
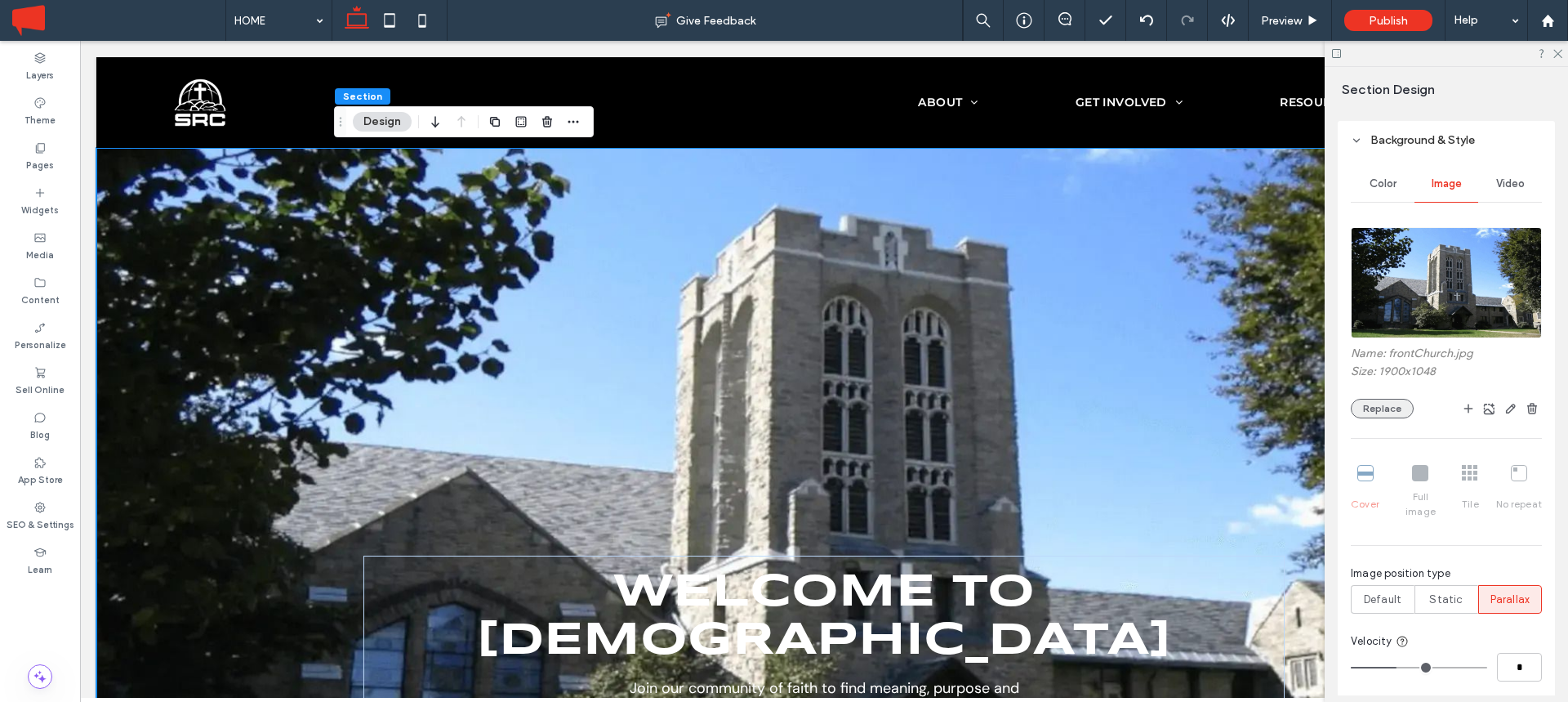
click at [1381, 404] on button "Replace" at bounding box center [1383, 409] width 63 height 20
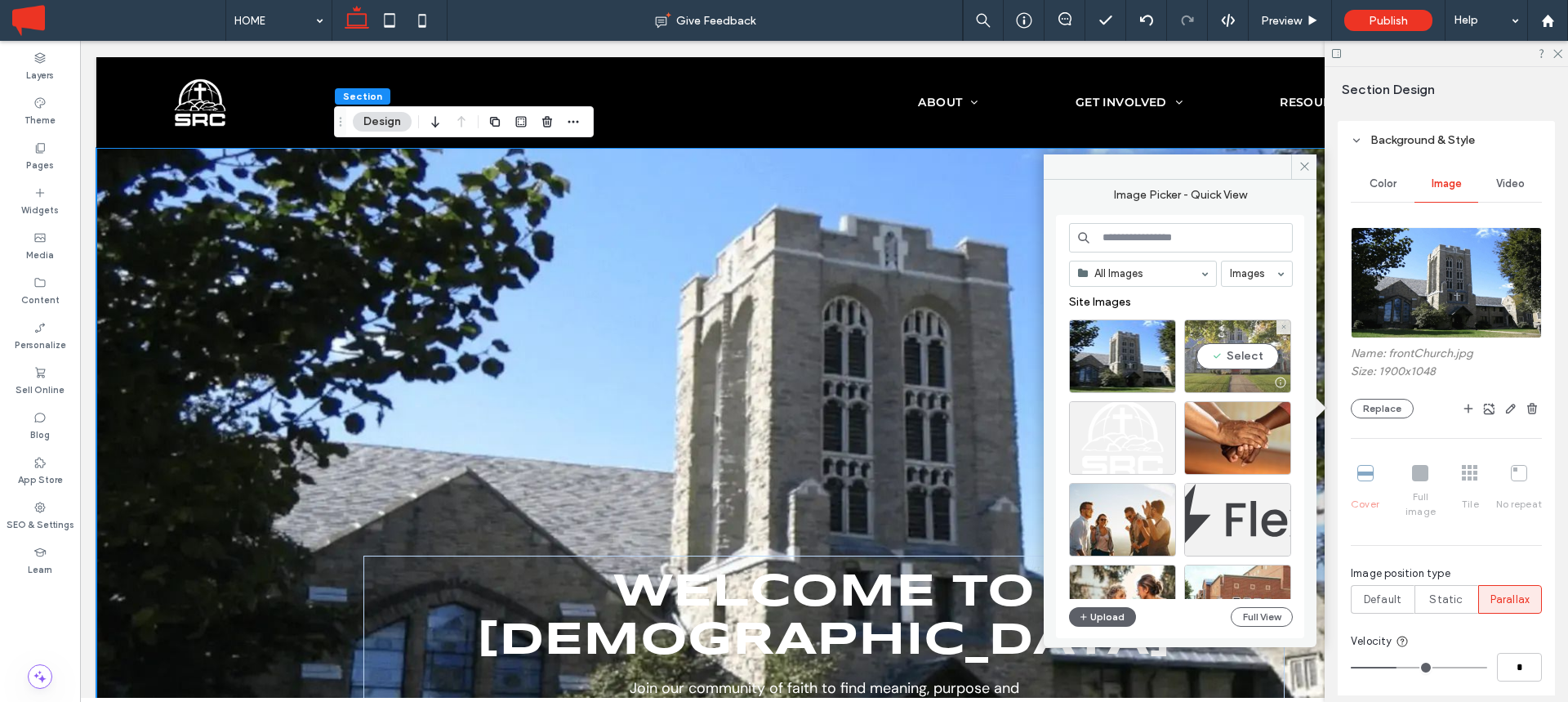
click at [1240, 343] on div "Select" at bounding box center [1237, 356] width 107 height 74
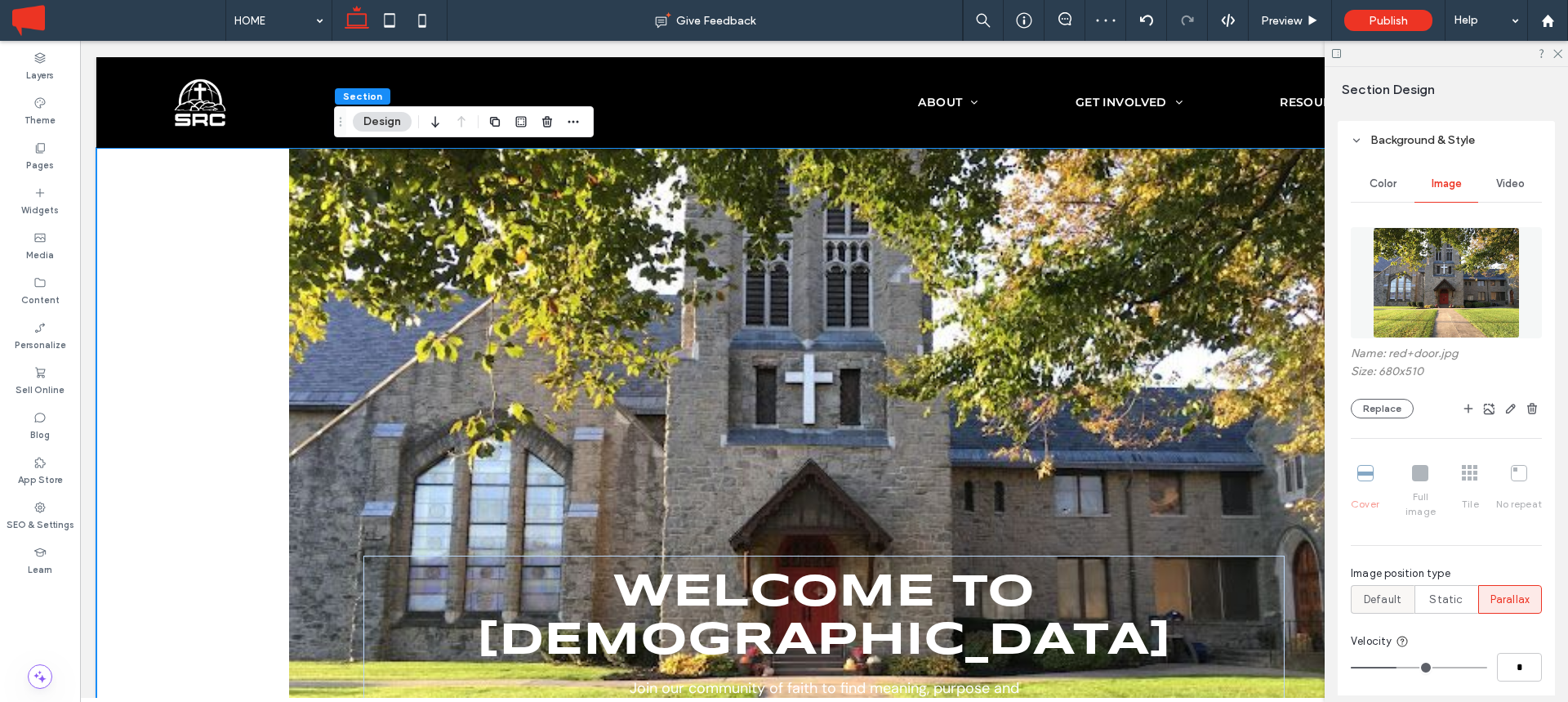
click at [1387, 592] on span "Default" at bounding box center [1382, 600] width 37 height 17
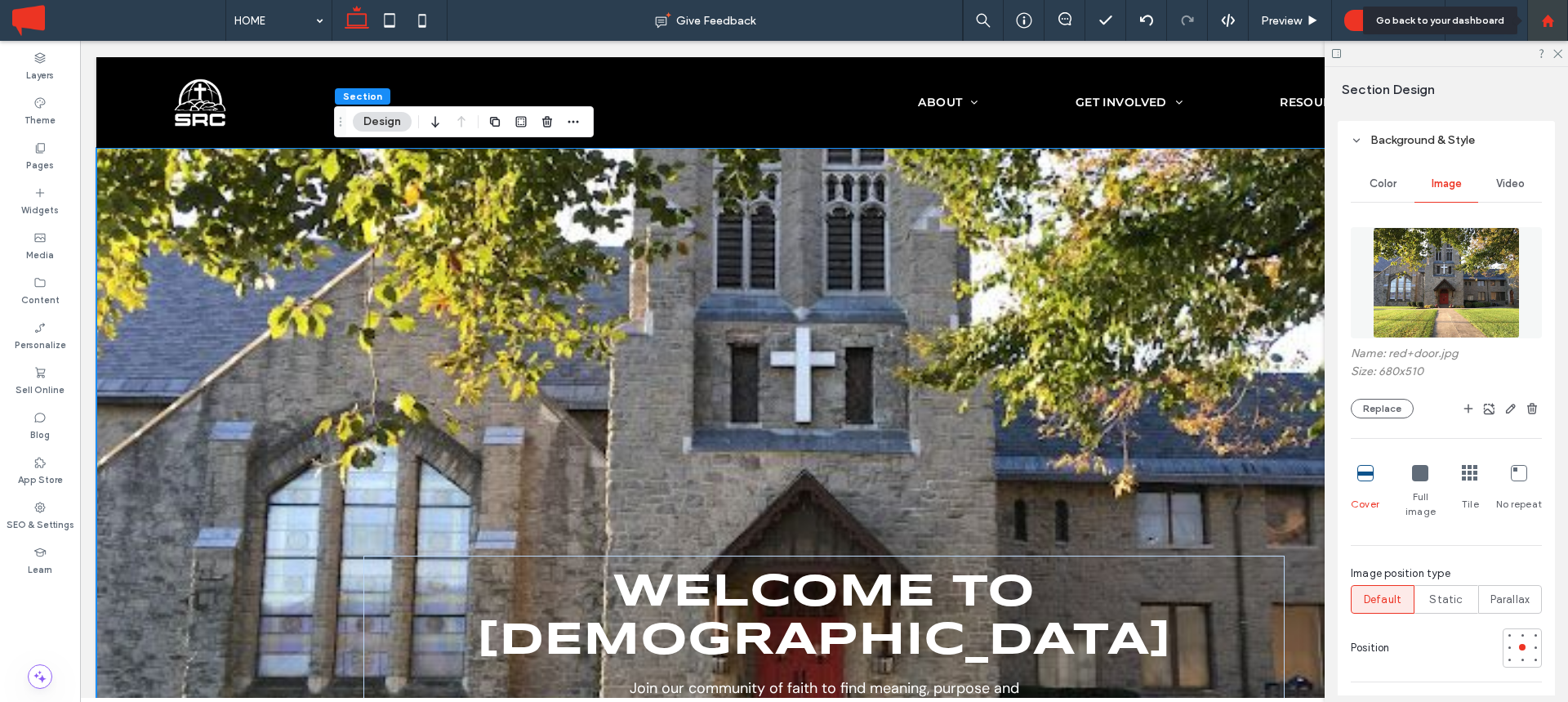
click at [1549, 16] on icon at bounding box center [1548, 21] width 14 height 14
